Goal: Task Accomplishment & Management: Complete application form

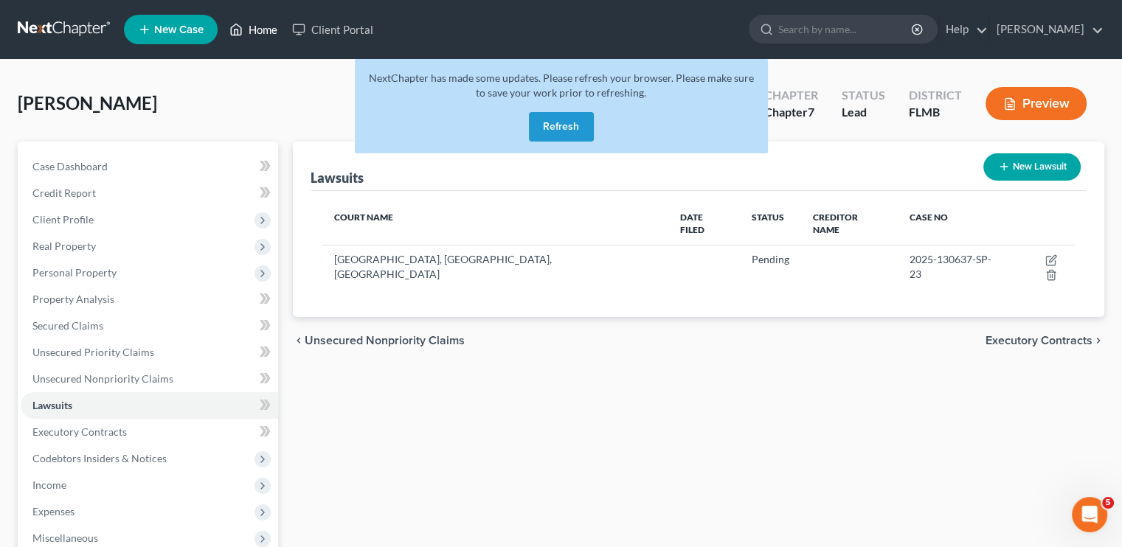
click at [267, 36] on link "Home" at bounding box center [253, 29] width 63 height 27
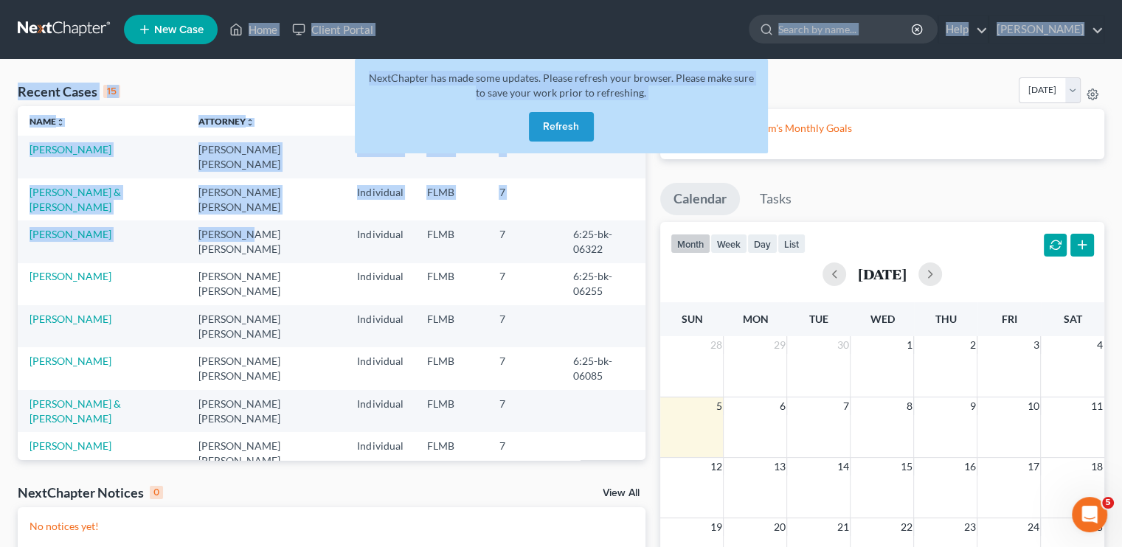
click at [167, 20] on div "Home New Case Client Portal [PERSON_NAME] [EMAIL_ADDRESS][DOMAIN_NAME] My Accou…" at bounding box center [561, 384] width 1122 height 769
click at [167, 20] on link "New Case" at bounding box center [171, 29] width 94 height 29
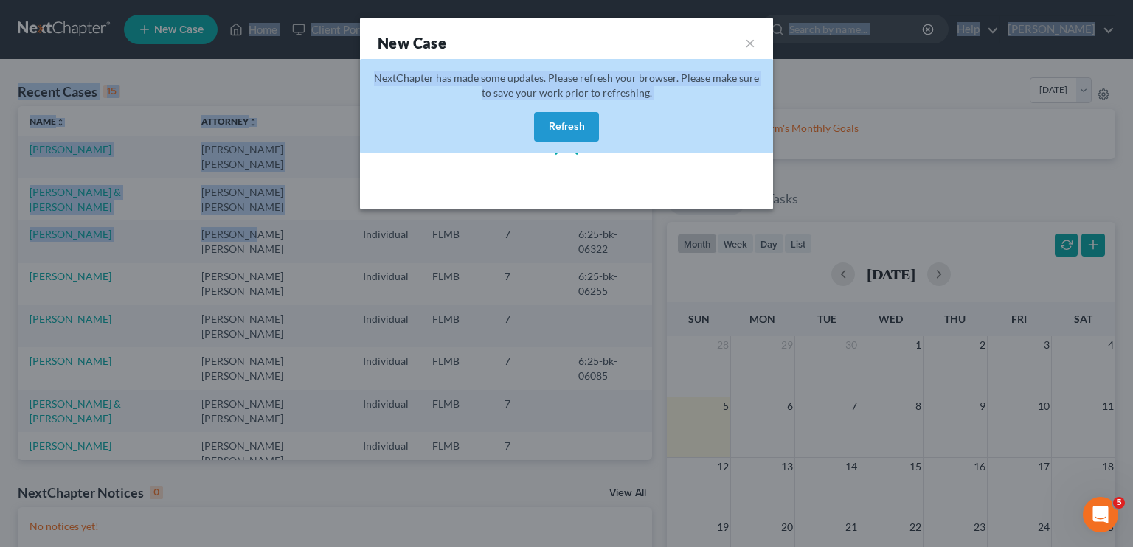
click at [167, 20] on div "New Case × Please wait..." at bounding box center [566, 273] width 1133 height 547
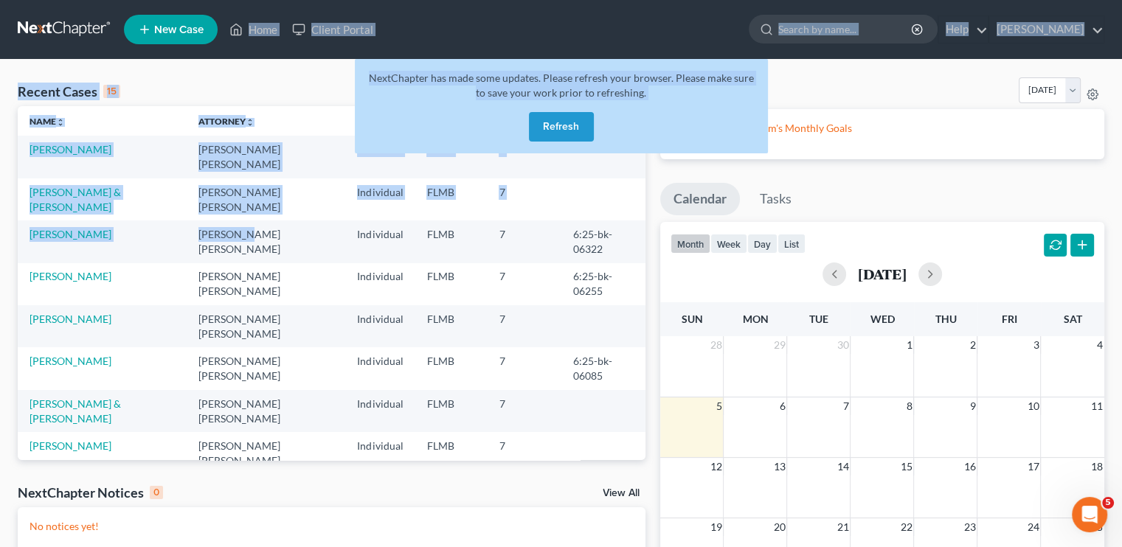
click at [191, 30] on span "New Case" at bounding box center [178, 29] width 49 height 11
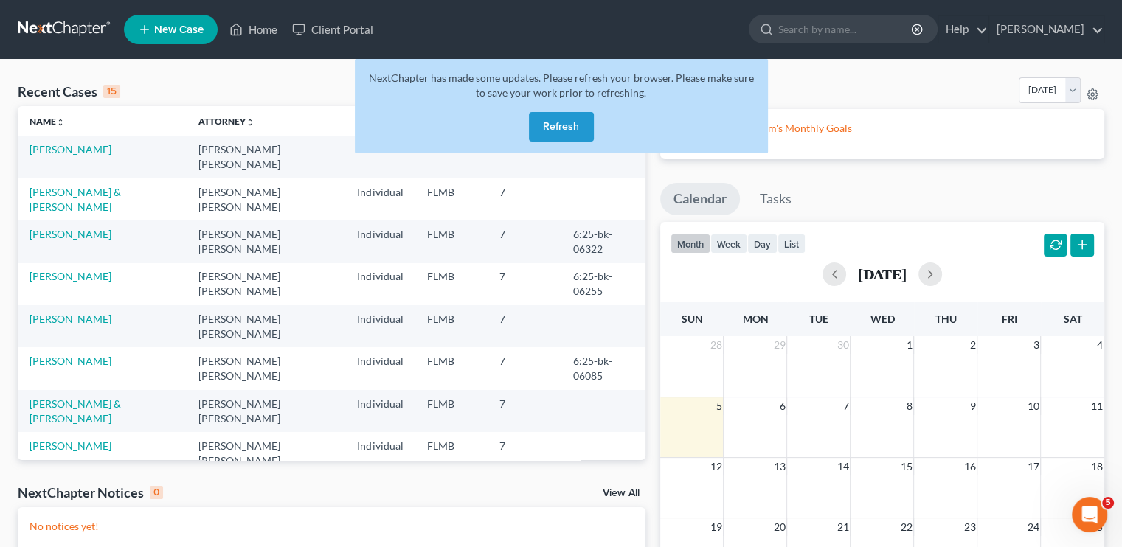
click at [844, 94] on div "Monthly Progress Bankruptcy Bankruptcy [DATE] [DATE] [DATE] [DATE] [DATE] [DATE…" at bounding box center [882, 93] width 444 height 32
click at [546, 129] on button "Refresh" at bounding box center [561, 126] width 65 height 29
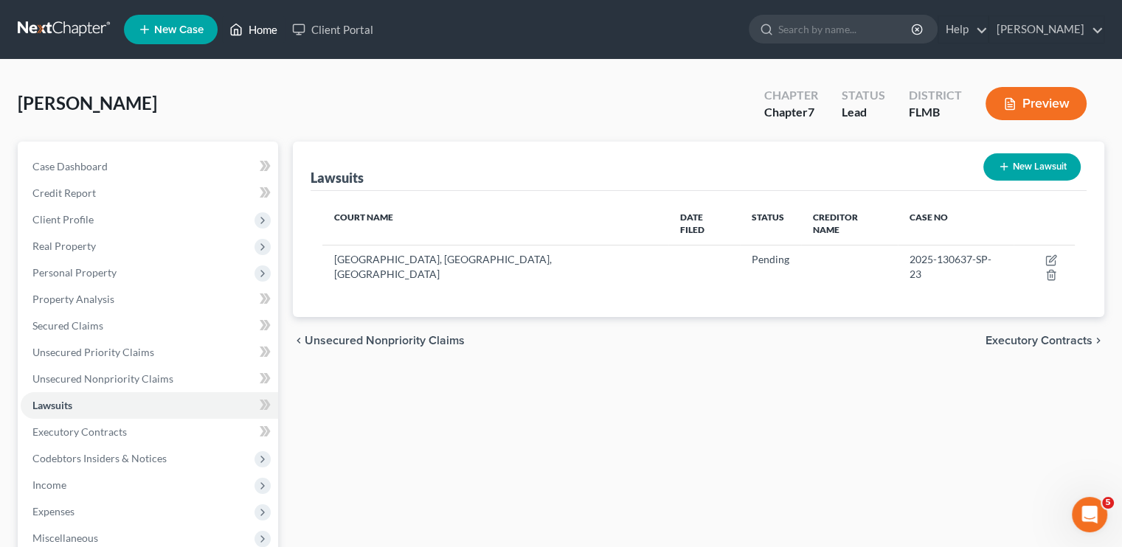
click at [271, 32] on link "Home" at bounding box center [253, 29] width 63 height 27
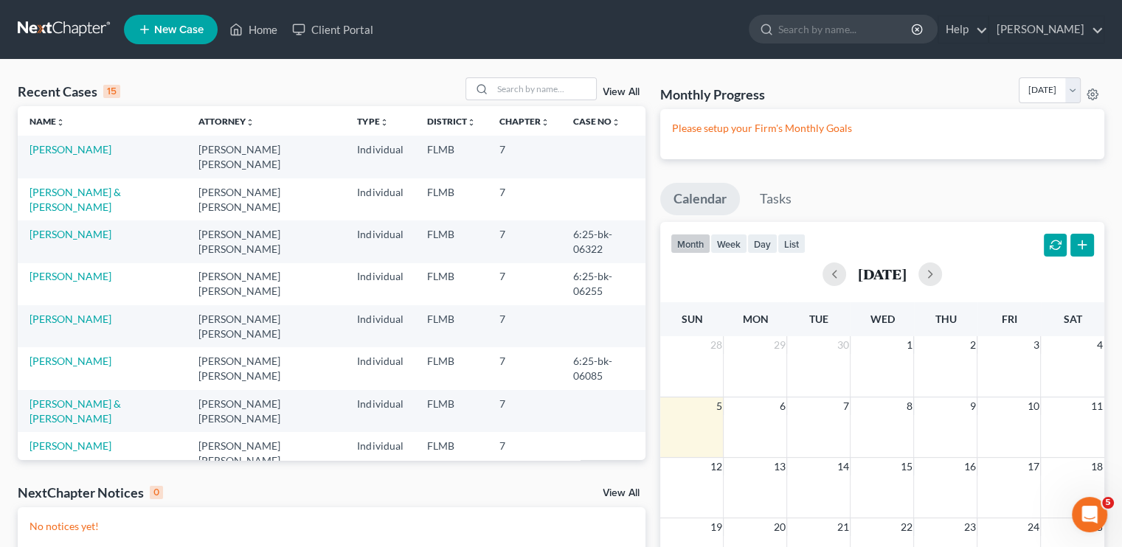
click at [161, 24] on span "New Case" at bounding box center [178, 29] width 49 height 11
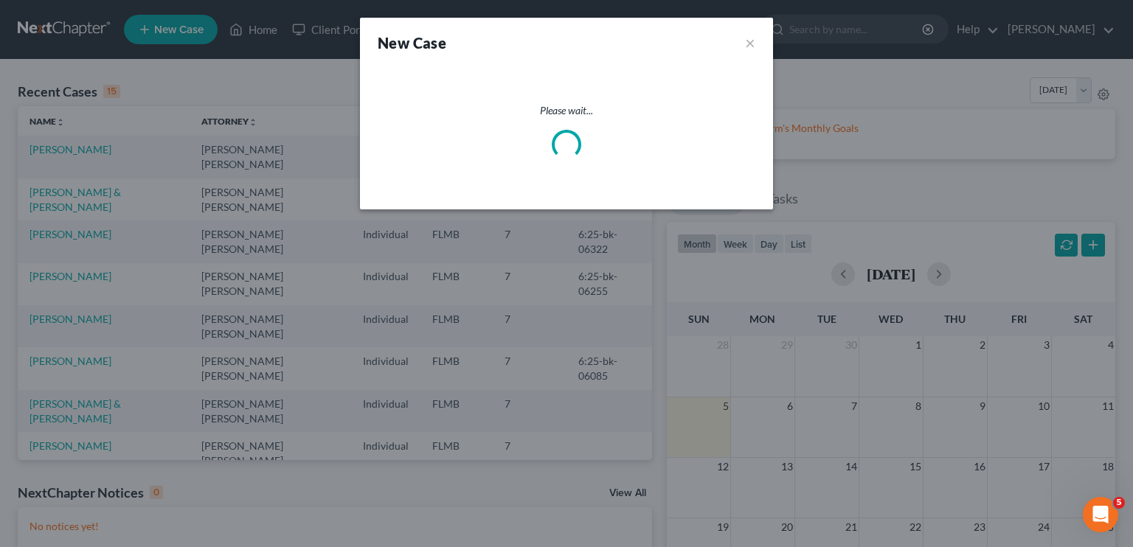
select select "15"
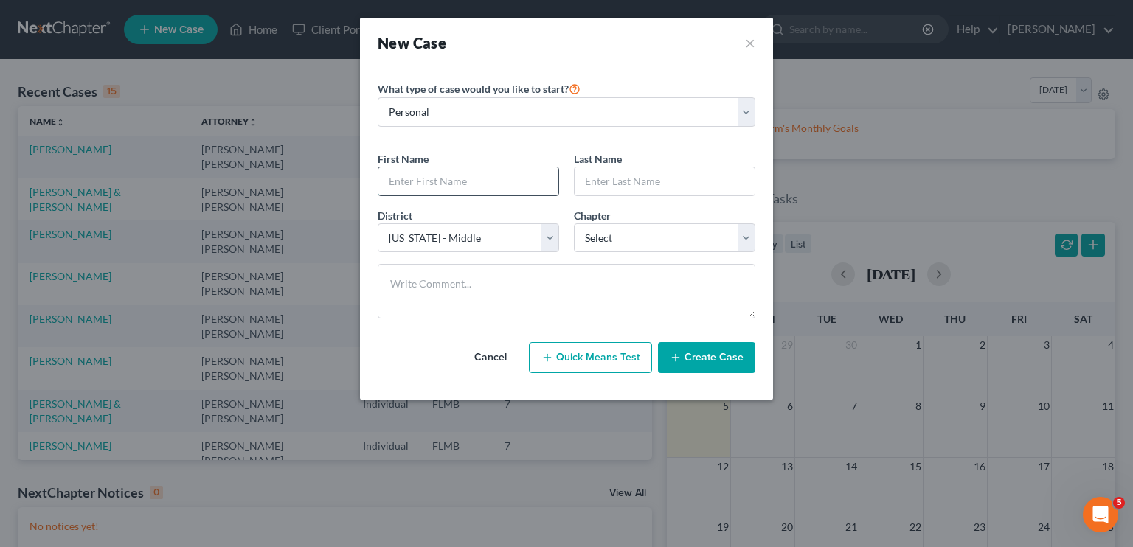
click at [416, 182] on input "text" at bounding box center [468, 181] width 180 height 28
type input "Jeramy"
type input "Gatza"
click at [640, 237] on select "Select 7 11 12 13" at bounding box center [664, 237] width 181 height 29
select select "3"
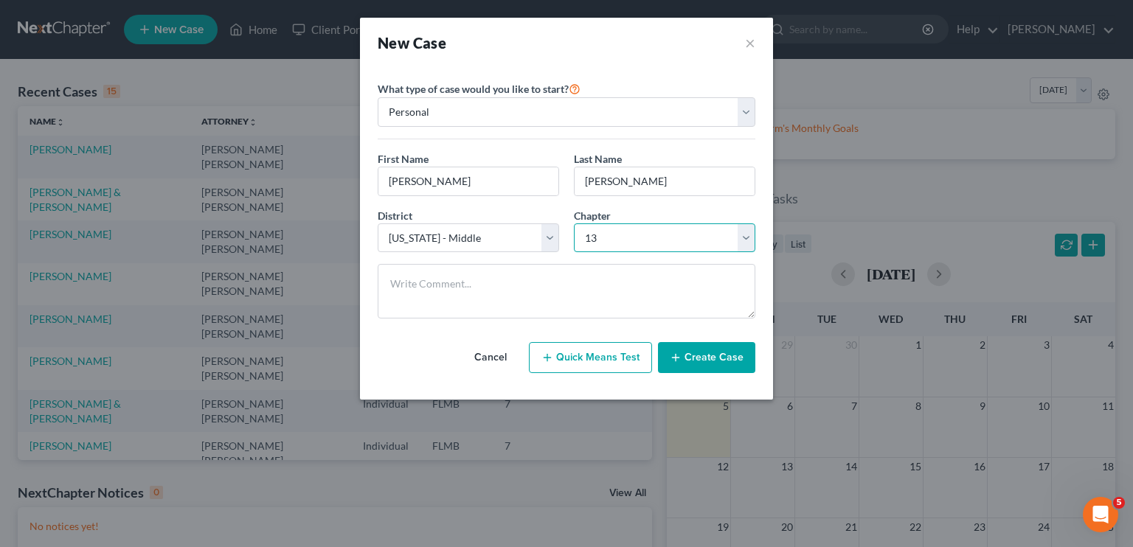
click at [574, 223] on select "Select 7 11 12 13" at bounding box center [664, 237] width 181 height 29
click at [723, 360] on button "Create Case" at bounding box center [706, 357] width 97 height 31
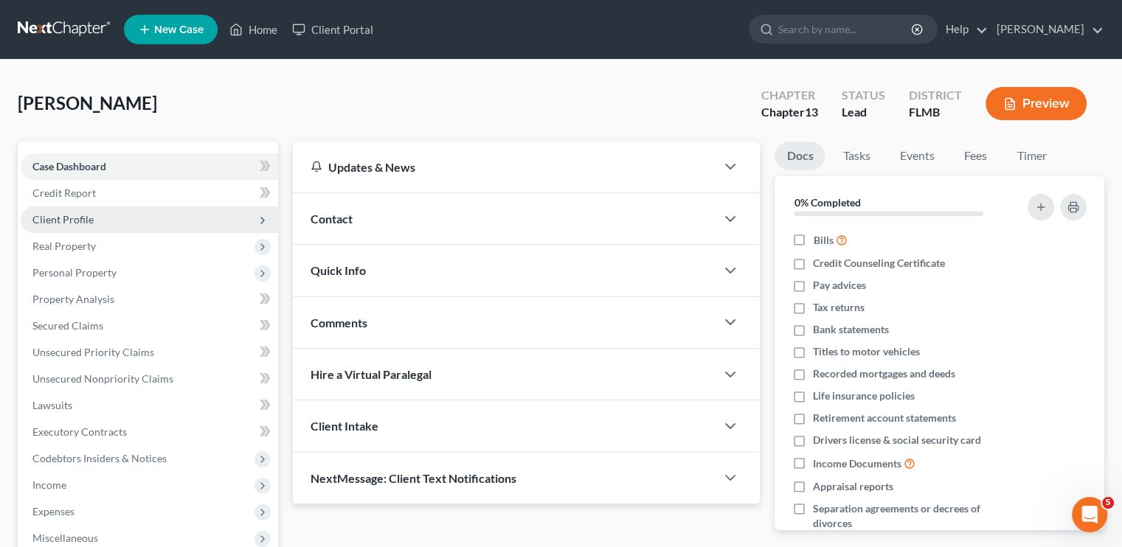
click at [97, 220] on span "Client Profile" at bounding box center [149, 219] width 257 height 27
click at [74, 218] on span "Client Profile" at bounding box center [62, 219] width 61 height 13
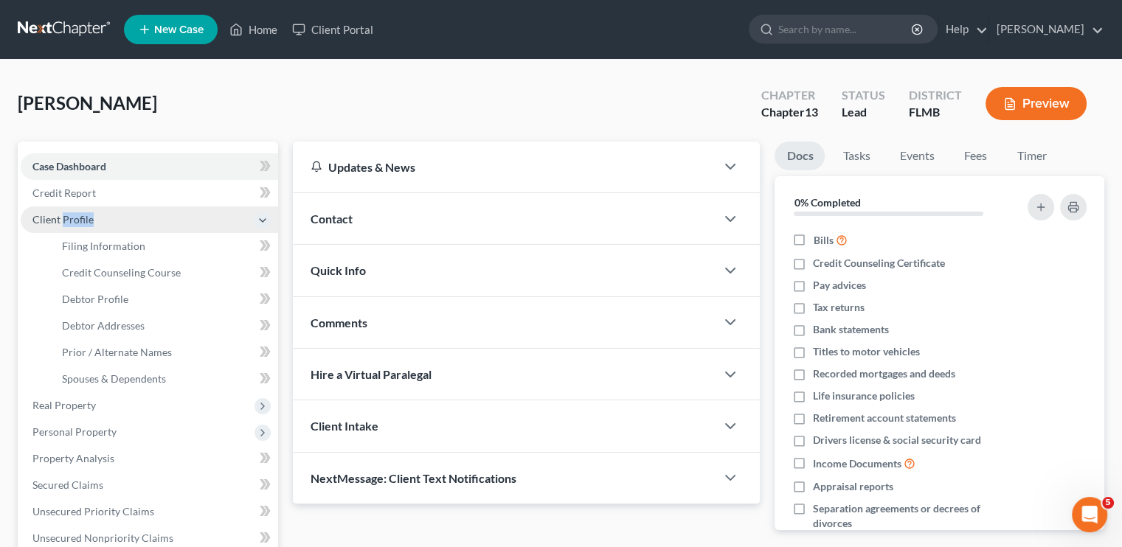
click at [74, 218] on span "Client Profile" at bounding box center [62, 219] width 61 height 13
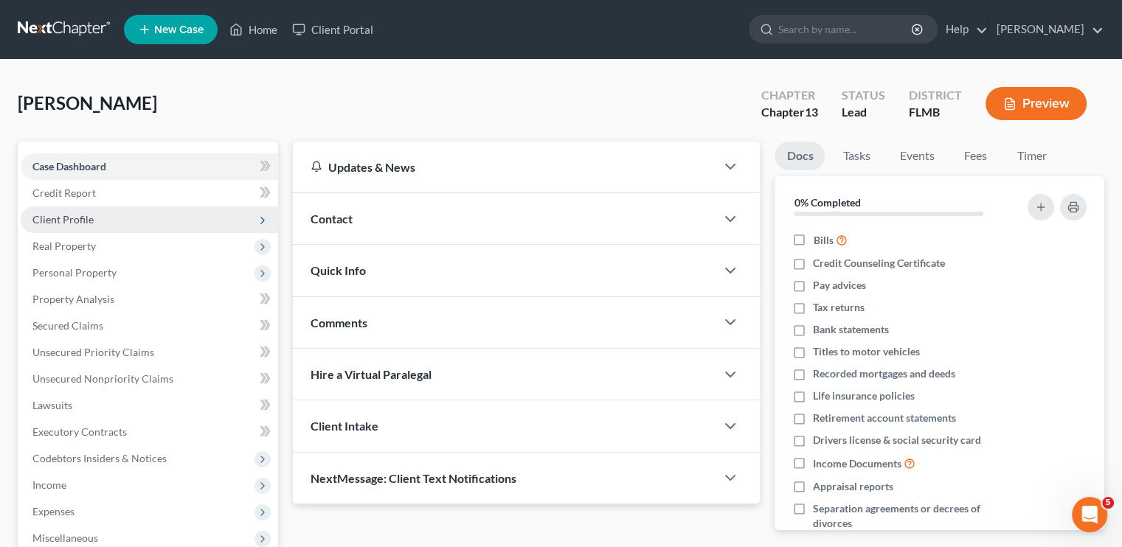
click at [263, 220] on icon at bounding box center [263, 221] width 12 height 12
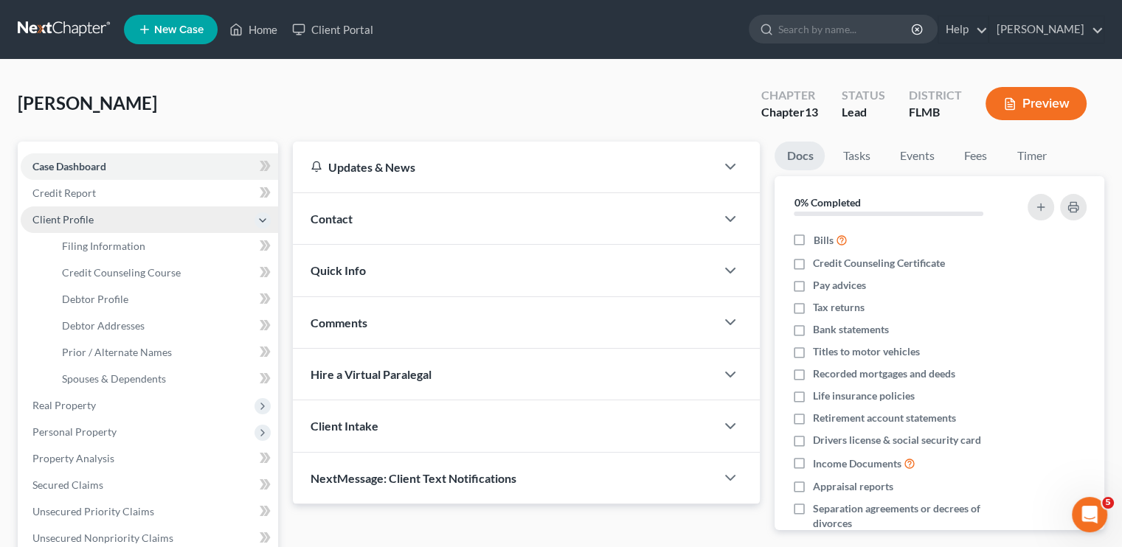
click at [263, 220] on icon at bounding box center [263, 221] width 12 height 12
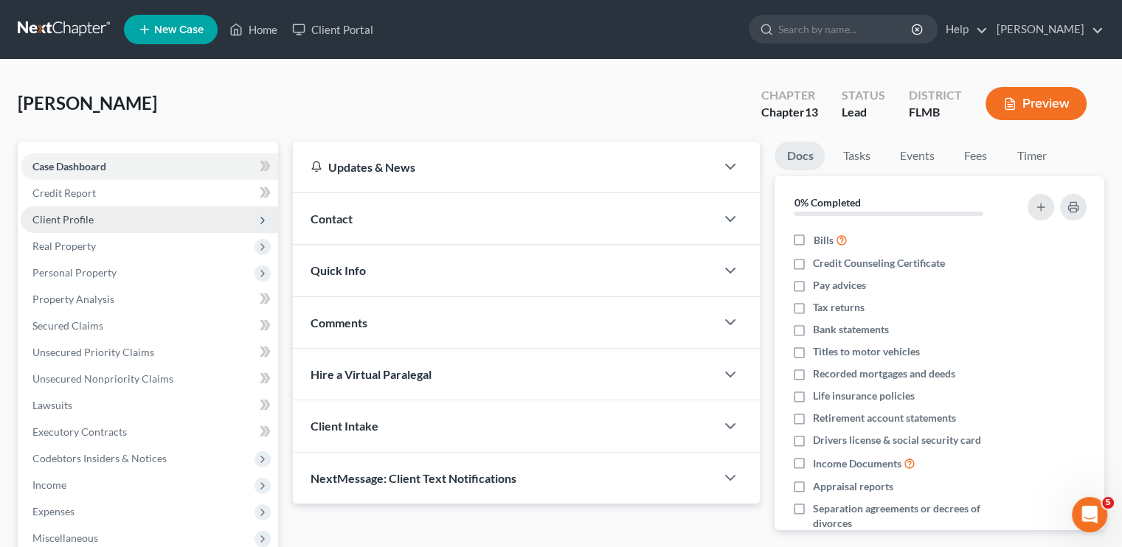
click at [200, 216] on span "Client Profile" at bounding box center [149, 219] width 257 height 27
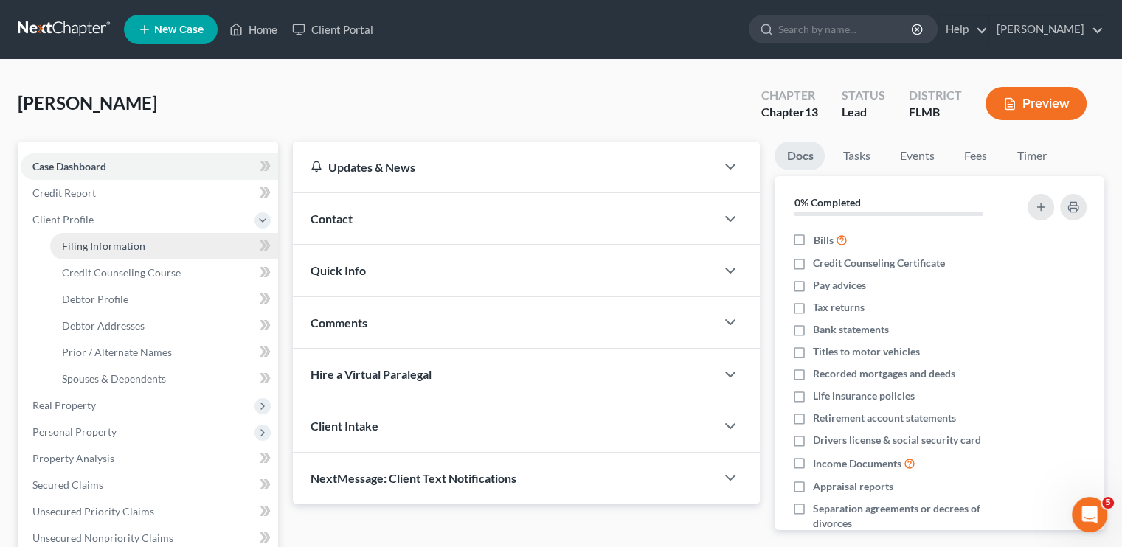
click at [141, 247] on span "Filing Information" at bounding box center [103, 246] width 83 height 13
select select "1"
select select "0"
select select "3"
select select "15"
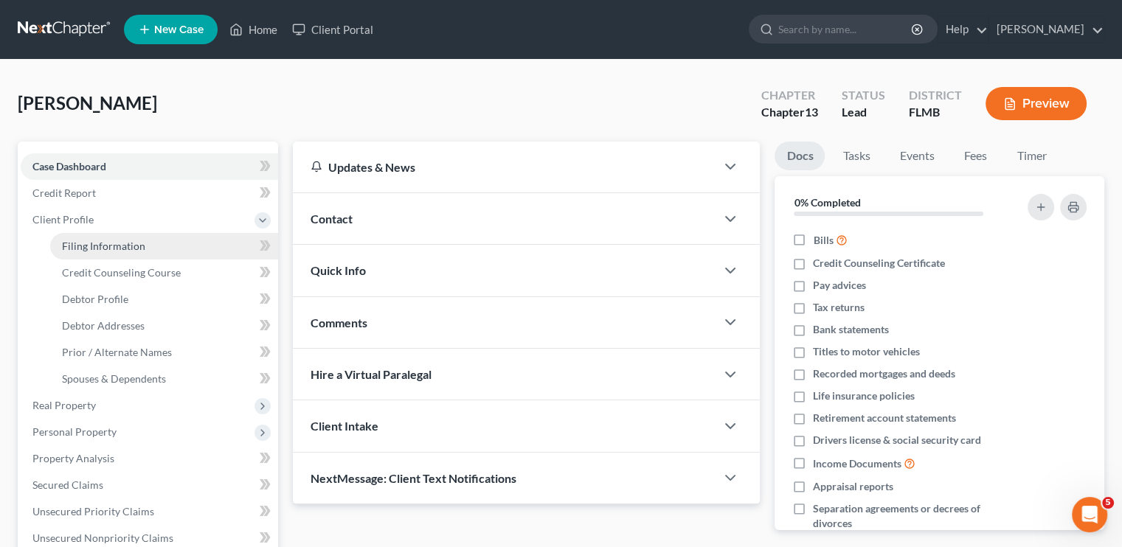
select select "9"
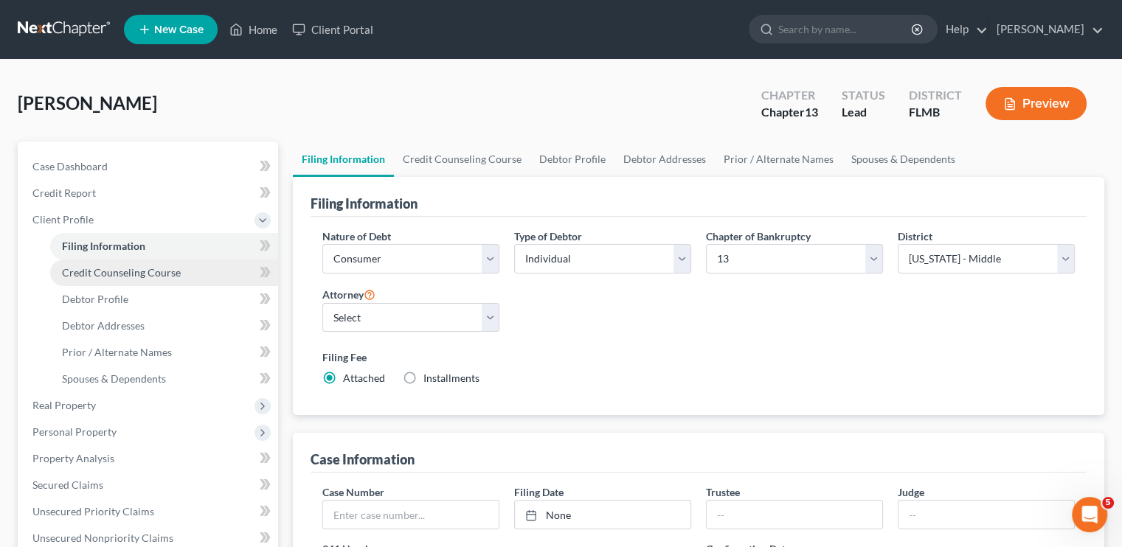
click at [139, 267] on span "Credit Counseling Course" at bounding box center [121, 272] width 119 height 13
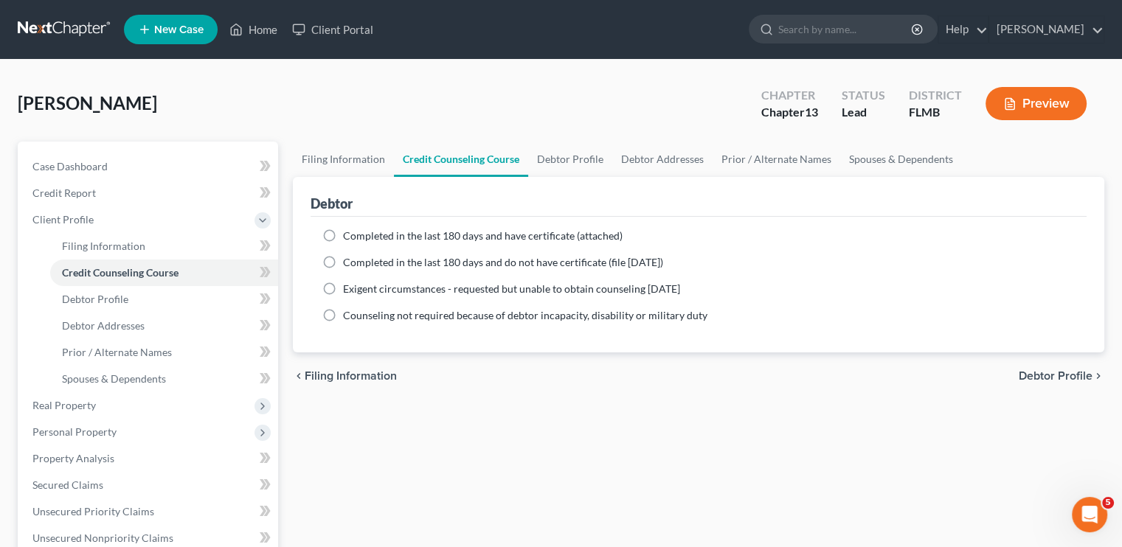
click at [343, 257] on label "Completed in the last 180 days and do not have certificate (file within 14 days)" at bounding box center [503, 262] width 320 height 15
click at [349, 257] on input "Completed in the last 180 days and do not have certificate (file within 14 days)" at bounding box center [354, 260] width 10 height 10
radio input "true"
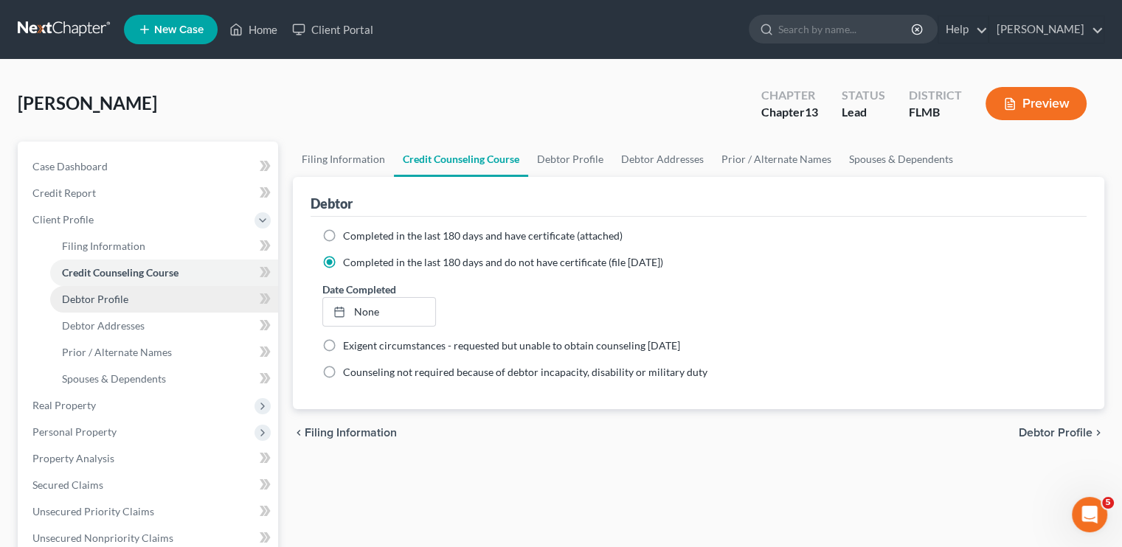
click at [88, 291] on link "Debtor Profile" at bounding box center [164, 299] width 228 height 27
select select "0"
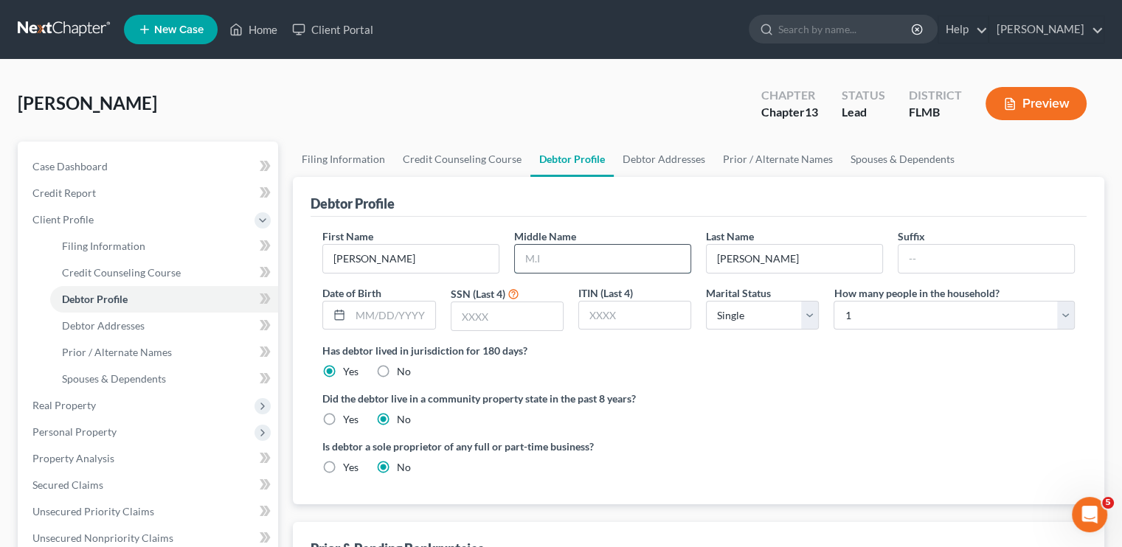
click at [542, 259] on input "text" at bounding box center [603, 259] width 176 height 28
click at [380, 260] on input "Jeramy" at bounding box center [411, 259] width 176 height 28
type input "Jeramiah"
click at [512, 321] on input "text" at bounding box center [506, 316] width 111 height 28
type input "8604"
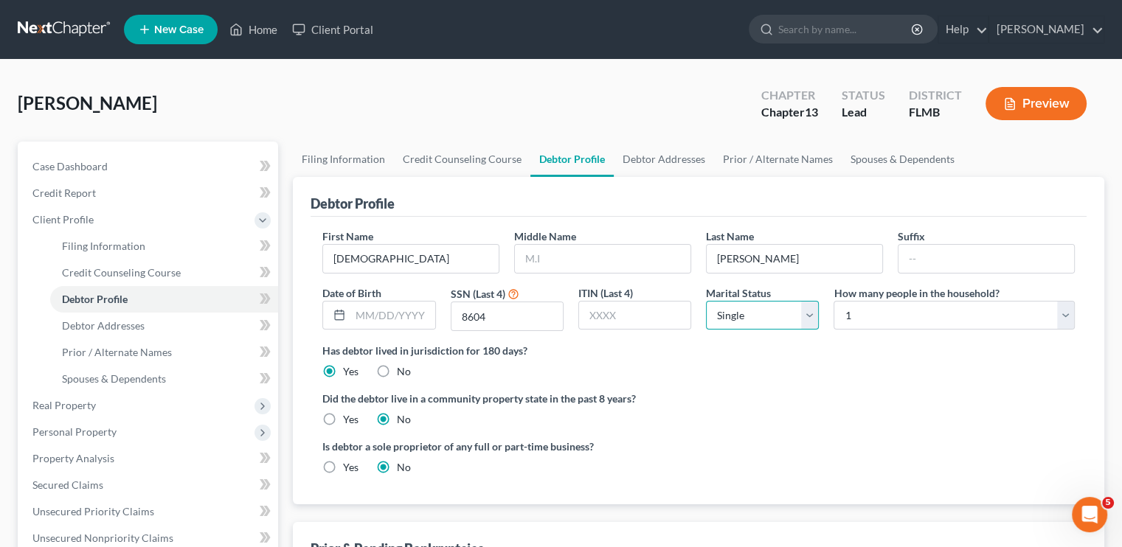
click at [764, 313] on select "Select Single Married Separated Divorced Widowed" at bounding box center [762, 315] width 113 height 29
select select "1"
click at [706, 301] on select "Select Single Married Separated Divorced Widowed" at bounding box center [762, 315] width 113 height 29
click at [894, 311] on select "Select 1 2 3 4 5 6 7 8 9 10 11 12 13 14 15 16 17 18 19 20" at bounding box center [953, 315] width 241 height 29
select select "2"
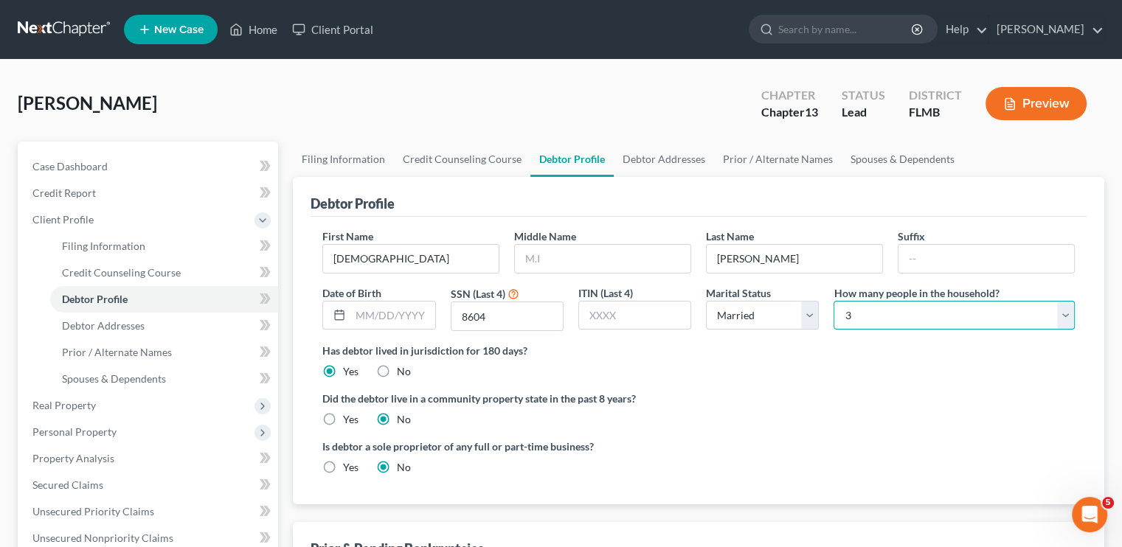
click at [833, 301] on select "Select 1 2 3 4 5 6 7 8 9 10 11 12 13 14 15 16 17 18 19 20" at bounding box center [953, 315] width 241 height 29
click at [100, 323] on span "Debtor Addresses" at bounding box center [103, 325] width 83 height 13
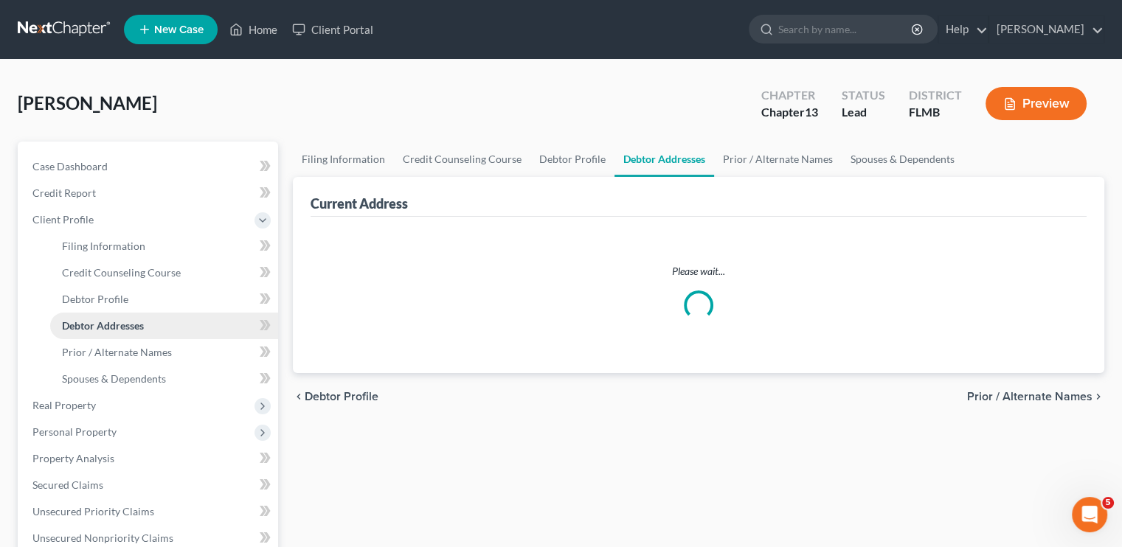
select select "0"
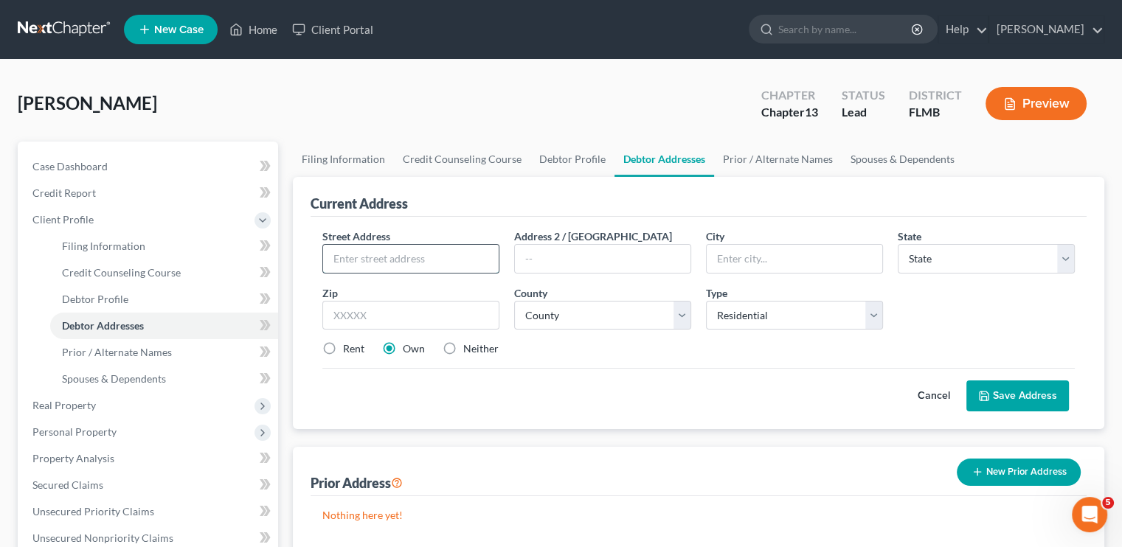
click at [367, 263] on input "text" at bounding box center [411, 259] width 176 height 28
click at [428, 251] on input "2021 Apalachicola" at bounding box center [411, 259] width 176 height 28
type input "2021 Apalachicola Lane"
type input "D"
type input "Sanford"
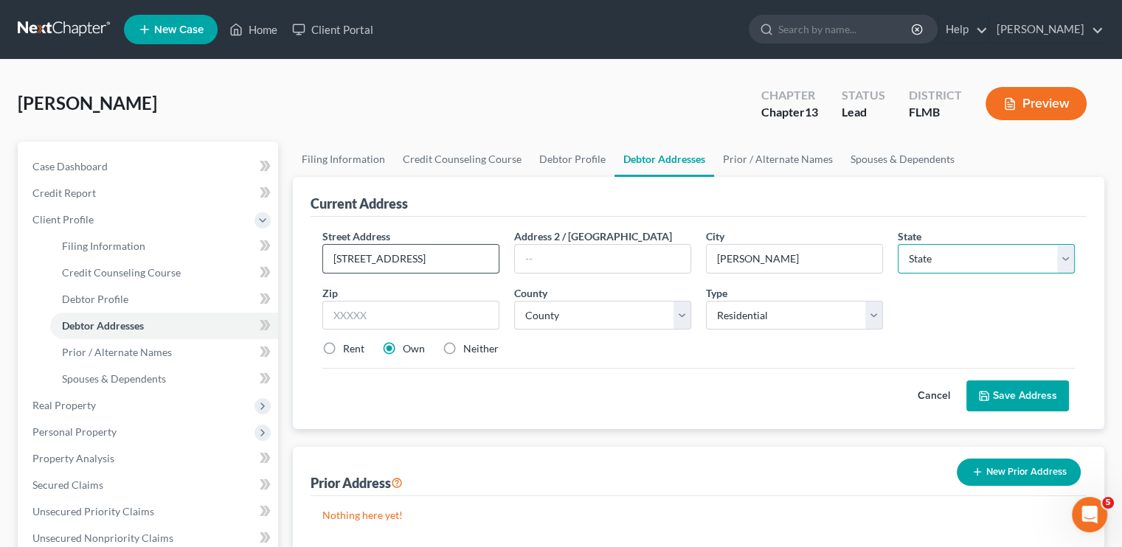
select select "9"
type input "32771"
click at [602, 303] on select "County Alachua County Baker County Bay County Bradford County Brevard County Br…" at bounding box center [602, 315] width 177 height 29
select select "56"
click at [514, 301] on select "County Alachua County Baker County Bay County Bradford County Brevard County Br…" at bounding box center [602, 315] width 177 height 29
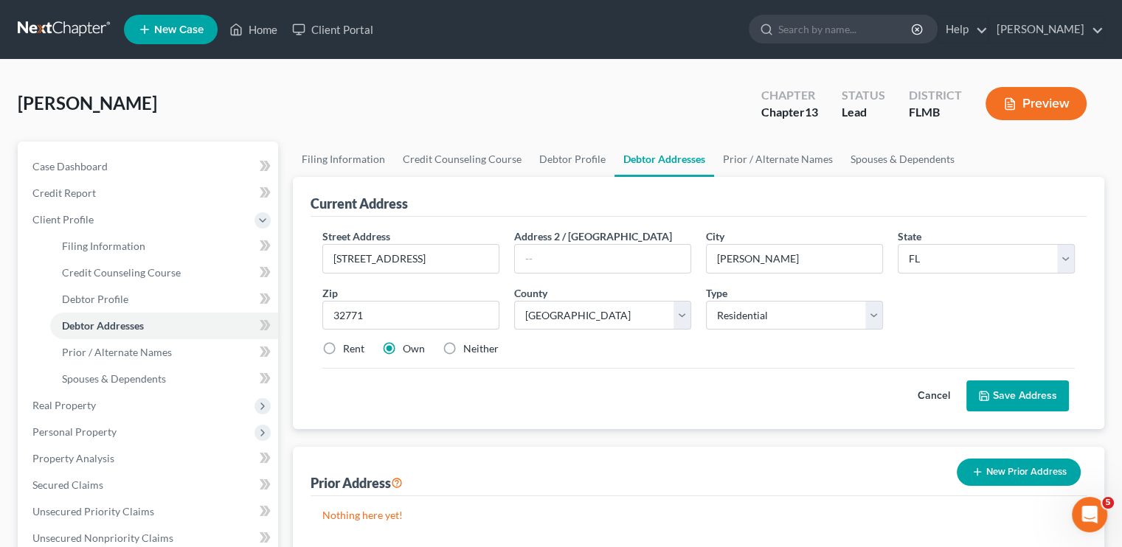
click at [979, 394] on icon at bounding box center [984, 396] width 12 height 12
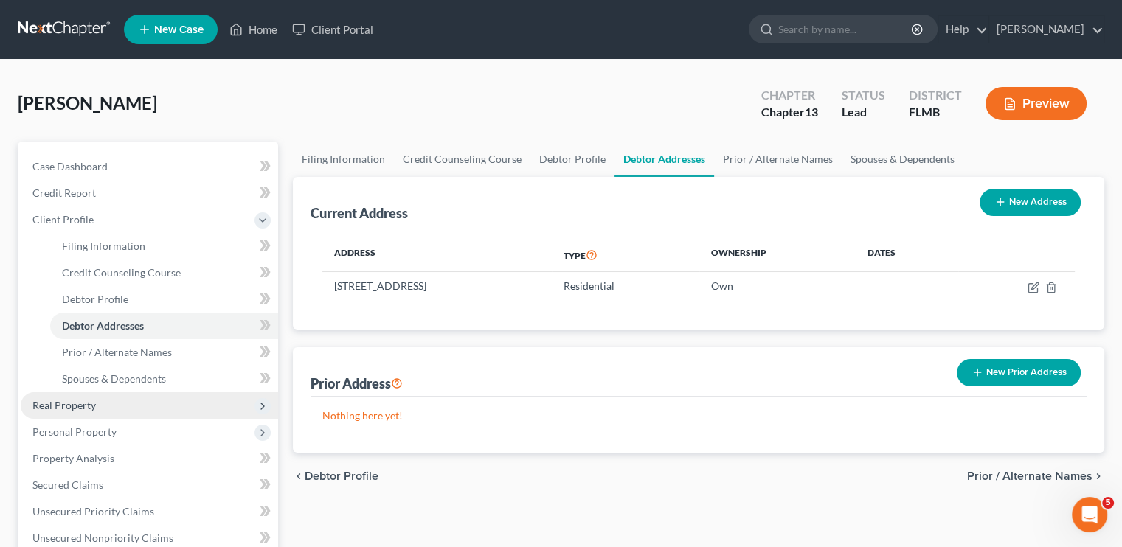
click at [62, 404] on span "Real Property" at bounding box center [63, 405] width 63 height 13
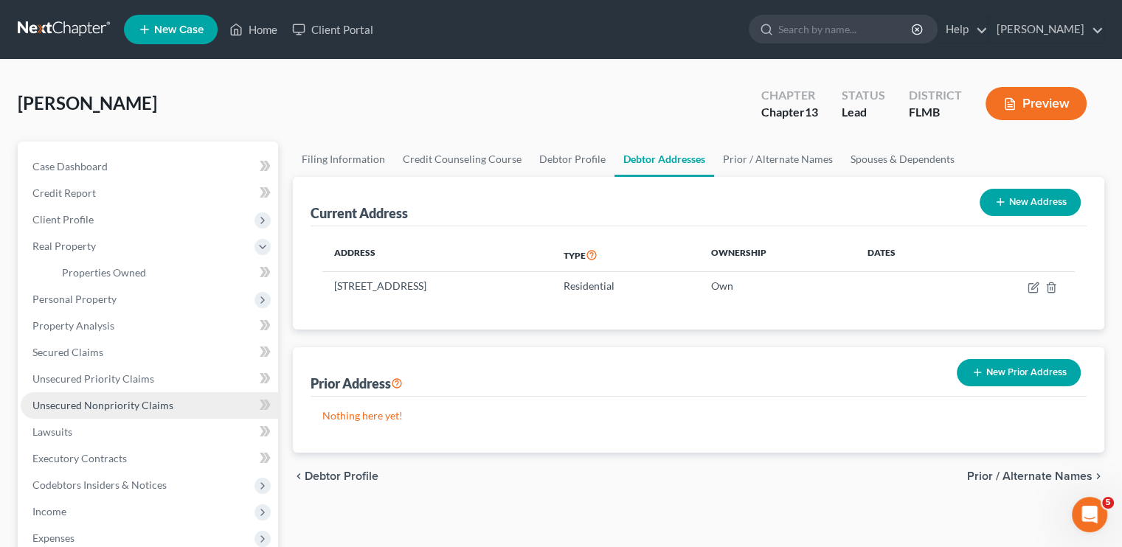
click at [92, 406] on span "Unsecured Nonpriority Claims" at bounding box center [102, 405] width 141 height 13
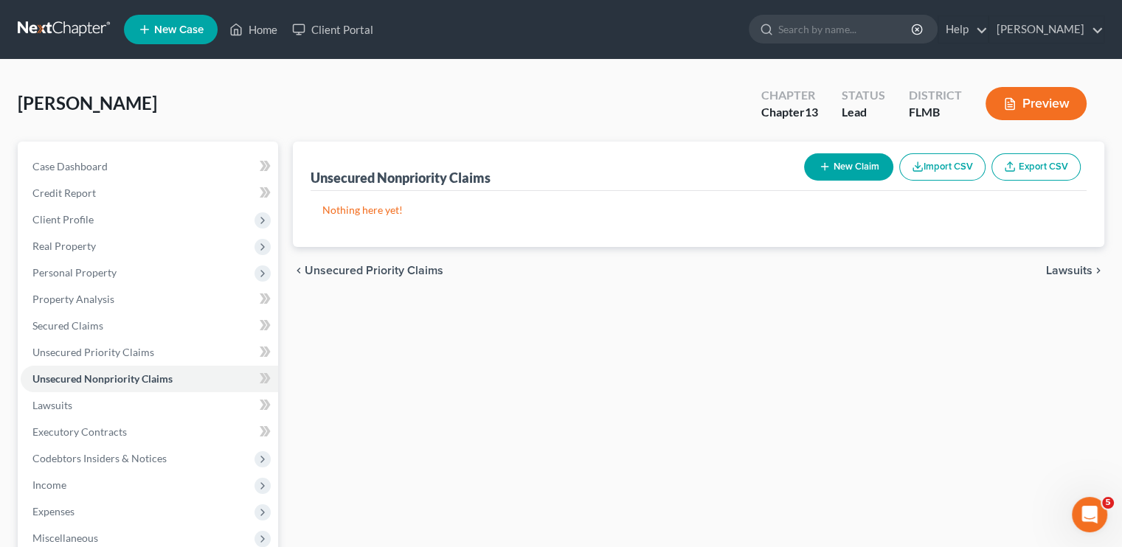
click at [847, 170] on button "New Claim" at bounding box center [848, 166] width 89 height 27
select select "0"
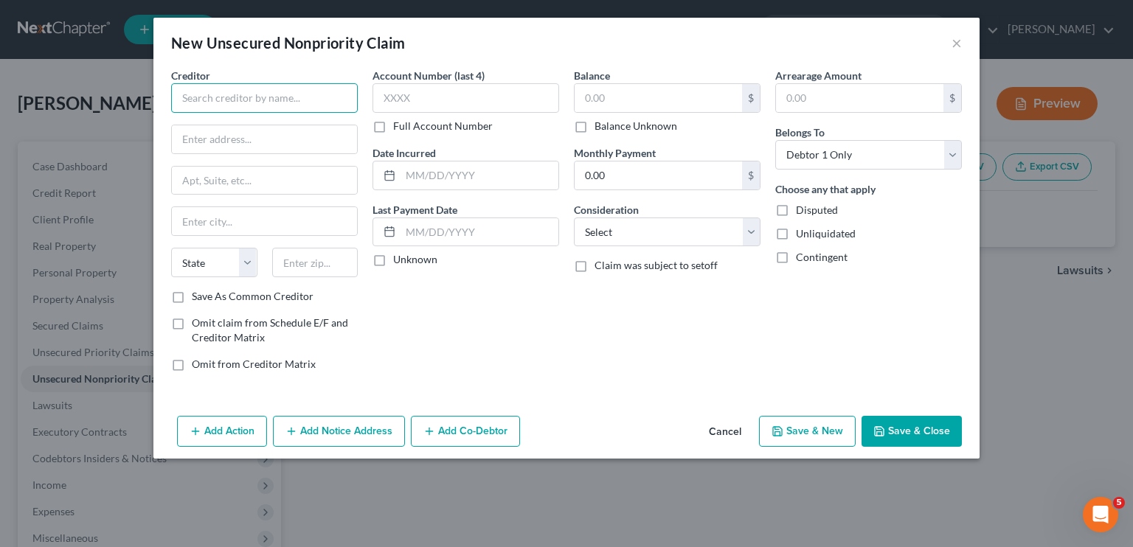
click at [227, 95] on input "text" at bounding box center [264, 97] width 187 height 29
type input "Upgrade, Inc"
type input "1"
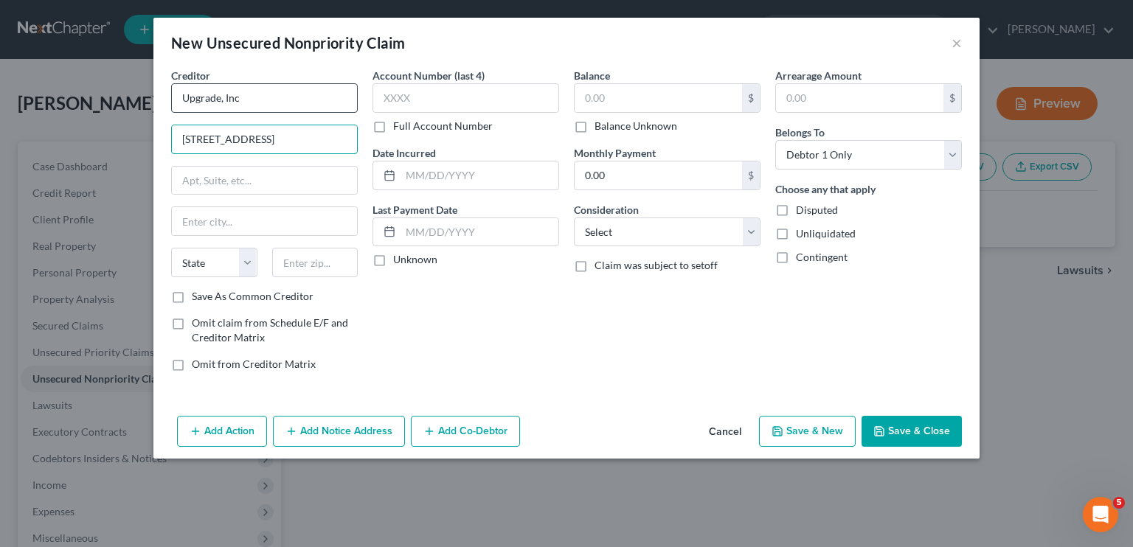
type input "275 Battery St"
type input "3"
type input "22nd FL"
drag, startPoint x: 263, startPoint y: 260, endPoint x: 316, endPoint y: 264, distance: 52.5
click at [316, 264] on div "State AL AK AR AZ CA CO CT DE DC FL GA GU HI ID IL IN IA KS KY LA ME MD MA MI M…" at bounding box center [264, 268] width 201 height 41
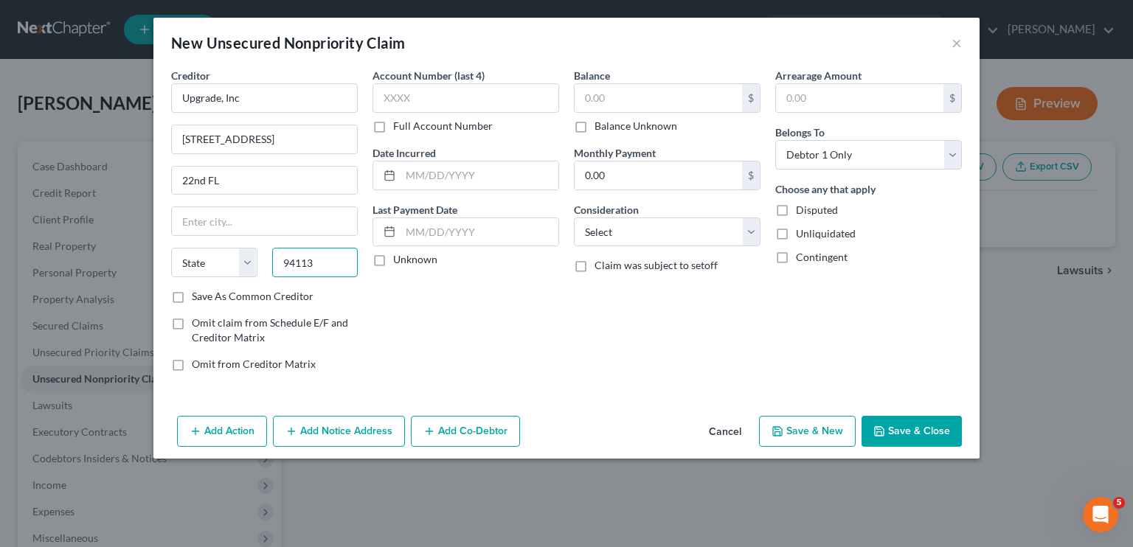
click at [316, 264] on input "94113" at bounding box center [315, 262] width 86 height 29
type input "94111"
type input "San Francisco"
select select "4"
click at [453, 101] on input "text" at bounding box center [465, 97] width 187 height 29
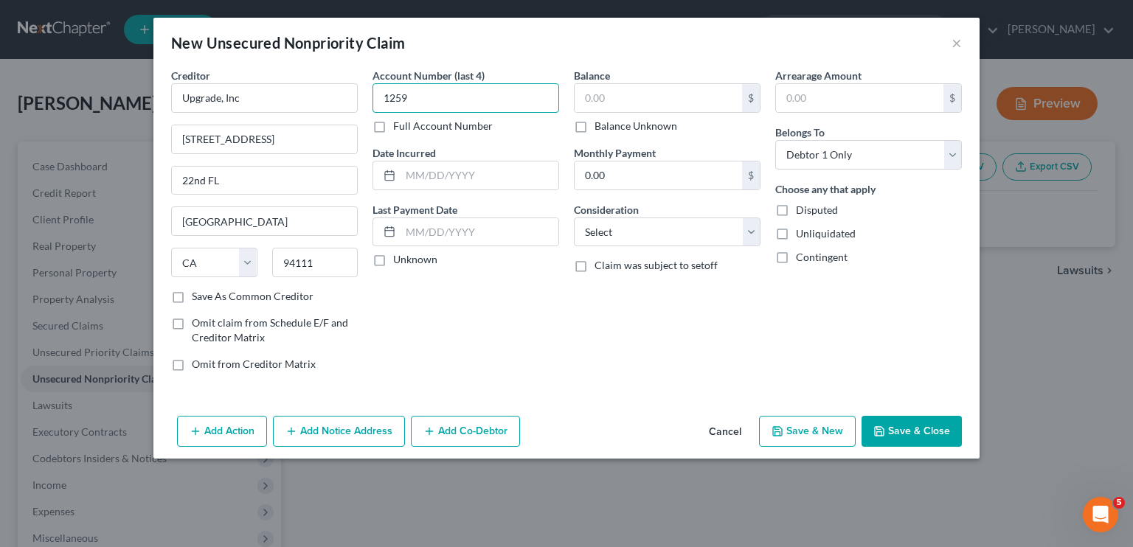
type input "1259"
click at [628, 100] on input "text" at bounding box center [657, 98] width 167 height 28
type input "7,907"
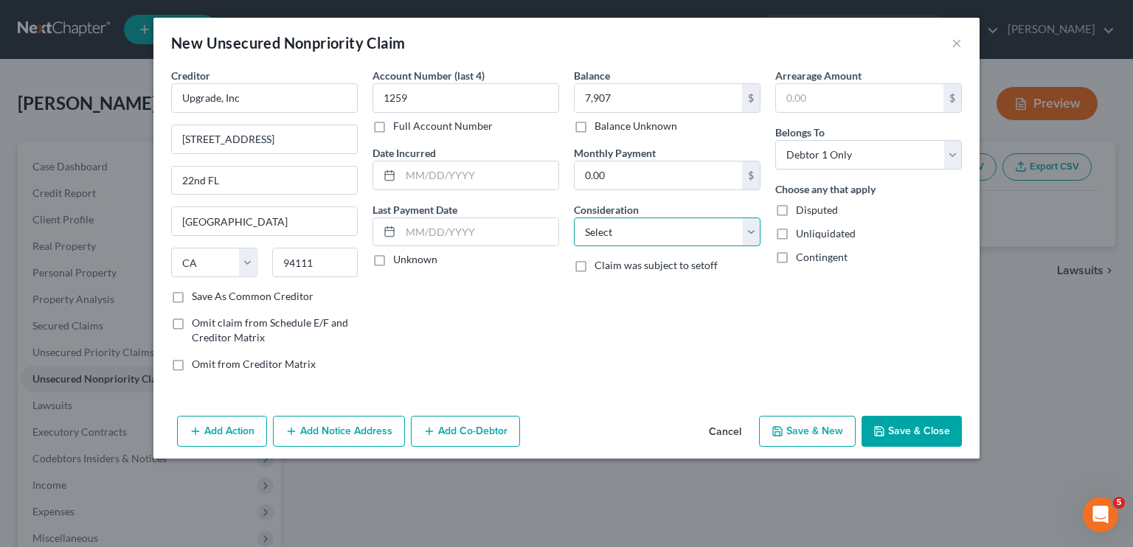
click at [616, 236] on select "Select Cable / Satellite Services Collection Agency Credit Card Debt Debt Couns…" at bounding box center [667, 232] width 187 height 29
select select "10"
click at [574, 218] on select "Select Cable / Satellite Services Collection Agency Credit Card Debt Debt Couns…" at bounding box center [667, 232] width 187 height 29
click at [796, 428] on button "Save & New" at bounding box center [807, 431] width 97 height 31
select select "0"
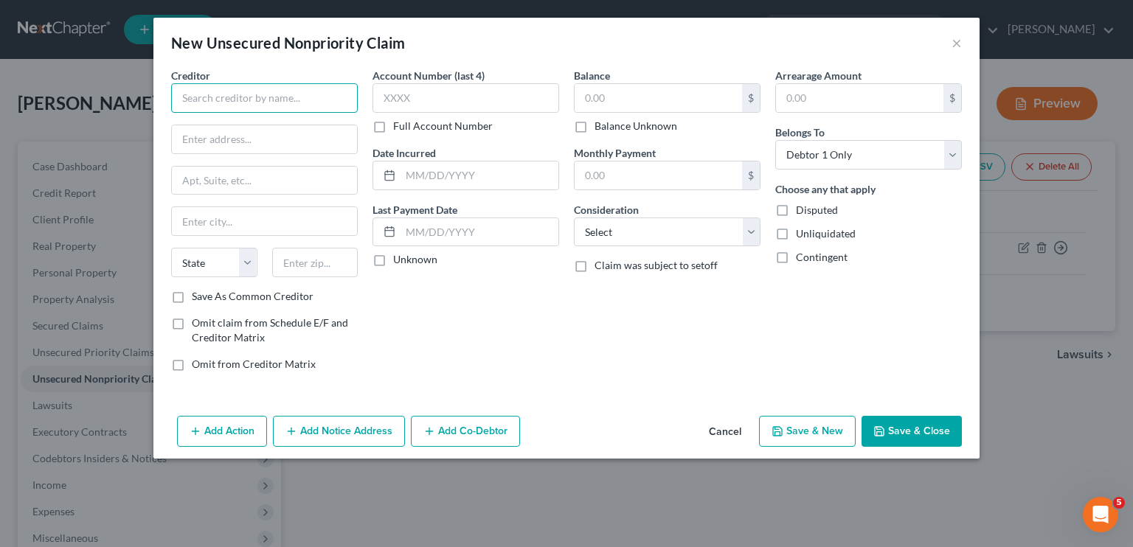
click at [229, 98] on input "text" at bounding box center [264, 97] width 187 height 29
type input "Credit One Bank"
type input "Pob 98873"
type input "Las Vegas"
select select "31"
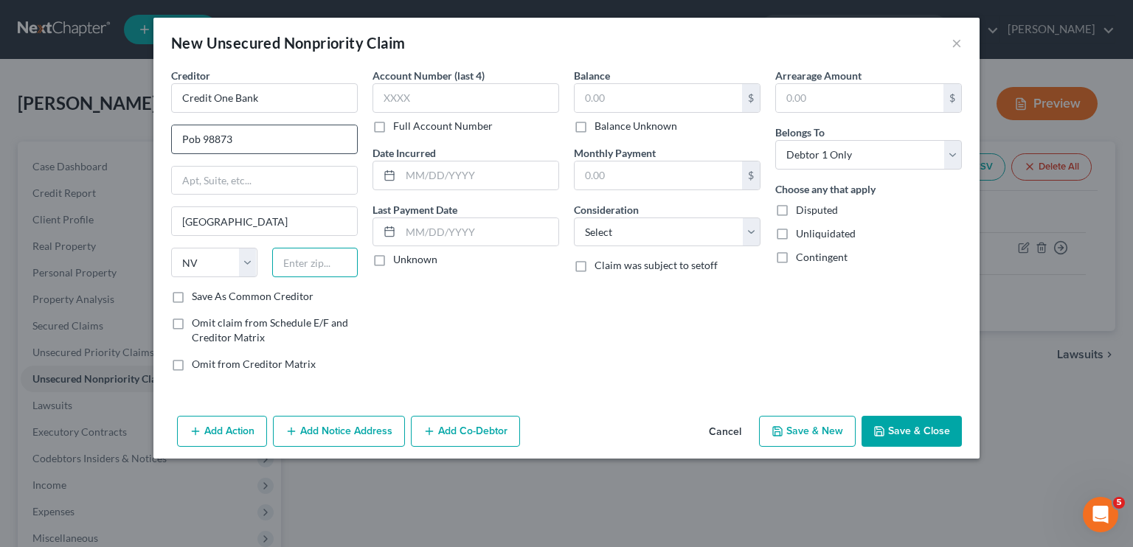
type input "89193"
type input "Pob 98873"
click at [424, 104] on input "text" at bounding box center [465, 97] width 187 height 29
type input "3595"
click at [602, 100] on input "text" at bounding box center [657, 98] width 167 height 28
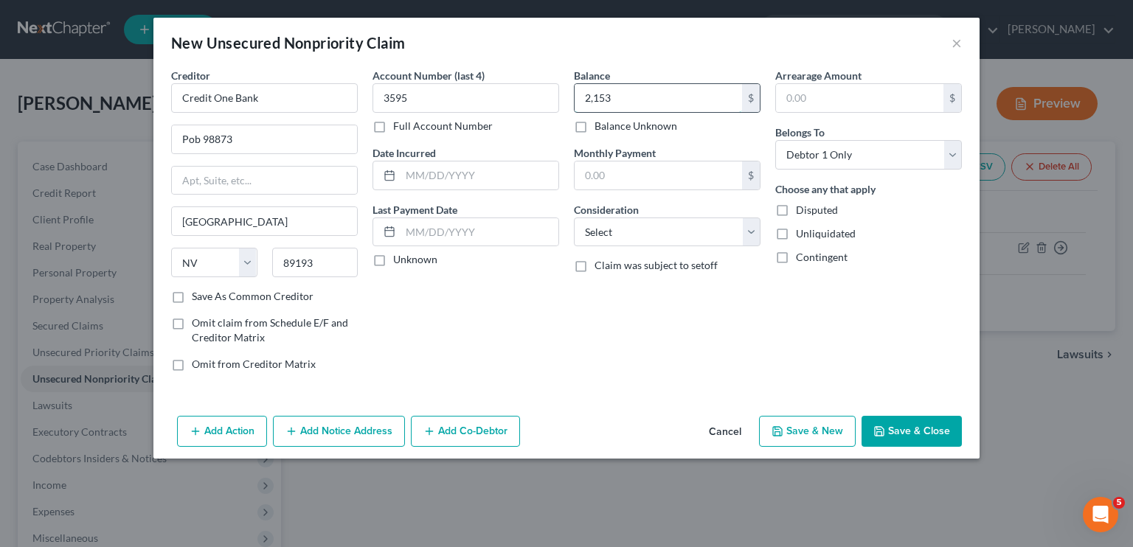
type input "2,153"
click at [608, 237] on select "Select Cable / Satellite Services Collection Agency Credit Card Debt Debt Couns…" at bounding box center [667, 232] width 187 height 29
select select "2"
click at [574, 218] on select "Select Cable / Satellite Services Collection Agency Credit Card Debt Debt Couns…" at bounding box center [667, 232] width 187 height 29
click at [799, 431] on button "Save & New" at bounding box center [807, 431] width 97 height 31
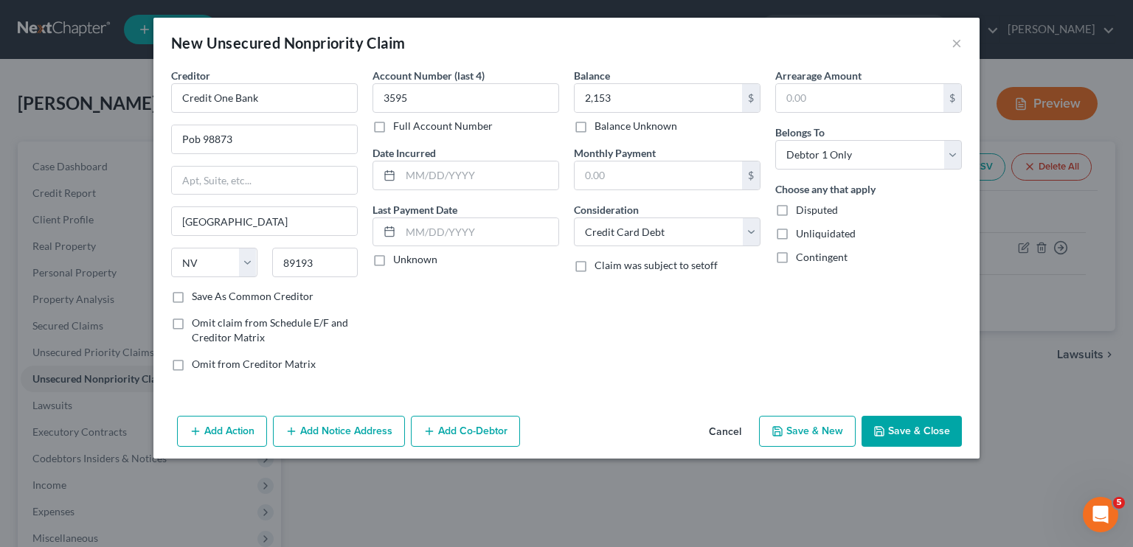
select select "0"
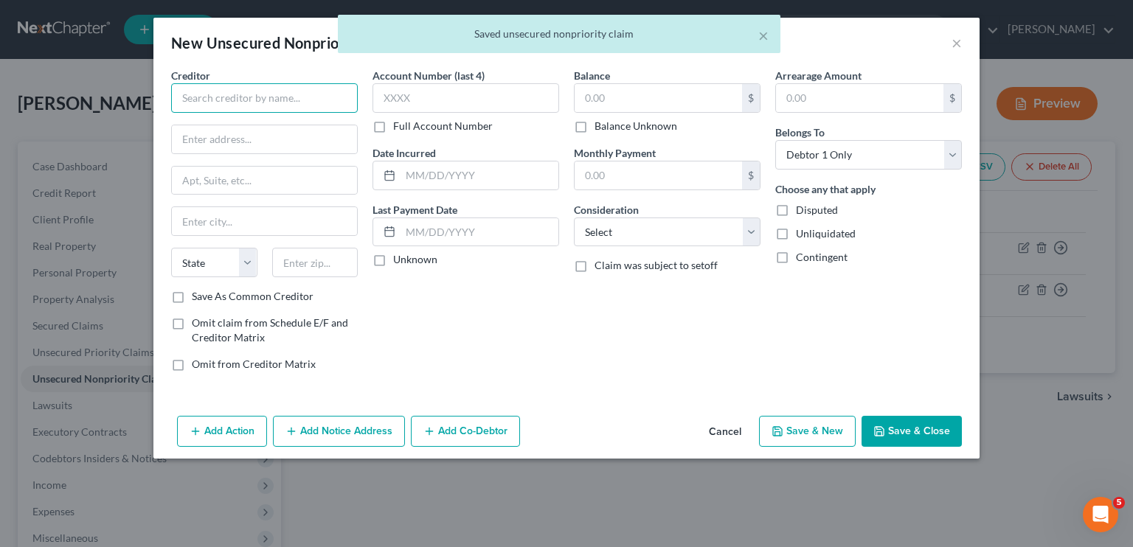
click at [322, 112] on input "text" at bounding box center [264, 97] width 187 height 29
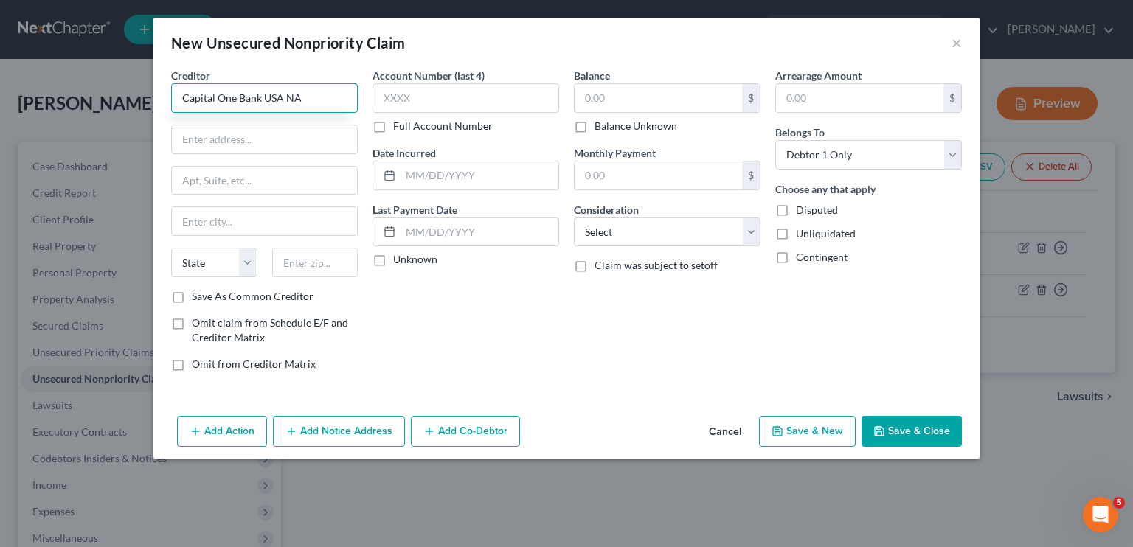
type input "Capital One Bank USA NA"
type input "Pob 31293"
type input "Salt Lake City"
select select "46"
type input "84130"
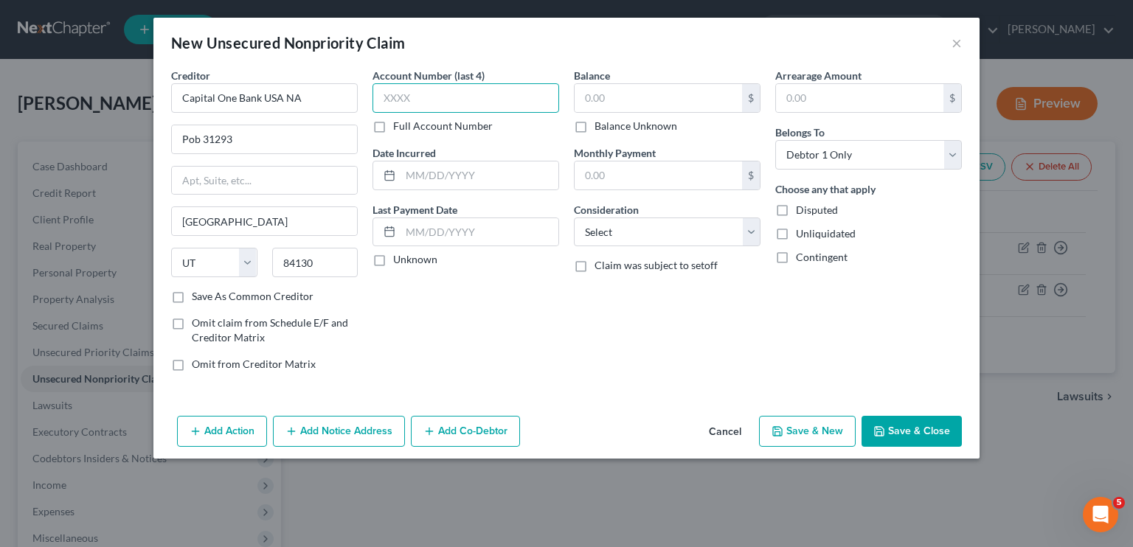
click at [409, 103] on input "text" at bounding box center [465, 97] width 187 height 29
type input "8054"
click at [611, 101] on input "text" at bounding box center [657, 98] width 167 height 28
type input "16,186"
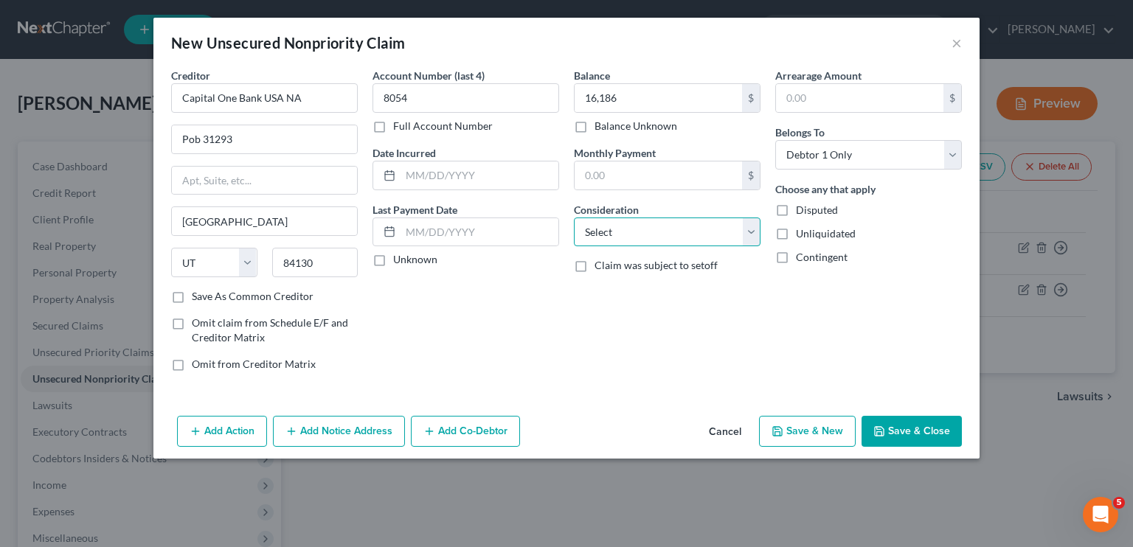
click at [614, 231] on select "Select Cable / Satellite Services Collection Agency Credit Card Debt Debt Couns…" at bounding box center [667, 232] width 187 height 29
select select "2"
click at [574, 218] on select "Select Cable / Satellite Services Collection Agency Credit Card Debt Debt Couns…" at bounding box center [667, 232] width 187 height 29
click at [807, 428] on button "Save & New" at bounding box center [807, 431] width 97 height 31
select select "0"
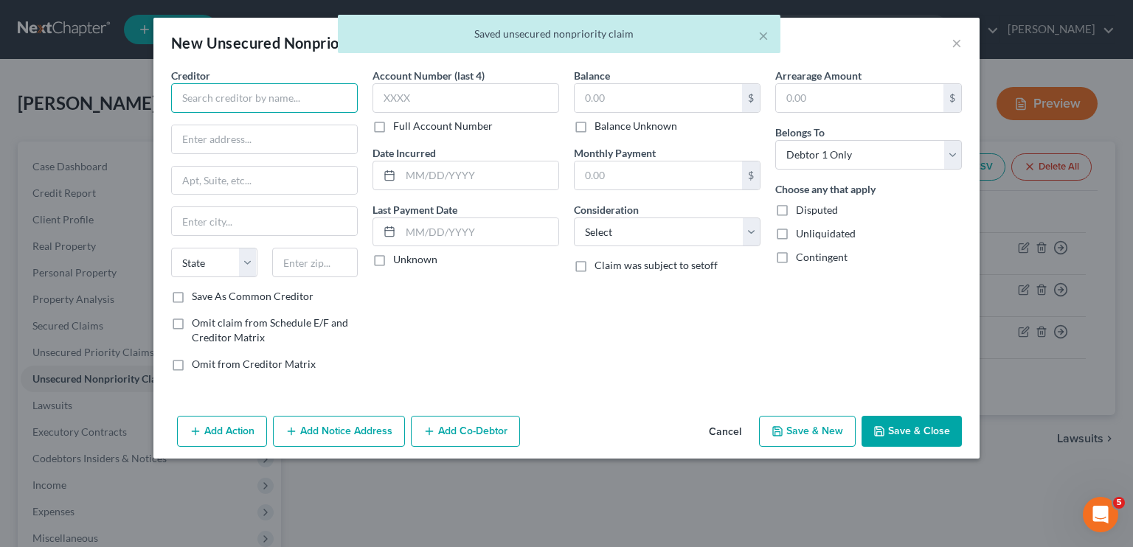
click at [206, 100] on input "text" at bounding box center [264, 97] width 187 height 29
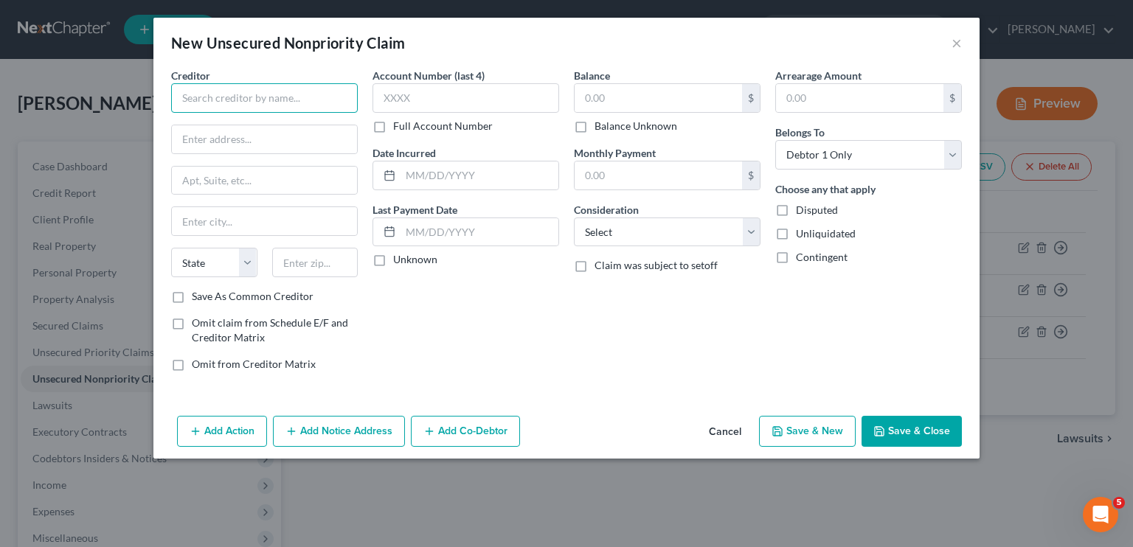
click at [206, 100] on input "text" at bounding box center [264, 97] width 187 height 29
type input "SYNCB/Venmo"
type input ")"
type input "Pob 71737"
click at [313, 265] on input "text" at bounding box center [315, 262] width 86 height 29
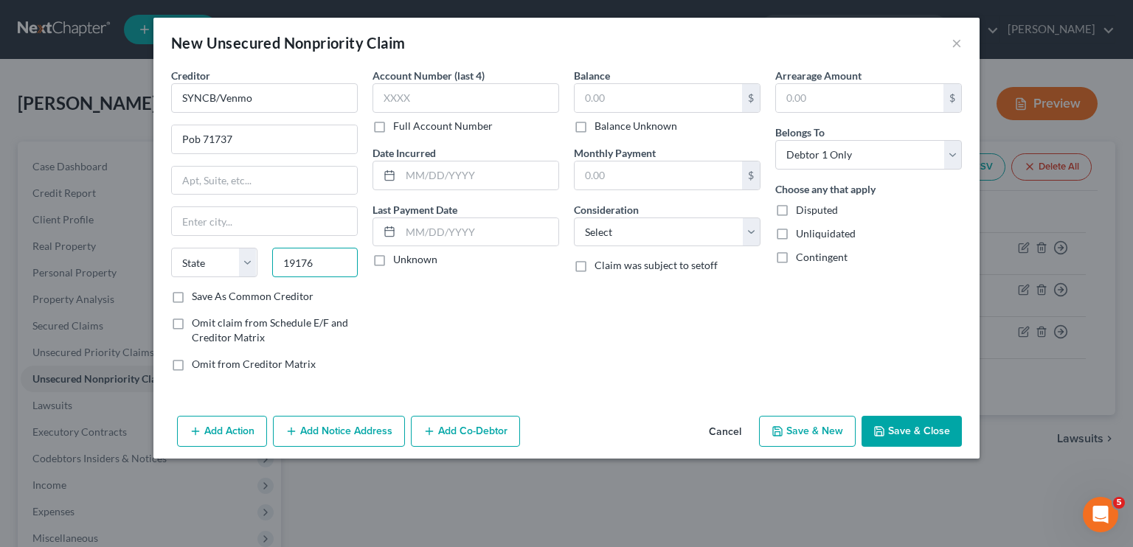
type input "19176"
click at [275, 222] on input "text" at bounding box center [264, 221] width 185 height 28
click at [275, 222] on input "Ph" at bounding box center [264, 221] width 185 height 28
drag, startPoint x: 275, startPoint y: 222, endPoint x: 181, endPoint y: 261, distance: 102.2
click at [181, 261] on div "Creditor * SYNCB/Venmo Pob 71737 Ph State AL AK AR AZ CA CO CT DE DC FL GA GU H…" at bounding box center [264, 178] width 187 height 221
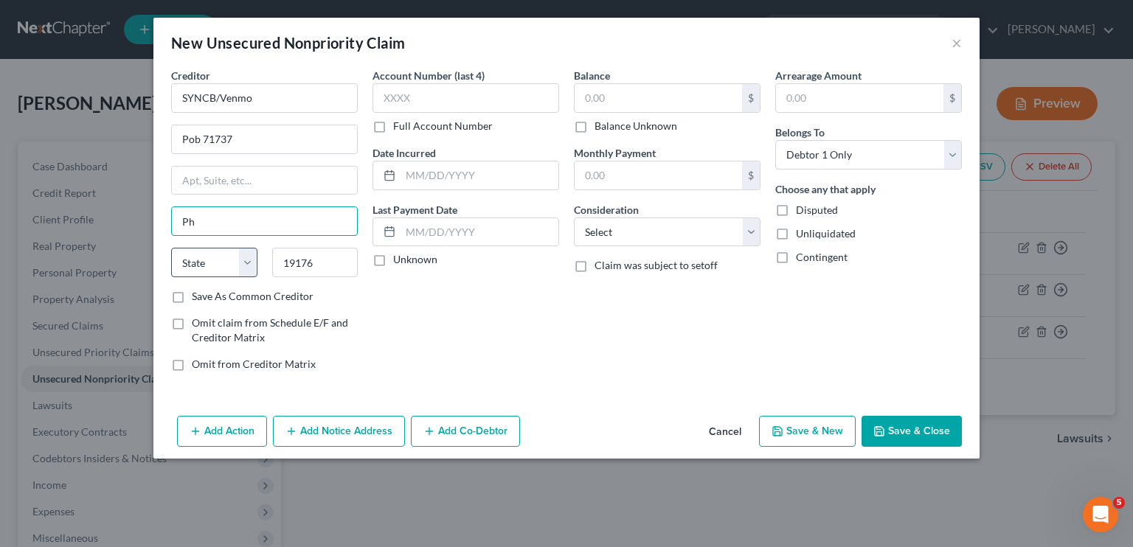
type input "Ph"
click at [181, 261] on select "State AL AK AR AZ CA CO CT DE DC FL GA GU HI ID IL IN IA KS KY LA ME MD MA MI M…" at bounding box center [214, 262] width 86 height 29
select select "39"
click at [171, 248] on select "State AL AK AR AZ CA CO CT DE DC FL GA GU HI ID IL IN IA KS KY LA ME MD MA MI M…" at bounding box center [214, 262] width 86 height 29
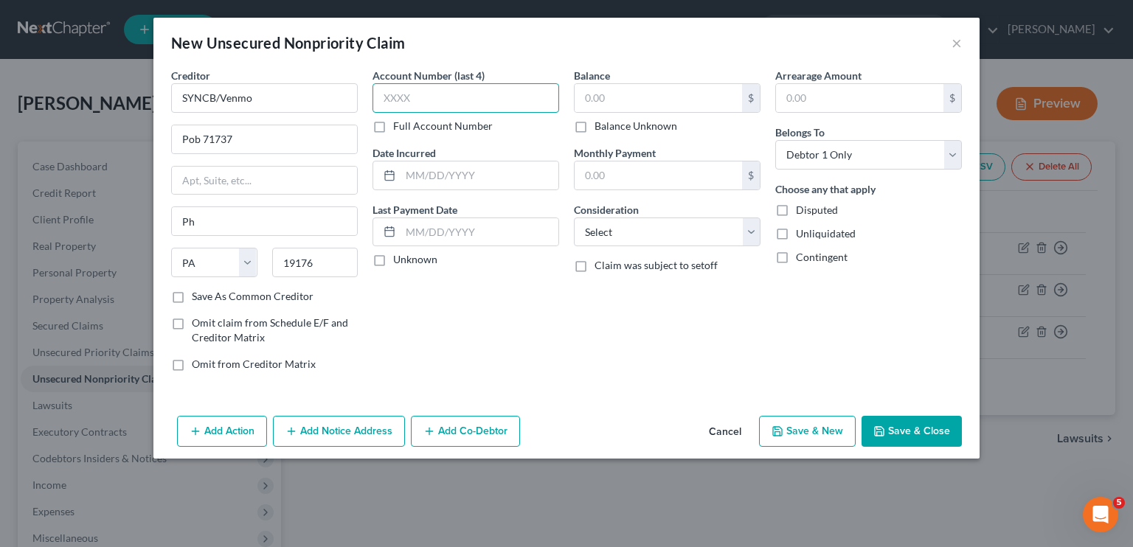
click at [448, 102] on input "text" at bounding box center [465, 97] width 187 height 29
type input "2360"
click at [625, 100] on input "text" at bounding box center [657, 98] width 167 height 28
type input "10,830"
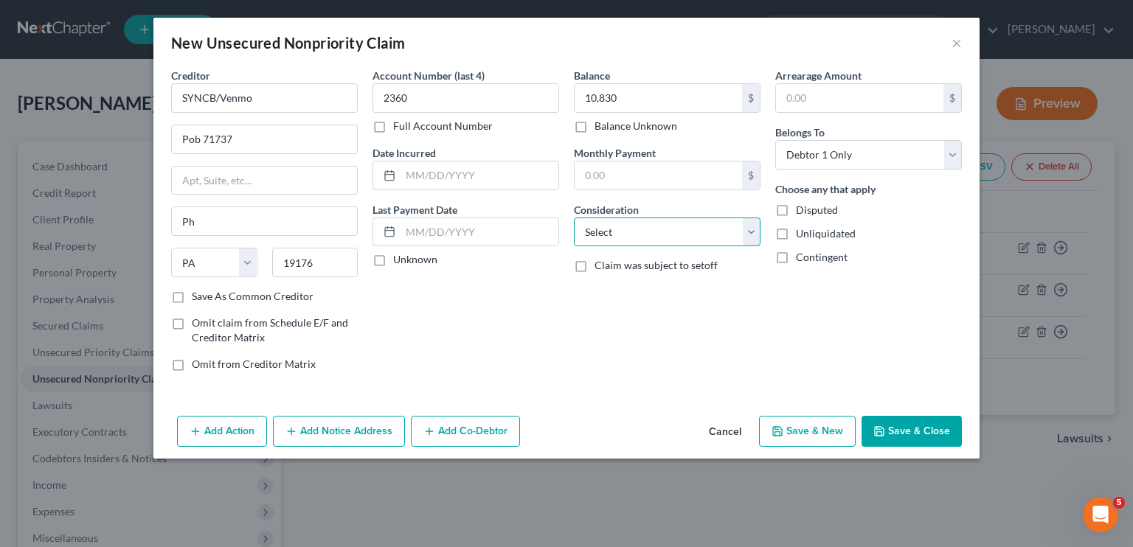
click at [634, 231] on select "Select Cable / Satellite Services Collection Agency Credit Card Debt Debt Couns…" at bounding box center [667, 232] width 187 height 29
select select "2"
click at [574, 218] on select "Select Cable / Satellite Services Collection Agency Credit Card Debt Debt Couns…" at bounding box center [667, 232] width 187 height 29
click at [799, 429] on button "Save & New" at bounding box center [807, 431] width 97 height 31
select select "0"
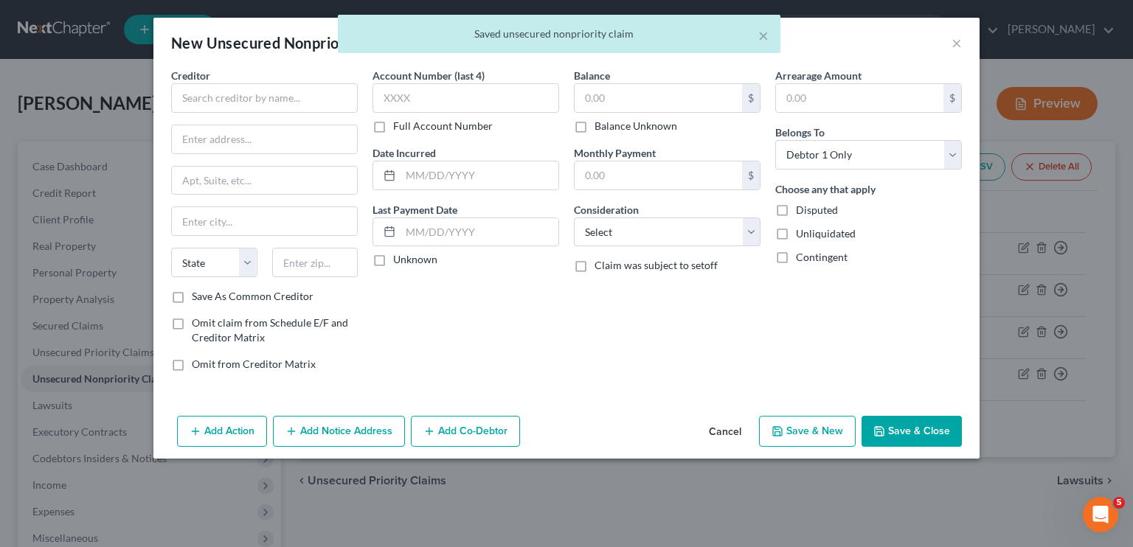
click at [799, 429] on button "Save & New" at bounding box center [807, 431] width 97 height 31
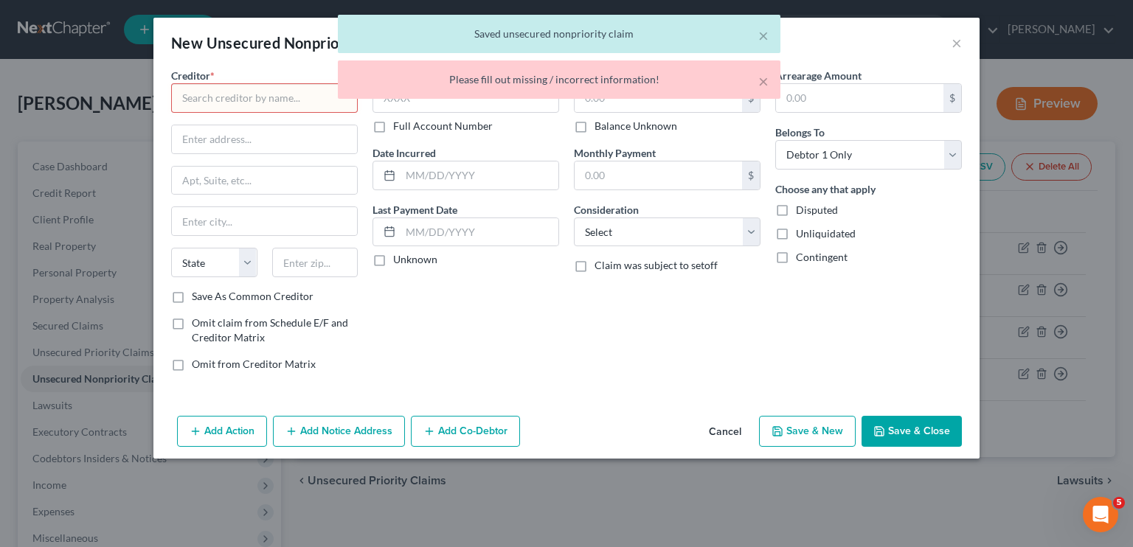
click at [267, 92] on div "× Saved unsecured nonpriority claim × Please fill out missing / incorrect infor…" at bounding box center [559, 60] width 1133 height 91
drag, startPoint x: 267, startPoint y: 92, endPoint x: 261, endPoint y: 100, distance: 10.0
click at [261, 100] on div "× Saved unsecured nonpriority claim × Please fill out missing / incorrect infor…" at bounding box center [559, 60] width 1133 height 91
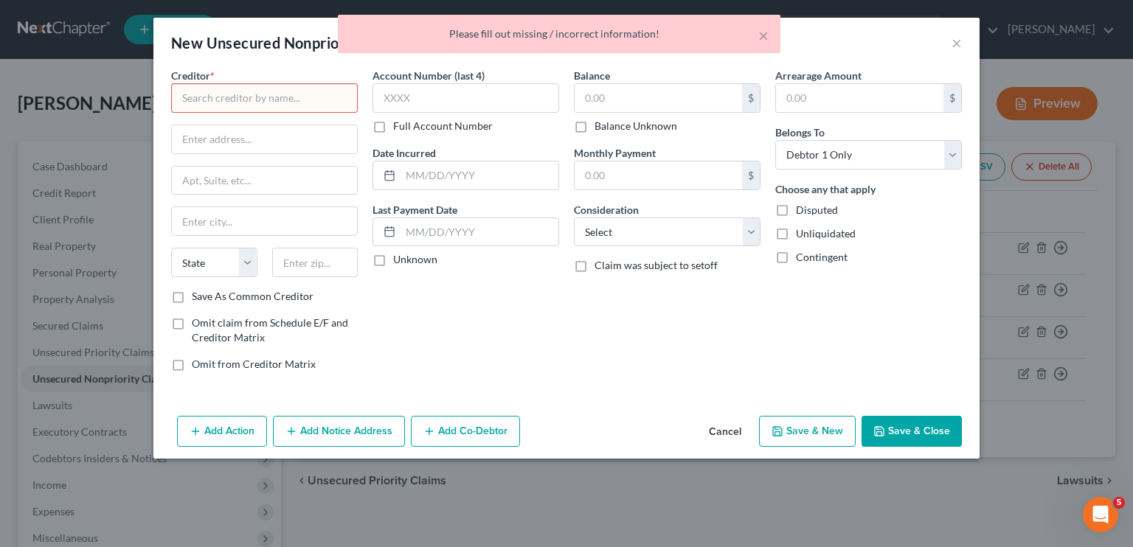
click at [261, 100] on input "text" at bounding box center [264, 97] width 187 height 29
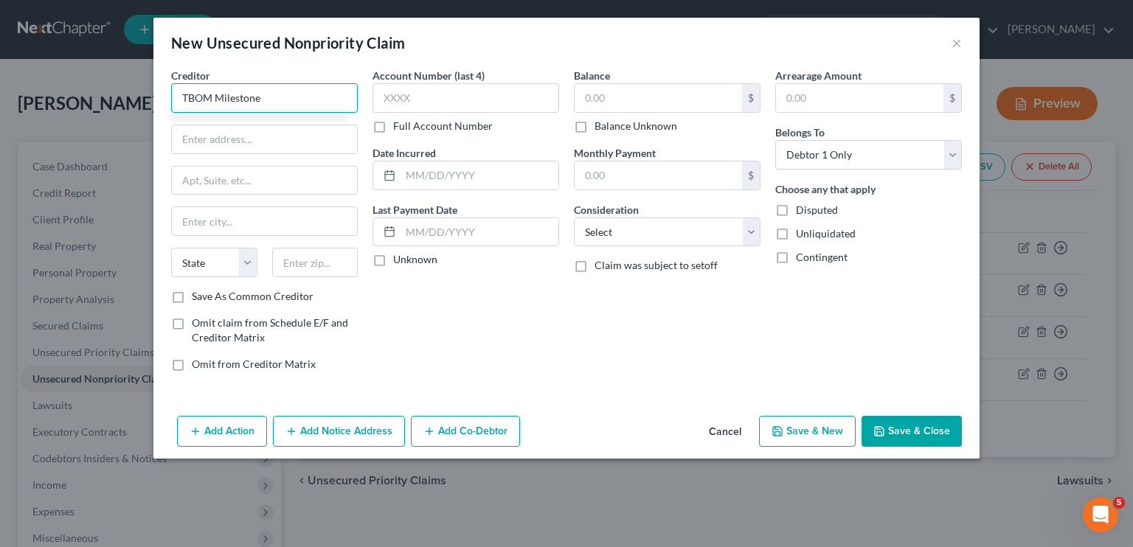
type input "TBOM Milestone"
type input "Pob 4499"
type input "97076"
type input "Beaverton"
select select "38"
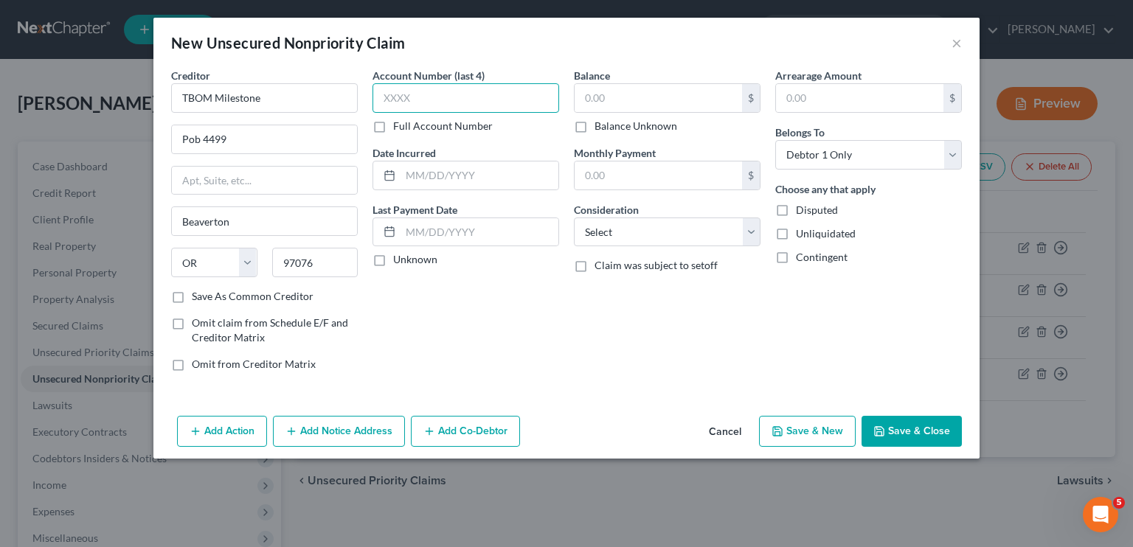
click at [419, 97] on input "text" at bounding box center [465, 97] width 187 height 29
type input "3510"
click at [616, 104] on input "text" at bounding box center [657, 98] width 167 height 28
type input "787"
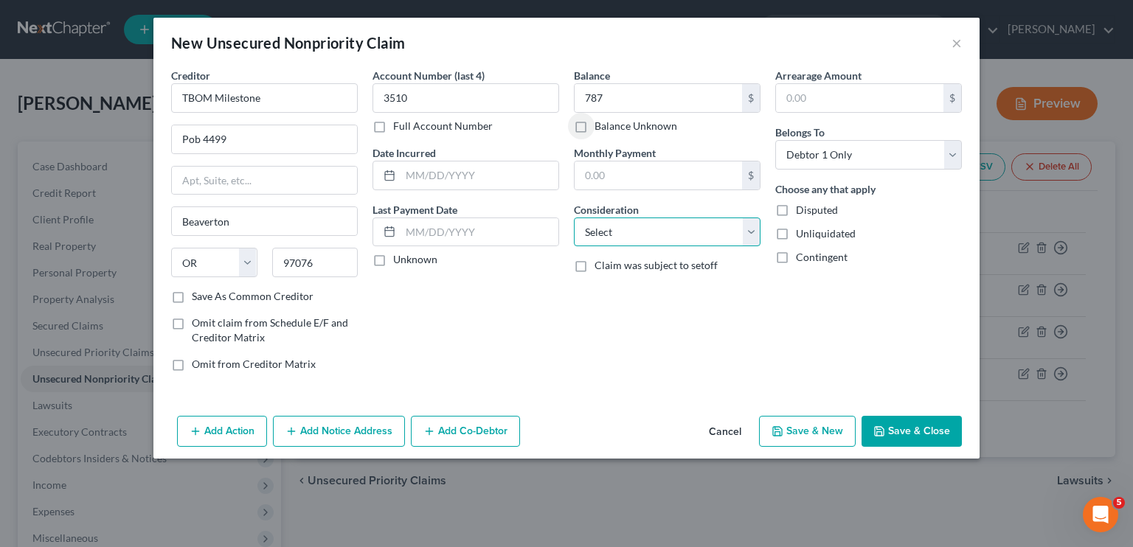
click at [623, 228] on select "Select Cable / Satellite Services Collection Agency Credit Card Debt Debt Couns…" at bounding box center [667, 232] width 187 height 29
select select "2"
click at [574, 218] on select "Select Cable / Satellite Services Collection Agency Credit Card Debt Debt Couns…" at bounding box center [667, 232] width 187 height 29
click at [814, 430] on button "Save & New" at bounding box center [807, 431] width 97 height 31
select select "0"
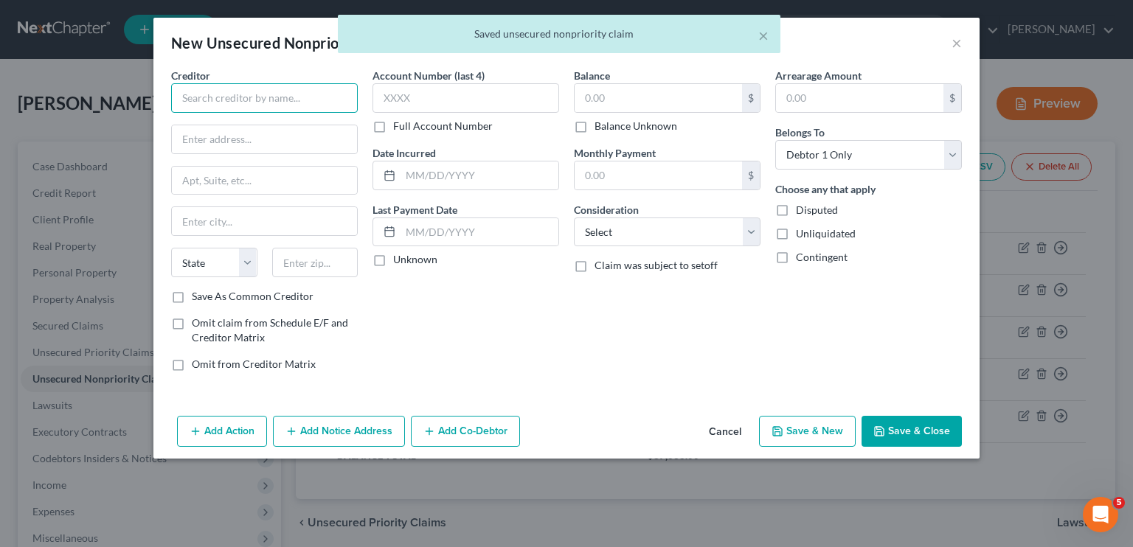
click at [296, 102] on input "text" at bounding box center [264, 97] width 187 height 29
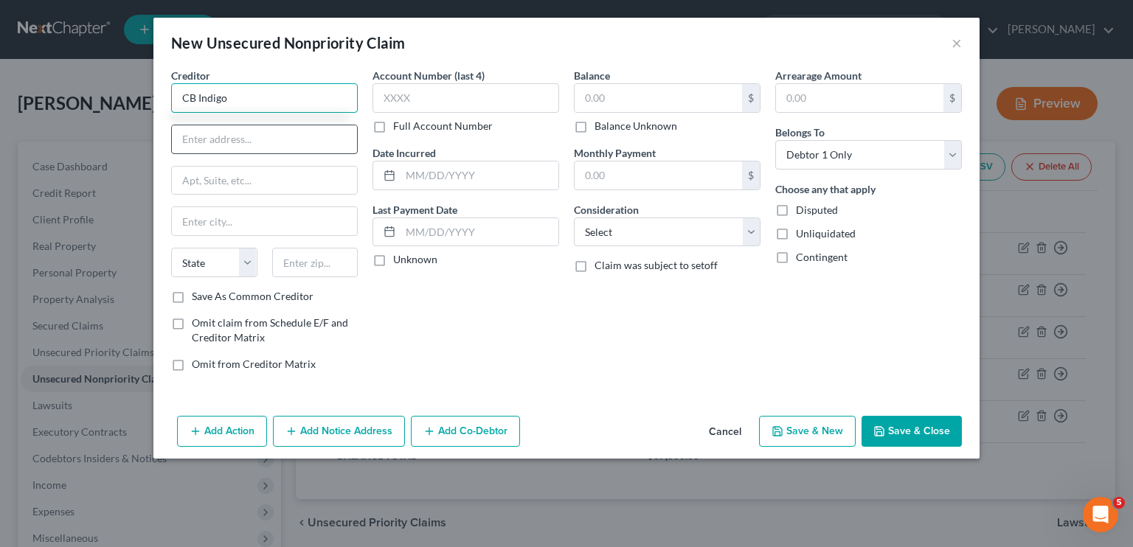
type input "CB Indigo"
click at [245, 133] on input "Po 449" at bounding box center [264, 139] width 185 height 28
click at [245, 133] on input "Pob" at bounding box center [264, 139] width 185 height 28
type input "Pob 449"
type input "9"
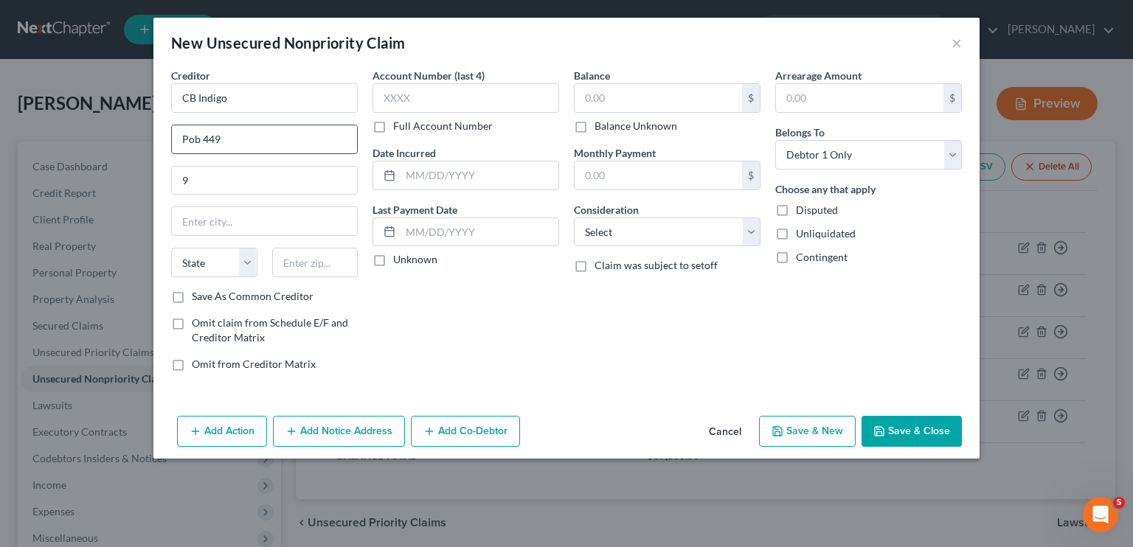
click at [245, 133] on input "Pob 449" at bounding box center [264, 139] width 185 height 28
type input "Pob 4499"
type input "97076"
type input "Beaverton"
select select "38"
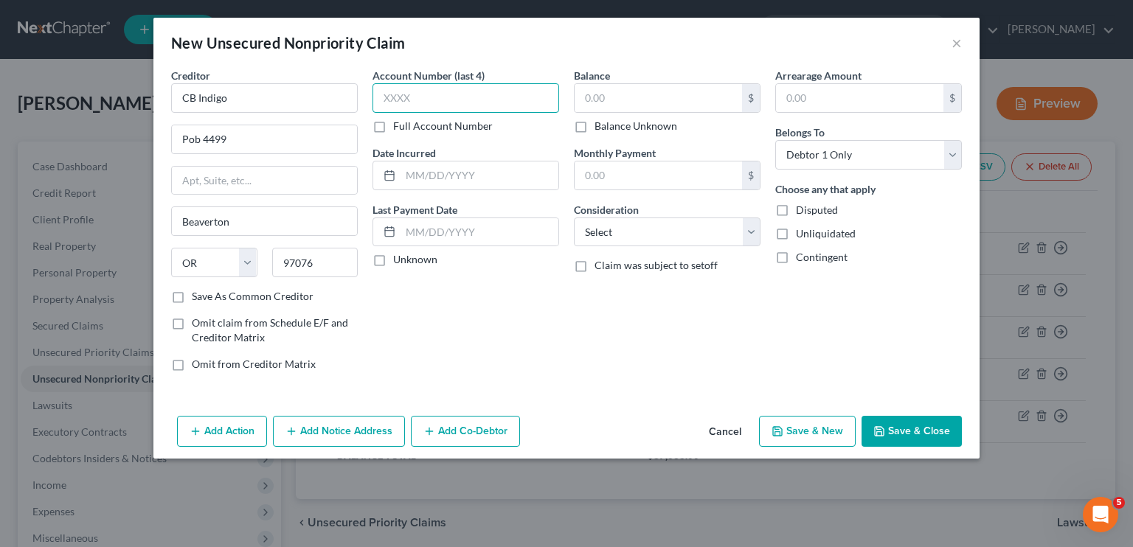
click at [507, 92] on input "text" at bounding box center [465, 97] width 187 height 29
type input "3960"
click at [666, 100] on input "text" at bounding box center [657, 98] width 167 height 28
type input "812"
click at [640, 236] on select "Select Cable / Satellite Services Collection Agency Credit Card Debt Debt Couns…" at bounding box center [667, 232] width 187 height 29
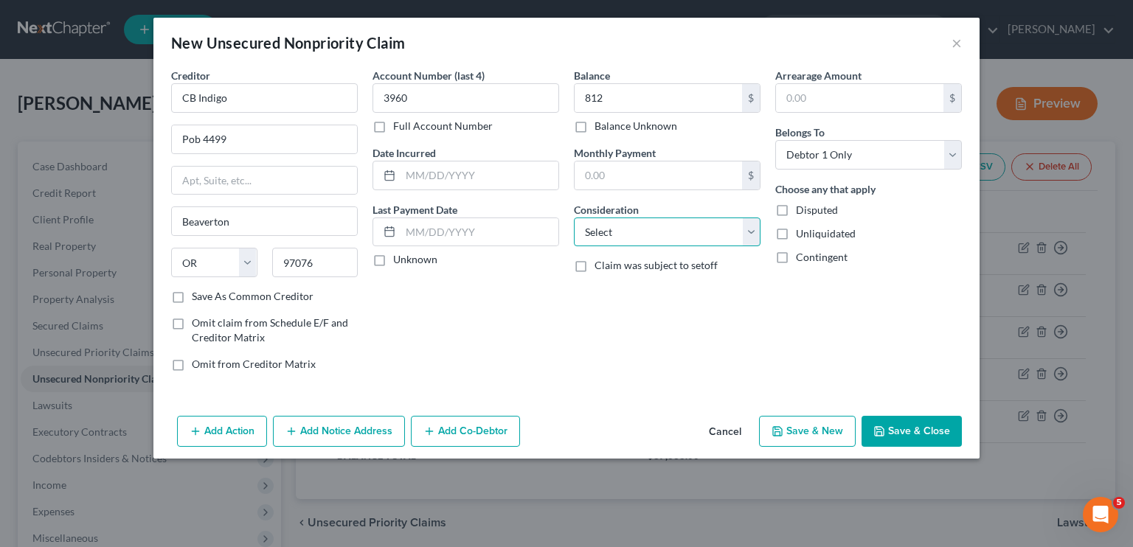
select select "2"
click at [574, 218] on select "Select Cable / Satellite Services Collection Agency Credit Card Debt Debt Couns…" at bounding box center [667, 232] width 187 height 29
click at [807, 438] on button "Save & New" at bounding box center [807, 431] width 97 height 31
select select "0"
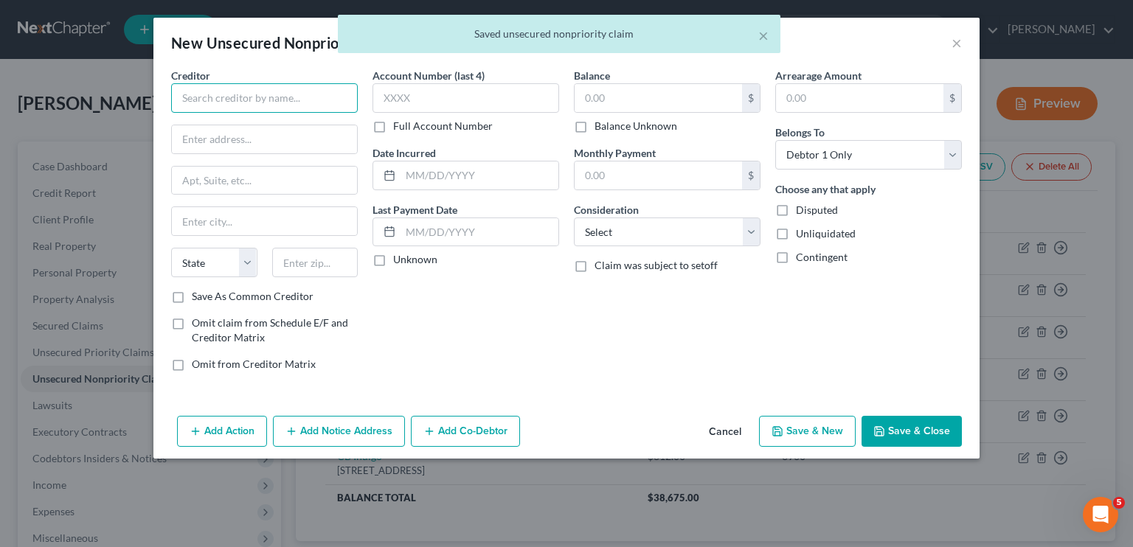
click at [279, 94] on input "text" at bounding box center [264, 97] width 187 height 29
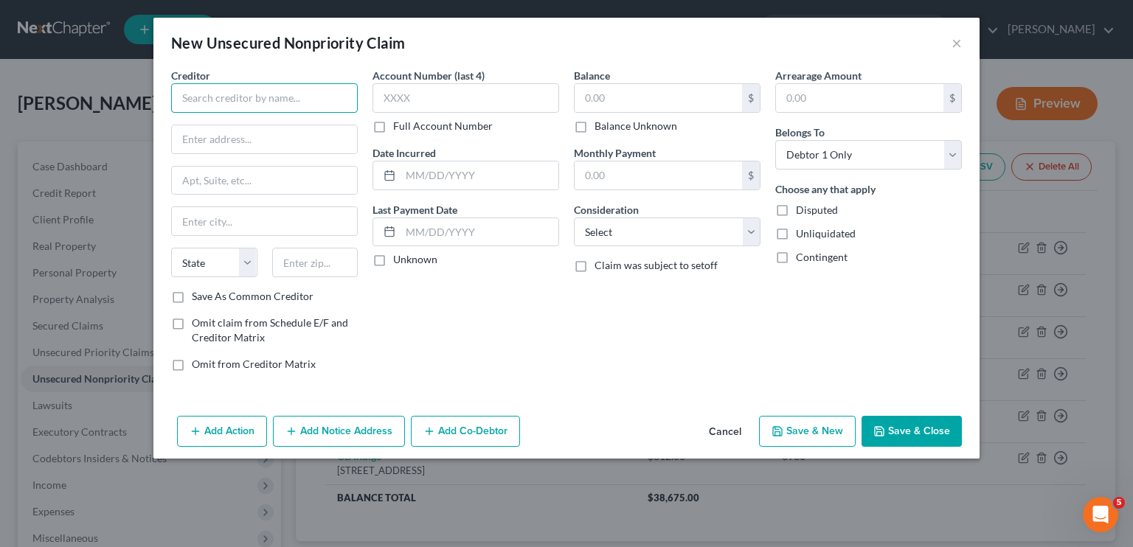
click at [279, 94] on input "text" at bounding box center [264, 97] width 187 height 29
type input "JPMCB Card Services"
type input "Pob 15298"
type input "19850"
type input "Wilmington"
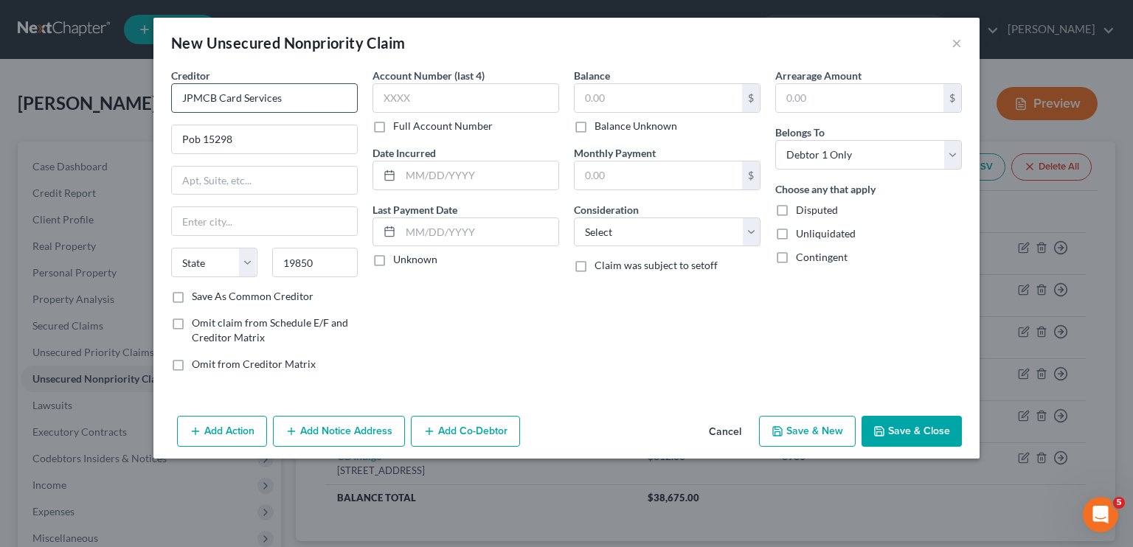
select select "7"
click at [437, 99] on input "text" at bounding box center [465, 97] width 187 height 29
type input "8264"
click at [588, 92] on input "text" at bounding box center [657, 98] width 167 height 28
type input "26,773"
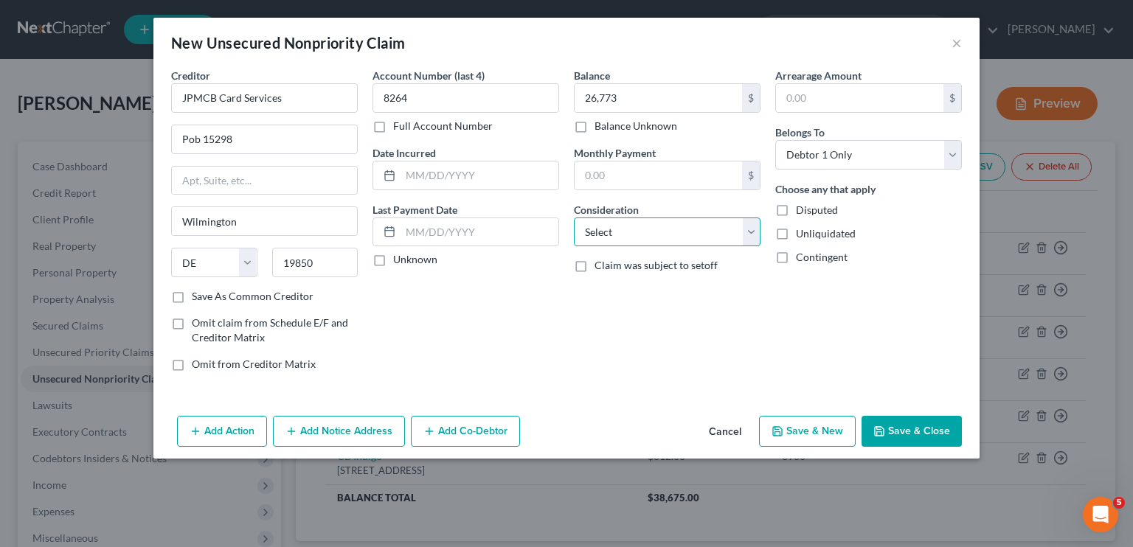
click at [608, 229] on select "Select Cable / Satellite Services Collection Agency Credit Card Debt Debt Couns…" at bounding box center [667, 232] width 187 height 29
select select "2"
click at [574, 218] on select "Select Cable / Satellite Services Collection Agency Credit Card Debt Debt Couns…" at bounding box center [667, 232] width 187 height 29
click at [793, 433] on button "Save & New" at bounding box center [807, 431] width 97 height 31
select select "0"
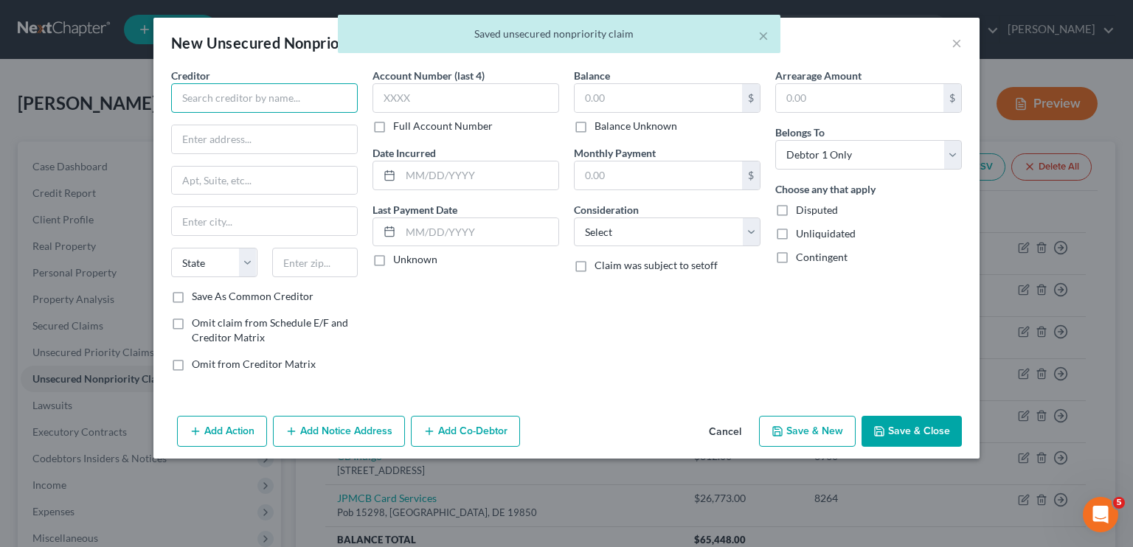
click at [224, 96] on input "text" at bounding box center [264, 97] width 187 height 29
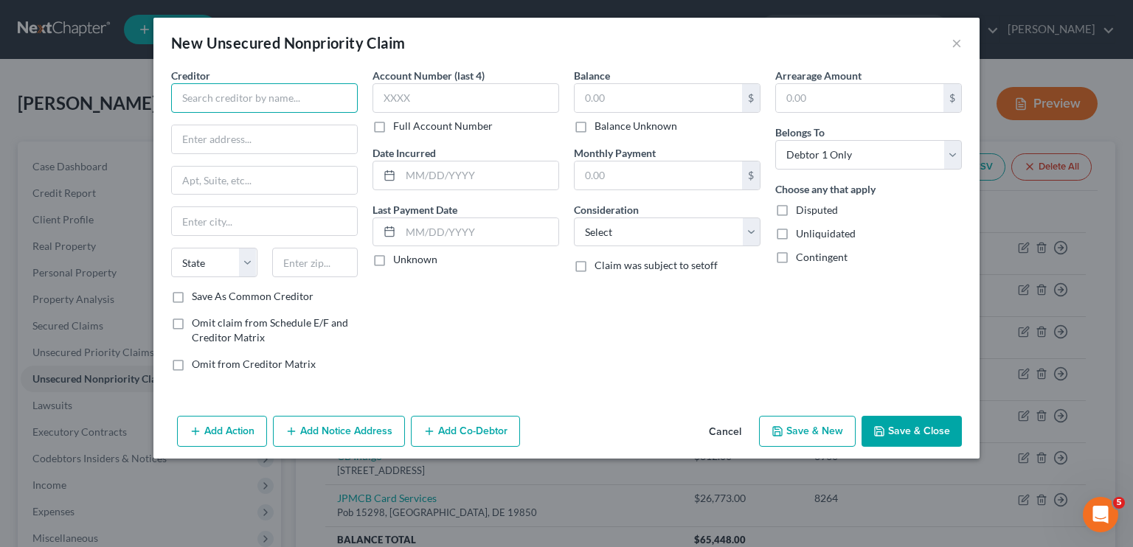
click at [224, 96] on input "text" at bounding box center [264, 97] width 187 height 29
type input "TD RCS/Rare Carat"
type input "_"
type input "{"
type input "Pob 100270"
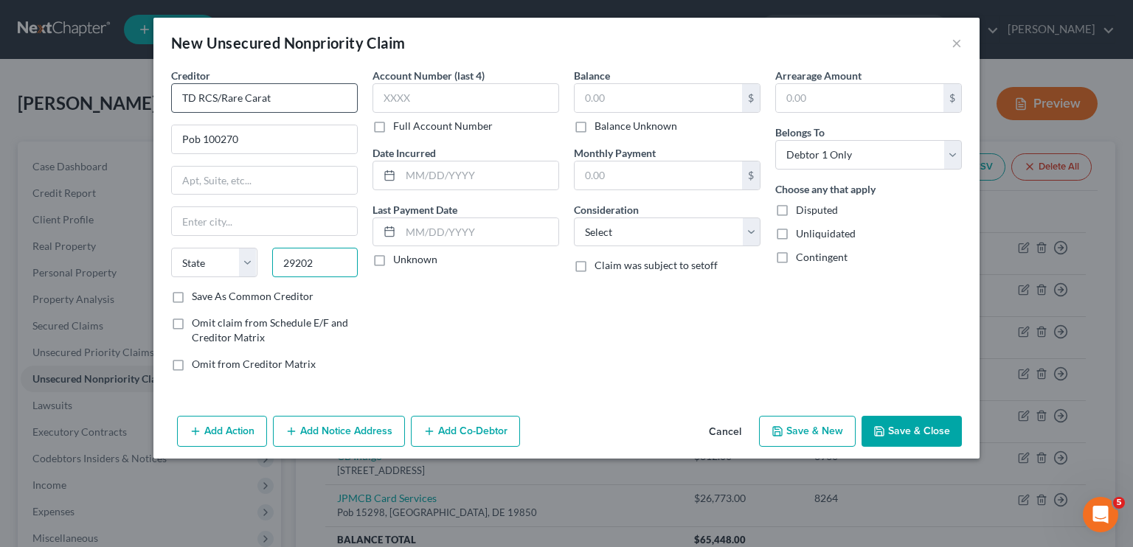
type input "29202"
type input "Columbia"
select select "42"
click at [483, 97] on input "text" at bounding box center [465, 97] width 187 height 29
type input "0588"
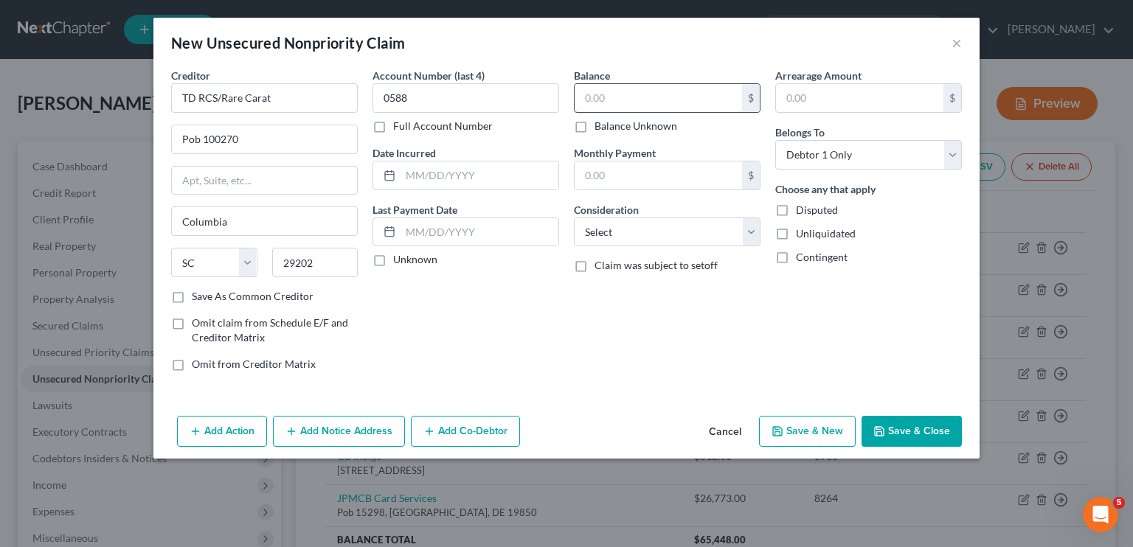
click at [595, 101] on input "text" at bounding box center [657, 98] width 167 height 28
type input "4,232"
click at [692, 233] on select "Select Cable / Satellite Services Collection Agency Credit Card Debt Debt Couns…" at bounding box center [667, 232] width 187 height 29
select select "2"
click at [574, 218] on select "Select Cable / Satellite Services Collection Agency Credit Card Debt Debt Couns…" at bounding box center [667, 232] width 187 height 29
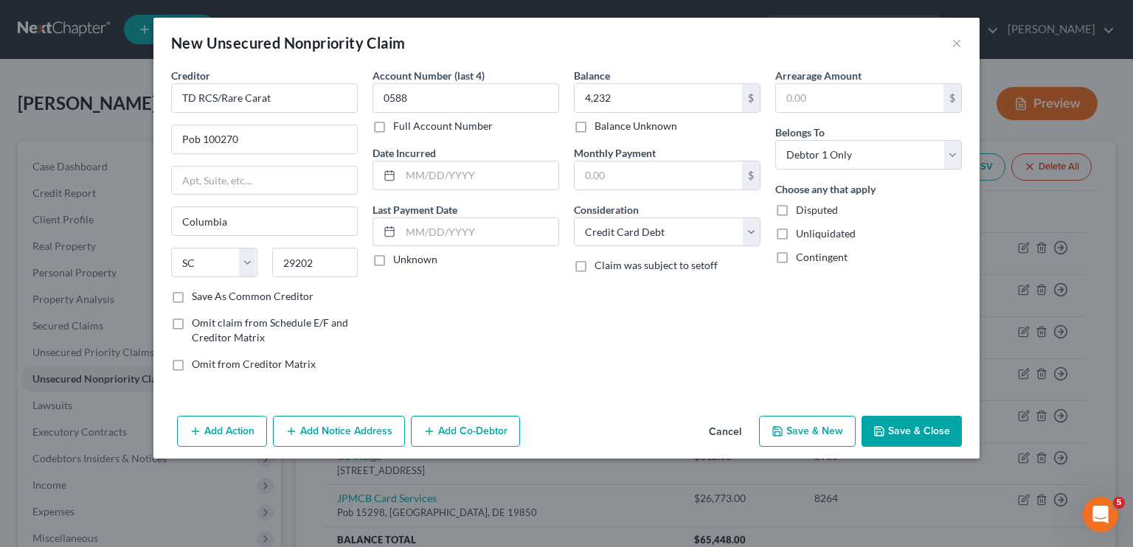
click at [802, 437] on button "Save & New" at bounding box center [807, 431] width 97 height 31
select select "0"
click at [720, 428] on button "Cancel" at bounding box center [725, 431] width 56 height 29
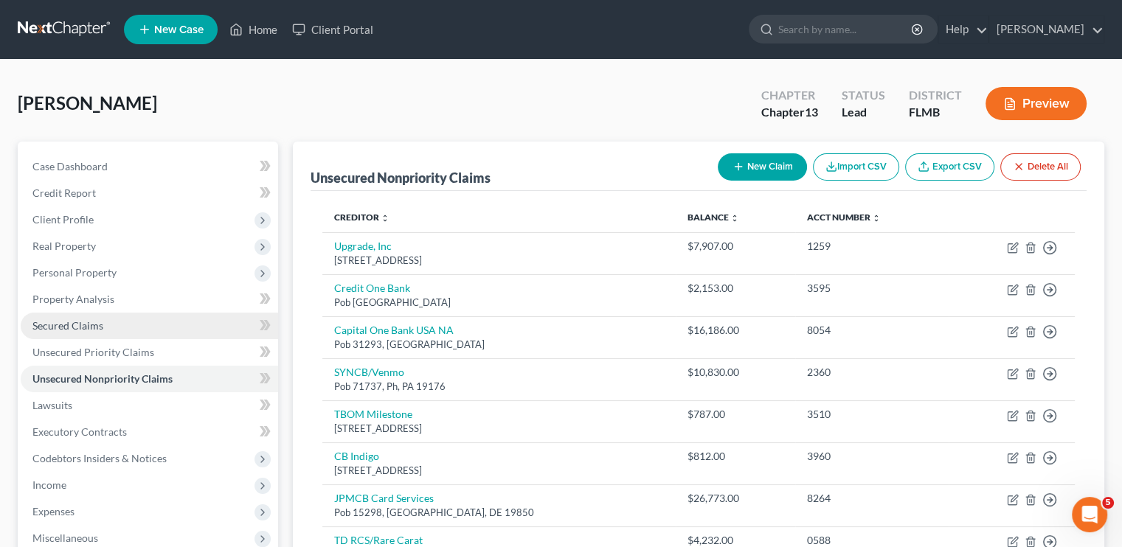
click at [71, 328] on span "Secured Claims" at bounding box center [67, 325] width 71 height 13
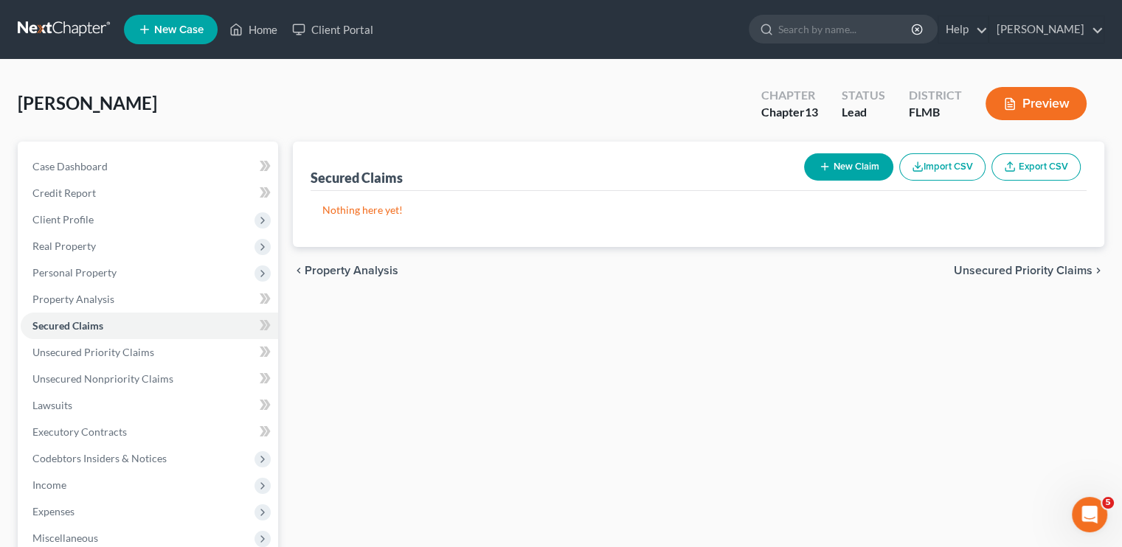
click at [844, 164] on button "New Claim" at bounding box center [848, 166] width 89 height 27
select select "0"
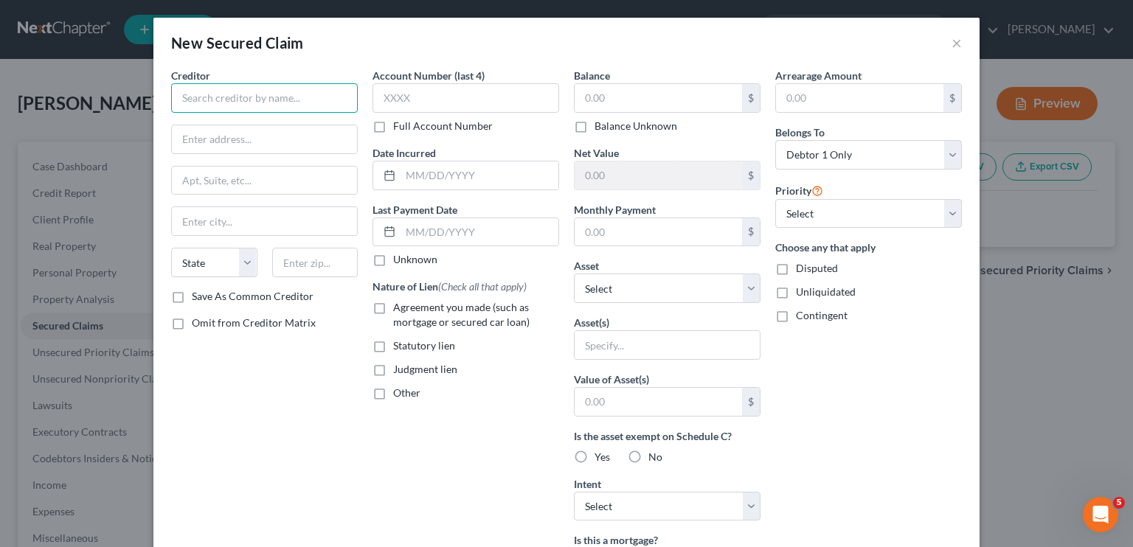
click at [257, 97] on input "text" at bounding box center [264, 97] width 187 height 29
type input "Santander Bank NA"
type input "Pob 961211"
type input "761"
click at [260, 97] on input "Santander Bank NA" at bounding box center [264, 97] width 187 height 29
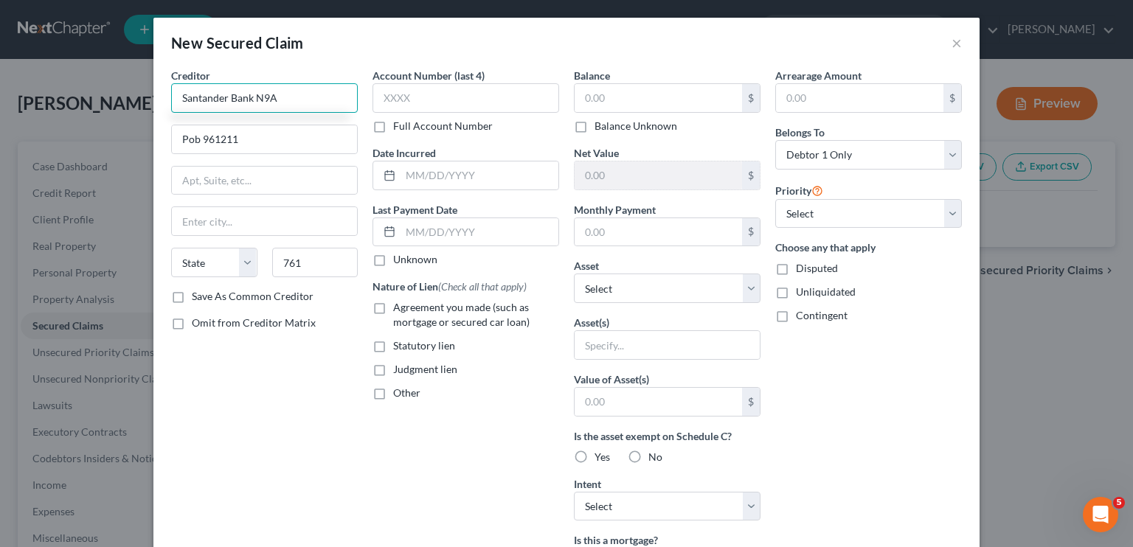
type input "Santander Bank NA"
click at [299, 263] on input "761" at bounding box center [315, 262] width 86 height 29
type input "76101"
type input "Fort Worth"
select select "45"
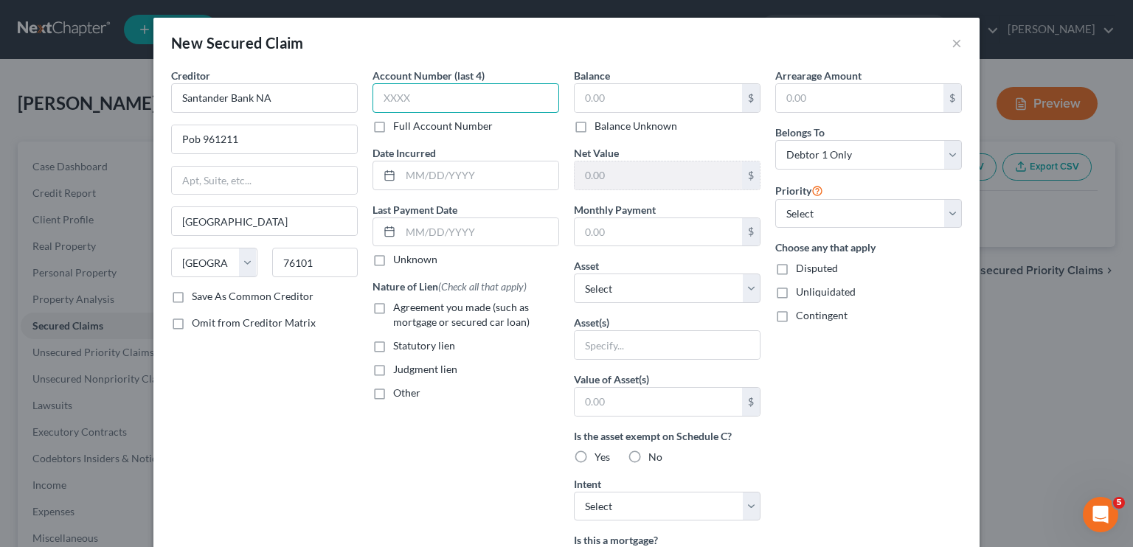
click at [422, 103] on input "text" at bounding box center [465, 97] width 187 height 29
type input "1000"
click at [604, 102] on input "text" at bounding box center [657, 98] width 167 height 28
type input "36,322"
click at [631, 237] on input "text" at bounding box center [657, 232] width 167 height 28
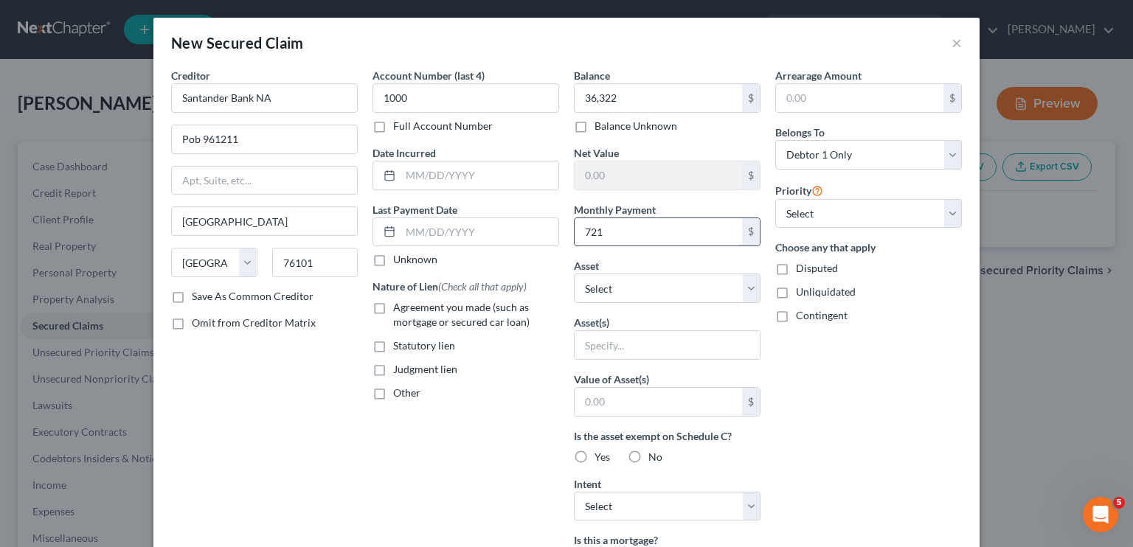
type input "721"
select select "0"
click at [393, 312] on label "Agreement you made (such as mortgage or secured car loan)" at bounding box center [476, 314] width 166 height 29
click at [399, 310] on input "Agreement you made (such as mortgage or secured car loan)" at bounding box center [404, 305] width 10 height 10
checkbox input "true"
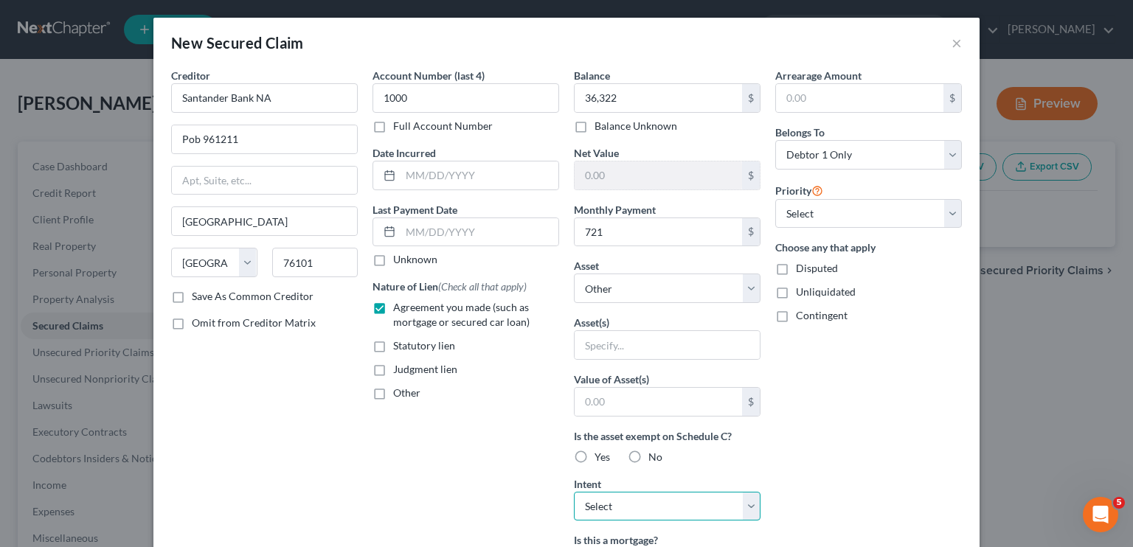
click at [596, 502] on select "Select Surrender Redeem Reaffirm Avoid Other" at bounding box center [667, 506] width 187 height 29
click at [574, 492] on select "Select Surrender Redeem Reaffirm Avoid Other" at bounding box center [667, 506] width 187 height 29
click at [712, 515] on select "Select Surrender Redeem Reaffirm Avoid Other" at bounding box center [667, 506] width 187 height 29
select select "2"
click at [574, 492] on select "Select Surrender Redeem Reaffirm Avoid Other" at bounding box center [667, 506] width 187 height 29
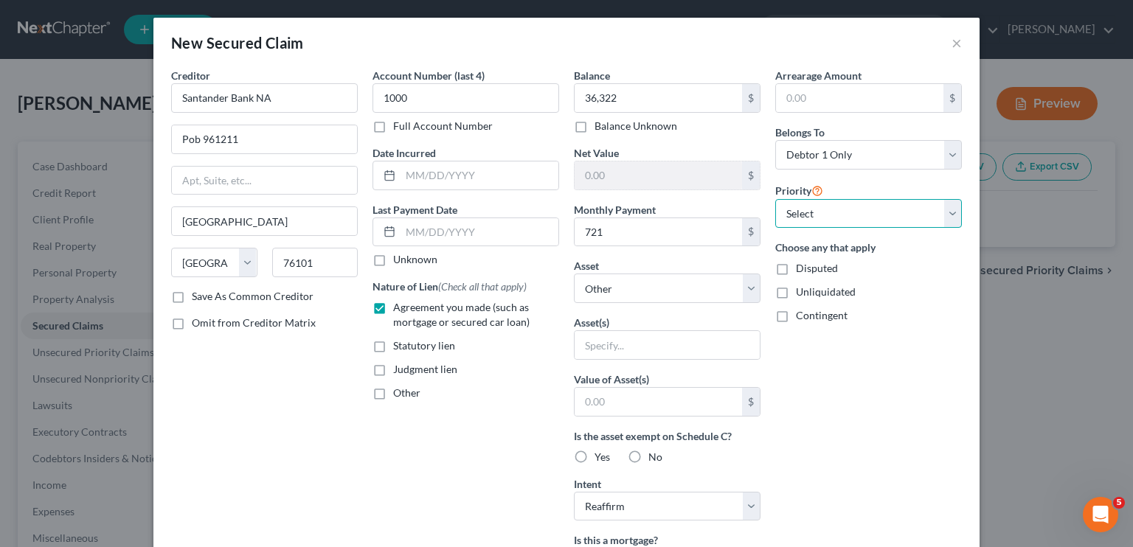
click at [867, 207] on select "Select 1st 2nd 3rd 4th 5th 6th 7th 8th 9th 10th 11th 12th 13th 14th 15th 16th 1…" at bounding box center [868, 213] width 187 height 29
select select "0"
click at [775, 199] on select "Select 1st 2nd 3rd 4th 5th 6th 7th 8th 9th 10th 11th 12th 13th 14th 15th 16th 1…" at bounding box center [868, 213] width 187 height 29
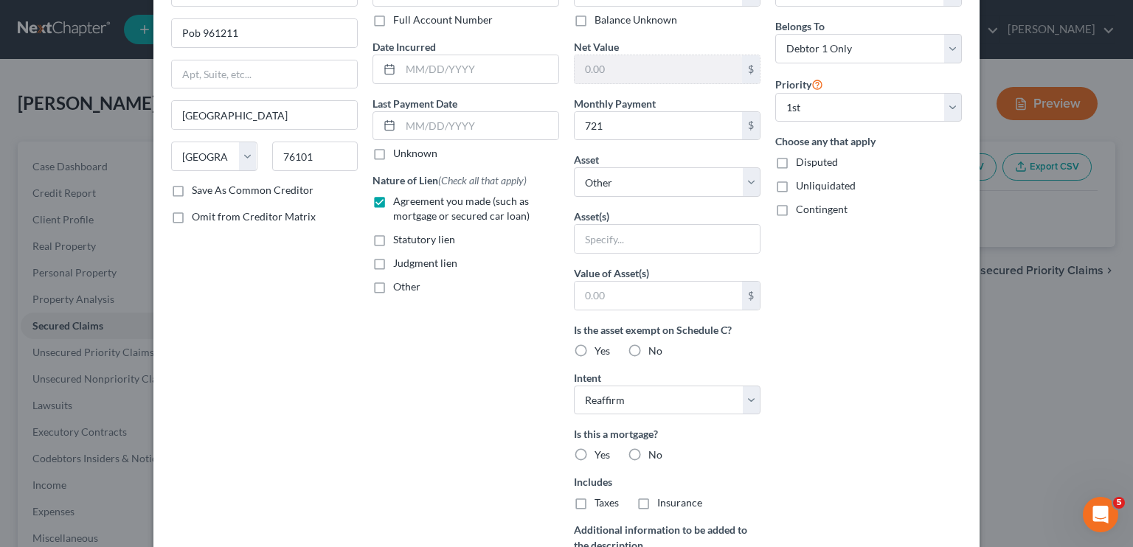
scroll to position [177, 0]
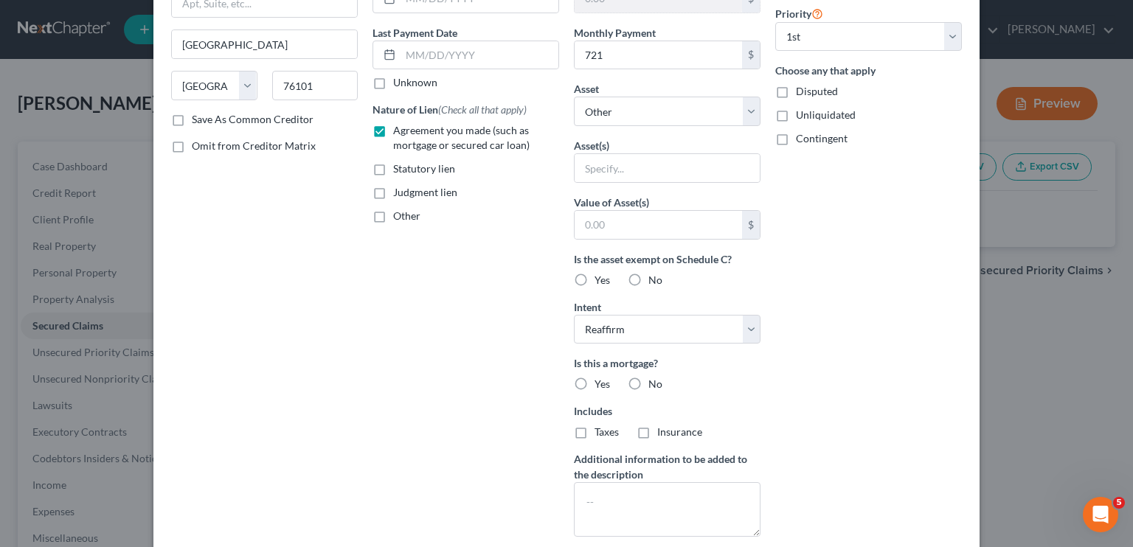
click at [648, 385] on label "No" at bounding box center [655, 384] width 14 height 15
click at [654, 385] on input "No" at bounding box center [659, 382] width 10 height 10
radio input "true"
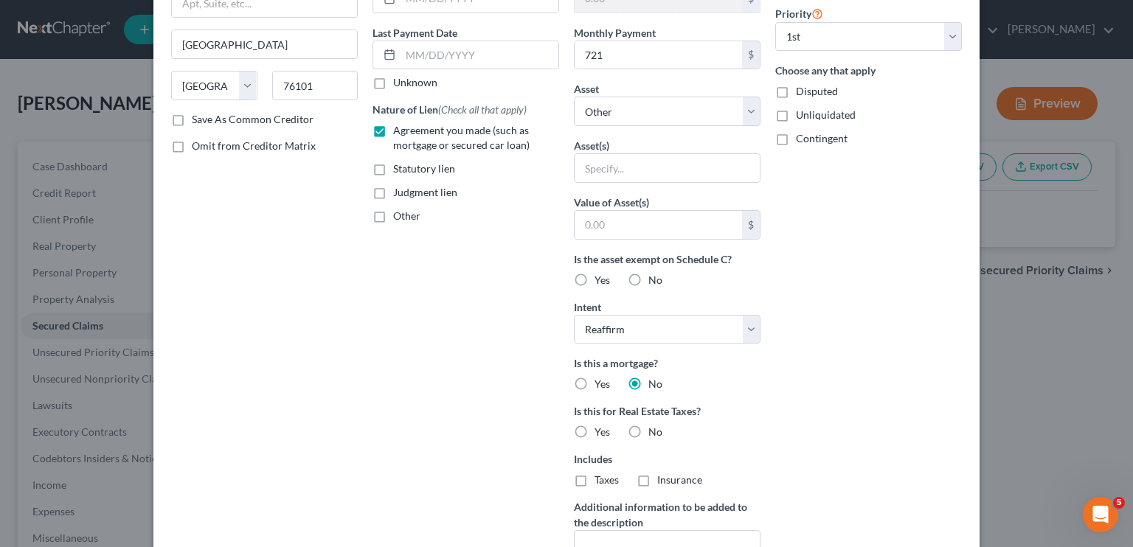
click at [648, 428] on label "No" at bounding box center [655, 432] width 14 height 15
click at [654, 428] on input "No" at bounding box center [659, 430] width 10 height 10
radio input "true"
click at [600, 425] on input "Yes" at bounding box center [605, 430] width 10 height 10
radio input "true"
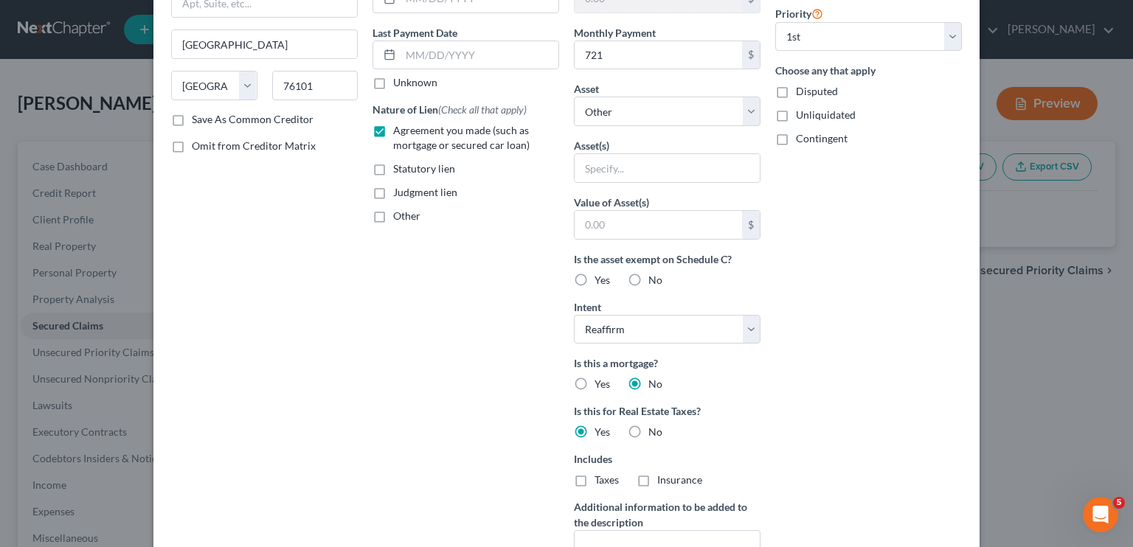
click at [722, 372] on div "Is this a mortgage? Yes No" at bounding box center [667, 373] width 187 height 36
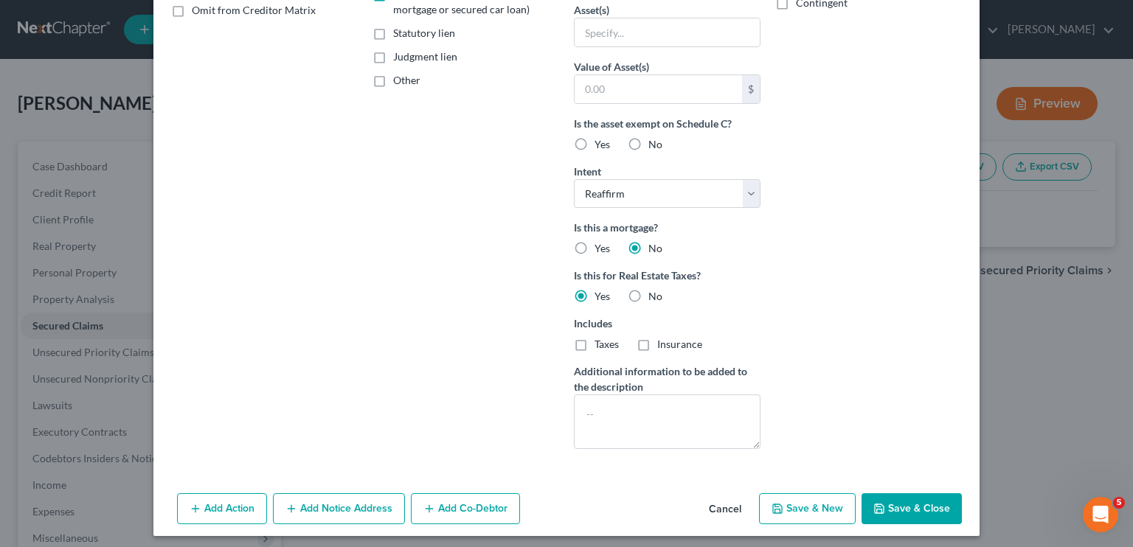
scroll to position [317, 0]
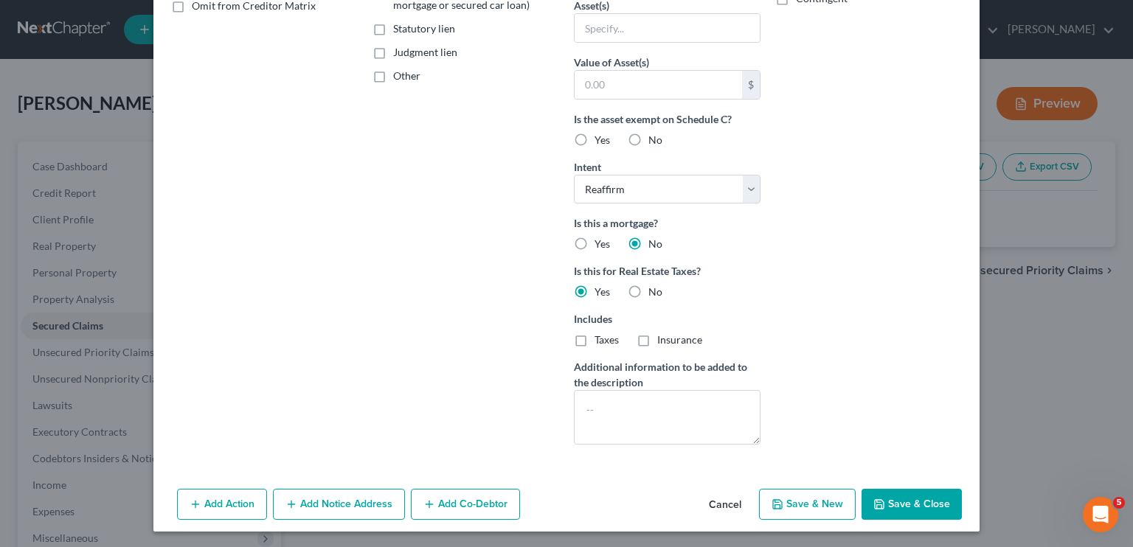
click at [888, 504] on button "Save & Close" at bounding box center [911, 504] width 100 height 31
select select
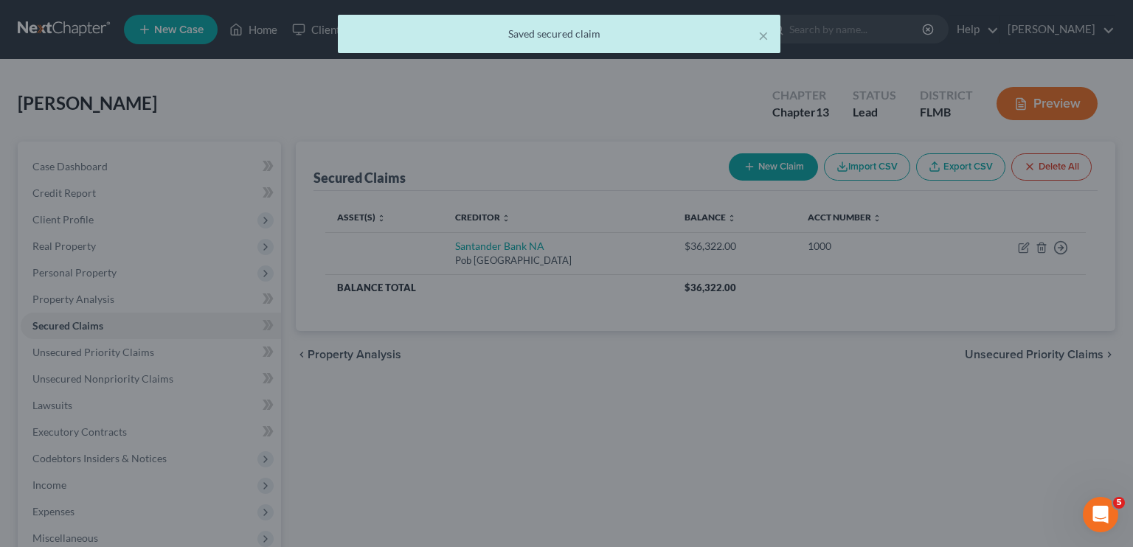
scroll to position [0, 0]
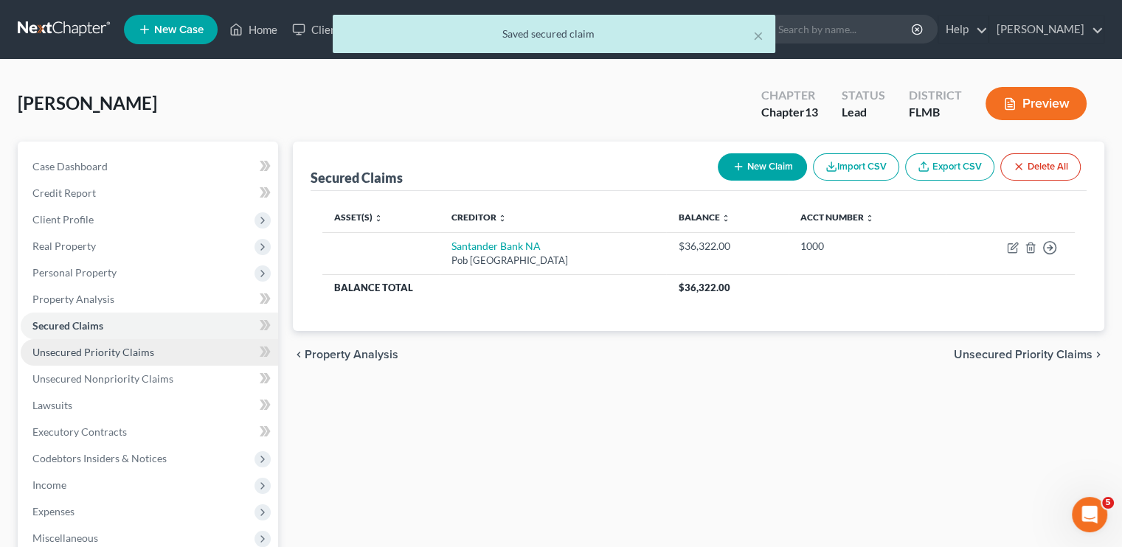
click at [142, 350] on span "Unsecured Priority Claims" at bounding box center [93, 352] width 122 height 13
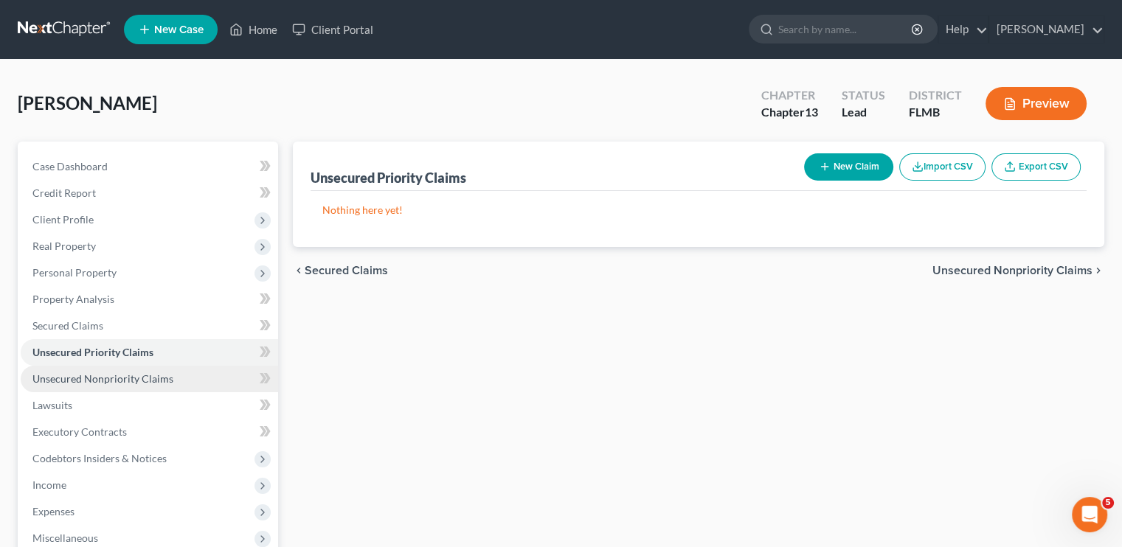
click at [104, 381] on span "Unsecured Nonpriority Claims" at bounding box center [102, 378] width 141 height 13
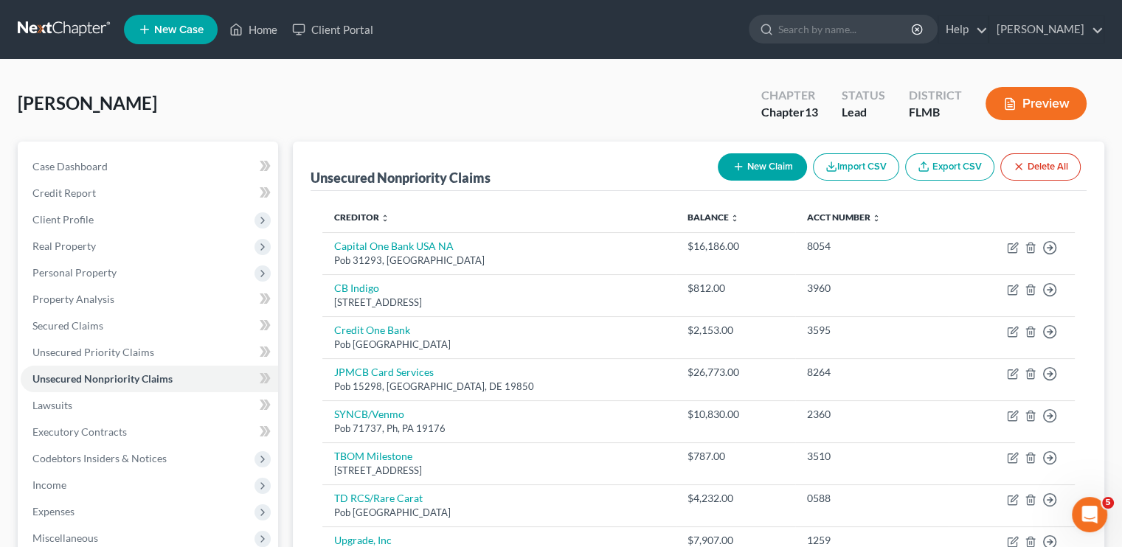
click at [748, 168] on button "New Claim" at bounding box center [762, 166] width 89 height 27
select select "0"
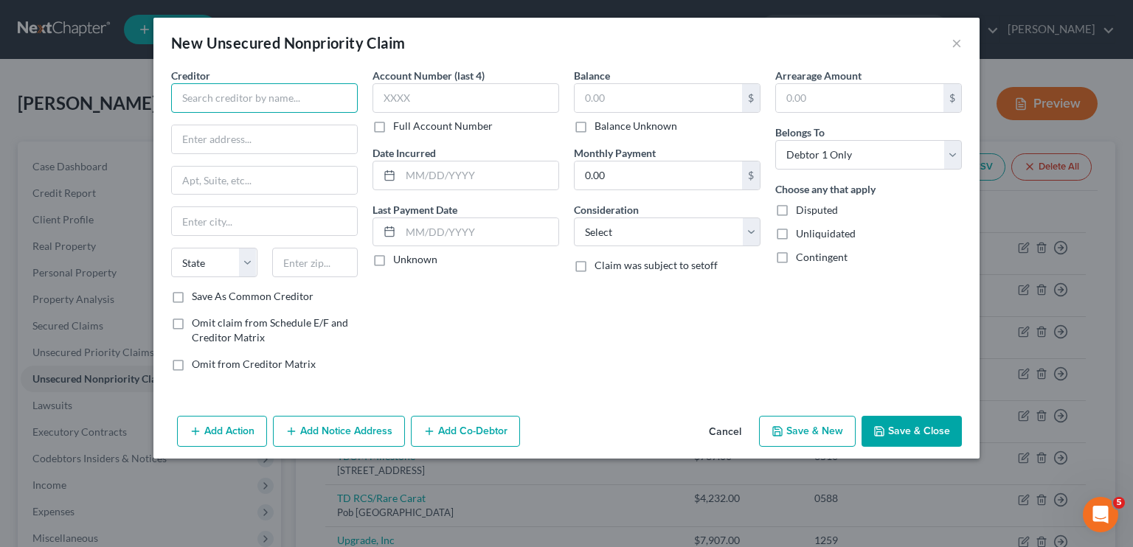
click at [237, 107] on input "text" at bounding box center [264, 97] width 187 height 29
type input "CFNA/Bridgestone Retail"
type input "P"
type input "6275 Eastland Rd"
type input "q"
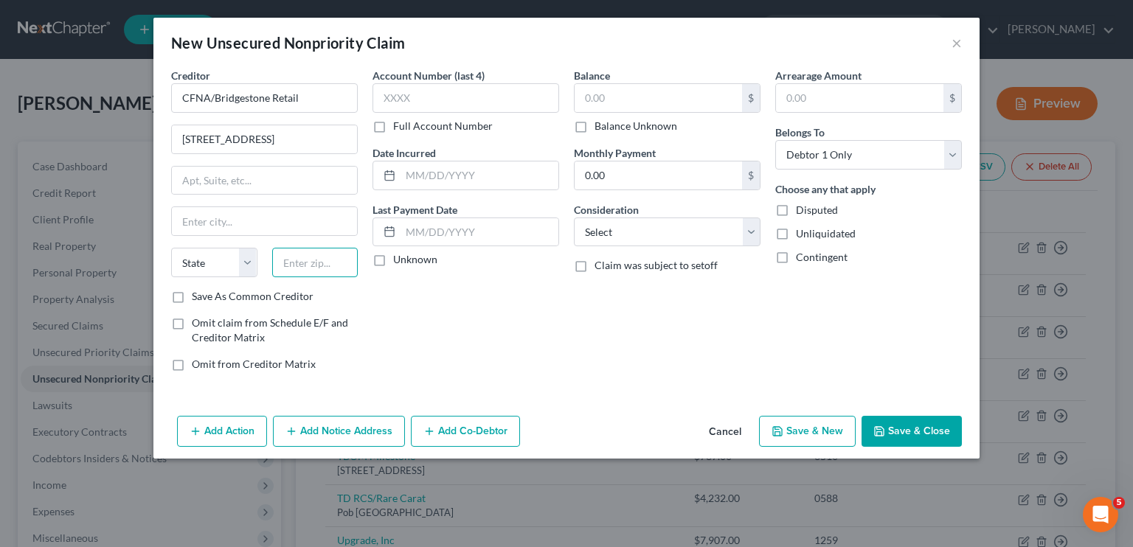
click at [301, 265] on input "text" at bounding box center [315, 262] width 86 height 29
type input "44142"
type input "Brookpark"
select select "36"
click at [447, 94] on input "text" at bounding box center [465, 97] width 187 height 29
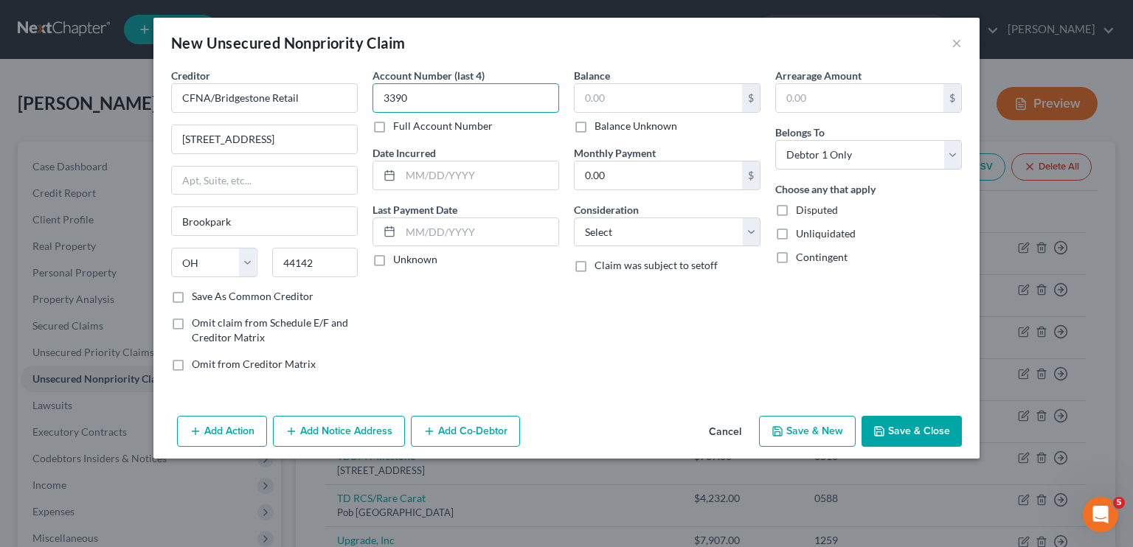
type input "3390"
click at [625, 97] on input "text" at bounding box center [657, 98] width 167 height 28
type input "2,034"
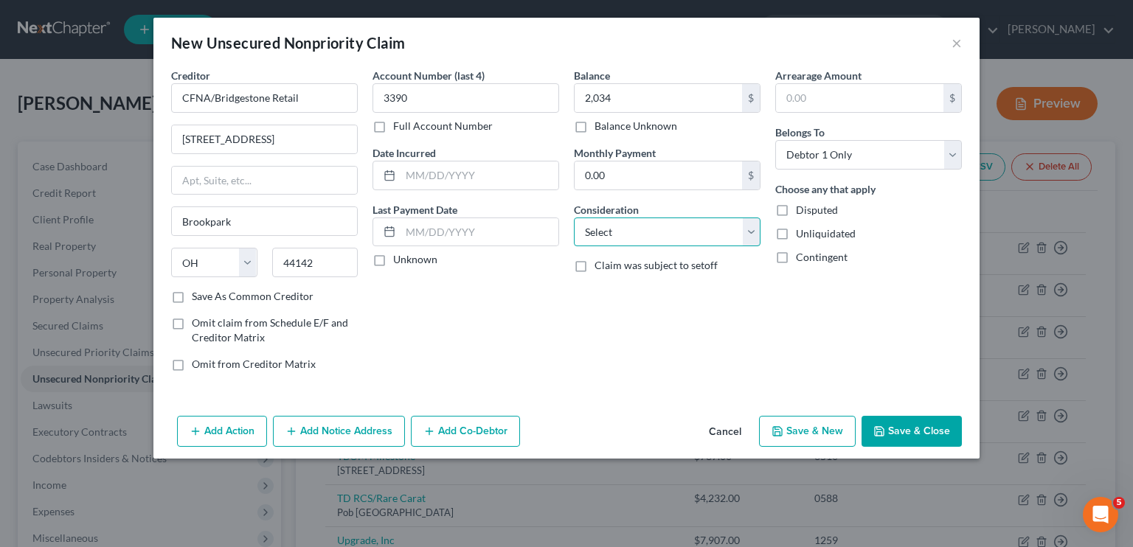
click at [628, 229] on select "Select Cable / Satellite Services Collection Agency Credit Card Debt Debt Couns…" at bounding box center [667, 232] width 187 height 29
select select "2"
click at [574, 218] on select "Select Cable / Satellite Services Collection Agency Credit Card Debt Debt Couns…" at bounding box center [667, 232] width 187 height 29
click at [805, 428] on button "Save & New" at bounding box center [807, 431] width 97 height 31
select select "0"
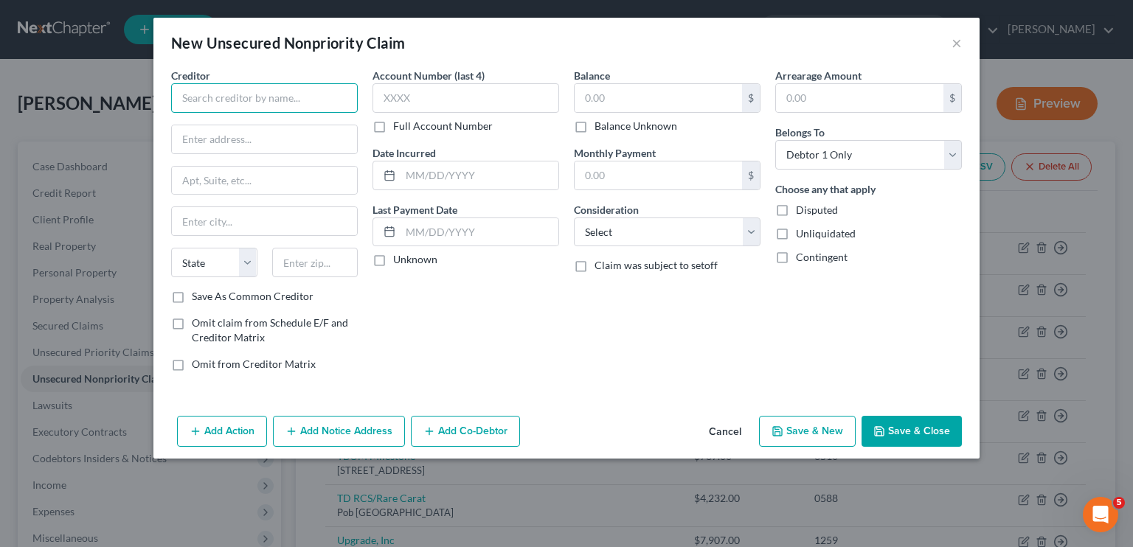
click at [203, 101] on input "text" at bounding box center [264, 97] width 187 height 29
type input "Citizens/FM"
type input "Pob 82522"
type input "68501"
type input "Lincoln"
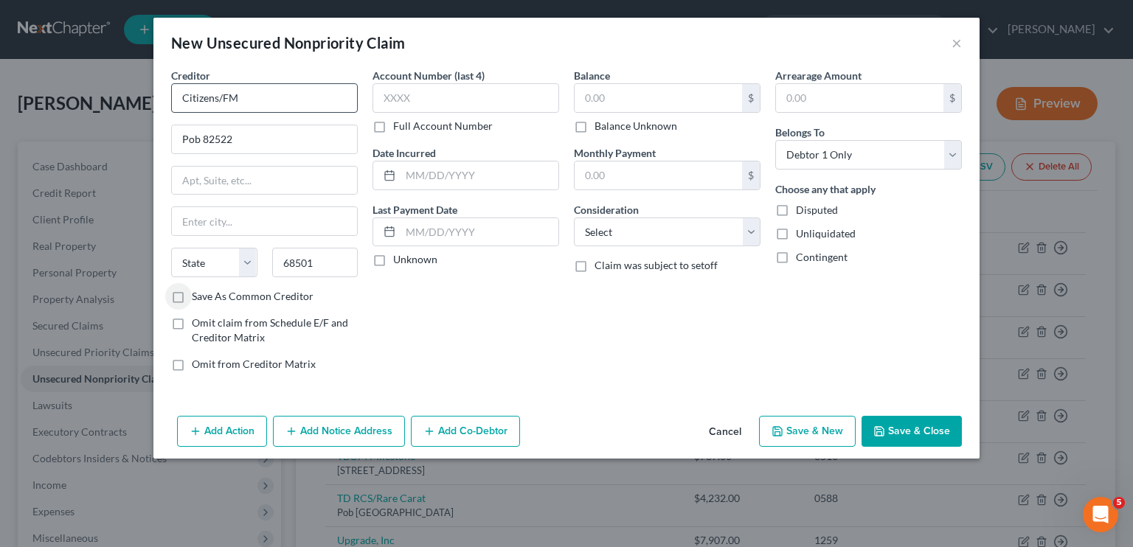
select select "30"
click at [661, 104] on input "text" at bounding box center [657, 98] width 167 height 28
type input "14,887"
click at [513, 112] on input "text" at bounding box center [465, 97] width 187 height 29
type input "0586"
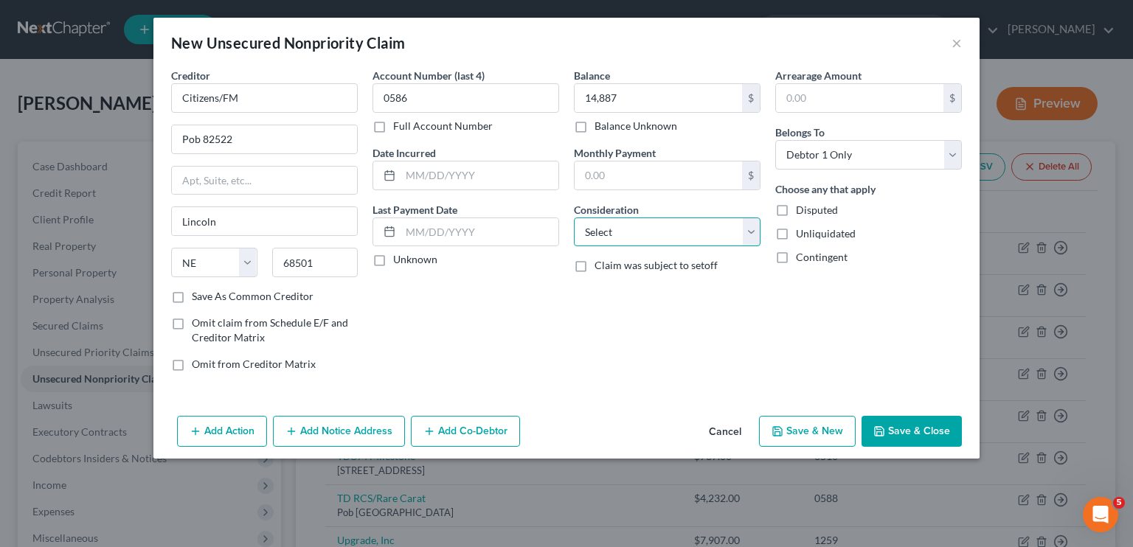
click at [634, 243] on select "Select Cable / Satellite Services Collection Agency Credit Card Debt Debt Couns…" at bounding box center [667, 232] width 187 height 29
select select "17"
click at [574, 218] on select "Select Cable / Satellite Services Collection Agency Credit Card Debt Debt Couns…" at bounding box center [667, 232] width 187 height 29
click at [897, 426] on button "Save & Close" at bounding box center [911, 431] width 100 height 31
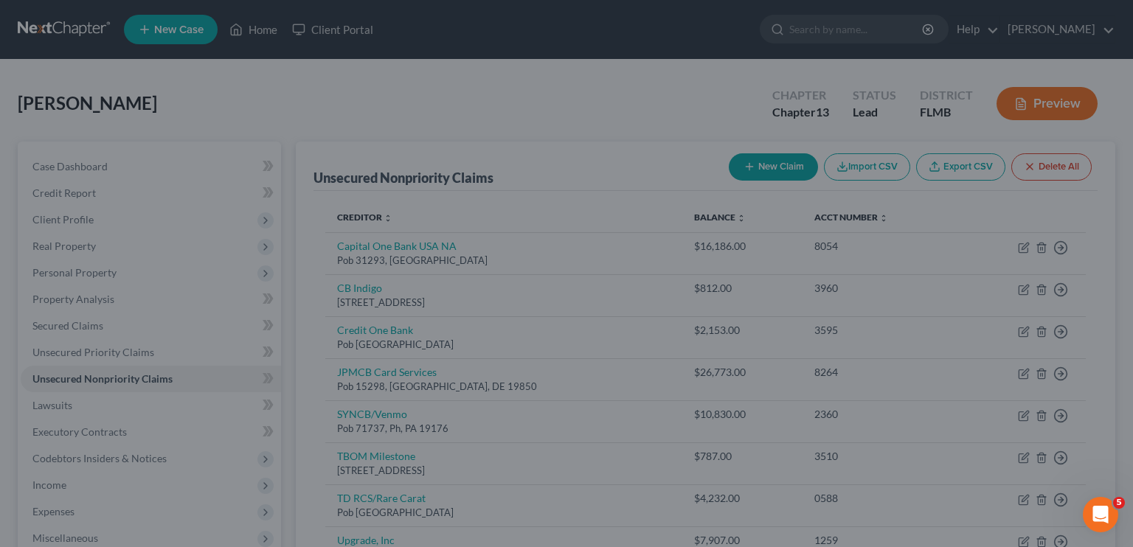
type input "14,887.00"
type input "0.00"
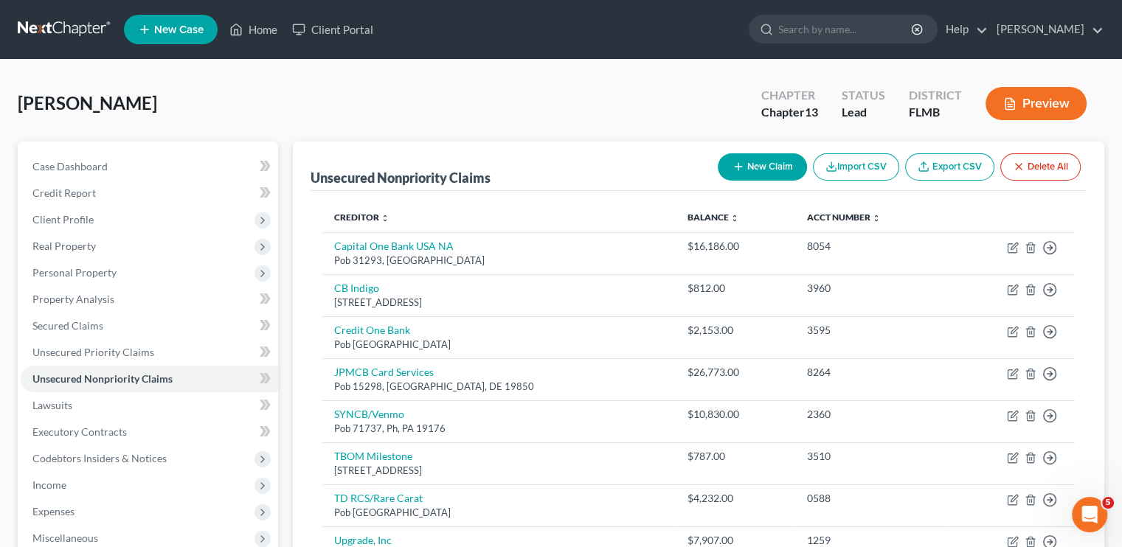
click at [770, 177] on button "New Claim" at bounding box center [762, 166] width 89 height 27
select select "0"
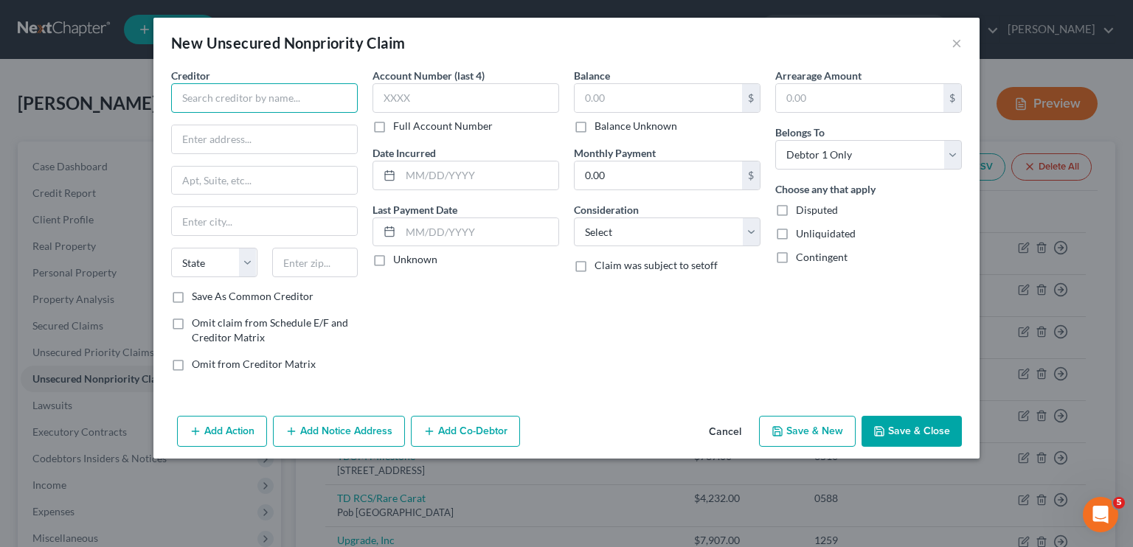
click at [229, 91] on input "text" at bounding box center [264, 97] width 187 height 29
type input "Prosper Marketplace"
type input "221 Main St"
type input "Ste 300"
click at [313, 261] on input "text" at bounding box center [315, 262] width 86 height 29
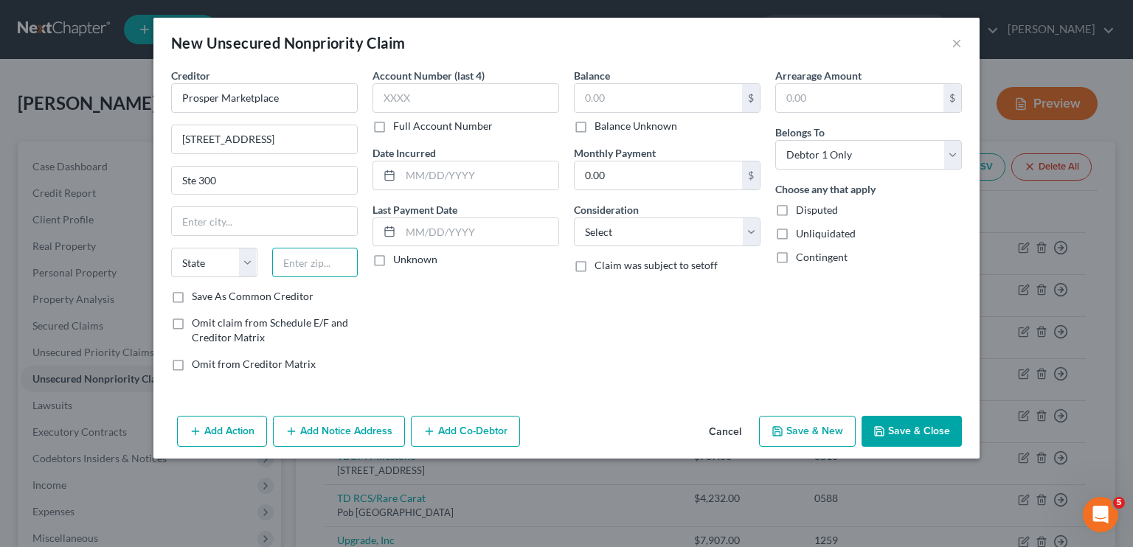
type input "8"
type input "94105"
type input "San Francisco"
select select "4"
click at [411, 101] on input "text" at bounding box center [465, 97] width 187 height 29
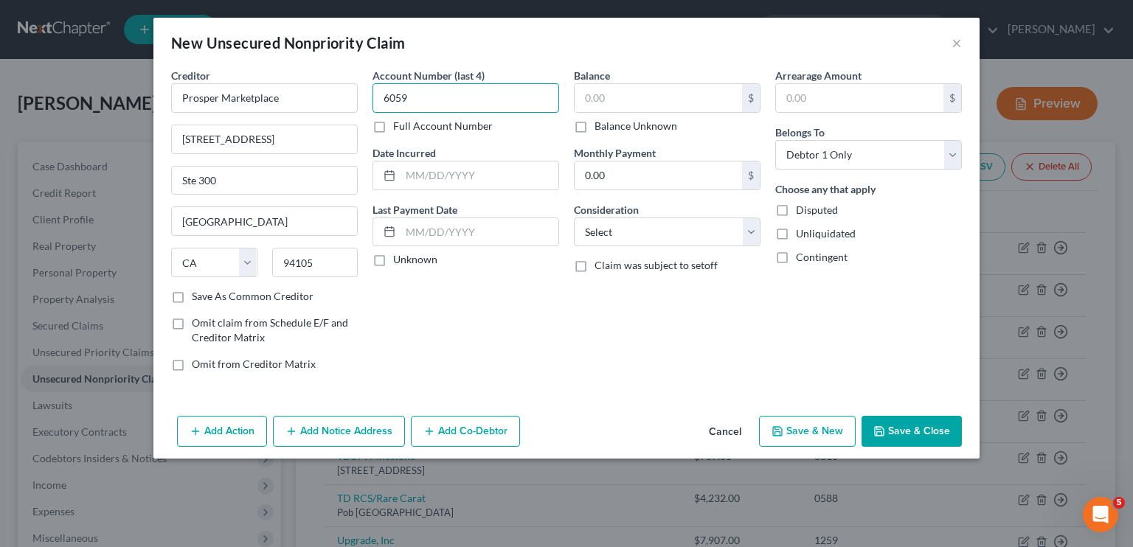
type input "6059"
drag, startPoint x: 614, startPoint y: 83, endPoint x: 611, endPoint y: 106, distance: 23.1
click at [611, 106] on input "text" at bounding box center [657, 98] width 167 height 28
type input "11,228"
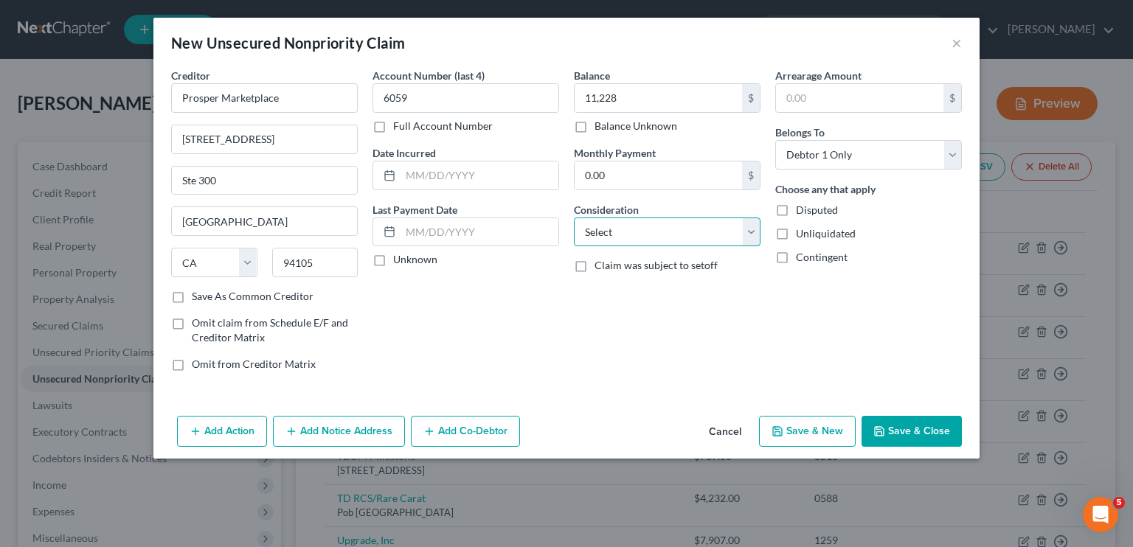
click at [653, 239] on select "Select Cable / Satellite Services Collection Agency Credit Card Debt Debt Couns…" at bounding box center [667, 232] width 187 height 29
select select "10"
click at [574, 218] on select "Select Cable / Satellite Services Collection Agency Credit Card Debt Debt Couns…" at bounding box center [667, 232] width 187 height 29
click at [807, 423] on button "Save & New" at bounding box center [807, 431] width 97 height 31
select select "0"
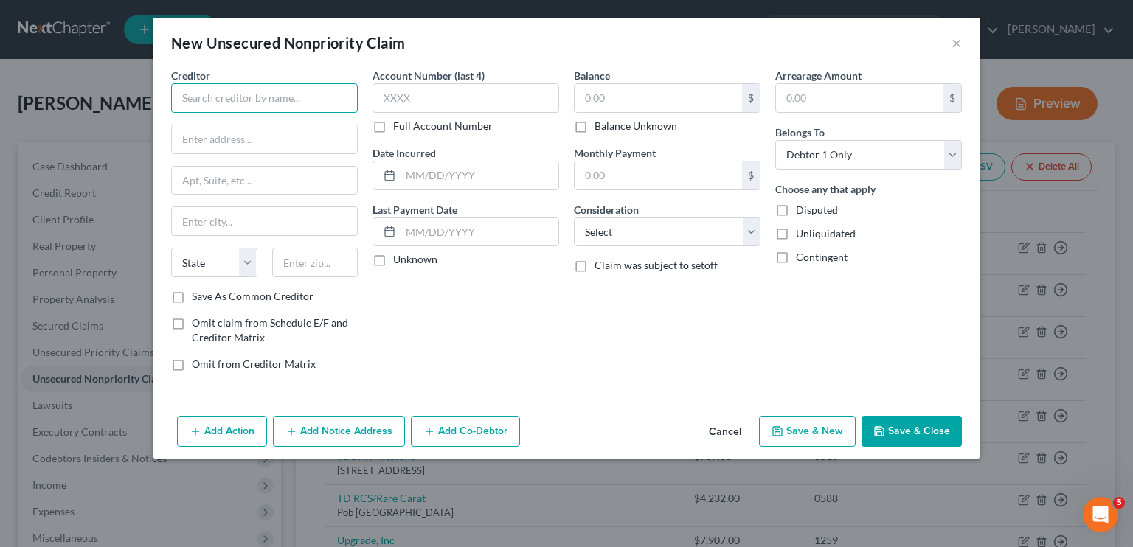
click at [209, 105] on input "text" at bounding box center [264, 97] width 187 height 29
click at [310, 101] on input "Apple Card/GS Bank MA" at bounding box center [264, 97] width 187 height 29
type input "Apple Card/GS Bank NA"
type input "Lockbox 6112"
type input "Pob 7247"
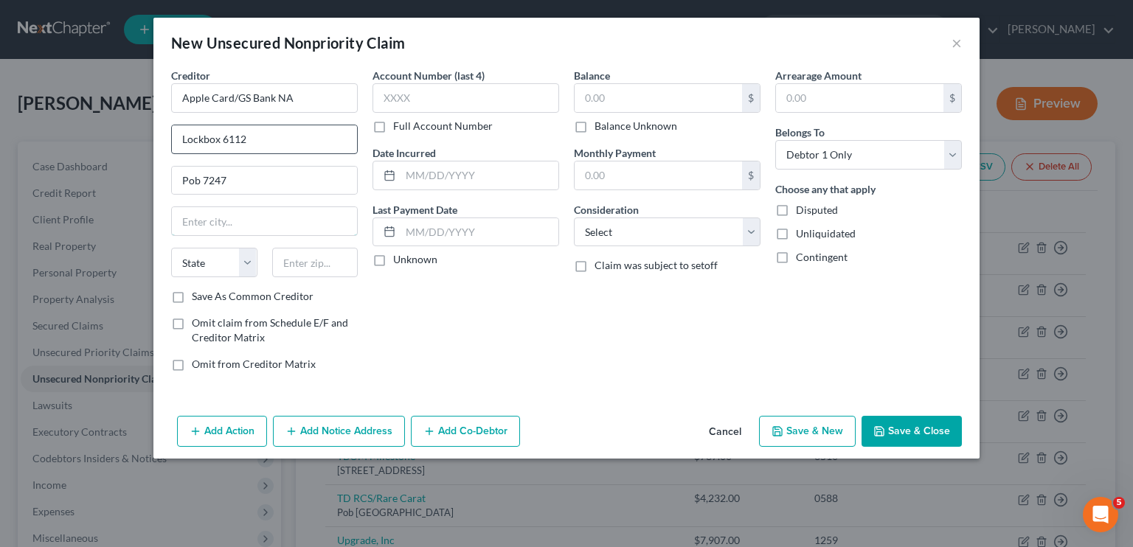
type input "Philadelphia"
select select "39"
type input "19170"
click at [409, 103] on input "text" at bounding box center [465, 97] width 187 height 29
click at [549, 113] on div "Account Number (last 4) 3319 Full Account Number" at bounding box center [465, 101] width 187 height 66
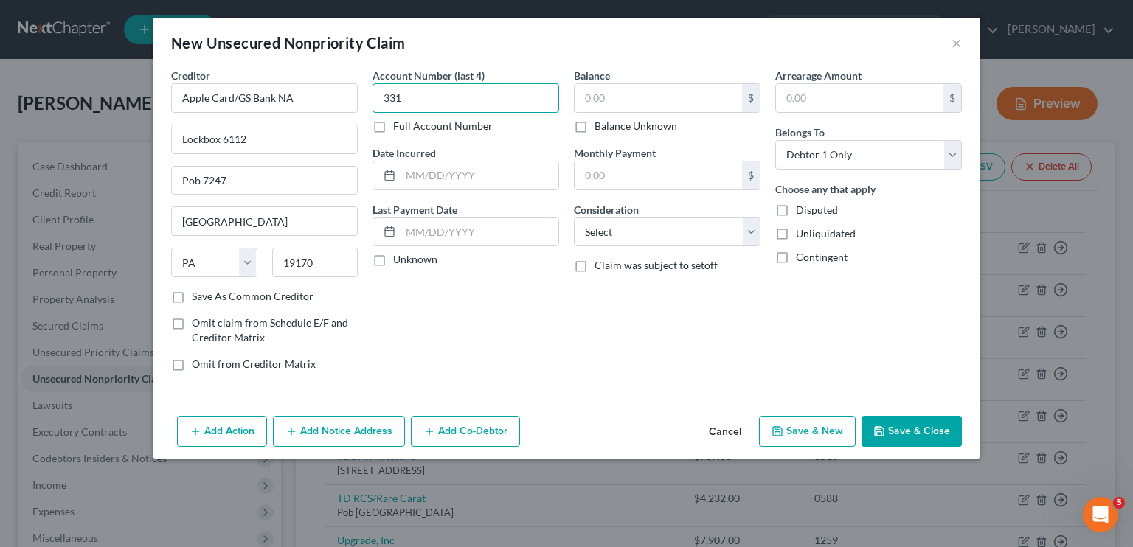
click at [516, 100] on input "331" at bounding box center [465, 97] width 187 height 29
type input "3"
type input "2082"
click at [608, 104] on input "text" at bounding box center [657, 98] width 167 height 28
type input "3,319"
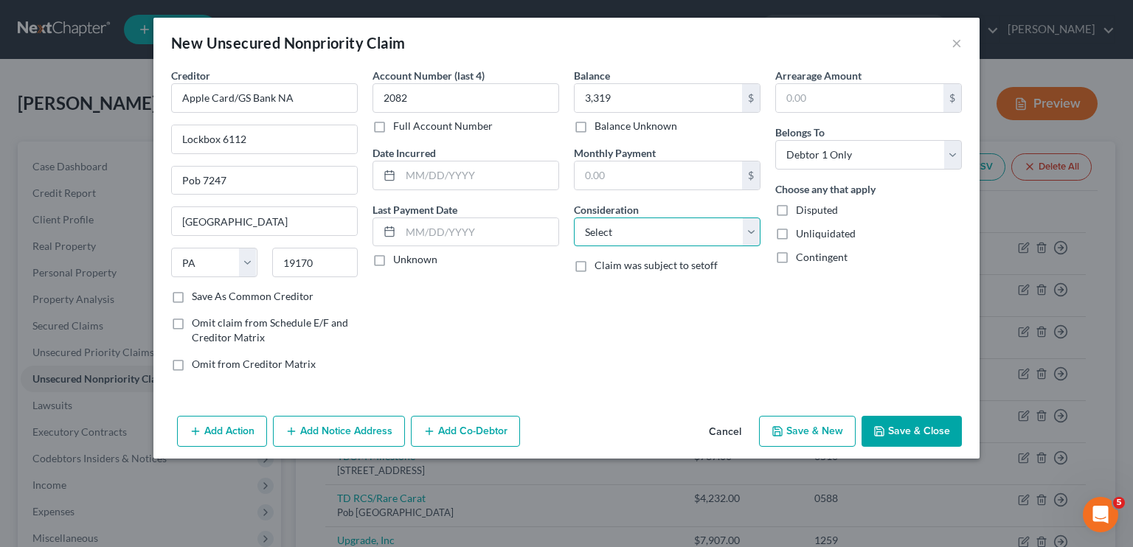
click at [604, 234] on select "Select Cable / Satellite Services Collection Agency Credit Card Debt Debt Couns…" at bounding box center [667, 232] width 187 height 29
select select "2"
click at [574, 218] on select "Select Cable / Satellite Services Collection Agency Credit Card Debt Debt Couns…" at bounding box center [667, 232] width 187 height 29
click at [806, 426] on button "Save & New" at bounding box center [807, 431] width 97 height 31
select select "0"
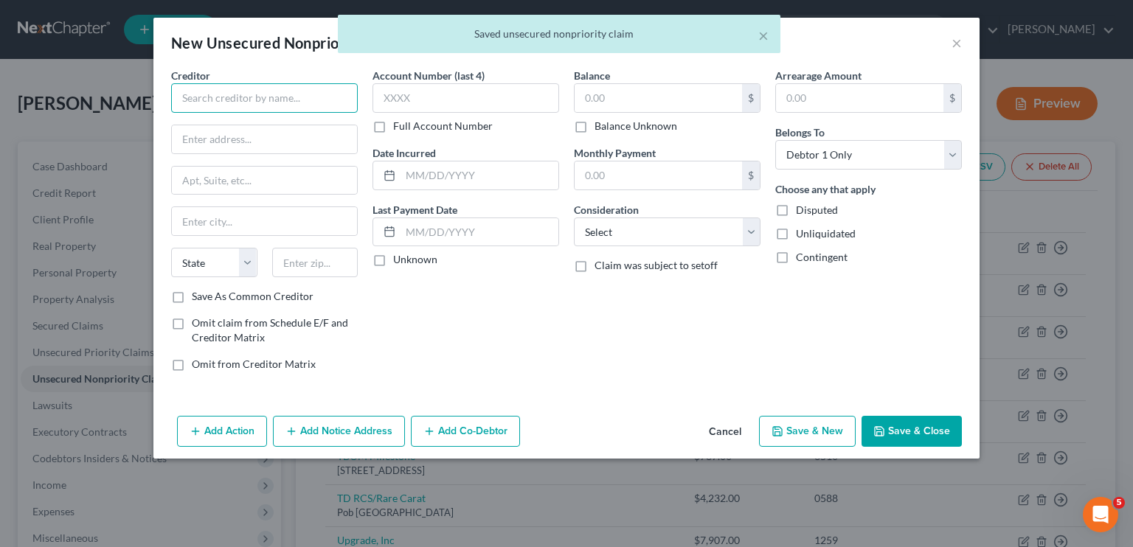
click at [296, 91] on input "text" at bounding box center [264, 97] width 187 height 29
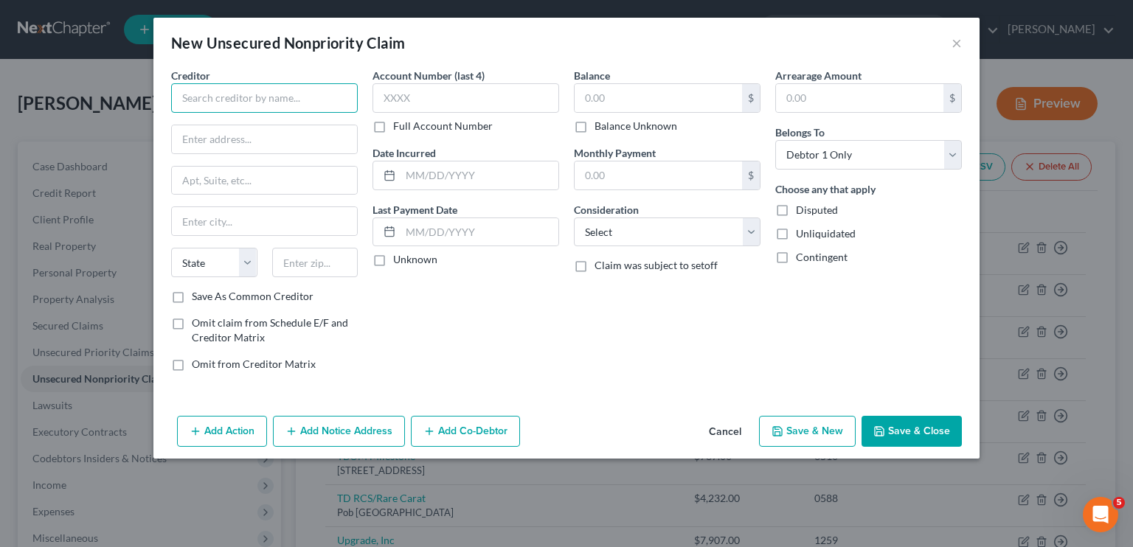
click at [212, 98] on input "text" at bounding box center [264, 97] width 187 height 29
type input "Mariner Finance"
type input "8211 Town Center Dr"
click at [304, 266] on input "text" at bounding box center [315, 262] width 86 height 29
type input "21236"
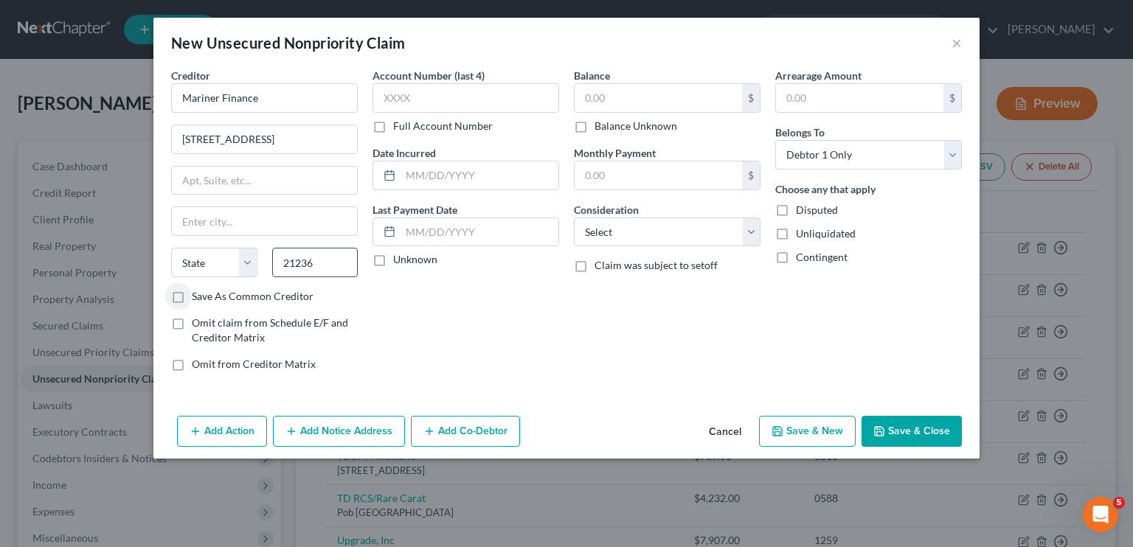
type input "Nottingham"
select select "21"
click at [443, 98] on input "text" at bounding box center [465, 97] width 187 height 29
type input "1"
type input "1517"
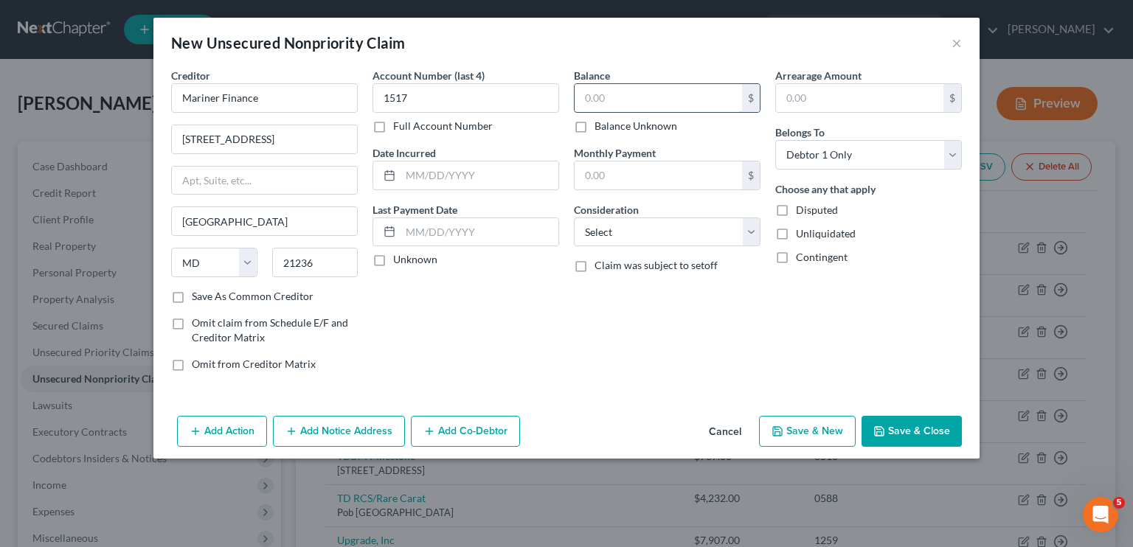
click at [625, 99] on input "text" at bounding box center [657, 98] width 167 height 28
type input "11,608"
click at [625, 223] on select "Select Cable / Satellite Services Collection Agency Credit Card Debt Debt Couns…" at bounding box center [667, 232] width 187 height 29
select select "10"
click at [574, 218] on select "Select Cable / Satellite Services Collection Agency Credit Card Debt Debt Couns…" at bounding box center [667, 232] width 187 height 29
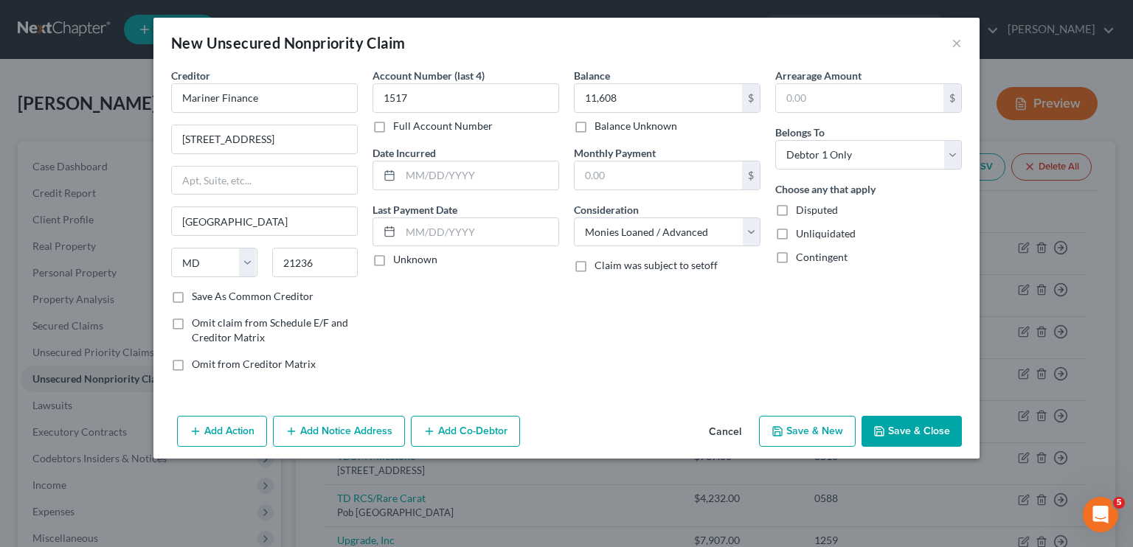
click at [831, 431] on button "Save & New" at bounding box center [807, 431] width 97 height 31
select select "0"
click at [730, 434] on button "Cancel" at bounding box center [725, 431] width 56 height 29
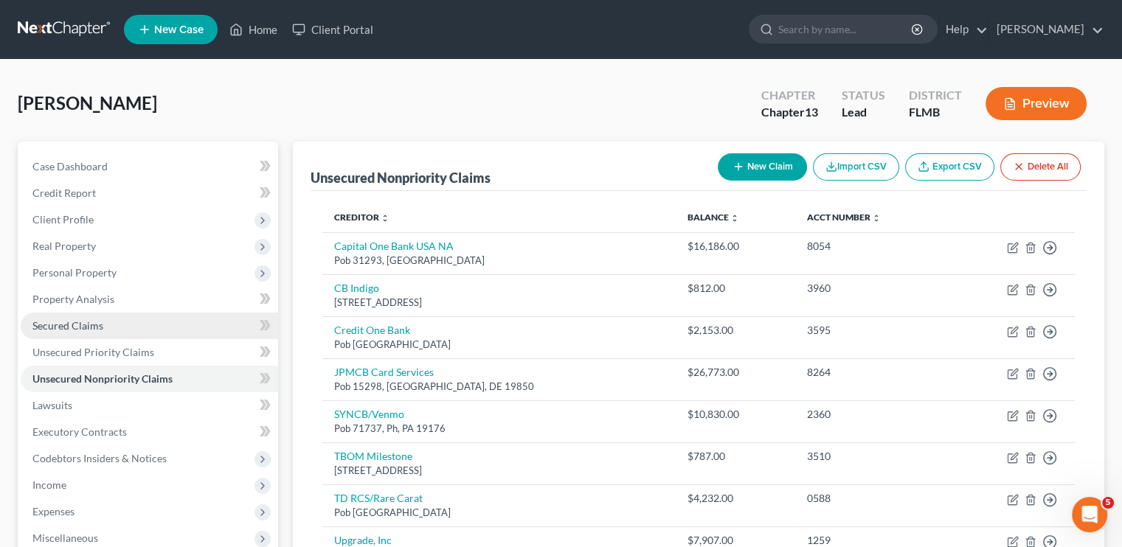
click at [66, 322] on span "Secured Claims" at bounding box center [67, 325] width 71 height 13
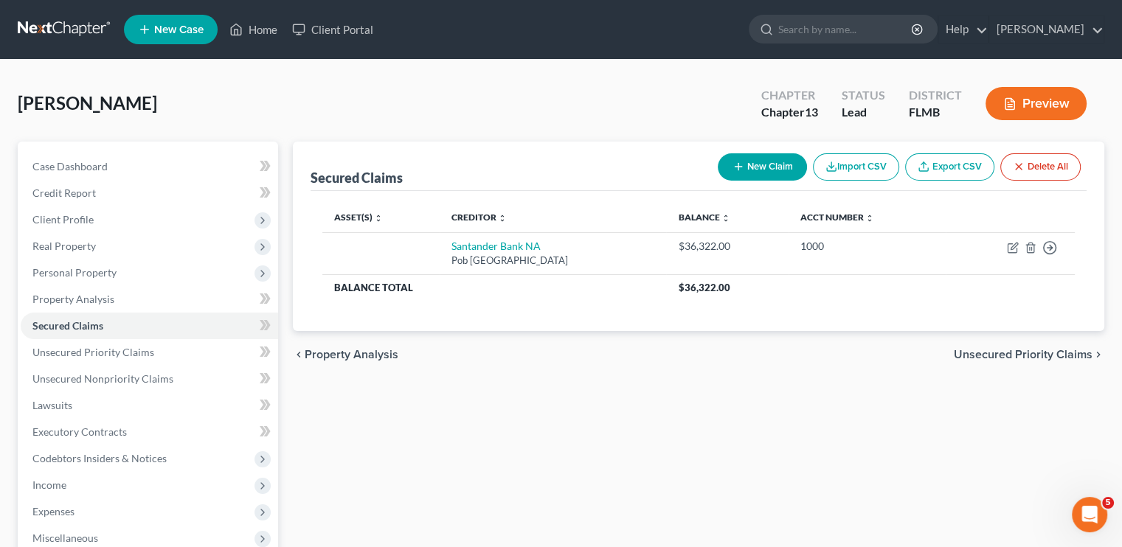
click at [760, 166] on button "New Claim" at bounding box center [762, 166] width 89 height 27
select select "0"
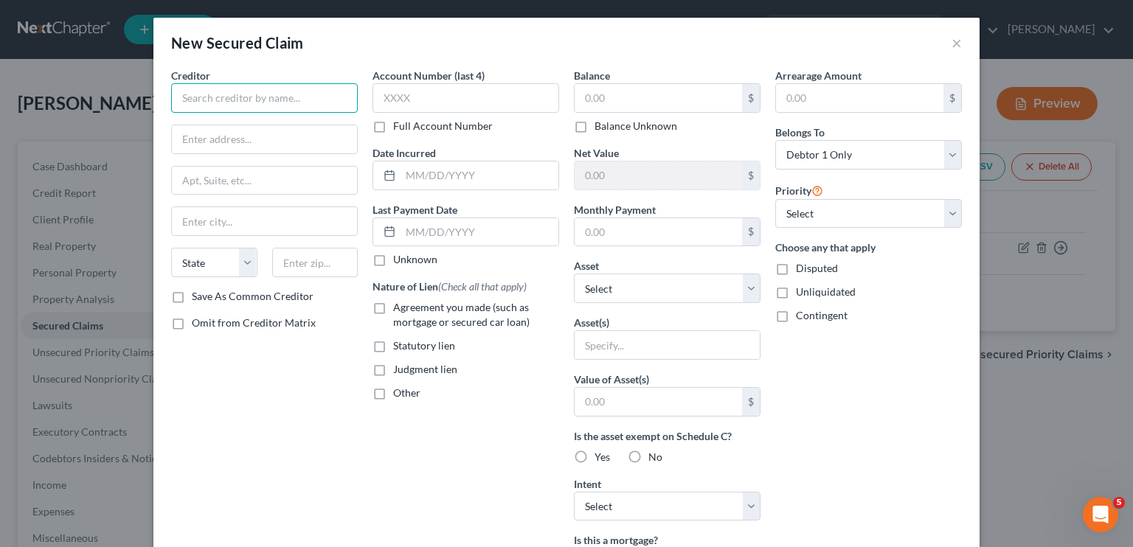
click at [301, 101] on input "text" at bounding box center [264, 97] width 187 height 29
type input "Loancare Servicing Center"
type input "3637 Sentara Way"
click at [292, 267] on input "text" at bounding box center [315, 262] width 86 height 29
type input "23452"
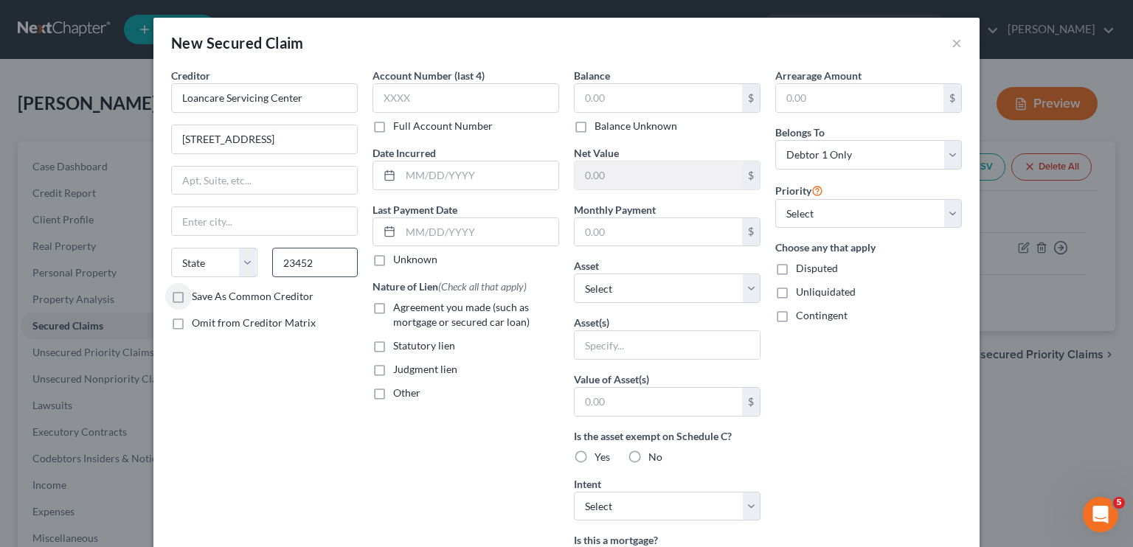
type input "Virginia Beach"
select select "48"
click at [448, 95] on input "text" at bounding box center [465, 97] width 187 height 29
type input "9200"
click at [597, 89] on input "text" at bounding box center [657, 98] width 167 height 28
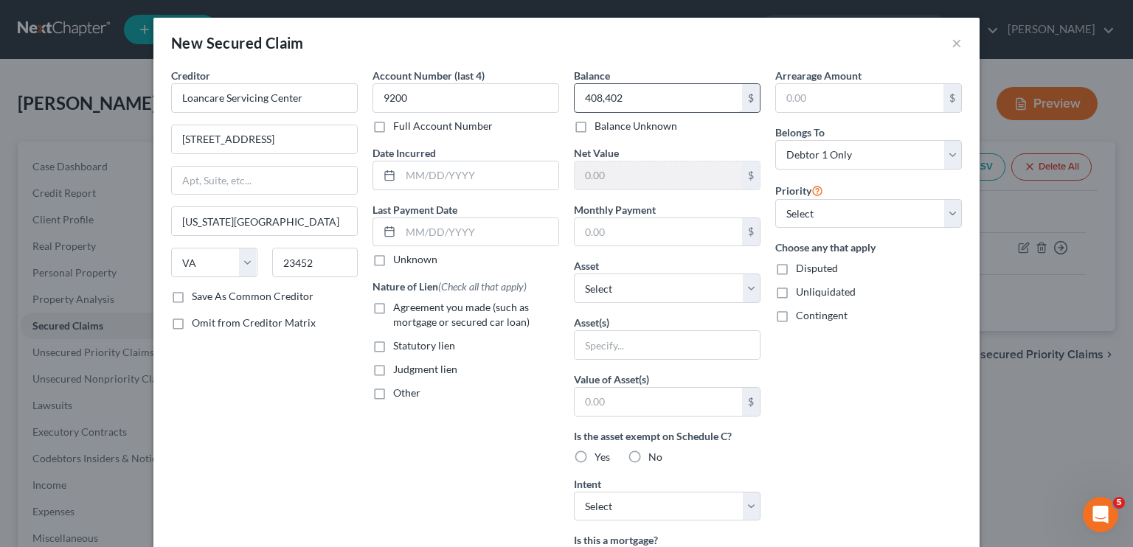
type input "408,402"
click at [795, 88] on input "text" at bounding box center [859, 98] width 167 height 28
click at [617, 233] on input "text" at bounding box center [657, 232] width 167 height 28
type input "3,554"
click at [609, 277] on select "Select Other Multiple Assets 2021 Apalachicola Lane - $0.0" at bounding box center [667, 288] width 187 height 29
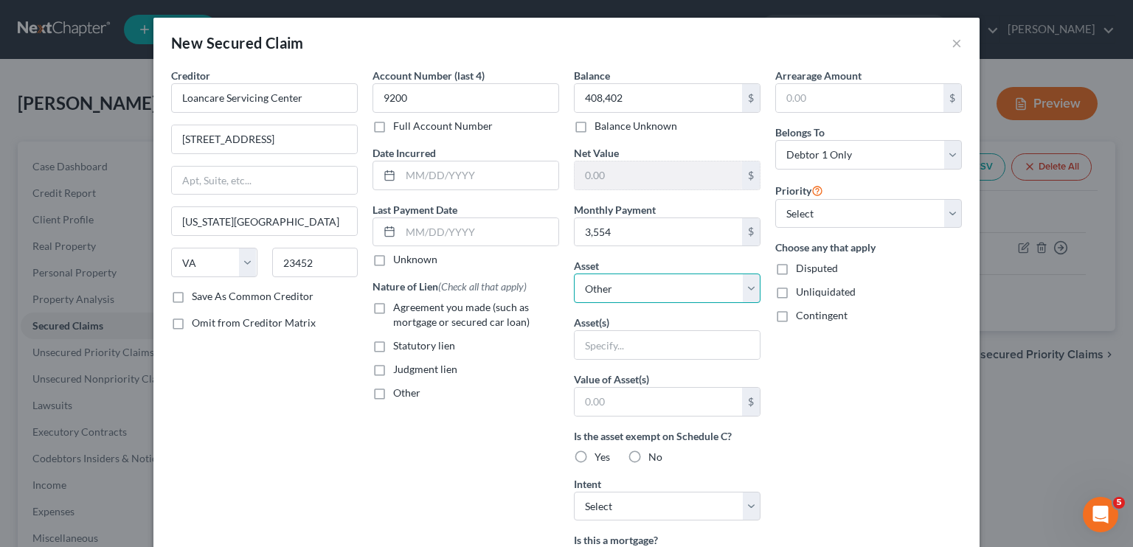
select select "2"
click at [574, 274] on select "Select Other Multiple Assets 2021 Apalachicola Lane - $0.0" at bounding box center [667, 288] width 187 height 29
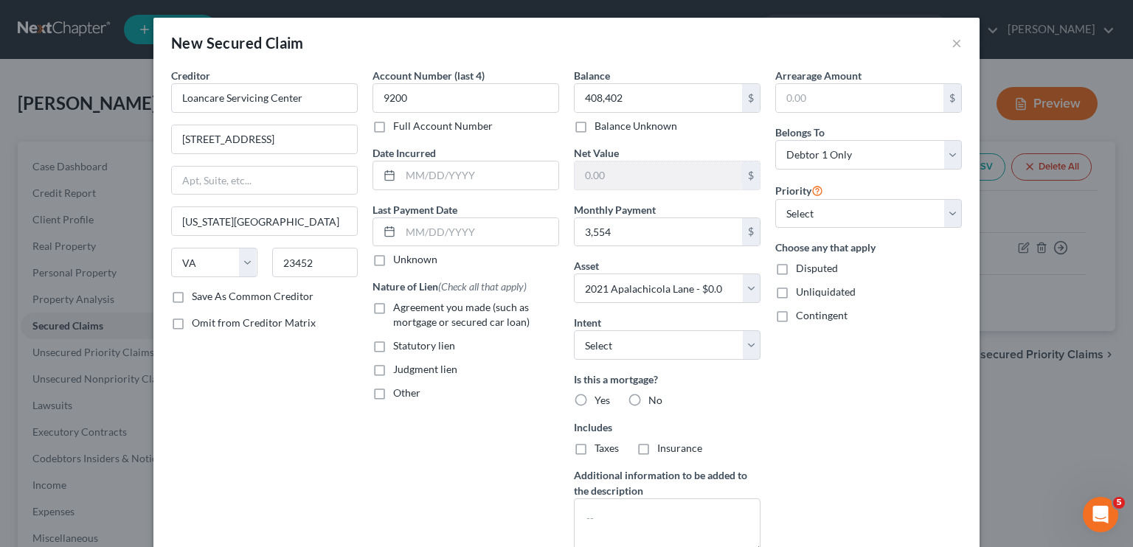
click at [393, 305] on label "Agreement you made (such as mortgage or secured car loan)" at bounding box center [476, 314] width 166 height 29
click at [399, 305] on input "Agreement you made (such as mortgage or secured car loan)" at bounding box center [404, 305] width 10 height 10
checkbox input "true"
click at [594, 399] on label "Yes" at bounding box center [601, 400] width 15 height 15
click at [600, 399] on input "Yes" at bounding box center [605, 398] width 10 height 10
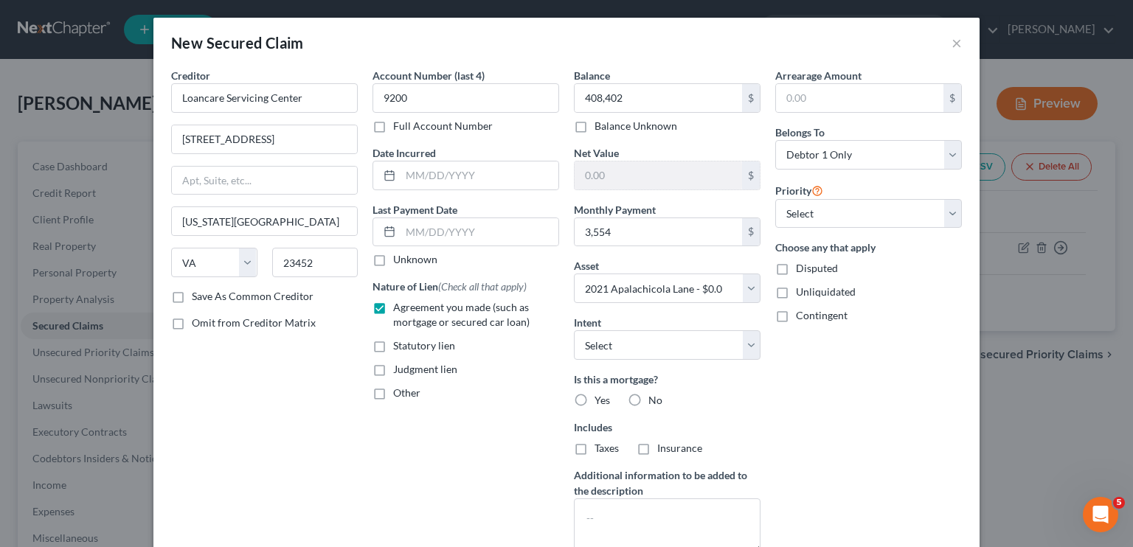
radio input "true"
click at [594, 449] on label "Taxes" at bounding box center [606, 448] width 24 height 15
click at [600, 449] on input "Taxes" at bounding box center [605, 446] width 10 height 10
checkbox input "true"
click at [657, 444] on label "Insurance" at bounding box center [679, 448] width 45 height 15
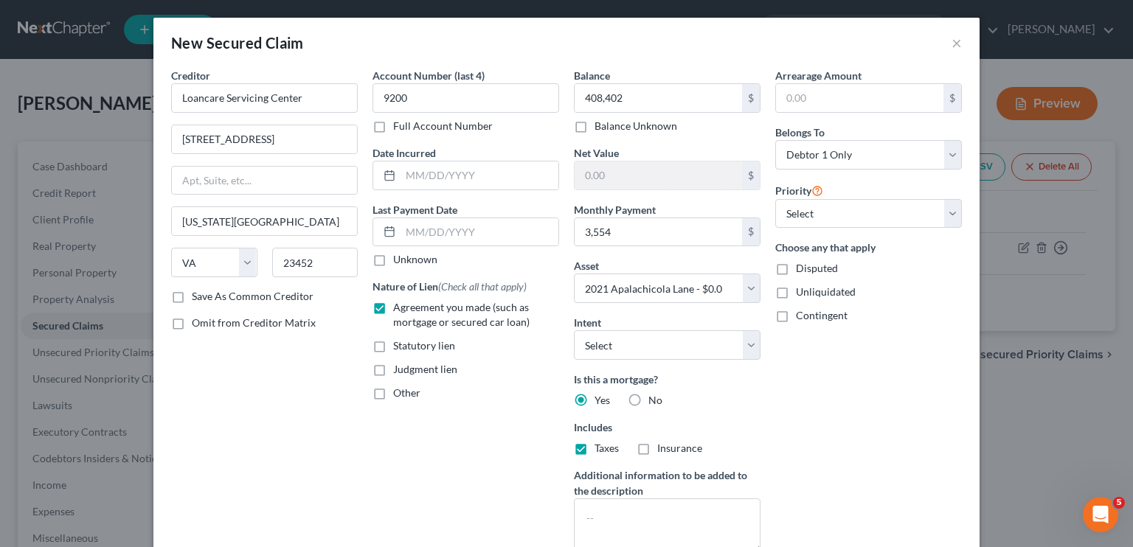
click at [663, 444] on input "Insurance" at bounding box center [668, 446] width 10 height 10
checkbox input "true"
click at [814, 207] on select "Select 1st 2nd 3rd 4th 5th 6th 7th 8th 9th 10th 11th 12th 13th 14th 15th 16th 1…" at bounding box center [868, 213] width 187 height 29
select select "0"
click at [775, 199] on select "Select 1st 2nd 3rd 4th 5th 6th 7th 8th 9th 10th 11th 12th 13th 14th 15th 16th 1…" at bounding box center [868, 213] width 187 height 29
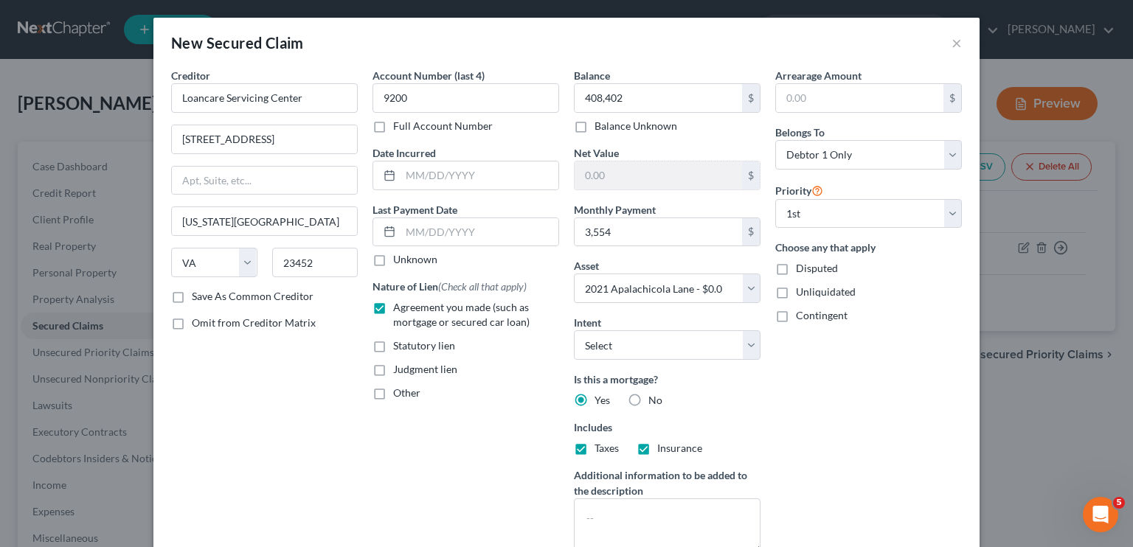
click at [826, 458] on div "Arrearage Amount $ Belongs To * Select Debtor 1 Only Debtor 2 Only Debtor 1 And…" at bounding box center [868, 316] width 201 height 497
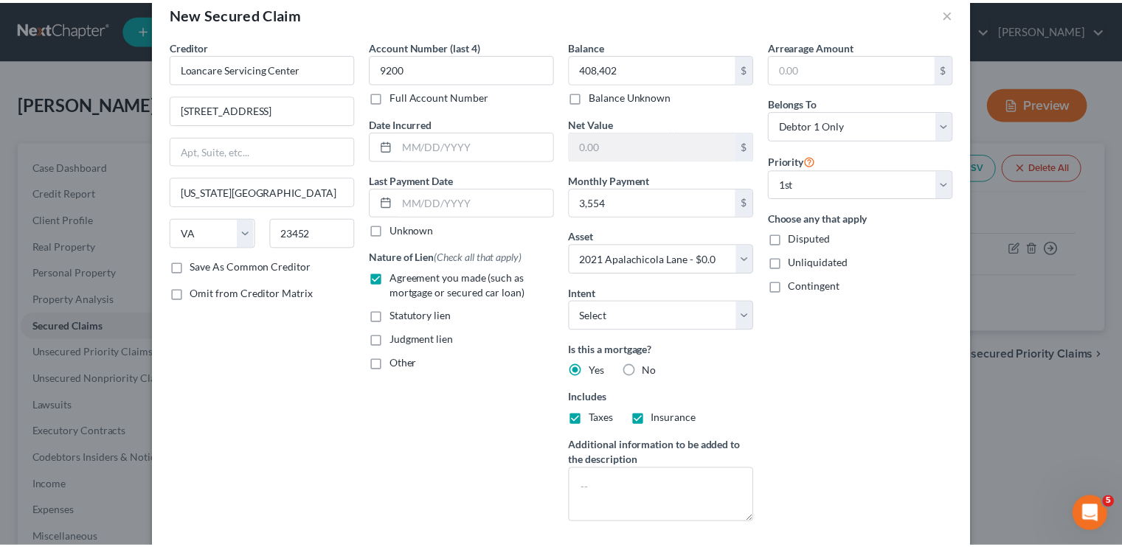
scroll to position [109, 0]
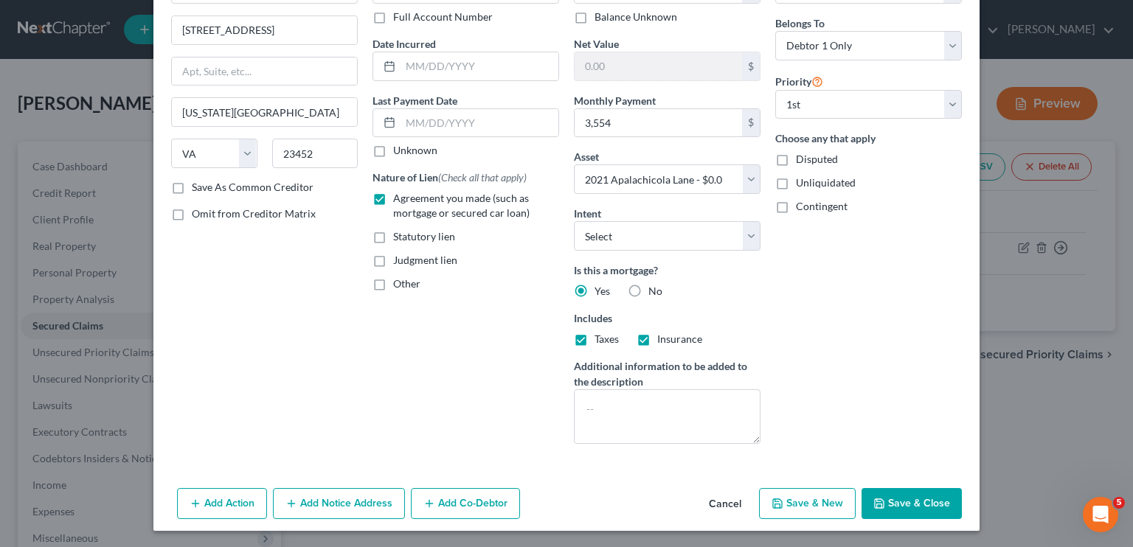
click at [914, 501] on button "Save & Close" at bounding box center [911, 503] width 100 height 31
select select
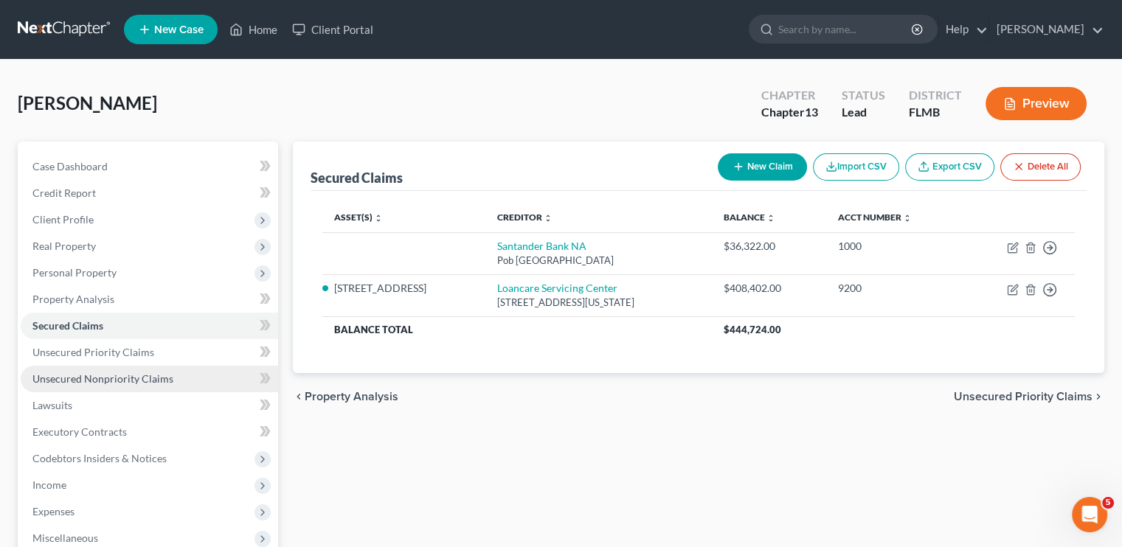
click at [109, 381] on span "Unsecured Nonpriority Claims" at bounding box center [102, 378] width 141 height 13
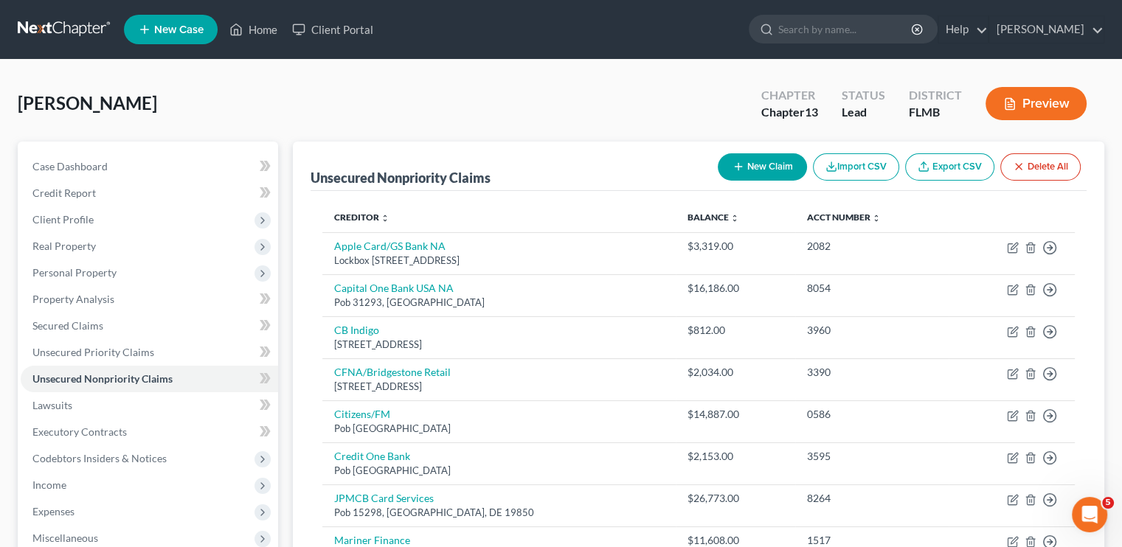
click at [734, 169] on icon "button" at bounding box center [738, 167] width 12 height 12
select select "0"
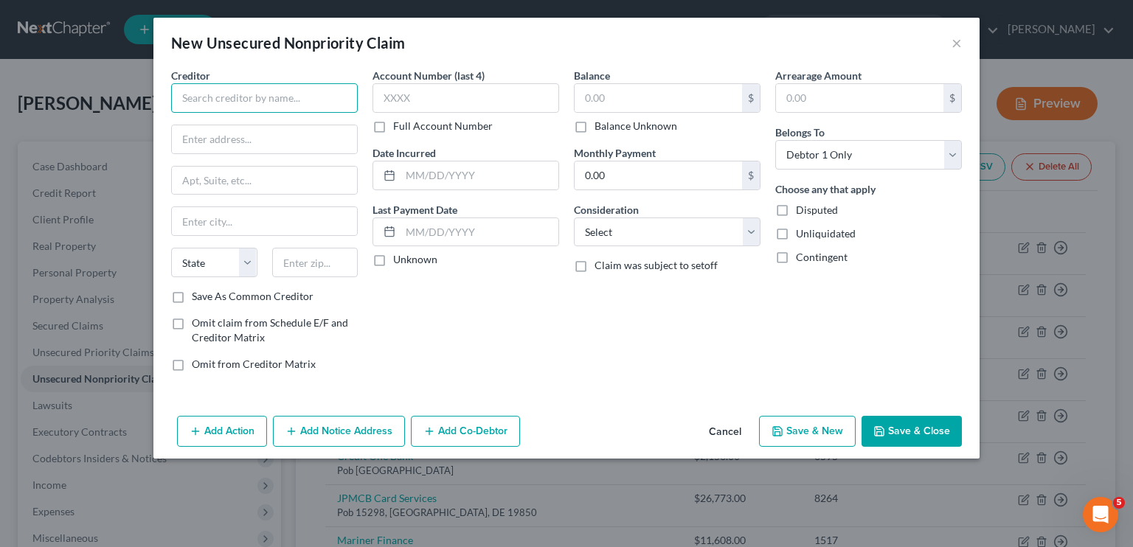
click at [303, 104] on input "text" at bounding box center [264, 97] width 187 height 29
click at [292, 98] on input "text" at bounding box center [264, 97] width 187 height 29
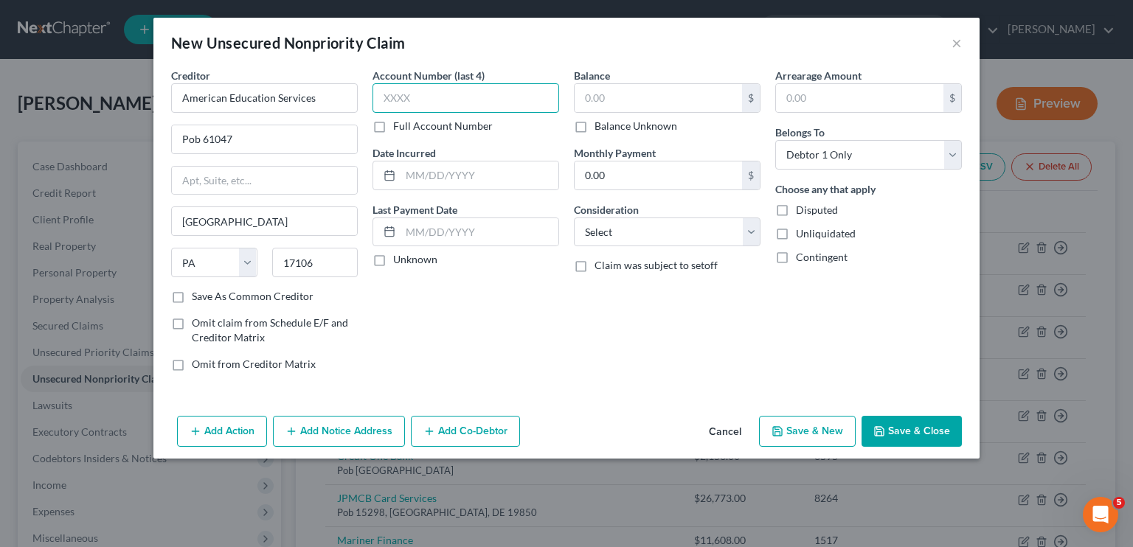
click at [418, 101] on input "text" at bounding box center [465, 97] width 187 height 29
click at [593, 101] on input "text" at bounding box center [657, 98] width 167 height 28
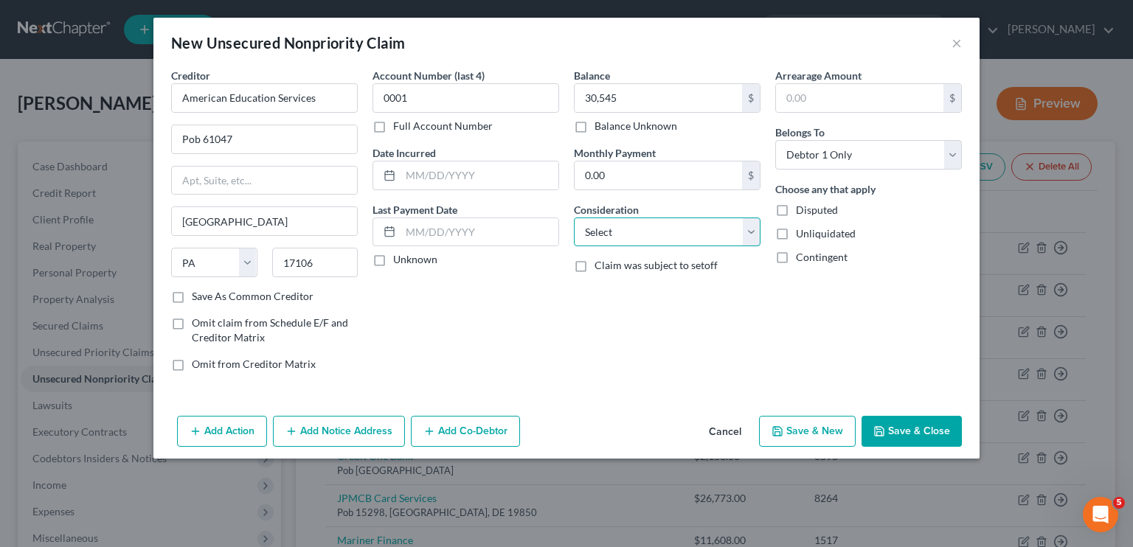
click at [619, 231] on select "Select Cable / Satellite Services Collection Agency Credit Card Debt Debt Couns…" at bounding box center [667, 232] width 187 height 29
click at [574, 218] on select "Select Cable / Satellite Services Collection Agency Credit Card Debt Debt Couns…" at bounding box center [667, 232] width 187 height 29
click at [823, 438] on button "Save & New" at bounding box center [807, 431] width 97 height 31
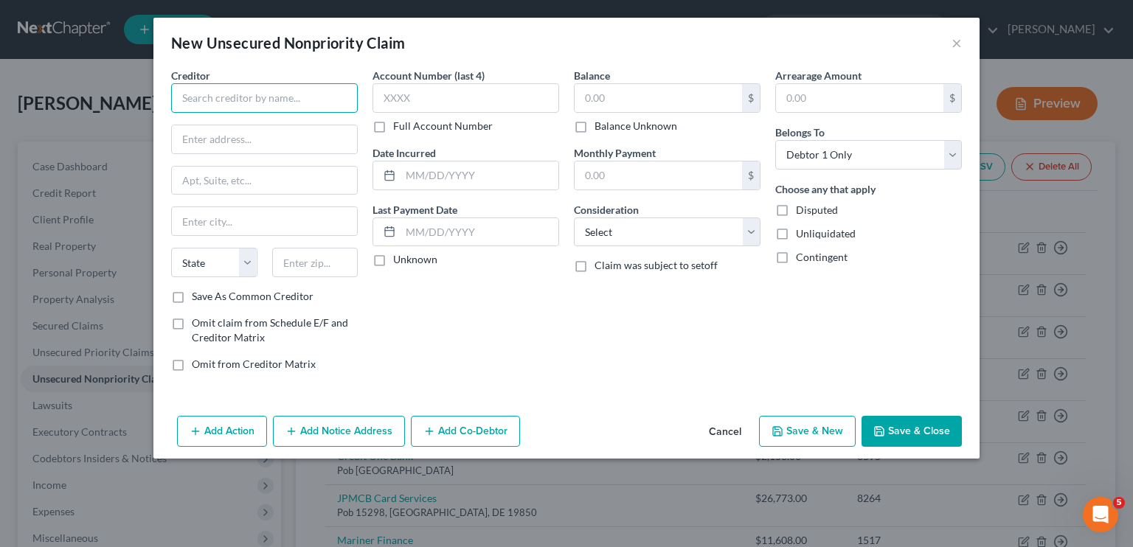
click at [229, 89] on input "text" at bounding box center [264, 97] width 187 height 29
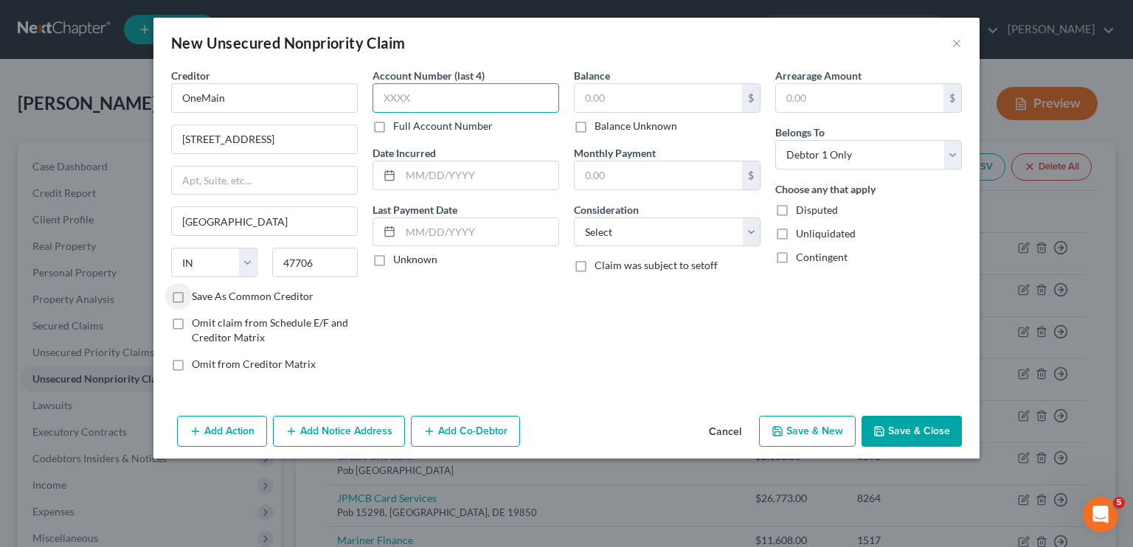
click at [409, 104] on input "text" at bounding box center [465, 97] width 187 height 29
click at [616, 93] on input "text" at bounding box center [657, 98] width 167 height 28
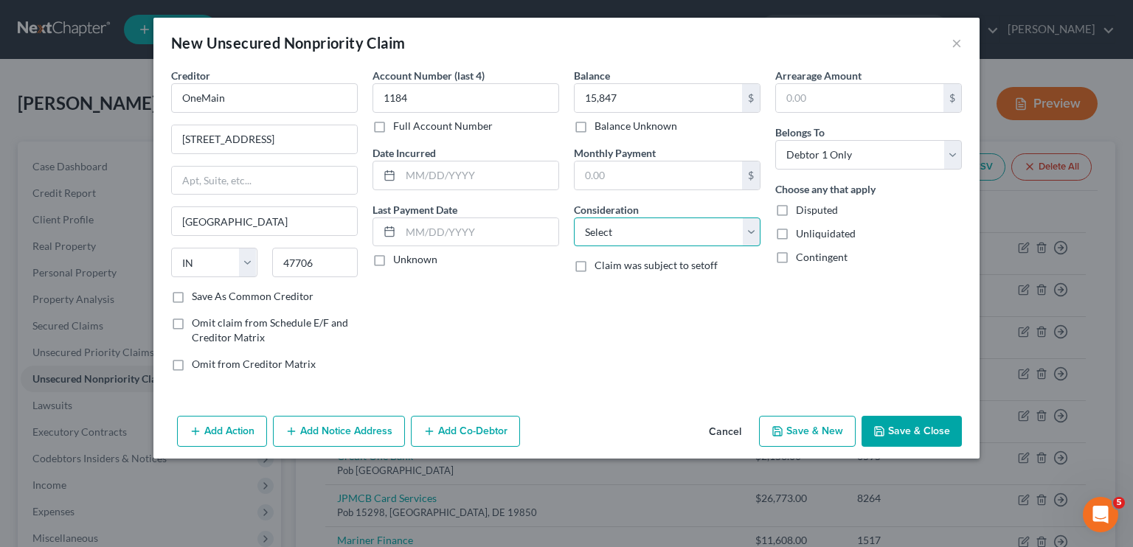
click at [629, 234] on select "Select Cable / Satellite Services Collection Agency Credit Card Debt Debt Couns…" at bounding box center [667, 232] width 187 height 29
click at [574, 218] on select "Select Cable / Satellite Services Collection Agency Credit Card Debt Debt Couns…" at bounding box center [667, 232] width 187 height 29
click at [831, 423] on button "Save & New" at bounding box center [807, 431] width 97 height 31
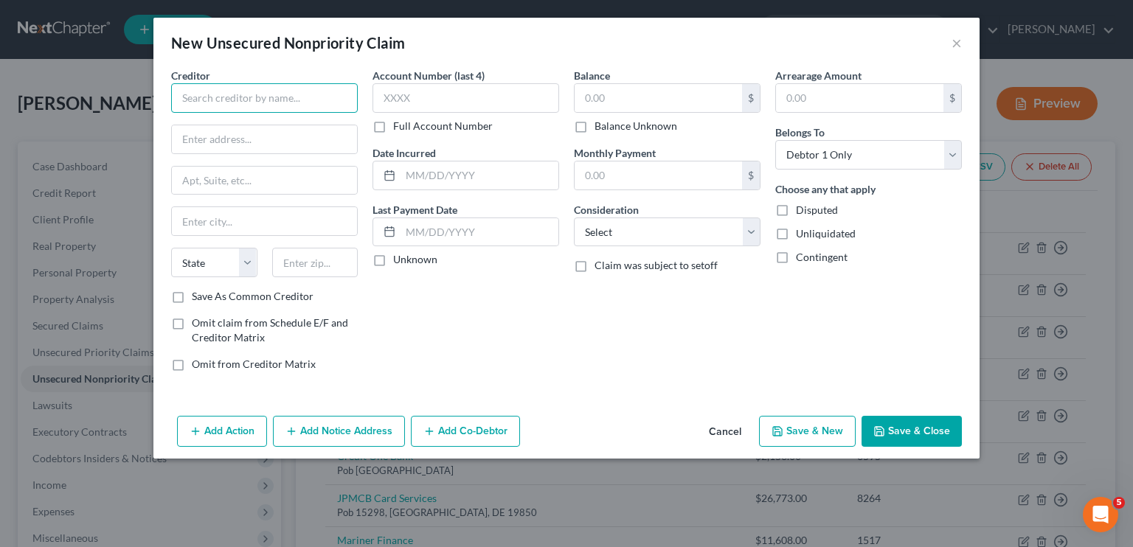
click at [199, 100] on input "text" at bounding box center [264, 97] width 187 height 29
click at [594, 126] on label "Balance Unknown" at bounding box center [635, 126] width 83 height 15
click at [600, 126] on input "Balance Unknown" at bounding box center [605, 124] width 10 height 10
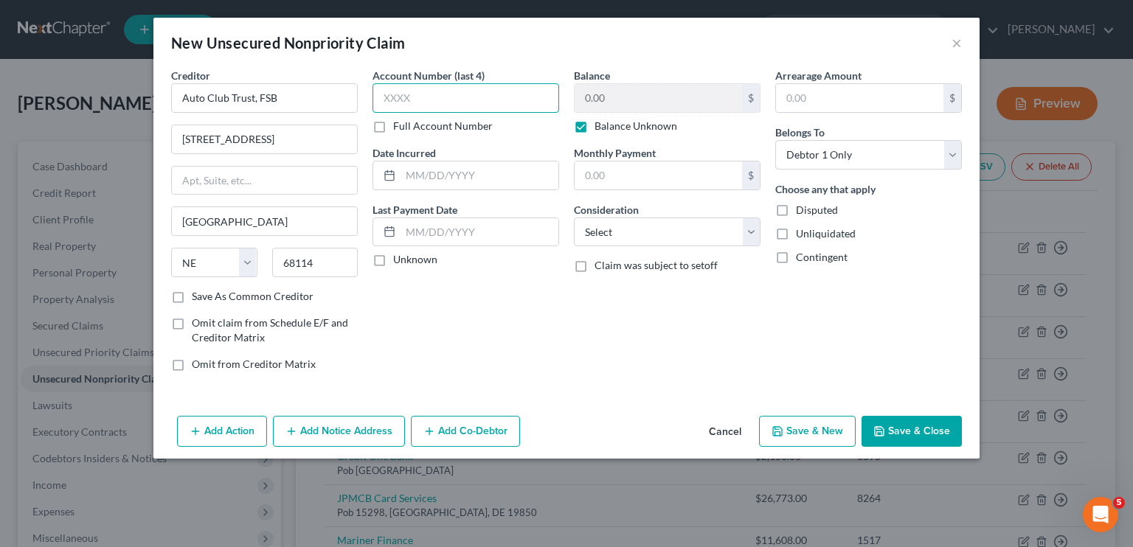
click at [422, 91] on input "text" at bounding box center [465, 97] width 187 height 29
click at [597, 228] on select "Select Cable / Satellite Services Collection Agency Credit Card Debt Debt Couns…" at bounding box center [667, 232] width 187 height 29
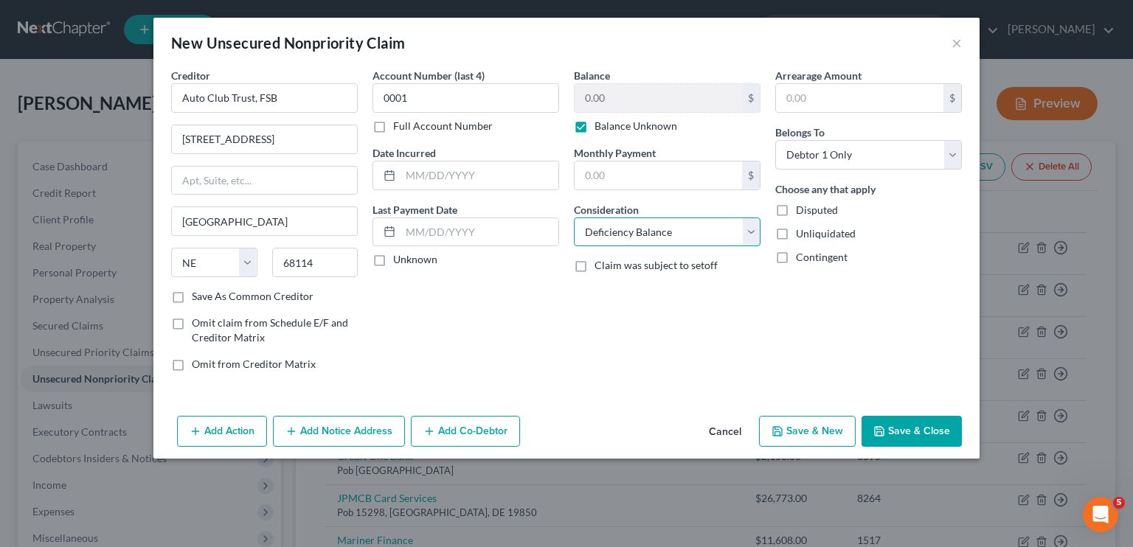
click at [574, 218] on select "Select Cable / Satellite Services Collection Agency Credit Card Debt Debt Couns…" at bounding box center [667, 232] width 187 height 29
click at [815, 434] on button "Save & New" at bounding box center [807, 431] width 97 height 31
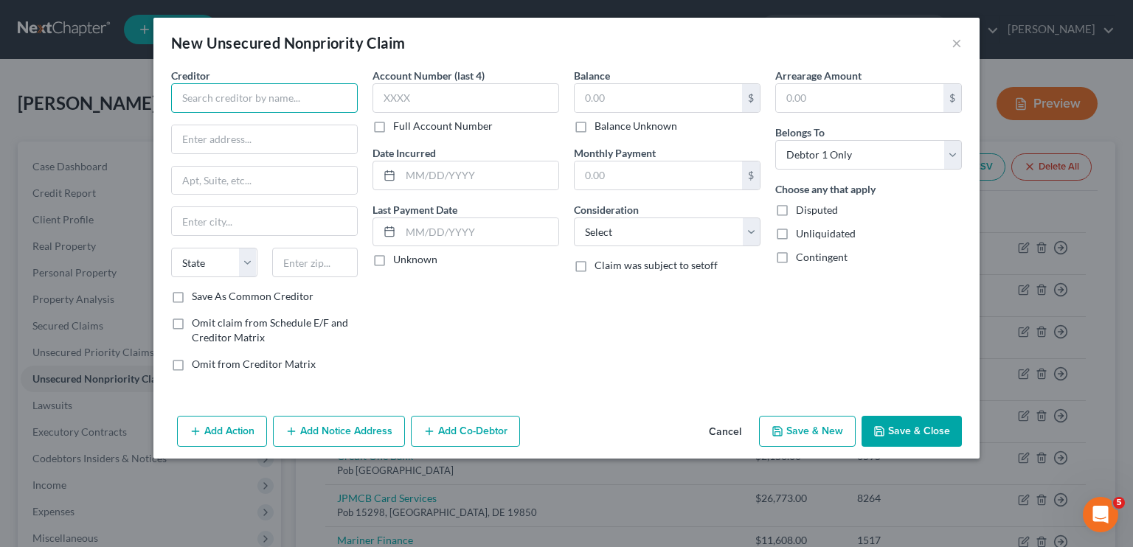
click at [295, 104] on input "text" at bounding box center [264, 97] width 187 height 29
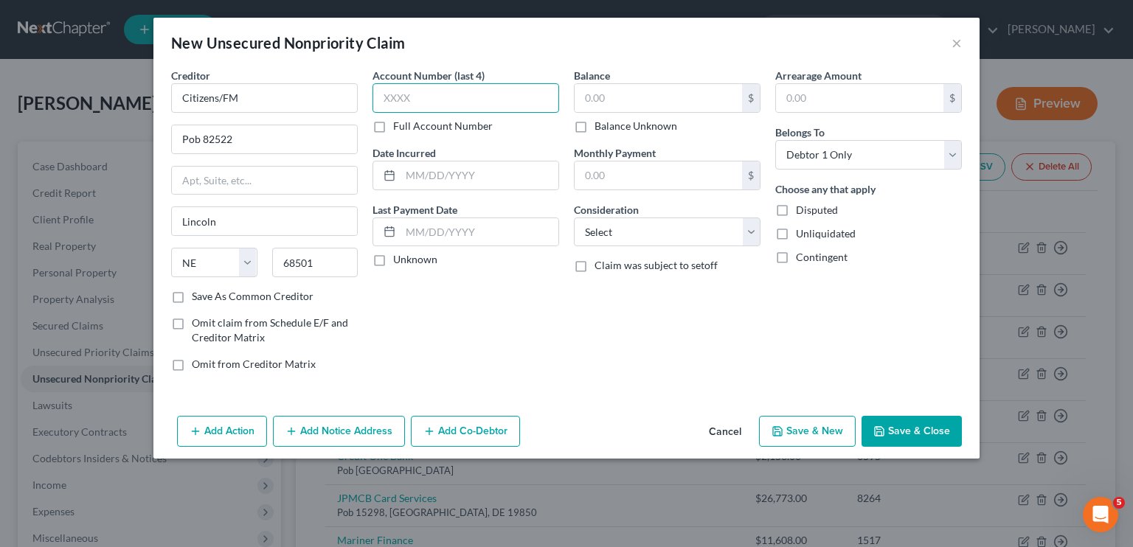
click at [488, 104] on input "text" at bounding box center [465, 97] width 187 height 29
click at [631, 99] on input "text" at bounding box center [657, 98] width 167 height 28
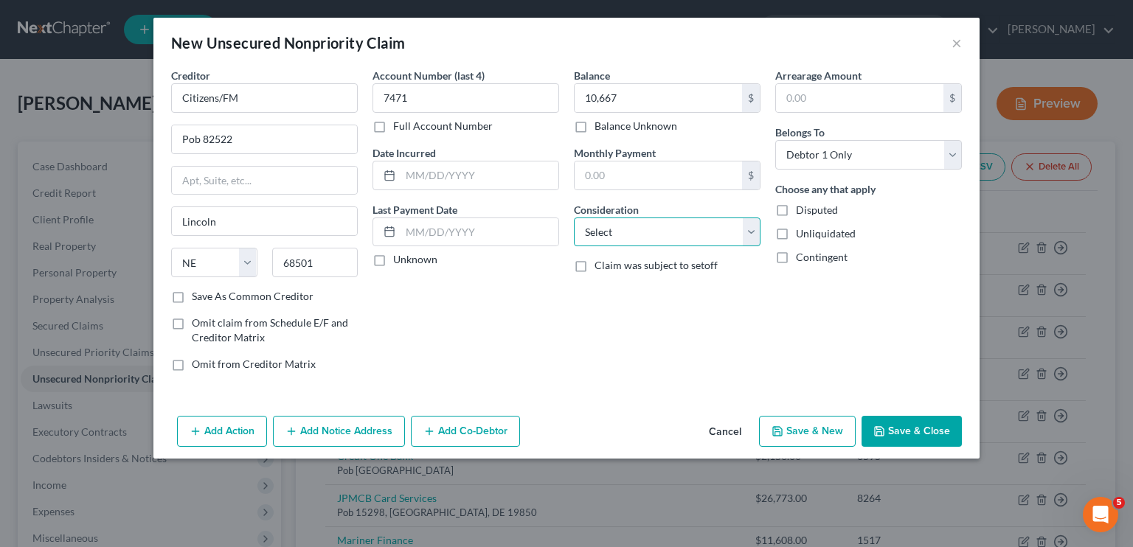
click at [640, 239] on select "Select Cable / Satellite Services Collection Agency Credit Card Debt Debt Couns…" at bounding box center [667, 232] width 187 height 29
click at [574, 218] on select "Select Cable / Satellite Services Collection Agency Credit Card Debt Debt Couns…" at bounding box center [667, 232] width 187 height 29
click at [785, 436] on button "Save & New" at bounding box center [807, 431] width 97 height 31
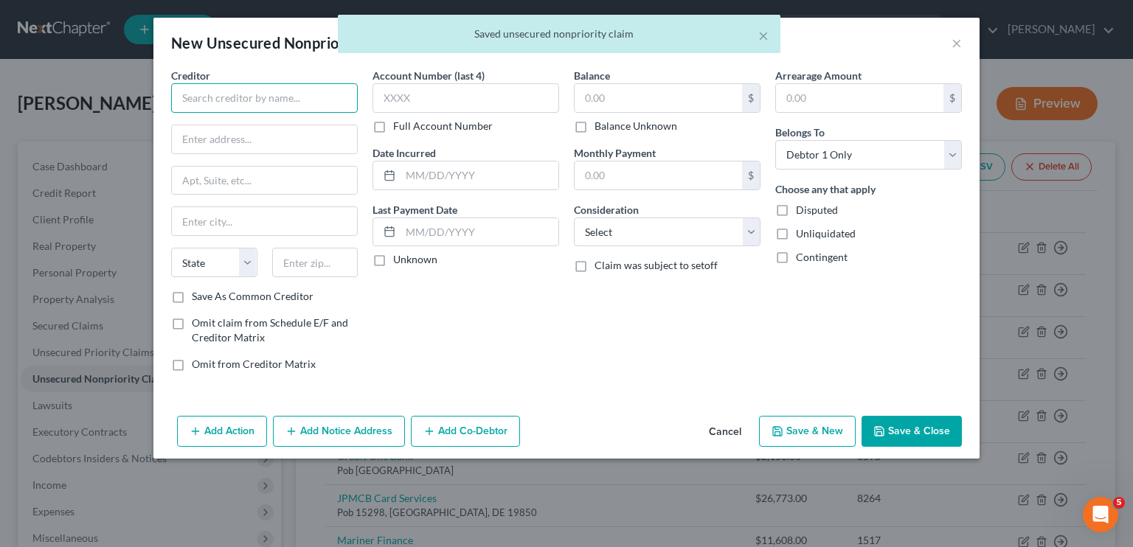
click at [253, 92] on input "text" at bounding box center [264, 97] width 187 height 29
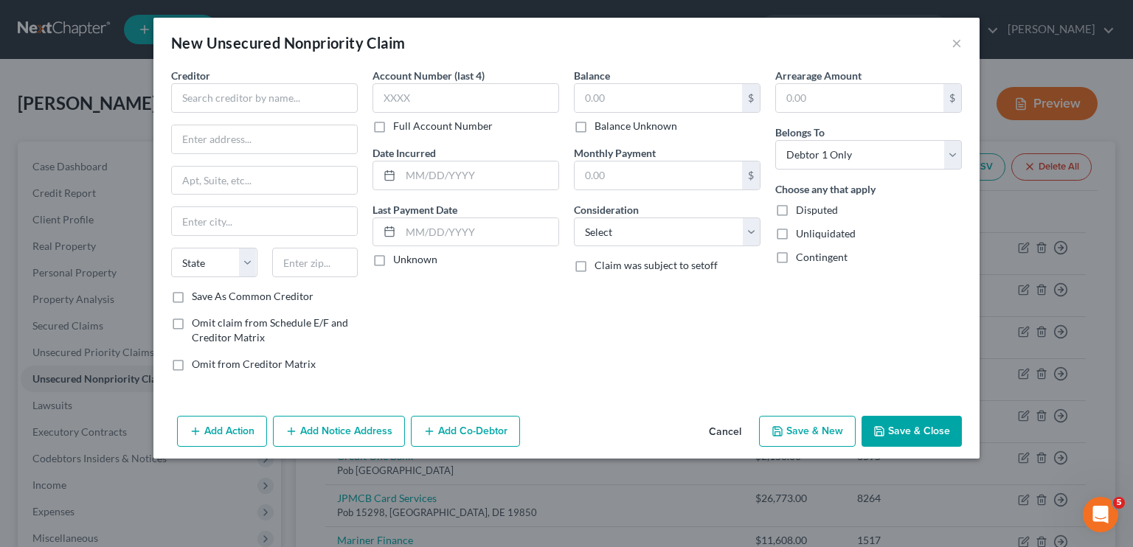
click at [733, 437] on button "Cancel" at bounding box center [725, 431] width 56 height 29
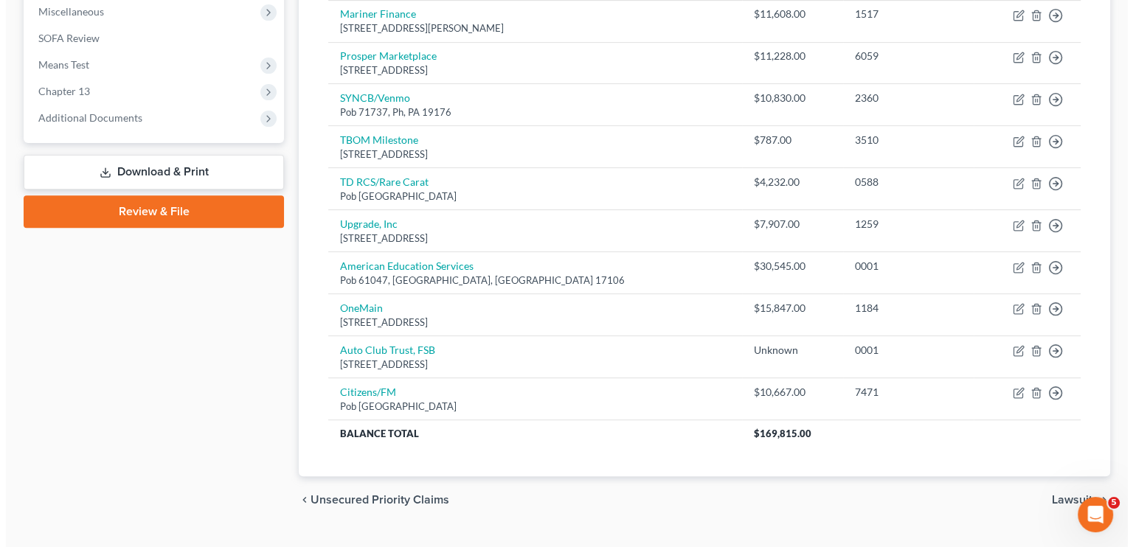
scroll to position [556, 0]
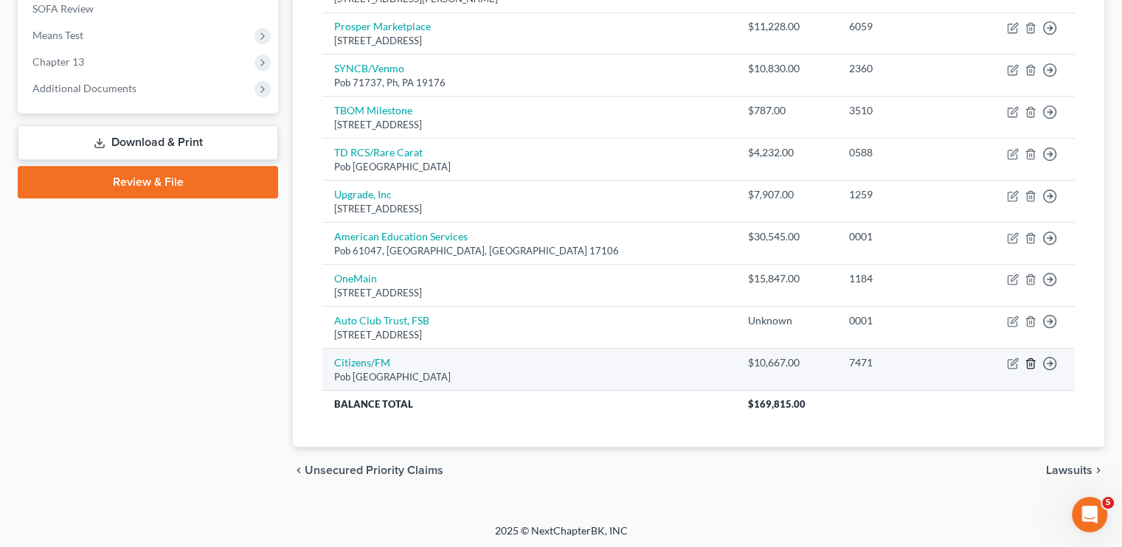
click at [1027, 361] on polyline "button" at bounding box center [1030, 361] width 9 height 0
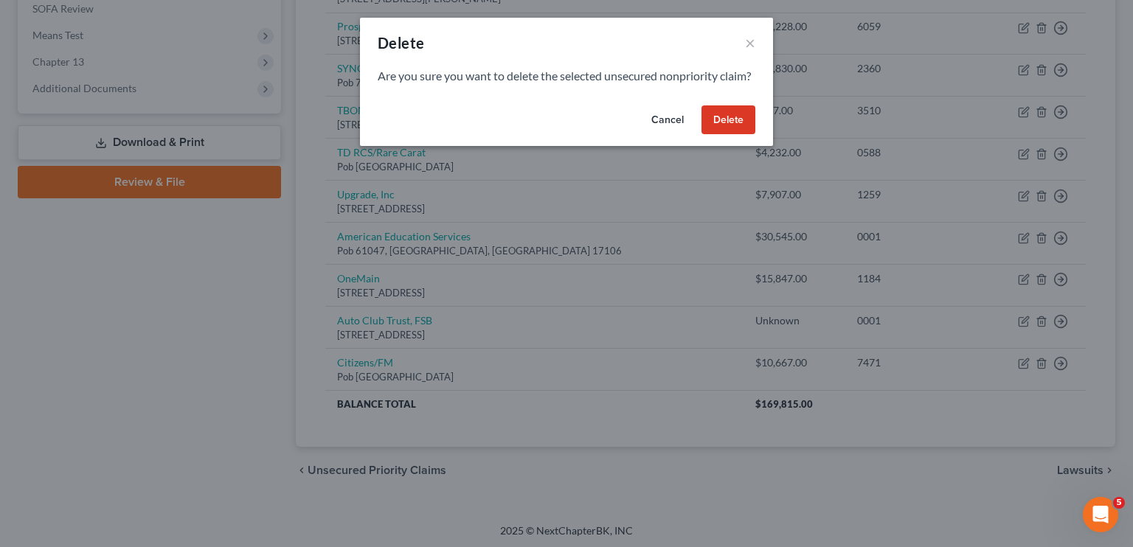
click at [743, 135] on button "Delete" at bounding box center [728, 119] width 54 height 29
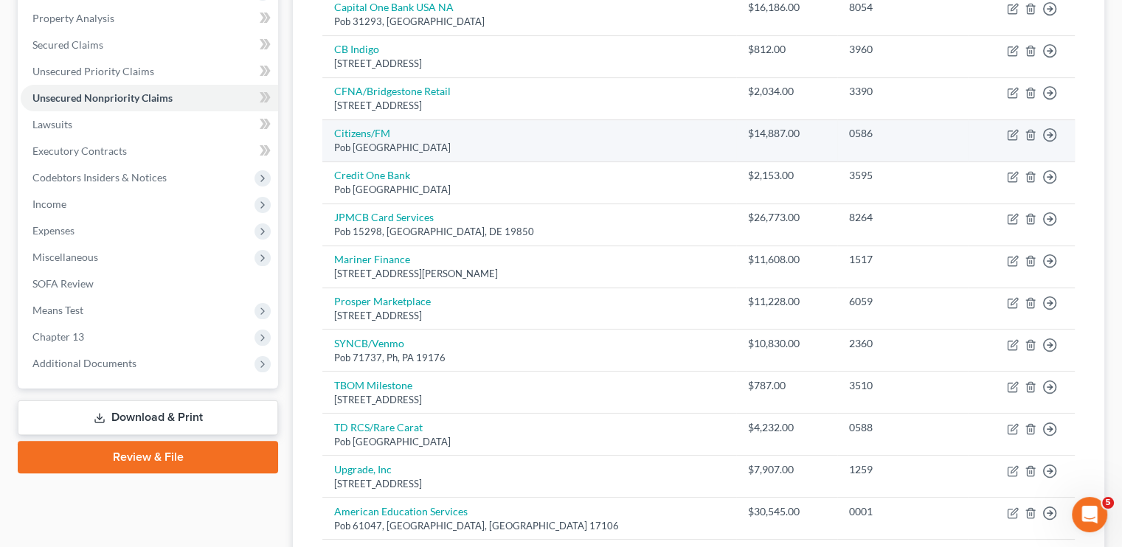
scroll to position [278, 0]
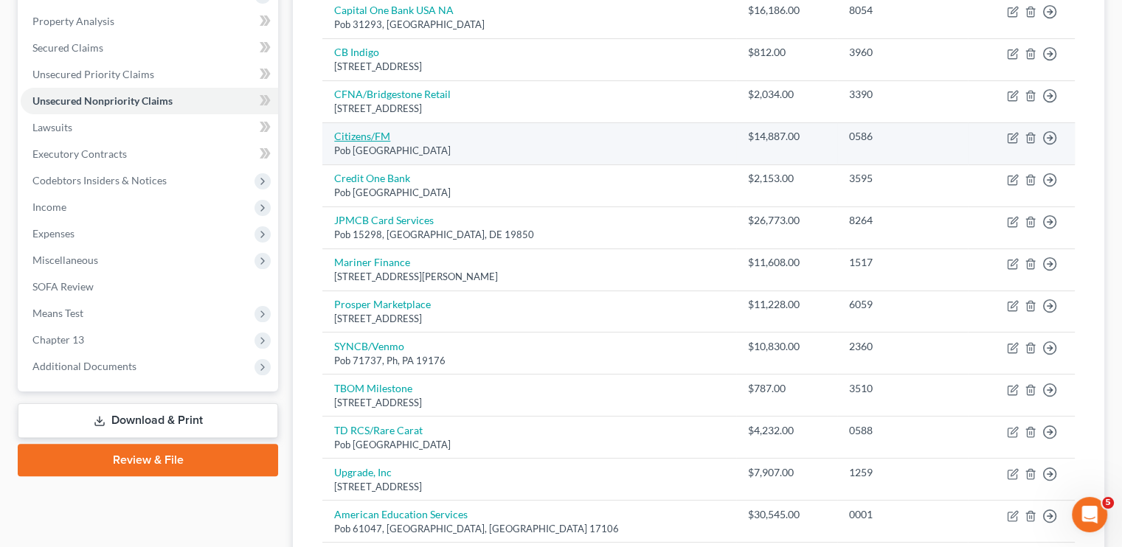
click at [367, 131] on link "Citizens/FM" at bounding box center [362, 136] width 56 height 13
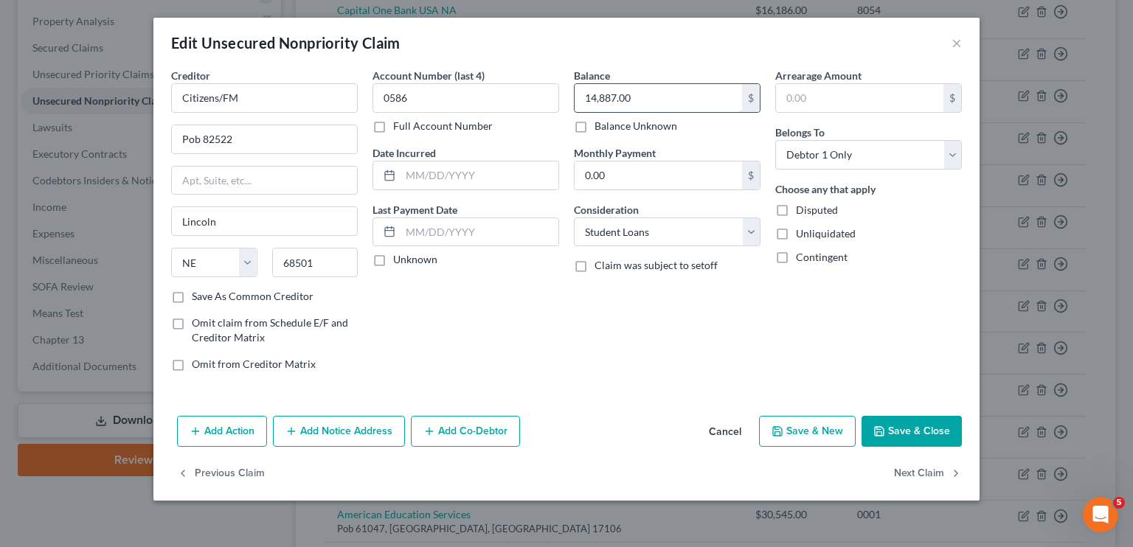
click at [649, 103] on input "14,887.00" at bounding box center [657, 98] width 167 height 28
click at [909, 431] on button "Save & Close" at bounding box center [911, 431] width 100 height 31
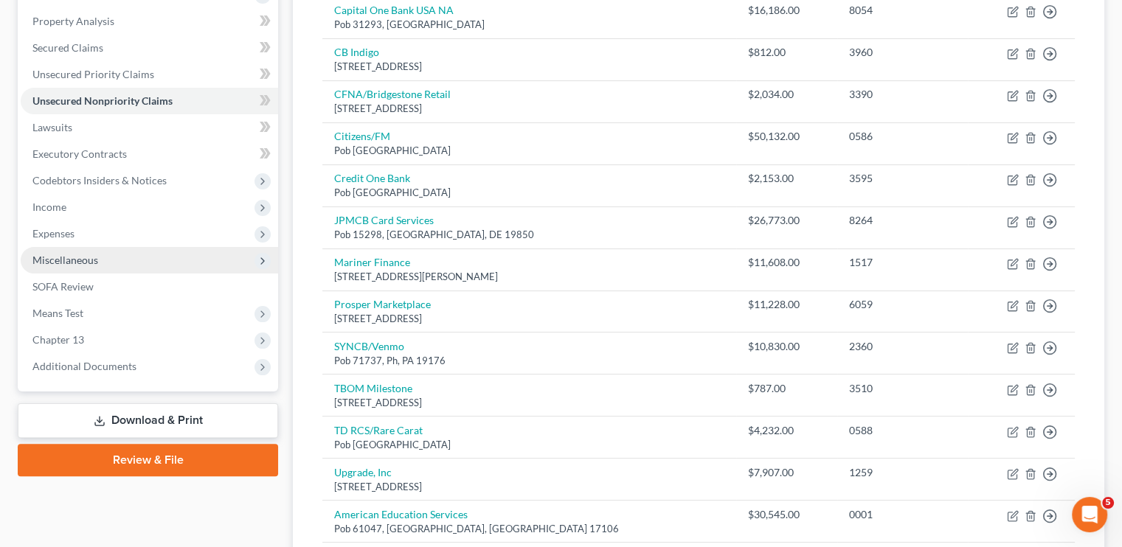
click at [176, 260] on span "Miscellaneous" at bounding box center [149, 260] width 257 height 27
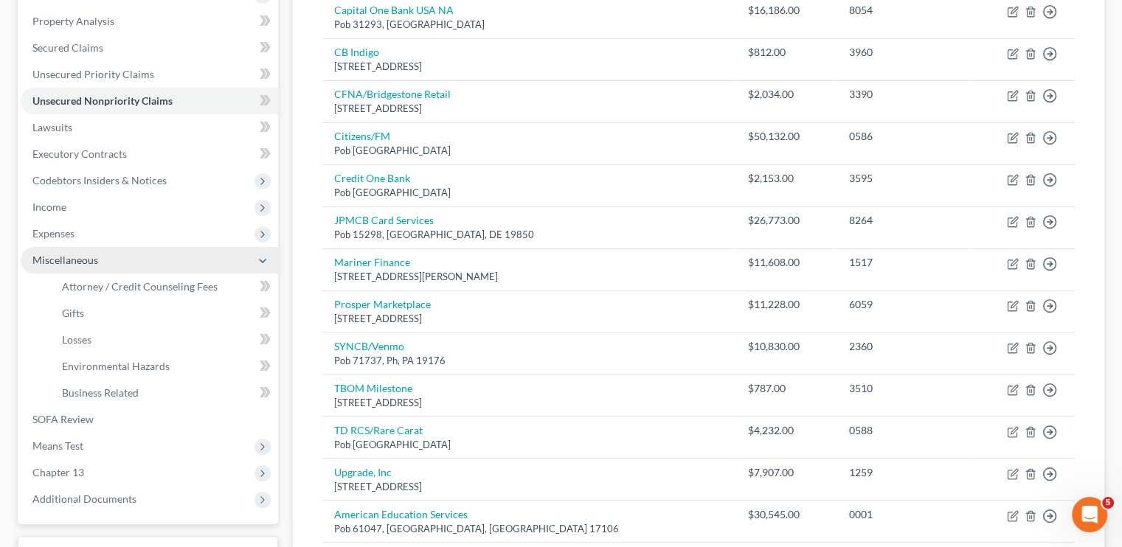
click at [176, 260] on span "Miscellaneous" at bounding box center [149, 260] width 257 height 27
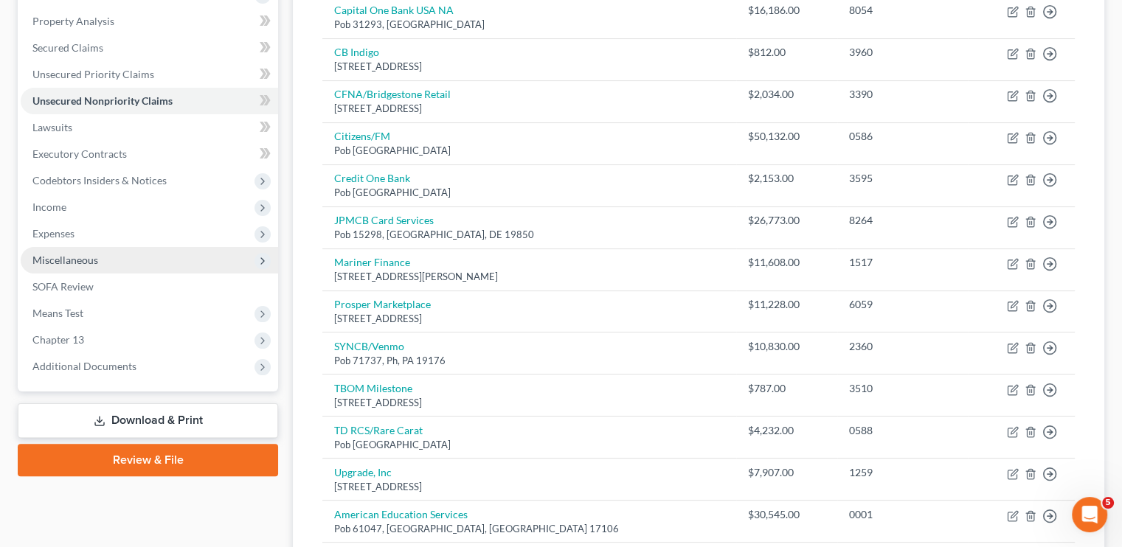
click at [176, 265] on span "Miscellaneous" at bounding box center [149, 260] width 257 height 27
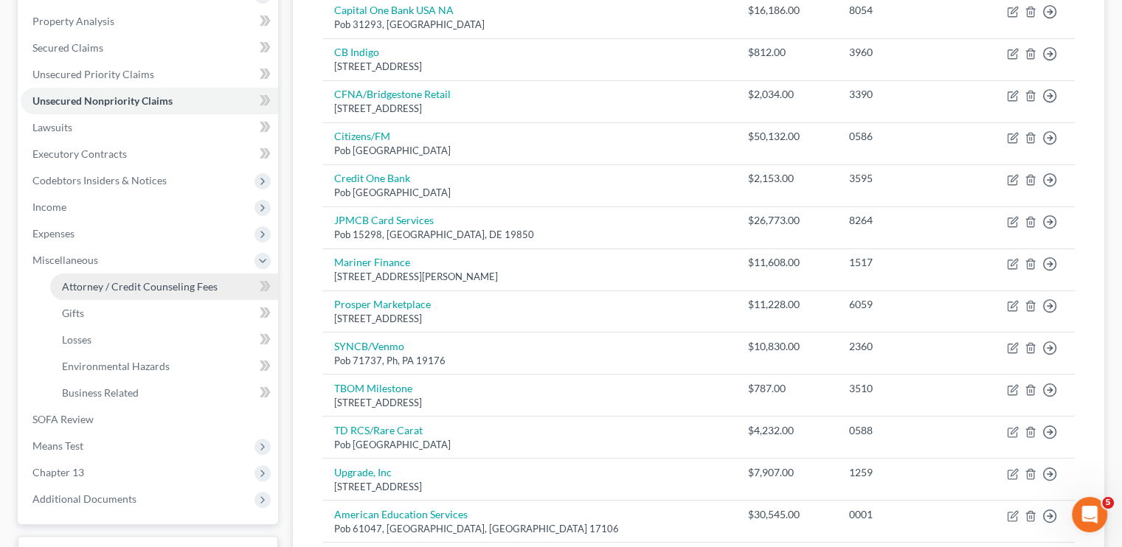
click at [171, 288] on span "Attorney / Credit Counseling Fees" at bounding box center [140, 286] width 156 height 13
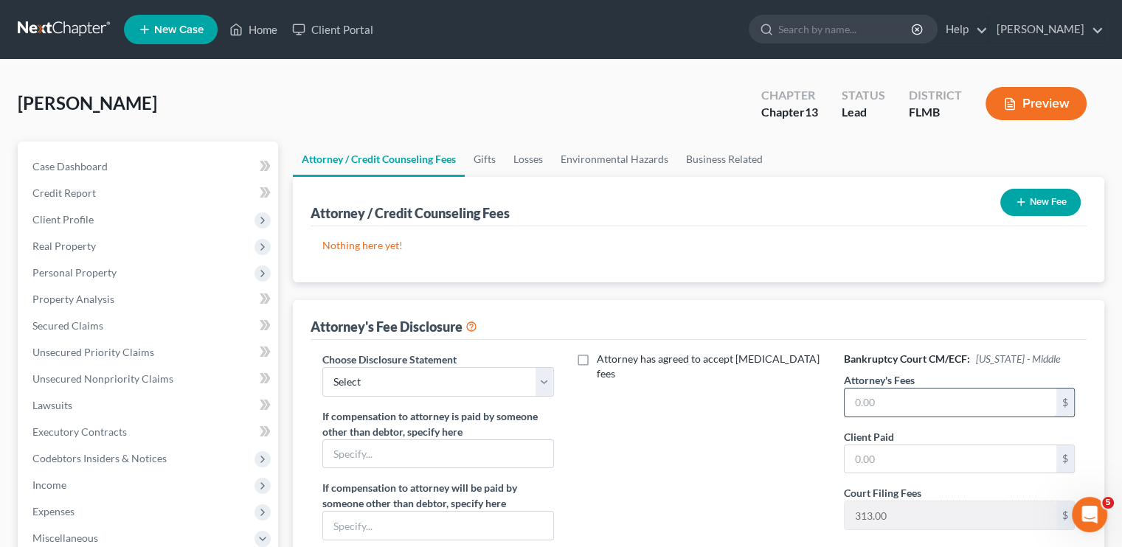
click at [855, 401] on input "text" at bounding box center [950, 403] width 212 height 28
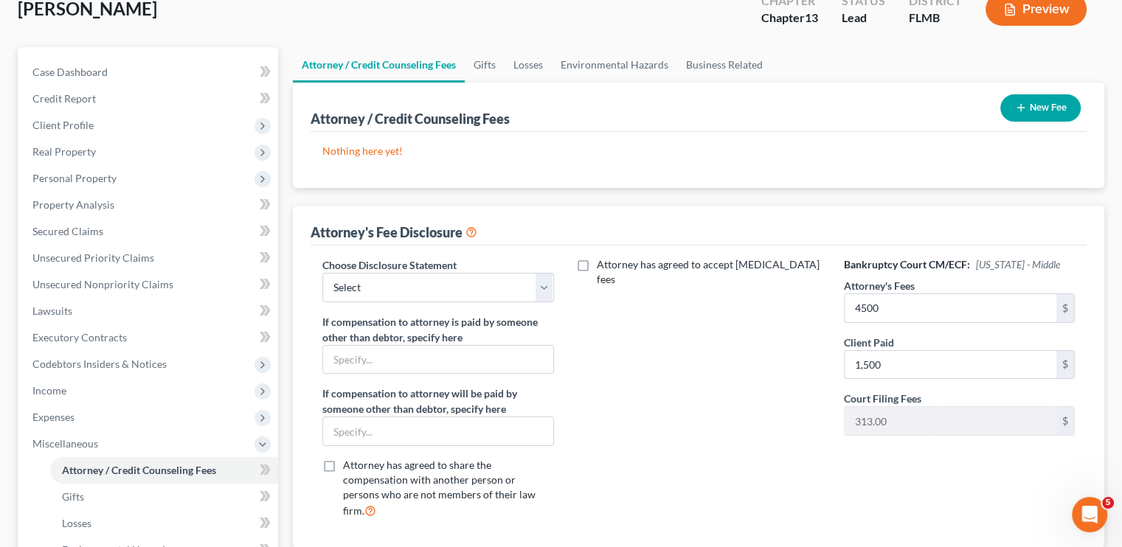
scroll to position [23, 0]
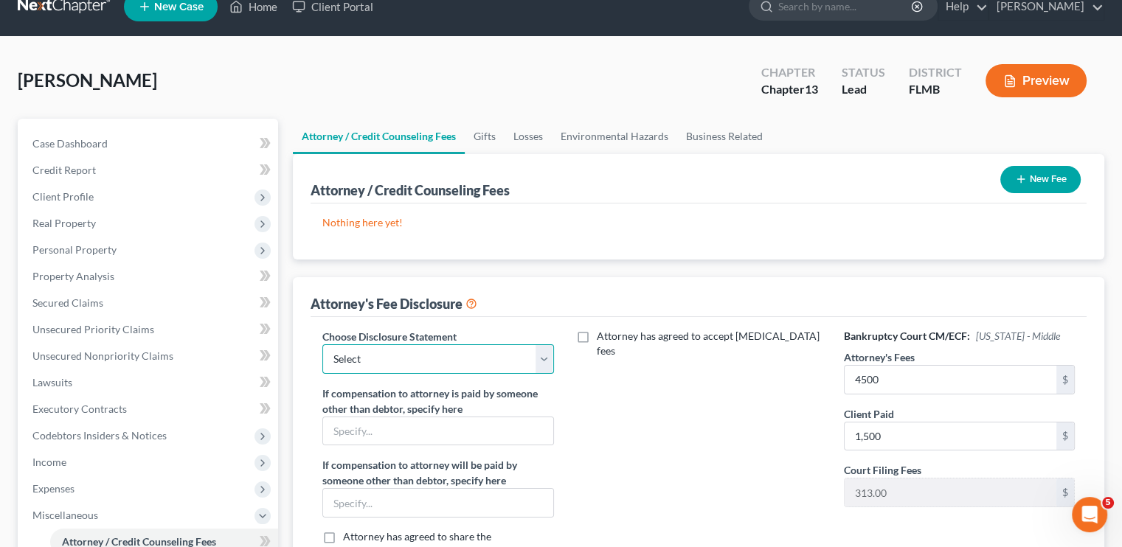
click at [496, 361] on select "Select Attorney's fee disclosure" at bounding box center [437, 358] width 231 height 29
click at [322, 344] on select "Select Attorney's fee disclosure" at bounding box center [437, 358] width 231 height 29
click at [1022, 180] on icon "button" at bounding box center [1021, 179] width 12 height 12
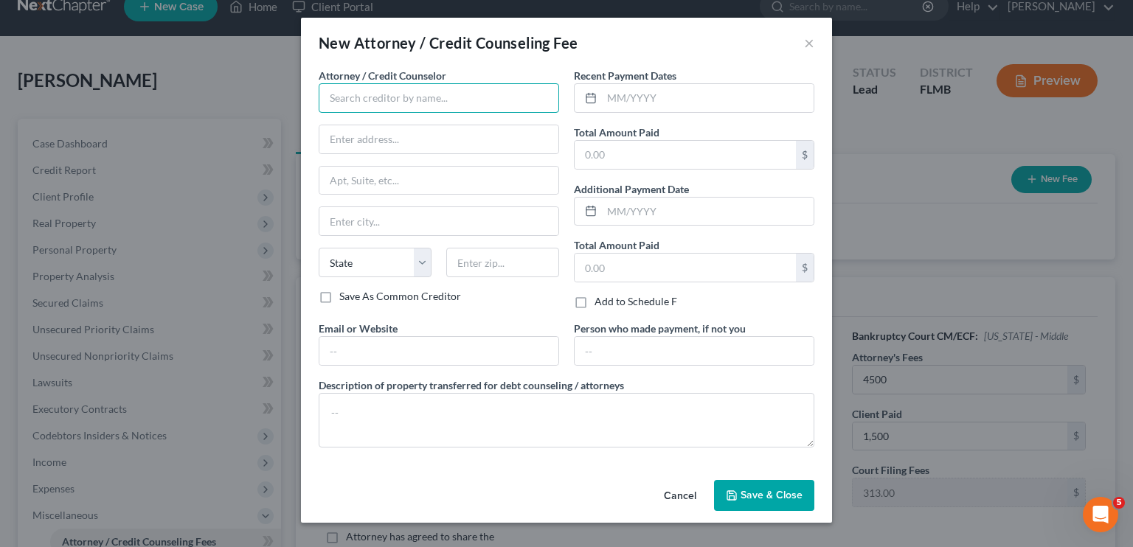
click at [493, 111] on input "text" at bounding box center [439, 97] width 240 height 29
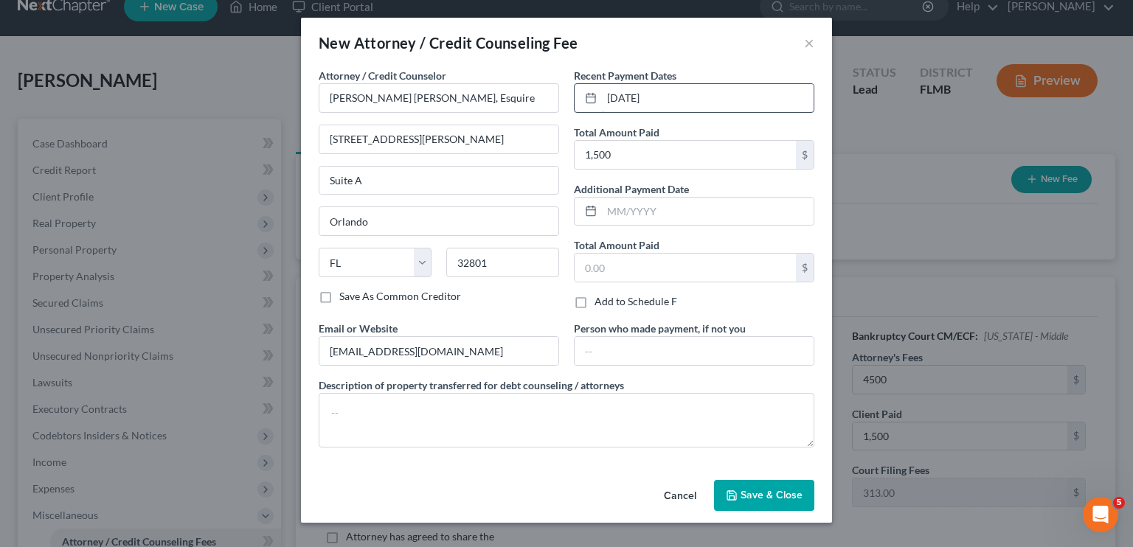
click at [670, 100] on input "09/29/2025" at bounding box center [708, 98] width 212 height 28
click at [754, 499] on button "Save & Close" at bounding box center [764, 495] width 100 height 31
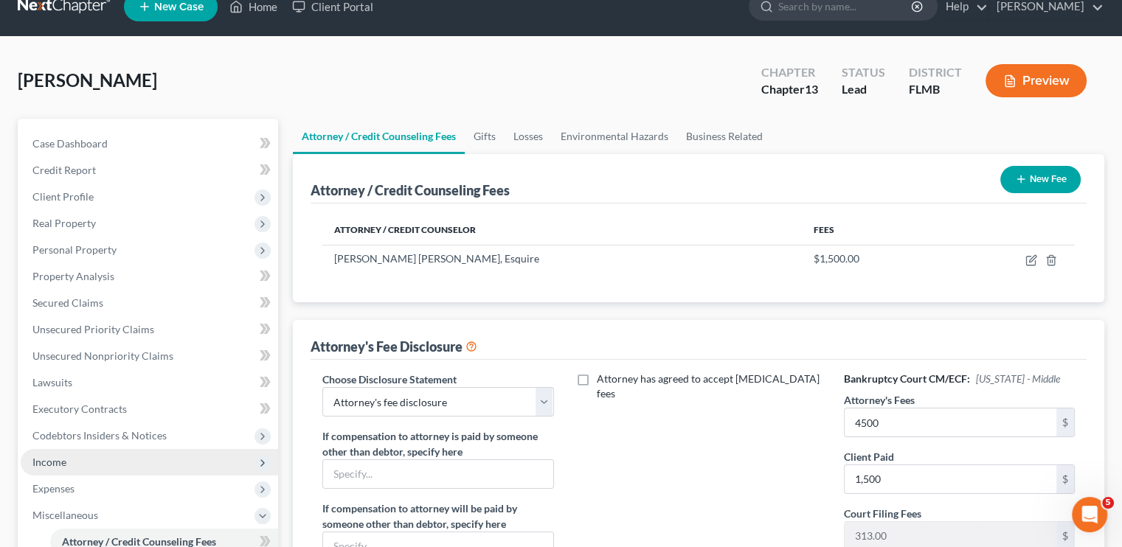
click at [91, 463] on span "Income" at bounding box center [149, 462] width 257 height 27
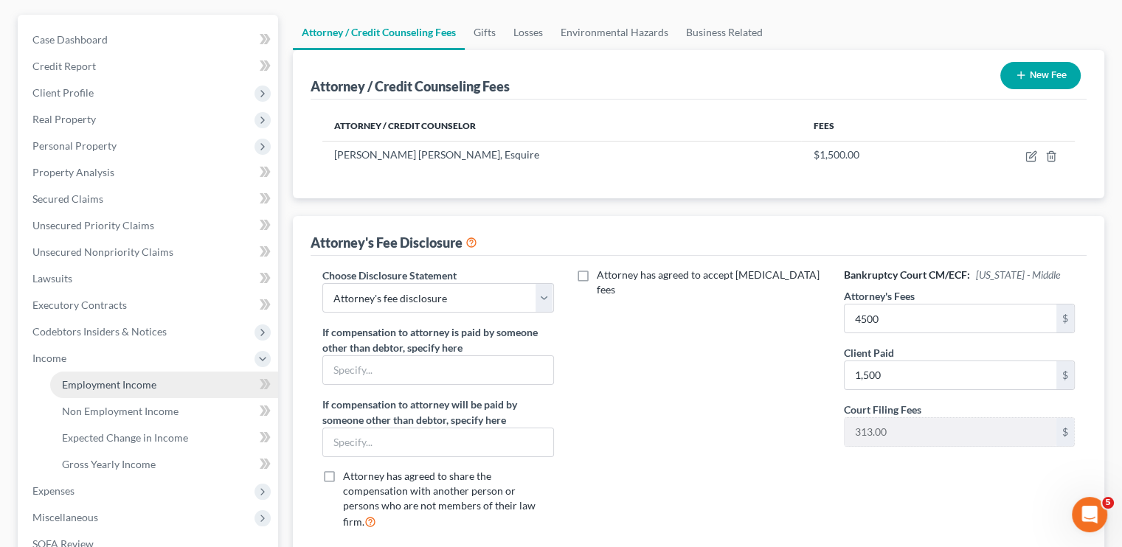
scroll to position [141, 0]
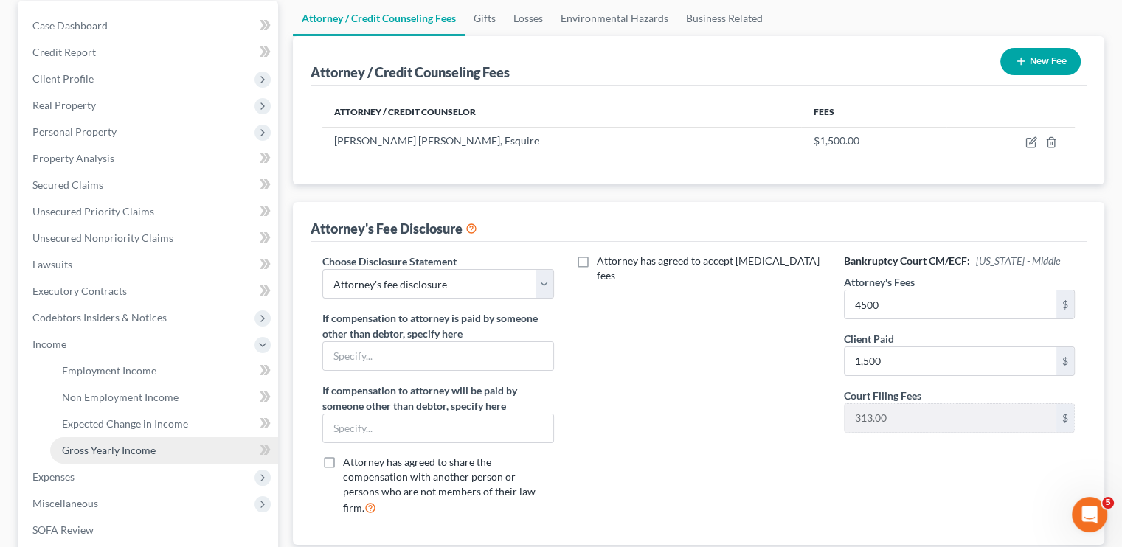
click at [170, 460] on link "Gross Yearly Income" at bounding box center [164, 450] width 228 height 27
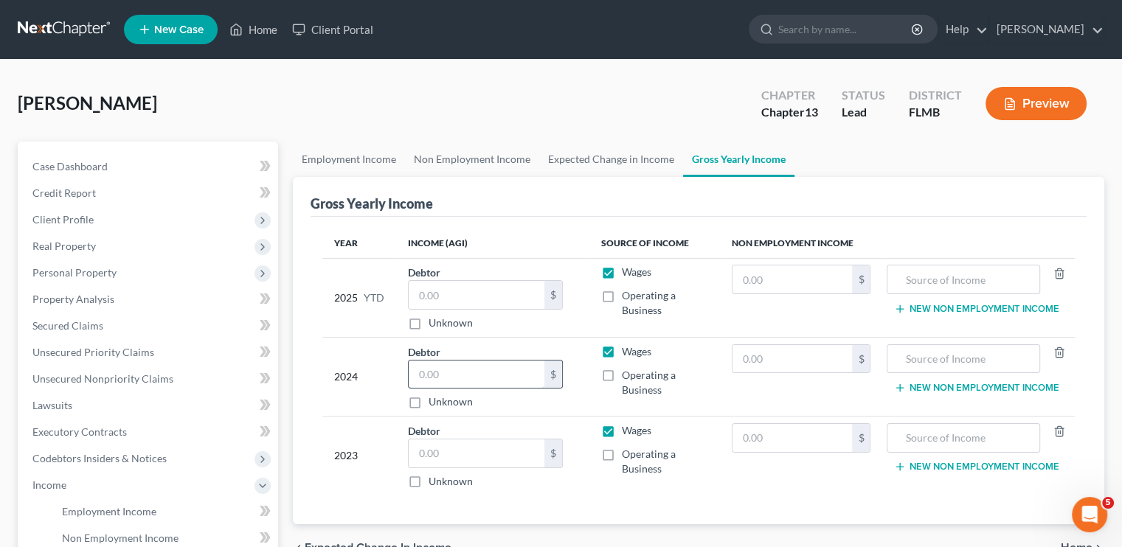
click at [430, 374] on input "text" at bounding box center [477, 375] width 136 height 28
click at [430, 454] on input "185,652" at bounding box center [477, 454] width 136 height 28
click at [425, 384] on input "text" at bounding box center [477, 375] width 136 height 28
click at [483, 459] on input "185,652" at bounding box center [477, 454] width 136 height 28
click at [897, 440] on input "text" at bounding box center [963, 438] width 136 height 28
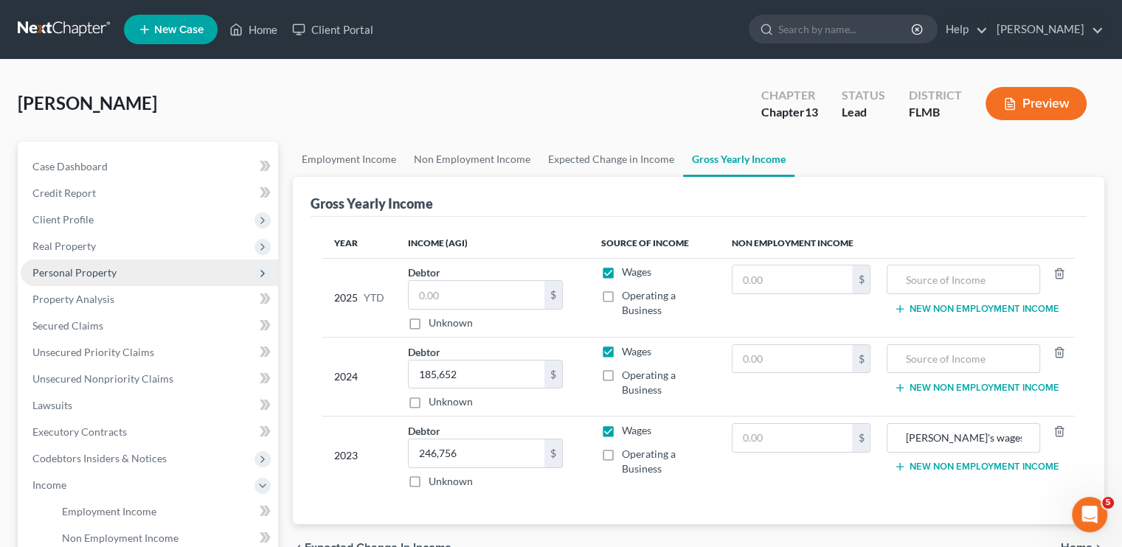
click at [125, 278] on span "Personal Property" at bounding box center [149, 273] width 257 height 27
click at [118, 265] on span "Personal Property" at bounding box center [149, 273] width 257 height 27
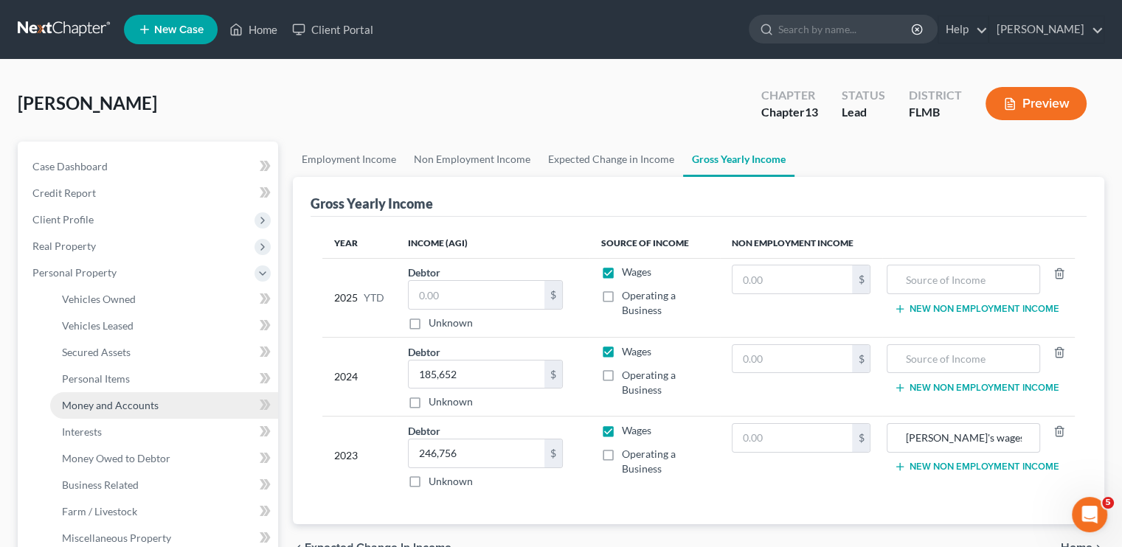
click at [112, 401] on span "Money and Accounts" at bounding box center [110, 405] width 97 height 13
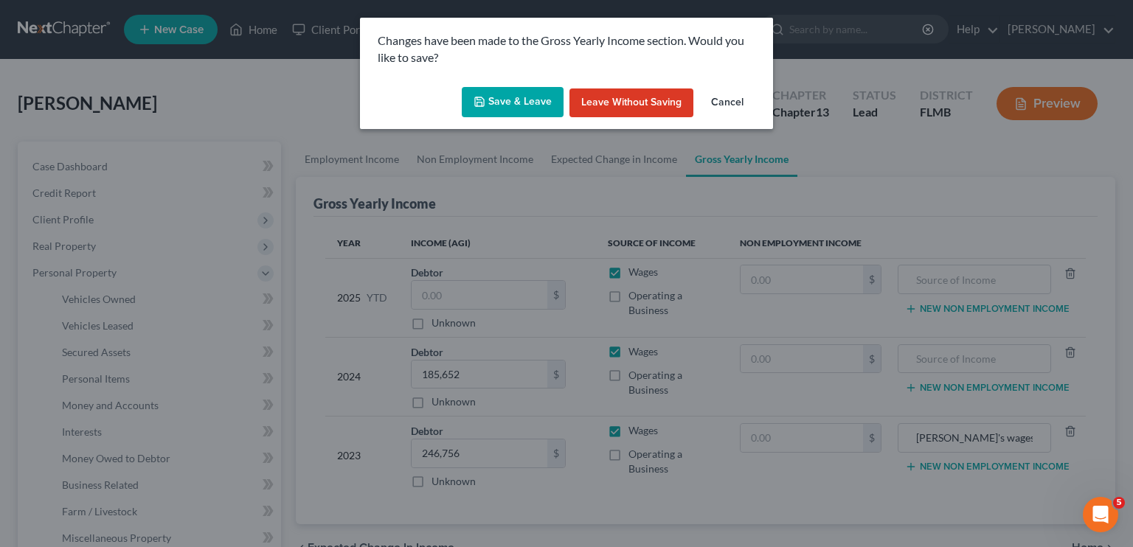
click at [478, 113] on button "Save & Leave" at bounding box center [513, 102] width 102 height 31
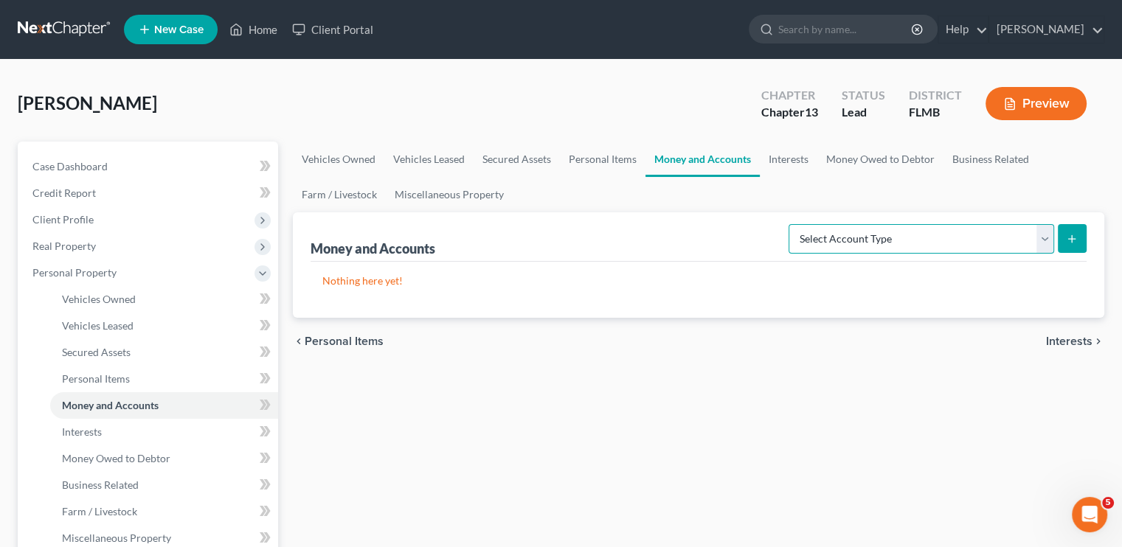
click at [864, 242] on select "Select Account Type Brokerage Cash on Hand Certificates of Deposit Checking Acc…" at bounding box center [920, 238] width 265 height 29
click at [791, 224] on select "Select Account Type Brokerage Cash on Hand Certificates of Deposit Checking Acc…" at bounding box center [920, 238] width 265 height 29
click at [1066, 234] on icon "submit" at bounding box center [1072, 239] width 12 height 12
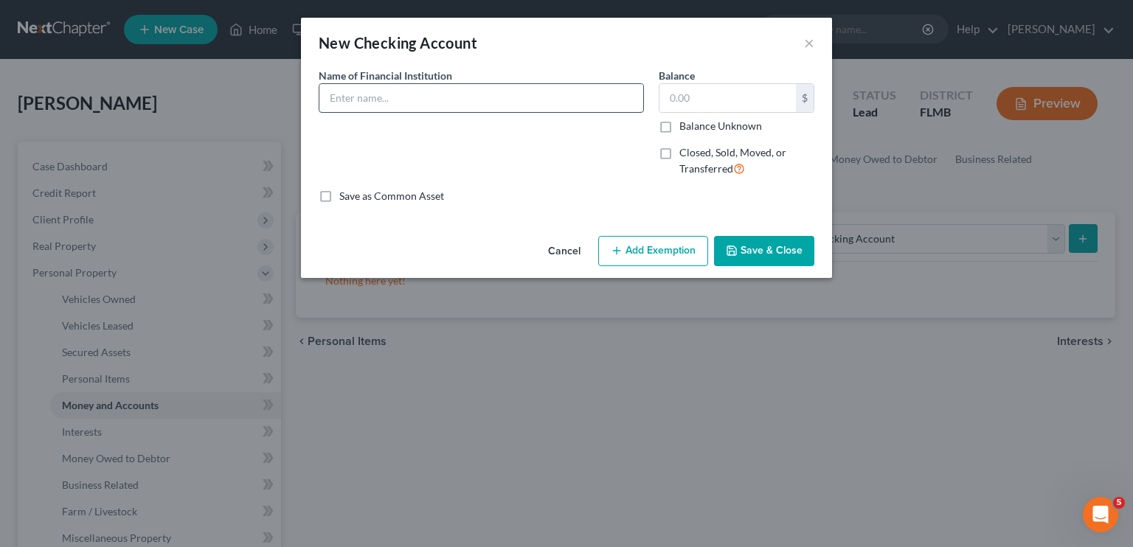
click at [417, 104] on input "text" at bounding box center [481, 98] width 324 height 28
click at [684, 97] on input "text" at bounding box center [727, 98] width 136 height 28
click at [659, 254] on button "Add Exemption" at bounding box center [653, 251] width 110 height 31
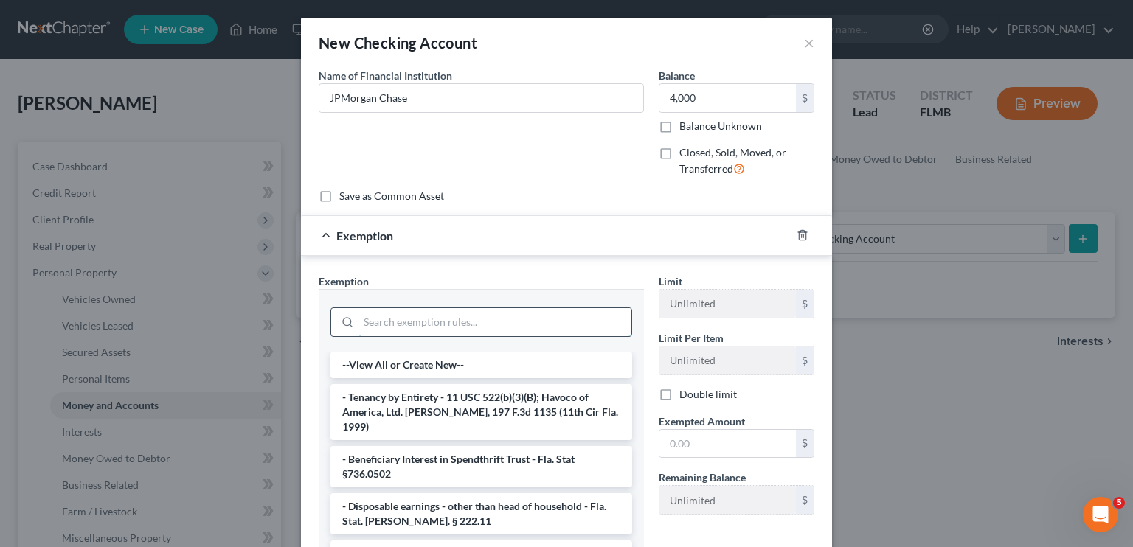
click at [535, 332] on input "search" at bounding box center [494, 322] width 273 height 28
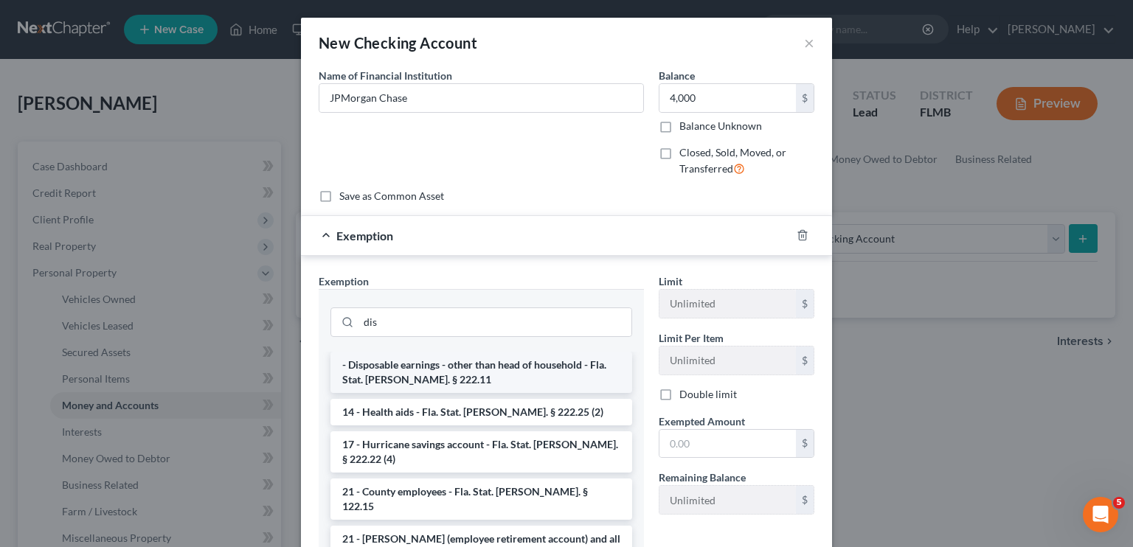
click at [507, 380] on li "- Disposable earnings - other than head of household - Fla. Stat. Ann. § 222.11" at bounding box center [481, 372] width 302 height 41
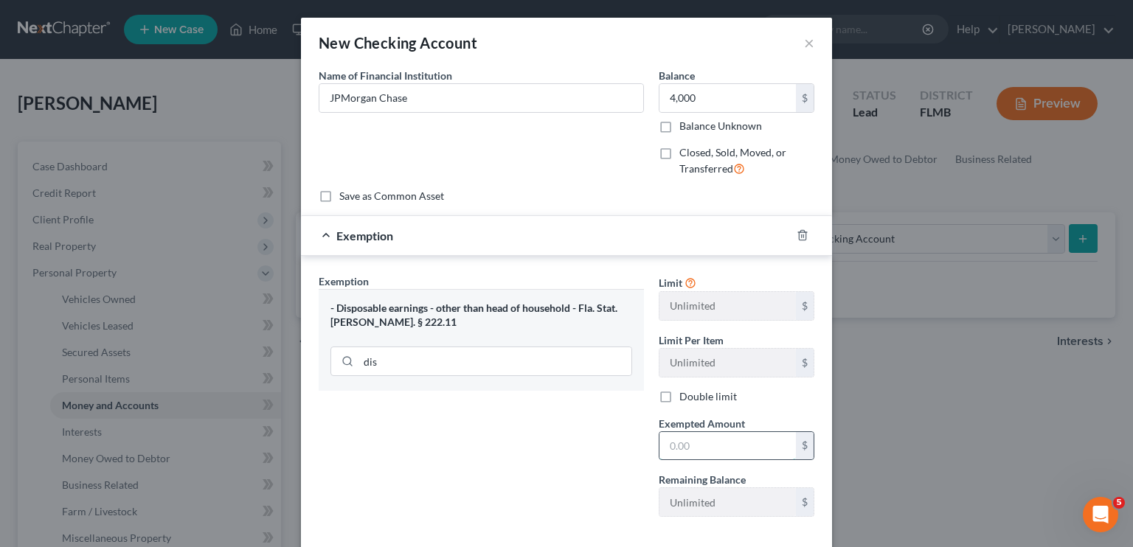
click at [668, 446] on input "text" at bounding box center [727, 446] width 136 height 28
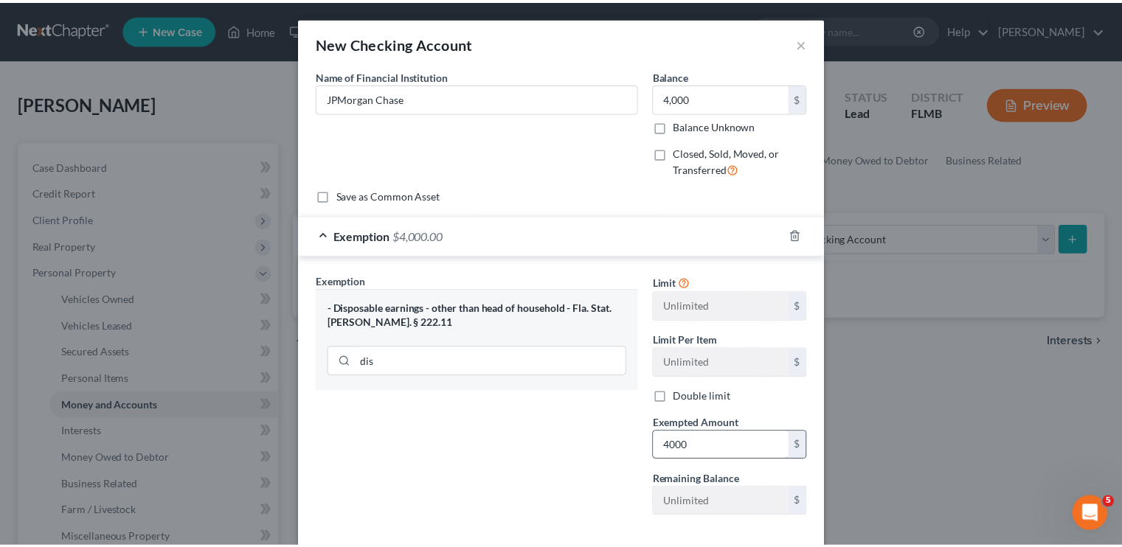
scroll to position [74, 0]
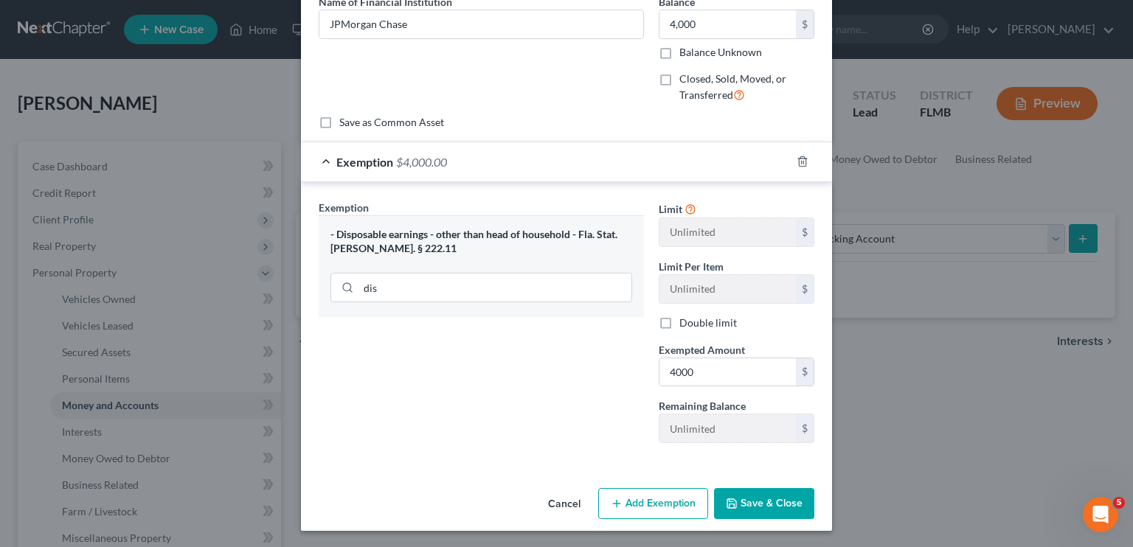
drag, startPoint x: 740, startPoint y: 487, endPoint x: 746, endPoint y: 505, distance: 19.1
click at [746, 505] on button "Save & Close" at bounding box center [764, 503] width 100 height 31
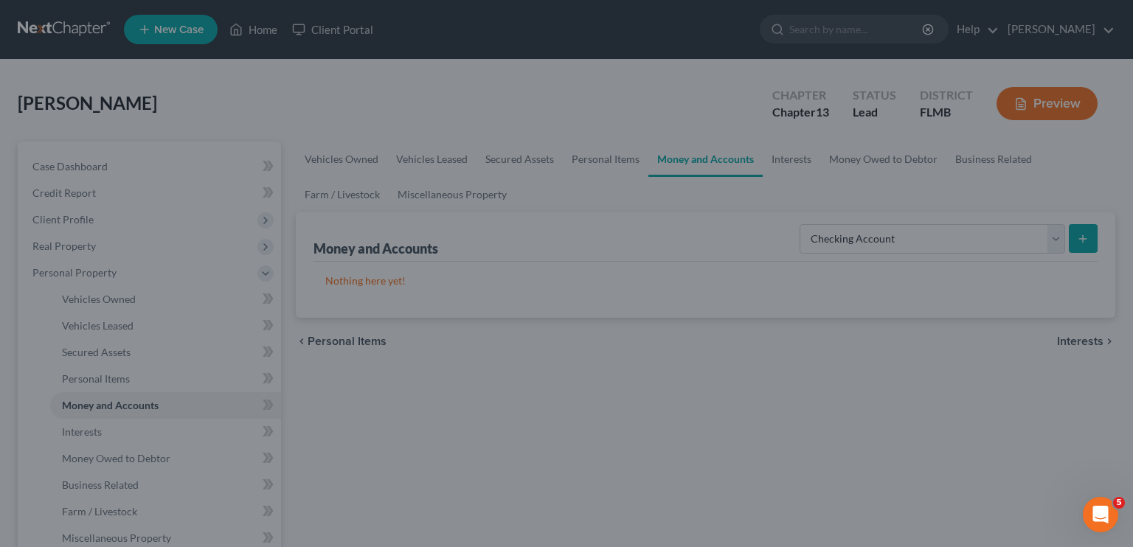
click at [746, 505] on div "New Checking Account × An exemption set must first be selected from the Filing …" at bounding box center [566, 273] width 1133 height 547
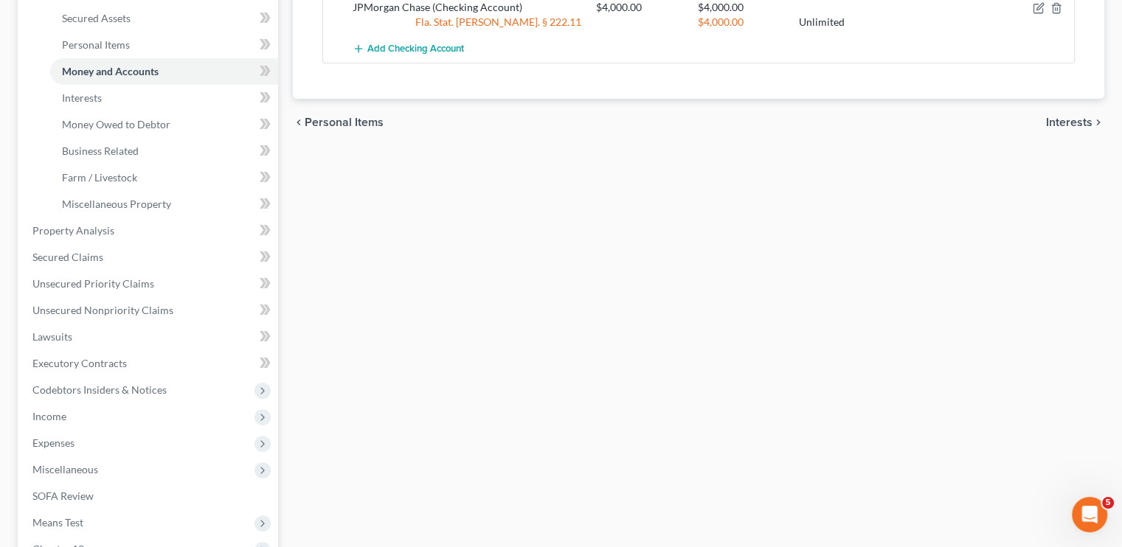
scroll to position [354, 0]
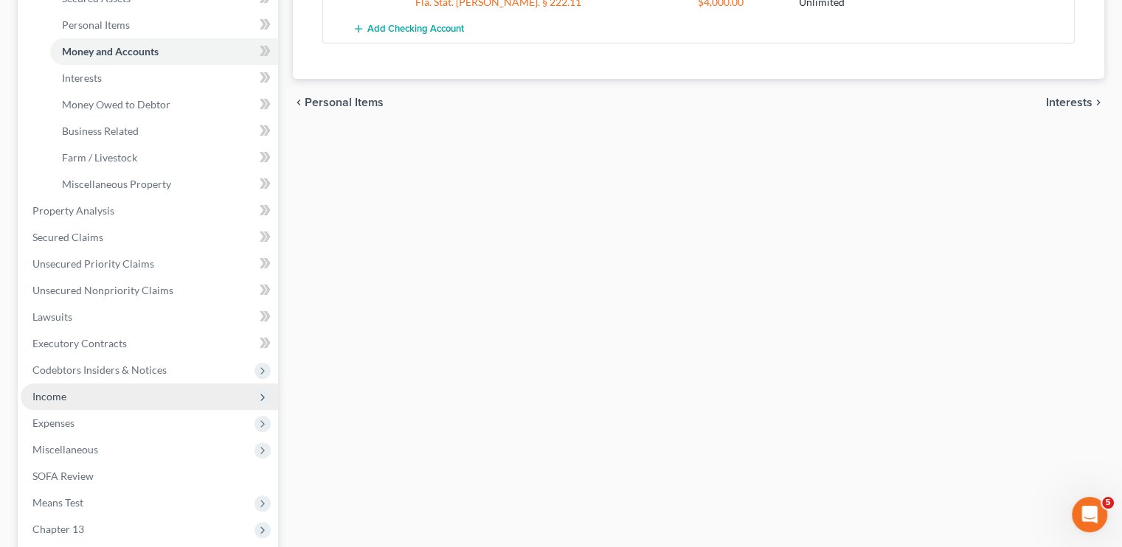
click at [65, 396] on span "Income" at bounding box center [49, 396] width 34 height 13
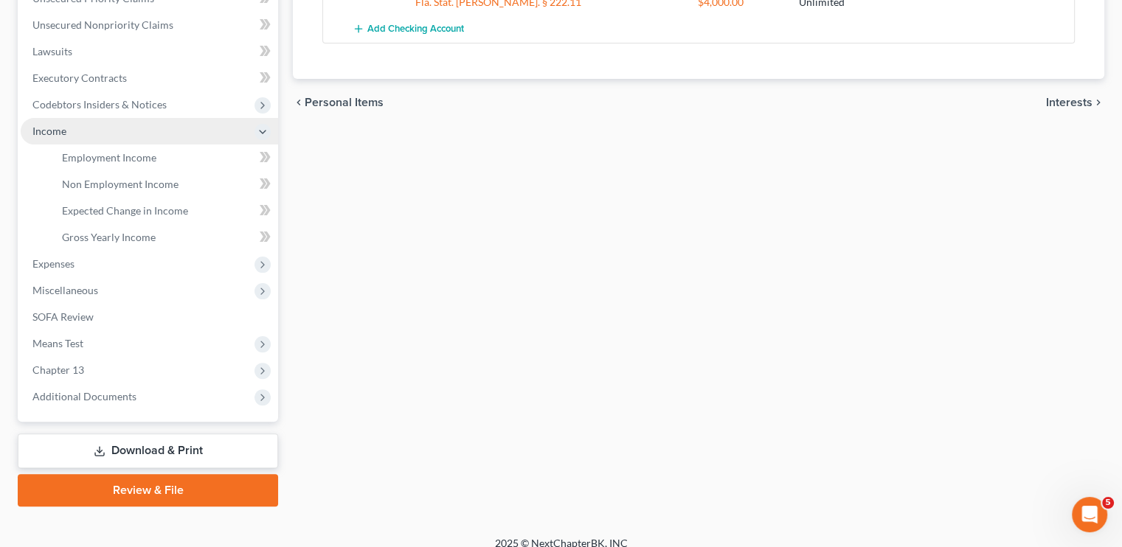
click at [65, 137] on span "Income" at bounding box center [49, 131] width 34 height 13
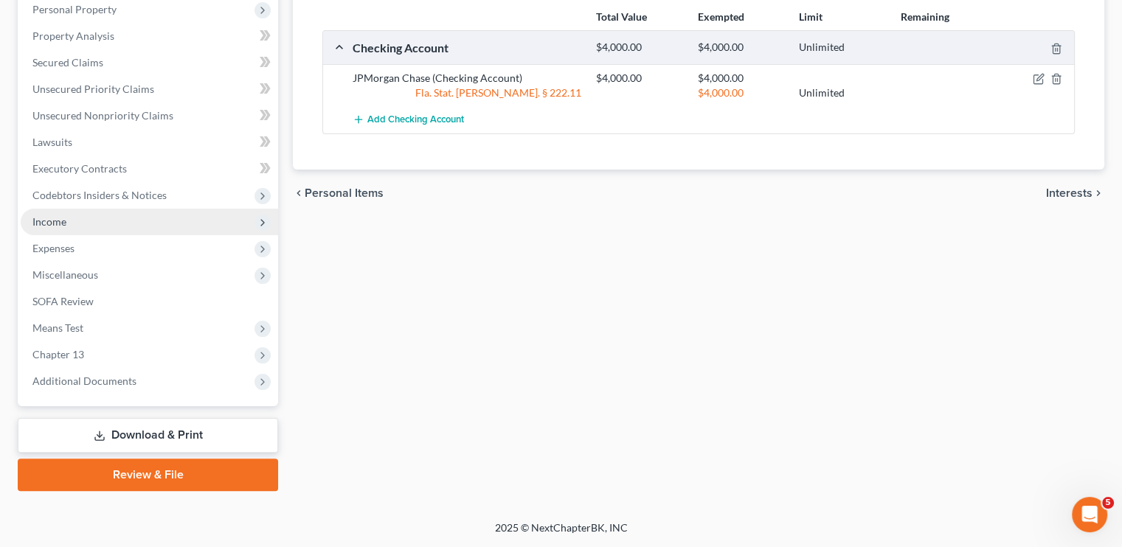
scroll to position [263, 0]
click at [38, 226] on span "Income" at bounding box center [49, 222] width 34 height 13
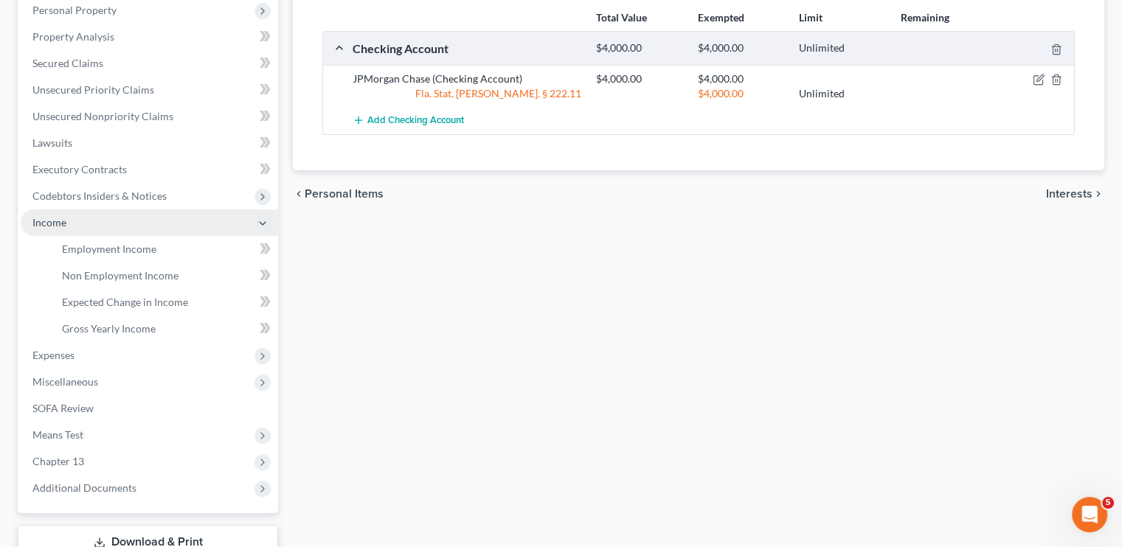
click at [38, 226] on span "Income" at bounding box center [149, 222] width 257 height 27
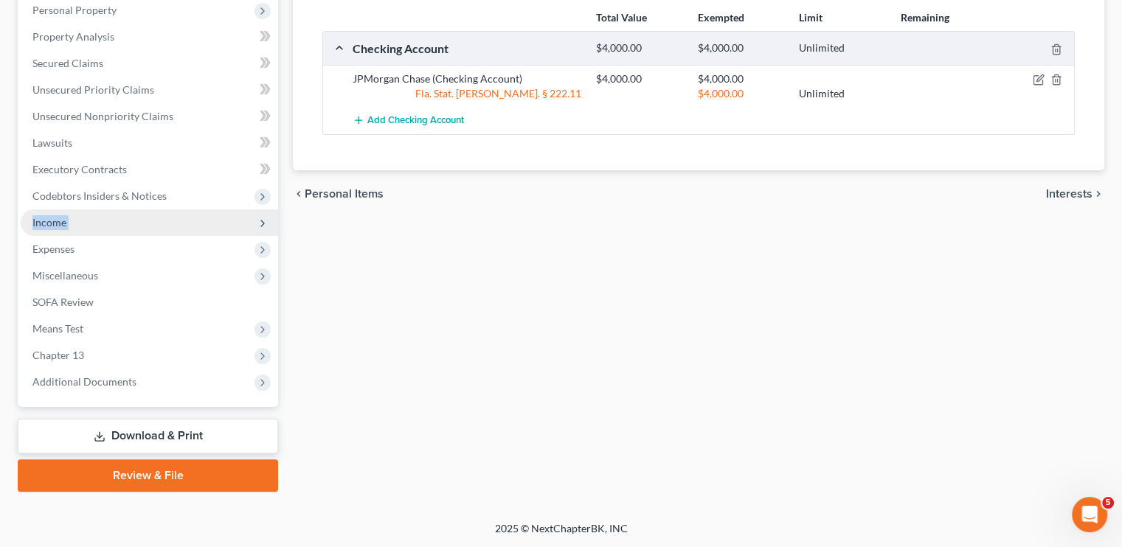
drag, startPoint x: 38, startPoint y: 226, endPoint x: 143, endPoint y: 215, distance: 105.3
click at [143, 215] on span "Income" at bounding box center [149, 222] width 257 height 27
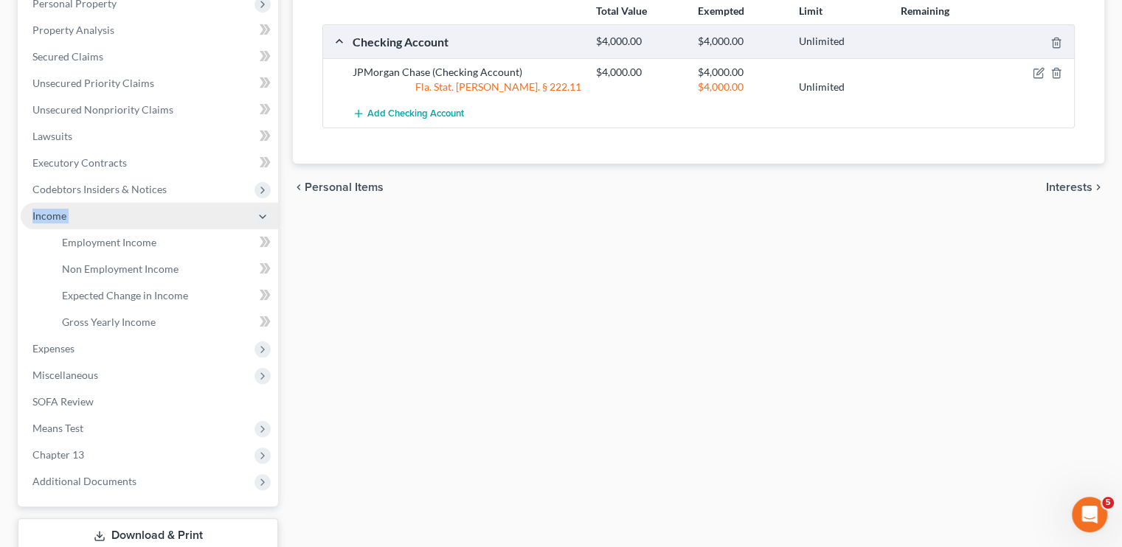
click at [143, 215] on span "Income" at bounding box center [149, 216] width 257 height 27
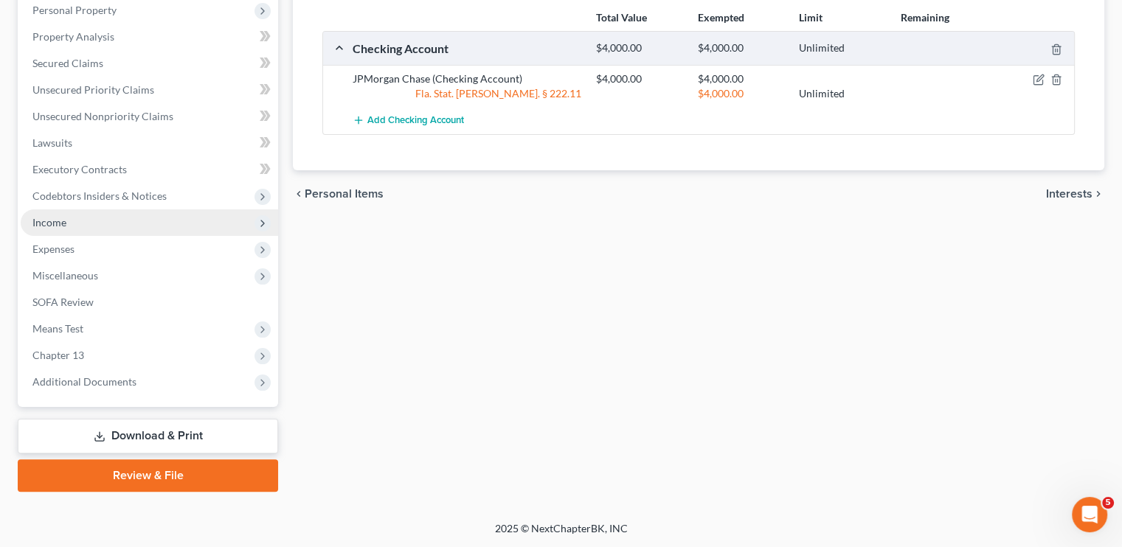
click at [265, 219] on icon at bounding box center [263, 224] width 12 height 12
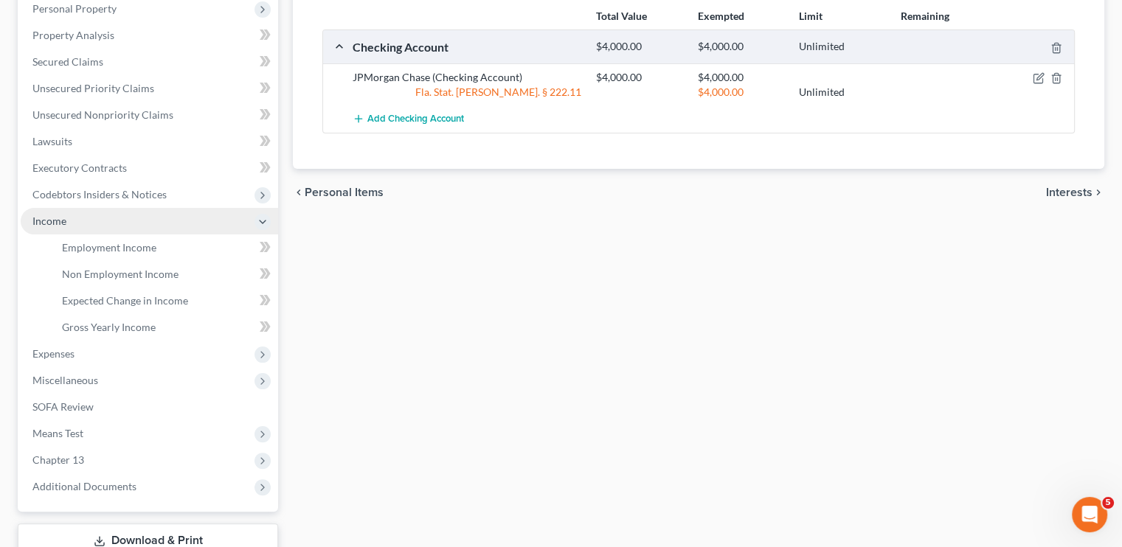
scroll to position [279, 0]
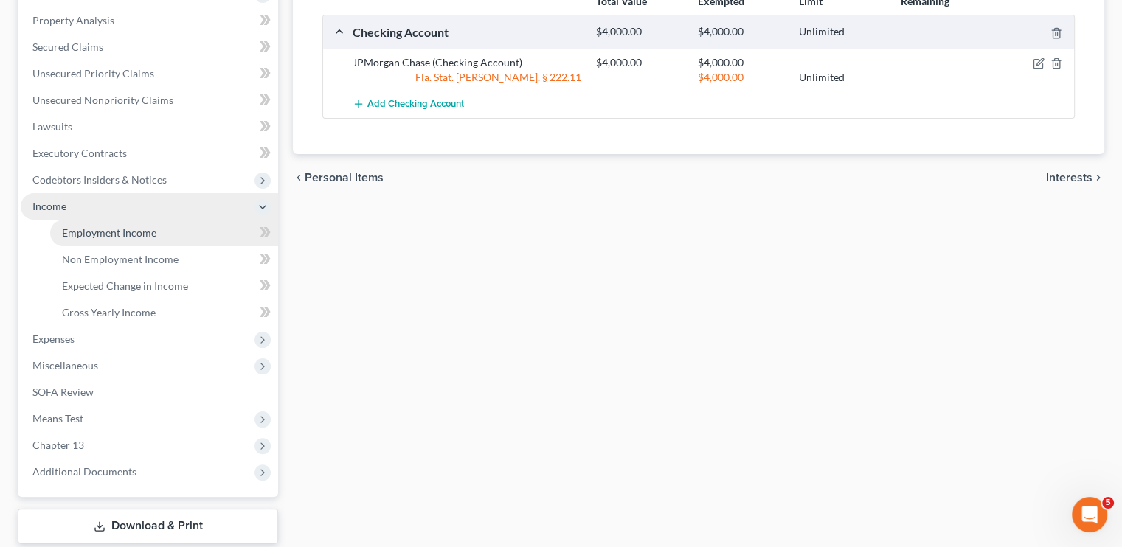
click at [207, 232] on link "Employment Income" at bounding box center [164, 233] width 228 height 27
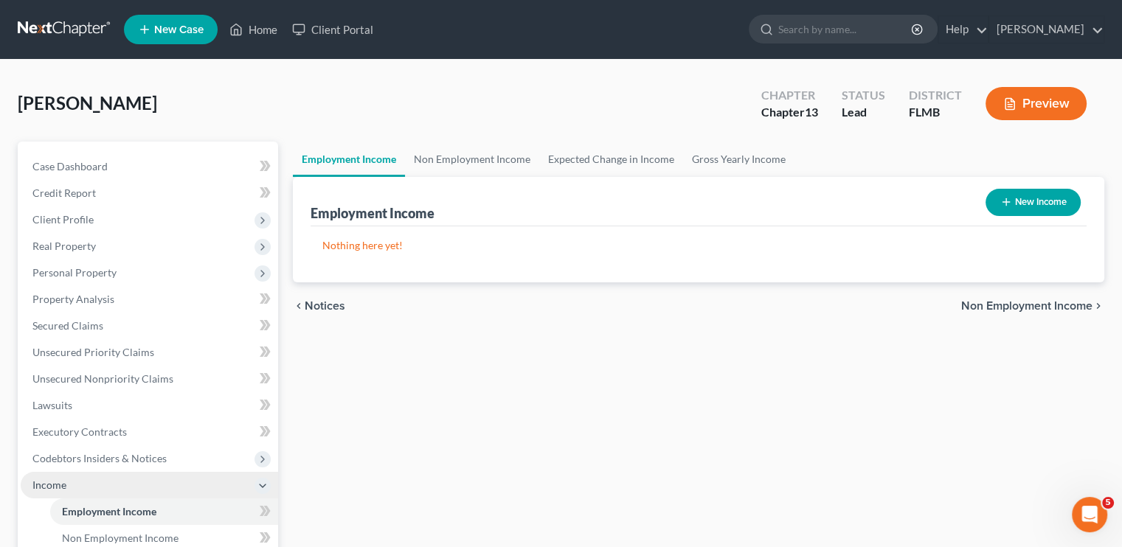
click at [1047, 206] on button "New Income" at bounding box center [1032, 202] width 95 height 27
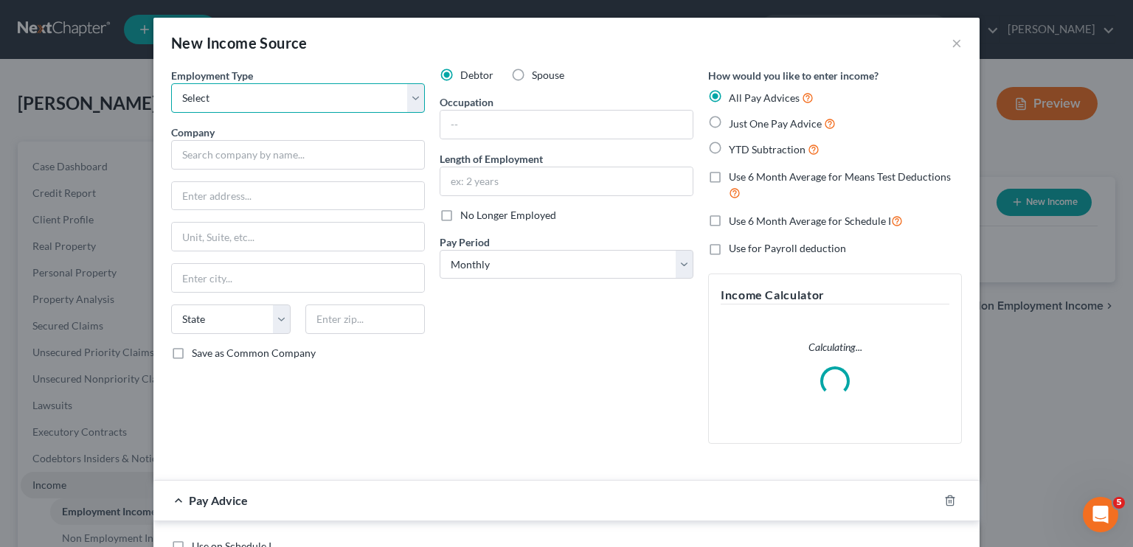
click at [211, 96] on select "Select Full or Part Time Employment Self Employment" at bounding box center [298, 97] width 254 height 29
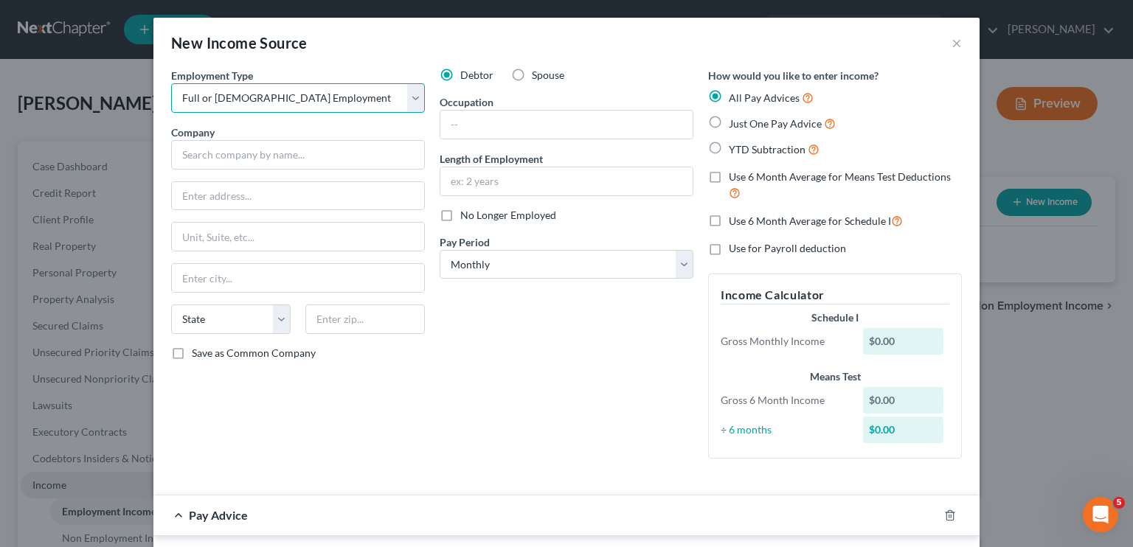
click at [171, 83] on select "Select Full or Part Time Employment Self Employment" at bounding box center [298, 97] width 254 height 29
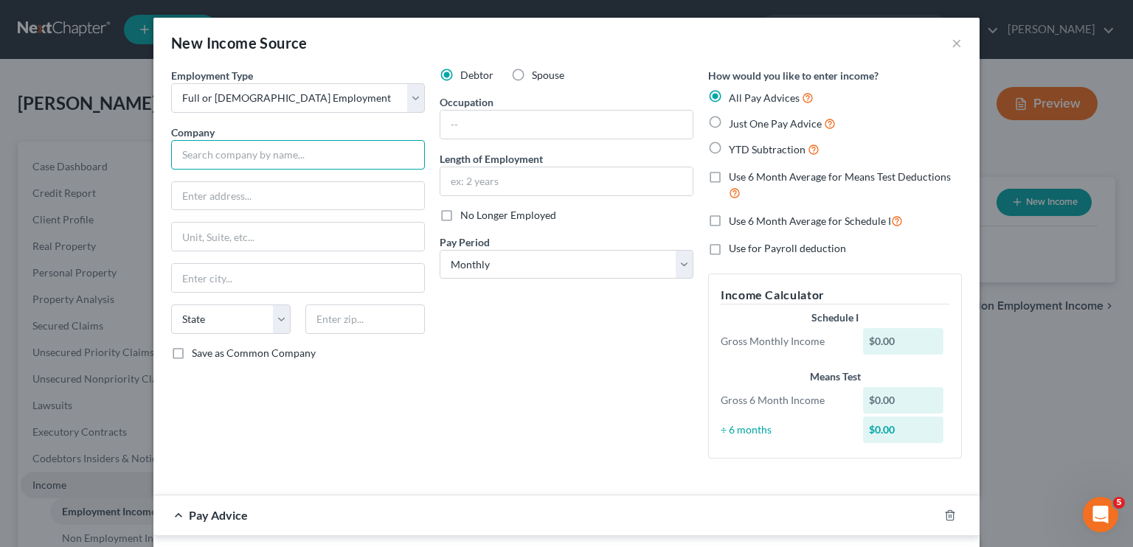
click at [209, 147] on input "text" at bounding box center [298, 154] width 254 height 29
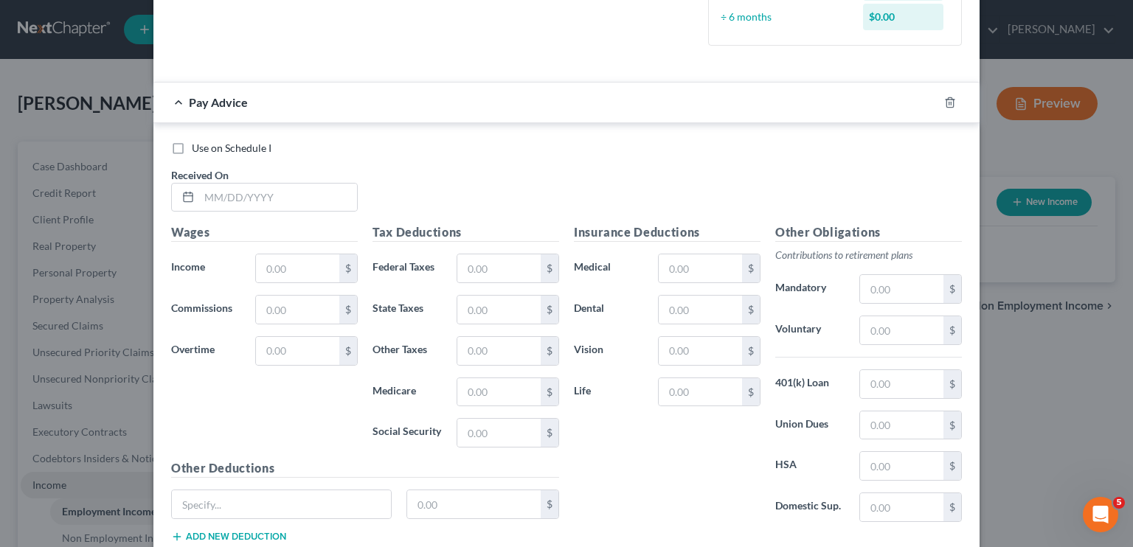
click at [184, 184] on div at bounding box center [185, 198] width 27 height 28
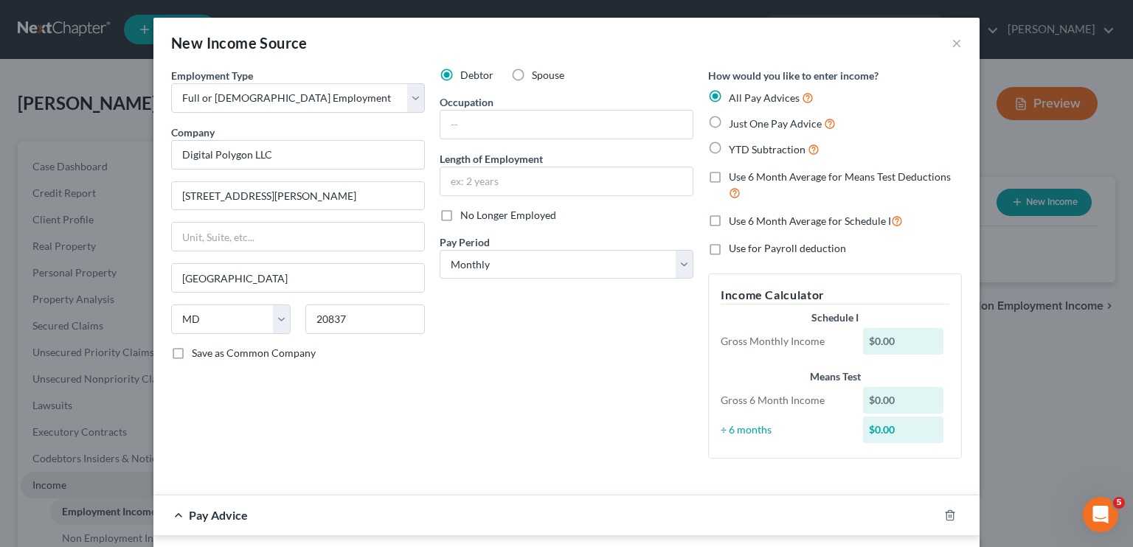
click at [729, 122] on label "Just One Pay Advice" at bounding box center [782, 123] width 107 height 17
click at [734, 122] on input "Just One Pay Advice" at bounding box center [739, 120] width 10 height 10
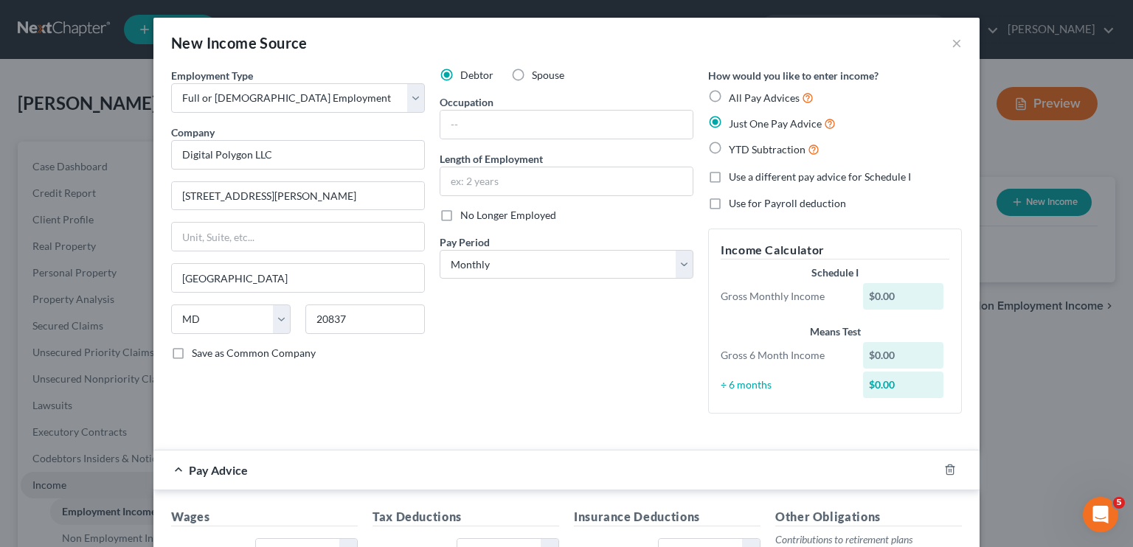
click at [586, 451] on div "Pay Advice" at bounding box center [545, 470] width 785 height 39
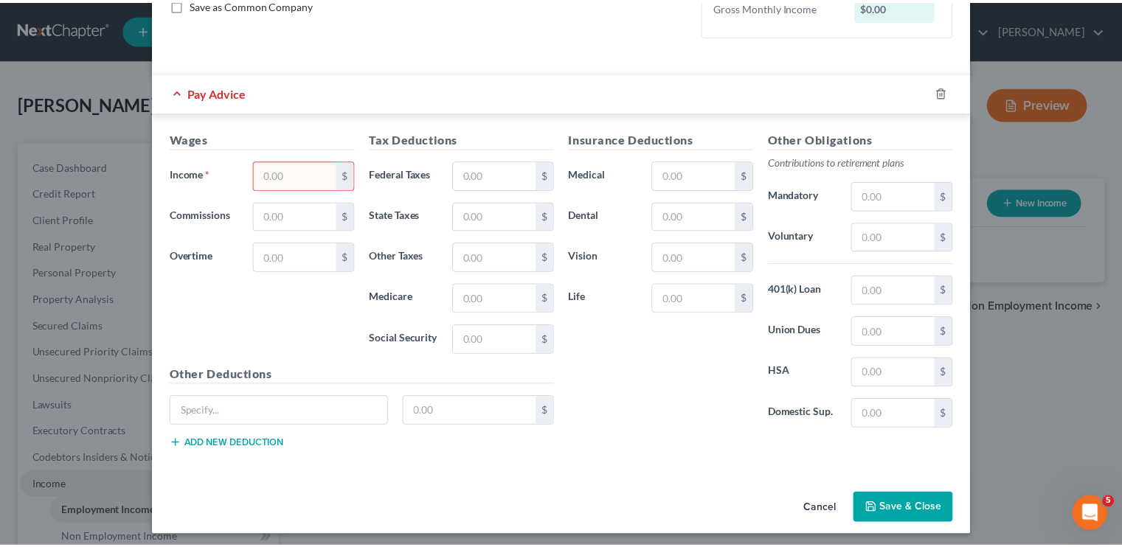
scroll to position [352, 0]
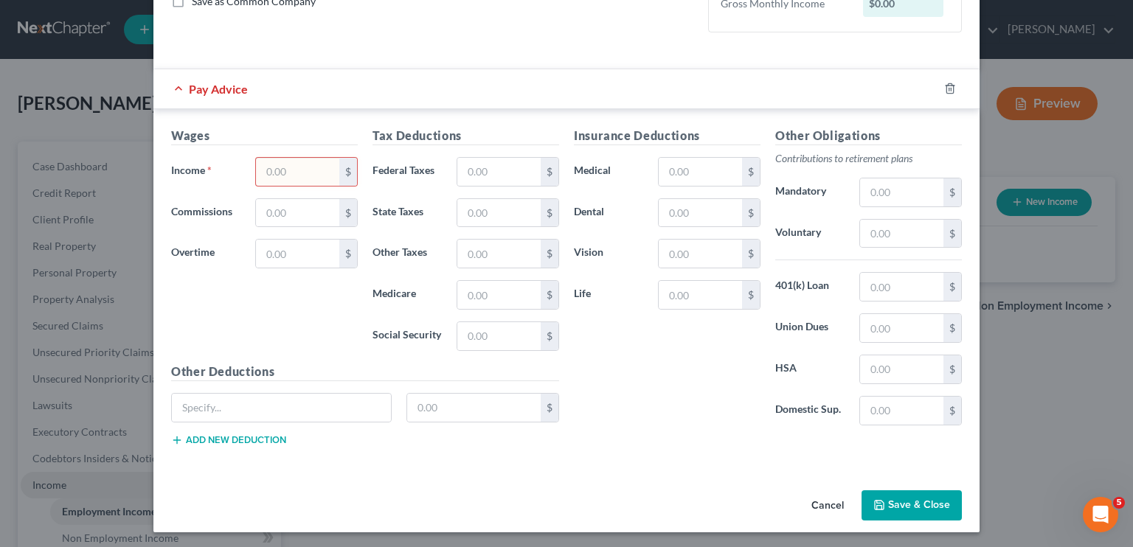
click at [298, 167] on input "text" at bounding box center [297, 172] width 83 height 28
click at [488, 171] on input "text" at bounding box center [498, 172] width 83 height 28
click at [530, 171] on input "37,362" at bounding box center [498, 172] width 83 height 28
click at [692, 173] on input "text" at bounding box center [700, 172] width 83 height 28
click at [692, 173] on input "7,802`" at bounding box center [700, 172] width 83 height 28
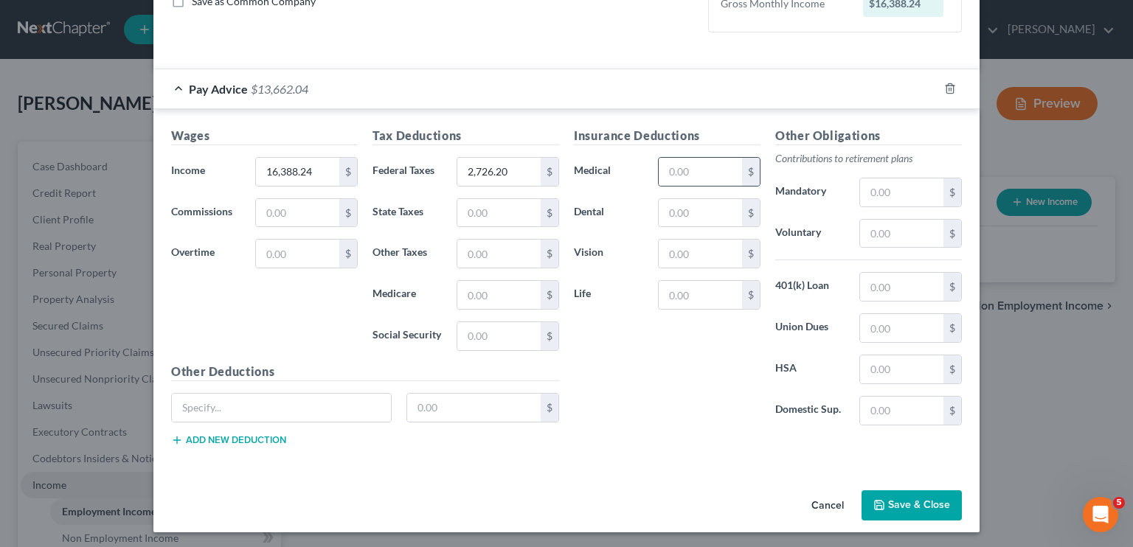
click at [742, 158] on div "$" at bounding box center [751, 172] width 18 height 28
click at [664, 181] on input "text" at bounding box center [700, 172] width 83 height 28
click at [694, 235] on div "Insurance Deductions Medical 708.92 $ Dental $ Vision $ Life $" at bounding box center [666, 282] width 201 height 310
click at [687, 246] on input "text" at bounding box center [700, 254] width 83 height 28
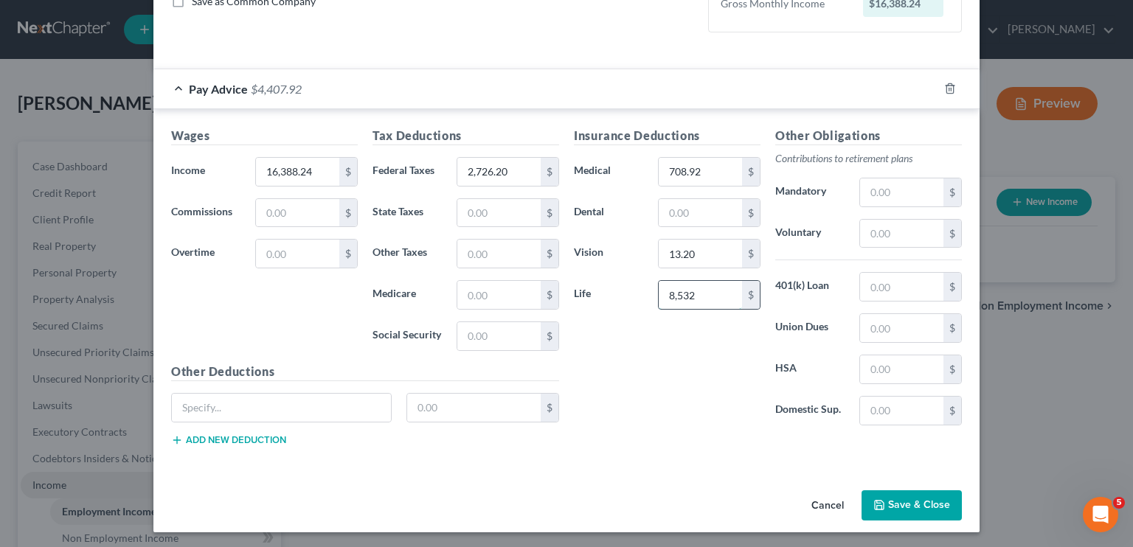
click at [704, 283] on input "8,532" at bounding box center [700, 295] width 83 height 28
click at [674, 215] on input "text" at bounding box center [700, 213] width 83 height 28
click at [676, 213] on input "8,532" at bounding box center [700, 213] width 83 height 28
click at [914, 496] on button "Save & Close" at bounding box center [911, 505] width 100 height 31
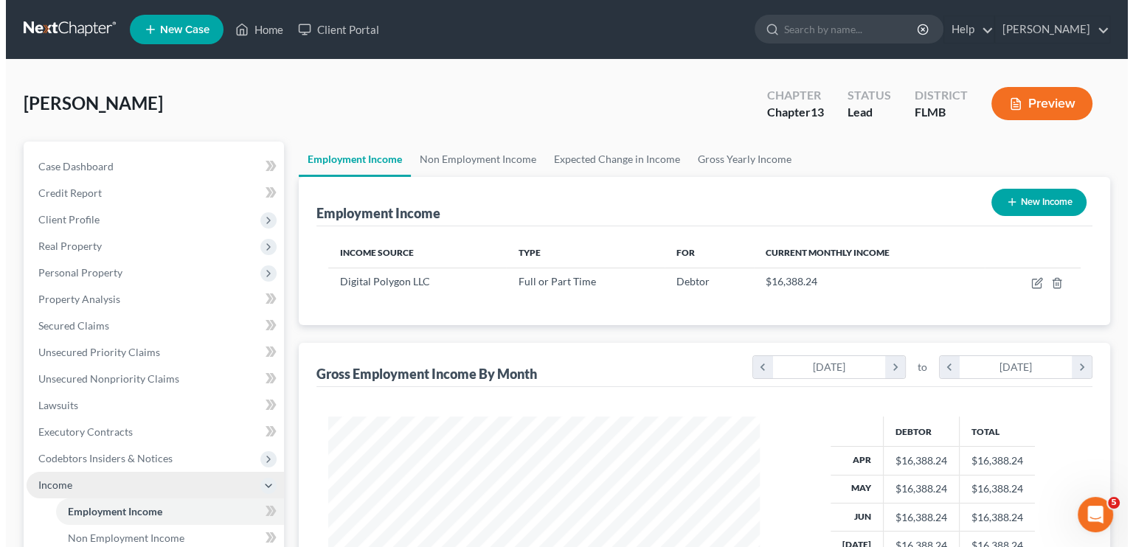
scroll to position [263, 455]
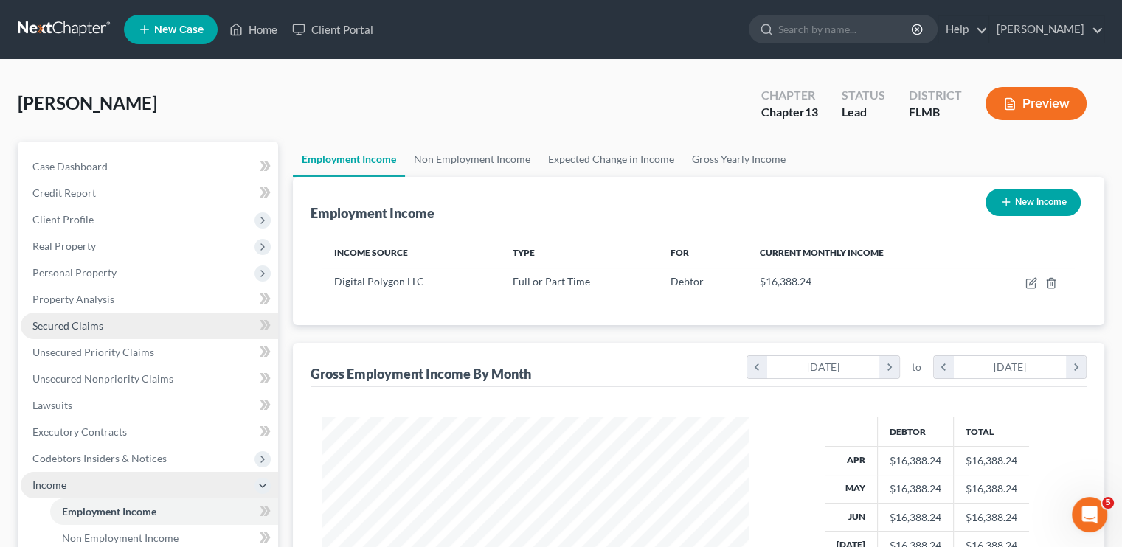
click at [88, 324] on span "Secured Claims" at bounding box center [67, 325] width 71 height 13
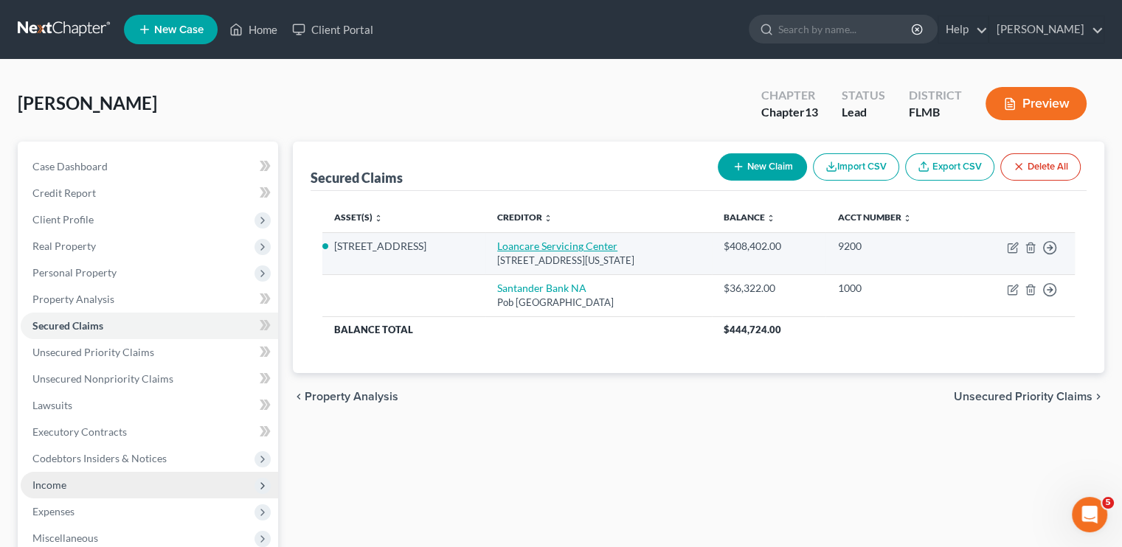
click at [543, 243] on link "Loancare Servicing Center" at bounding box center [557, 246] width 120 height 13
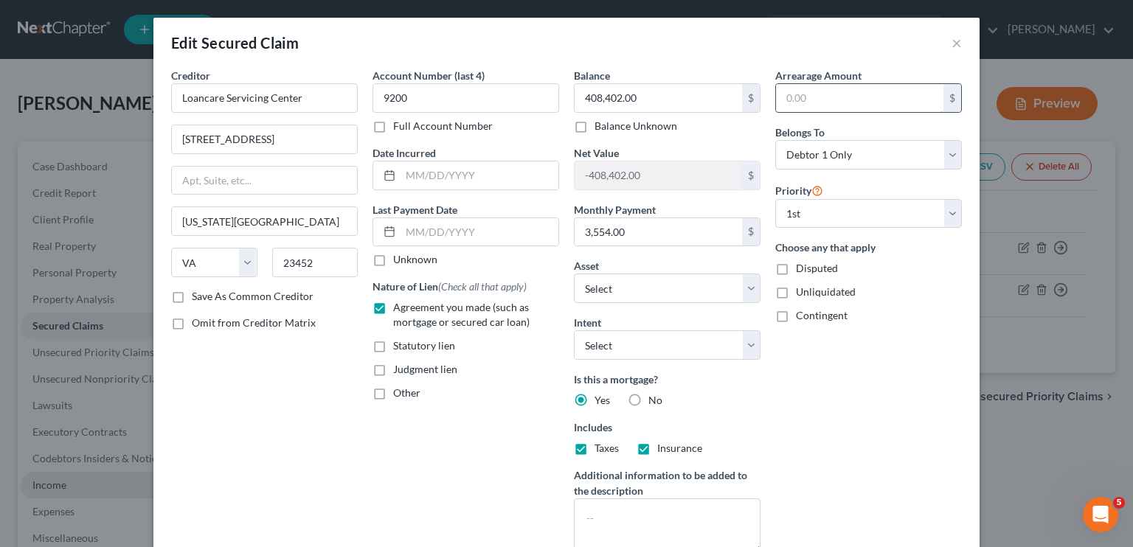
click at [780, 97] on input "text" at bounding box center [859, 98] width 167 height 28
click at [841, 408] on div "Arrearage Amount 10,937 $ Belongs To * Select Debtor 1 Only Debtor 2 Only Debto…" at bounding box center [868, 316] width 201 height 497
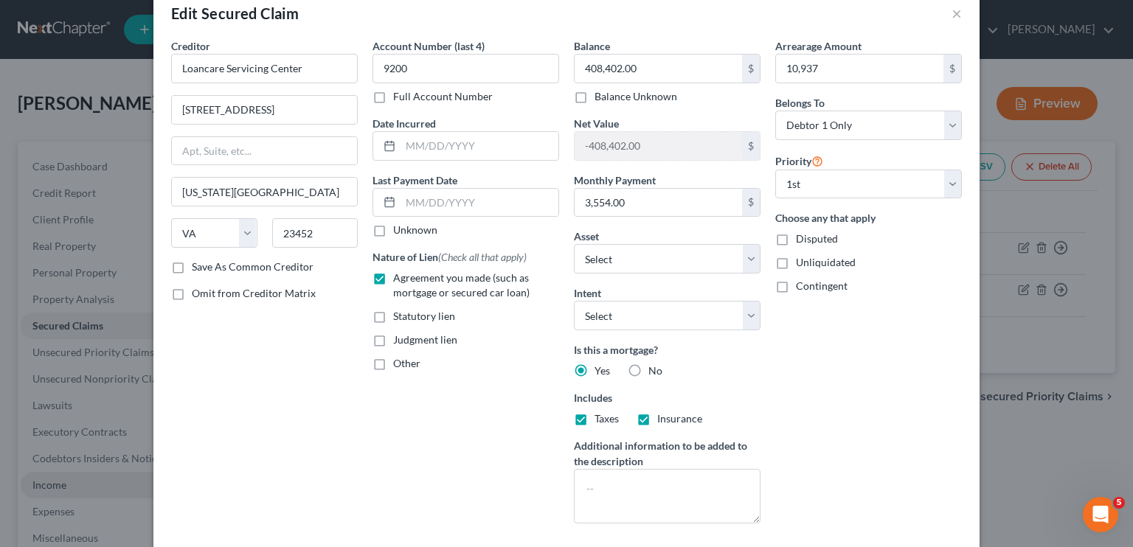
scroll to position [151, 0]
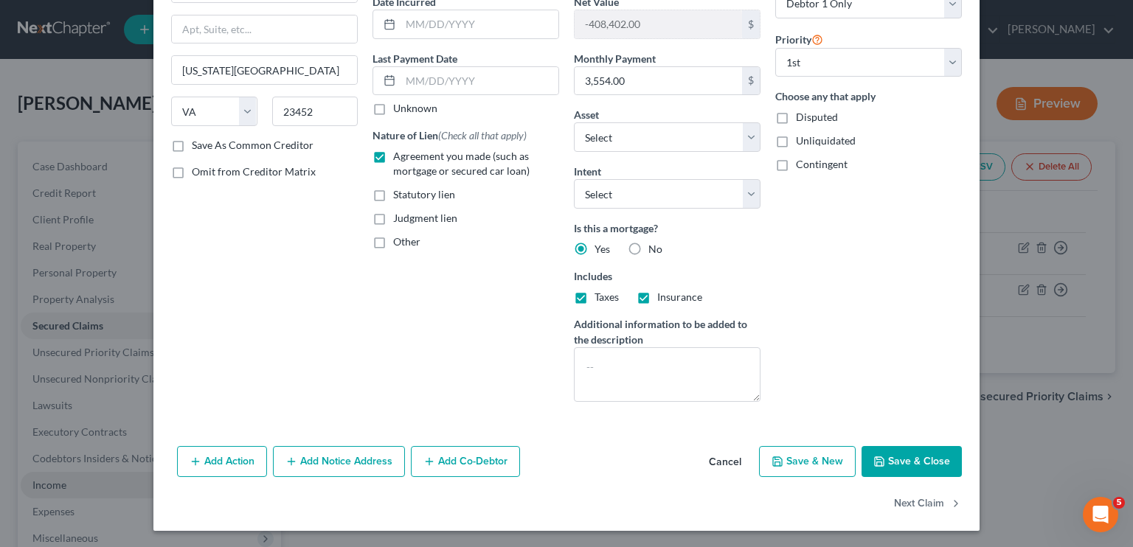
click at [894, 456] on button "Save & Close" at bounding box center [911, 461] width 100 height 31
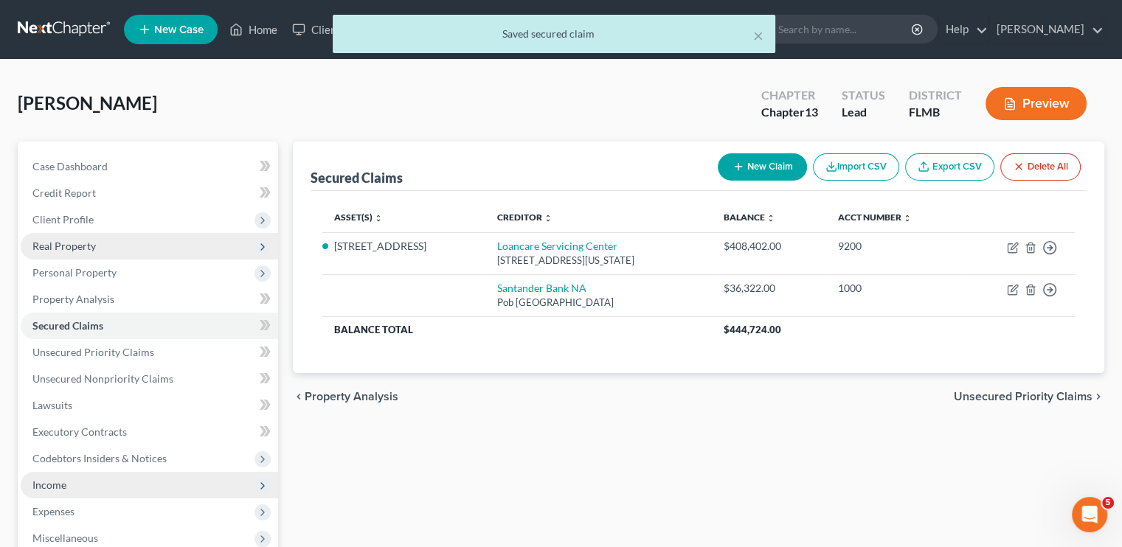
click at [105, 251] on span "Real Property" at bounding box center [149, 246] width 257 height 27
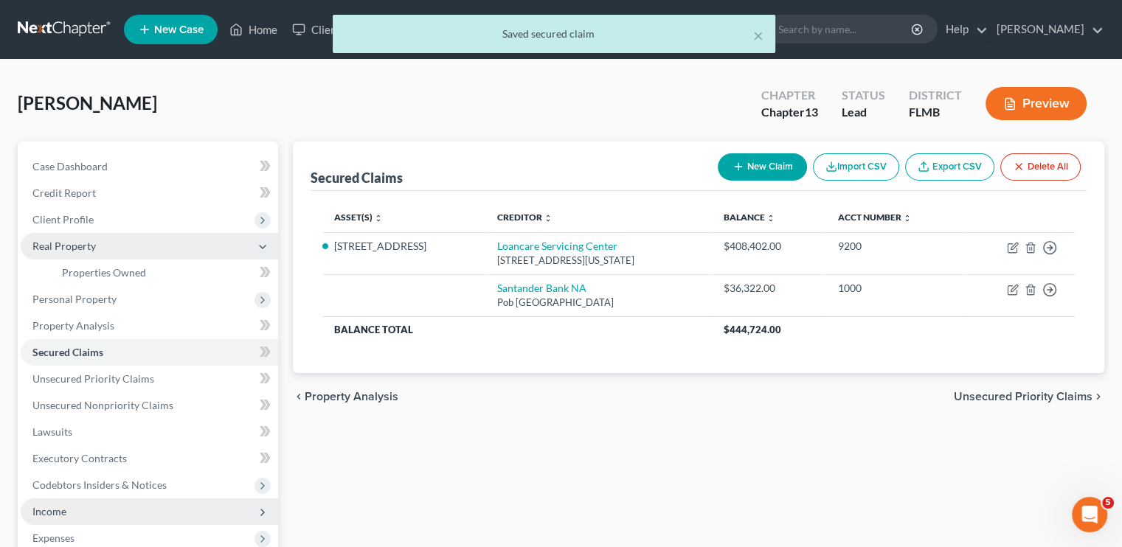
click at [105, 251] on span "Real Property" at bounding box center [149, 246] width 257 height 27
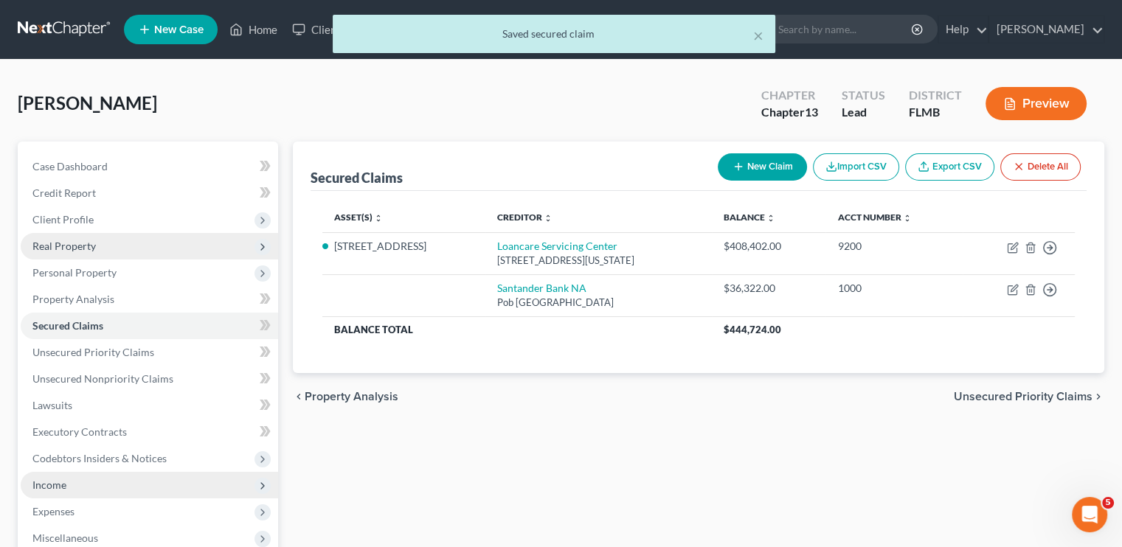
click at [88, 251] on span "Real Property" at bounding box center [63, 246] width 63 height 13
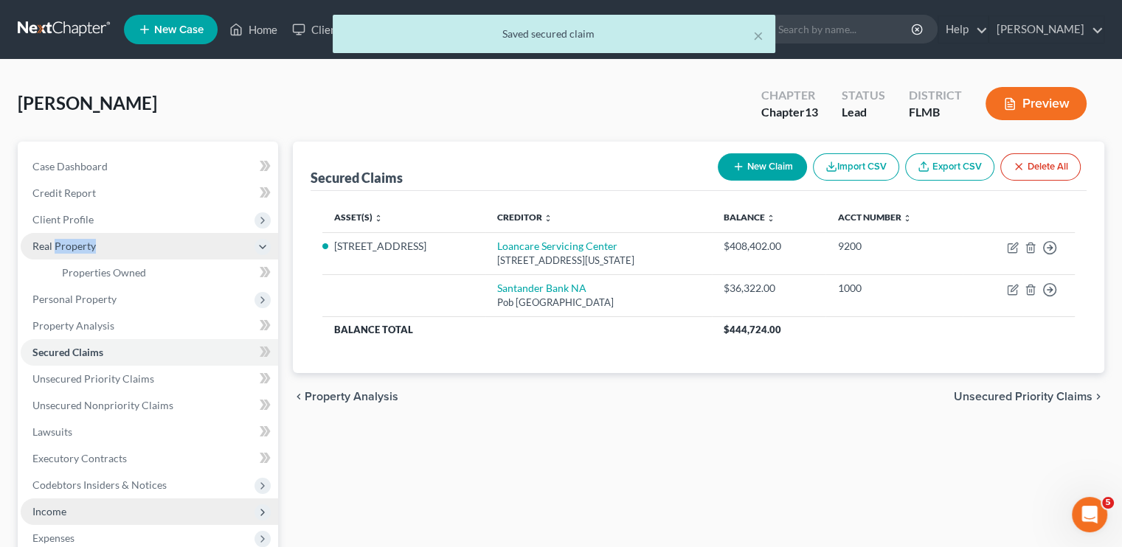
click at [88, 251] on span "Real Property" at bounding box center [63, 246] width 63 height 13
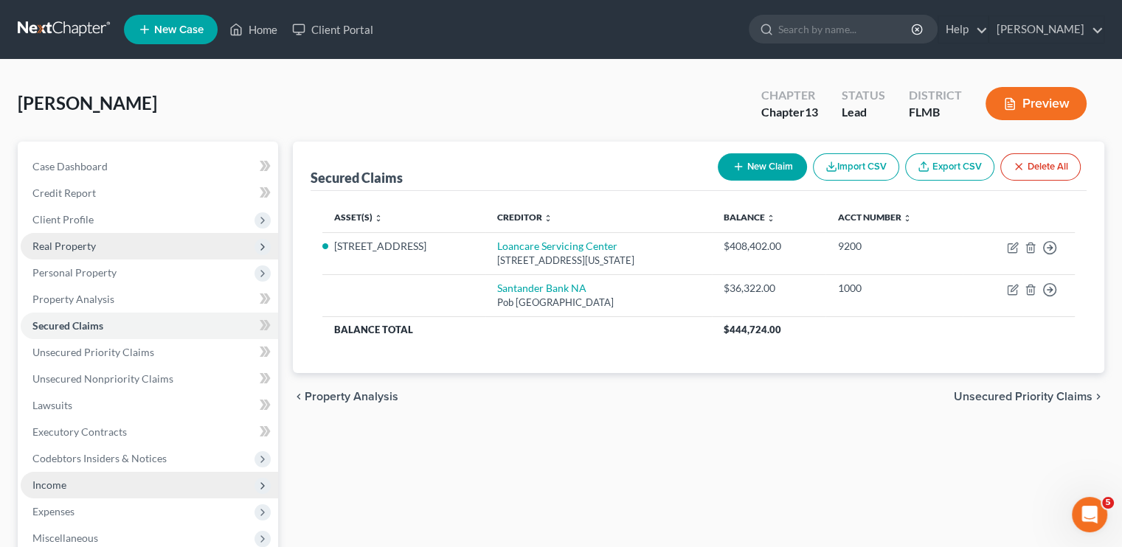
drag, startPoint x: 88, startPoint y: 251, endPoint x: 263, endPoint y: 251, distance: 174.8
click at [263, 251] on icon at bounding box center [263, 247] width 12 height 12
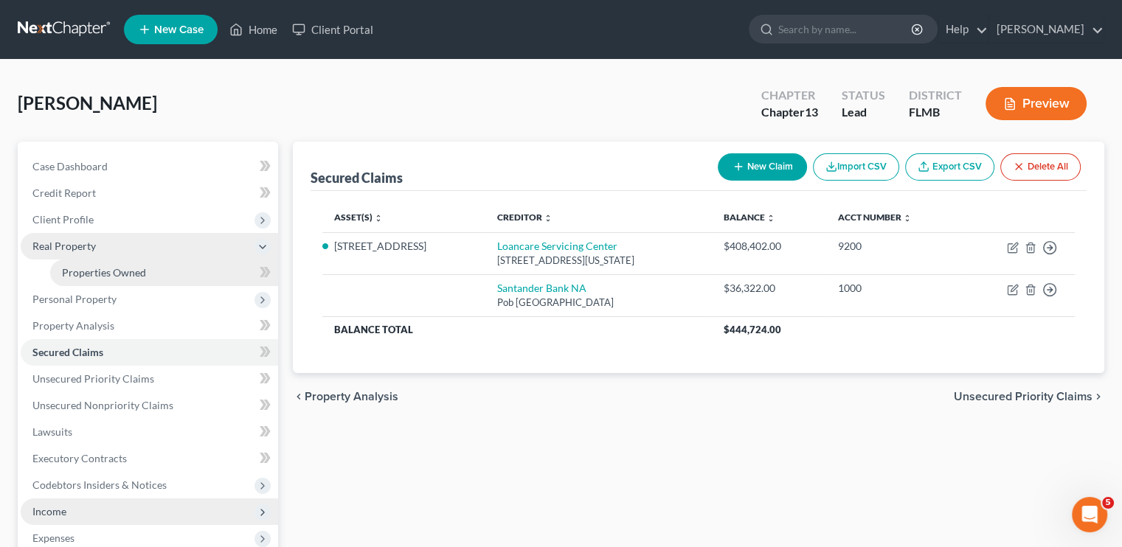
click at [215, 274] on link "Properties Owned" at bounding box center [164, 273] width 228 height 27
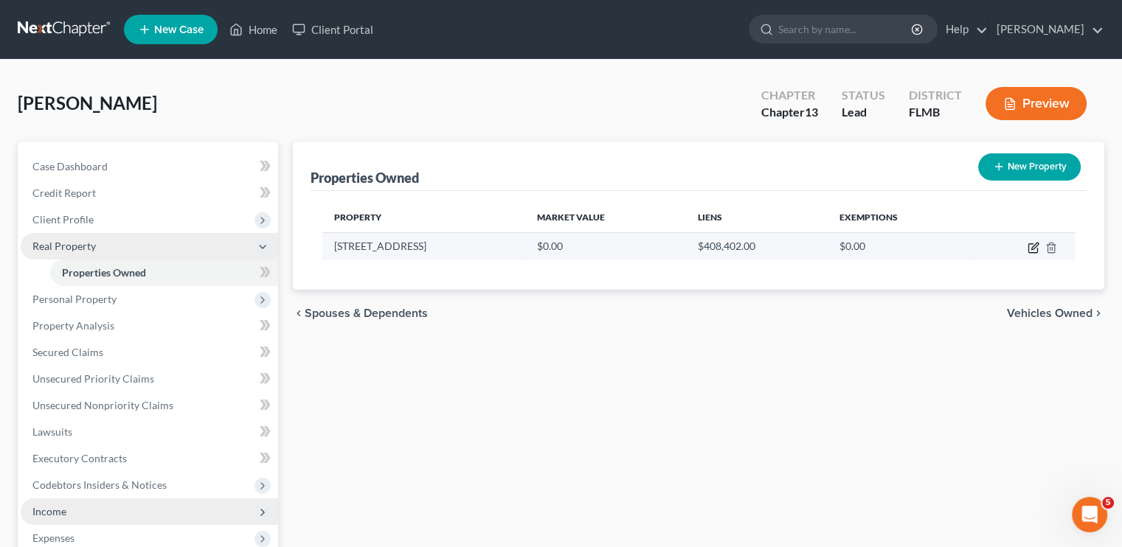
click at [1033, 247] on icon "button" at bounding box center [1034, 246] width 7 height 7
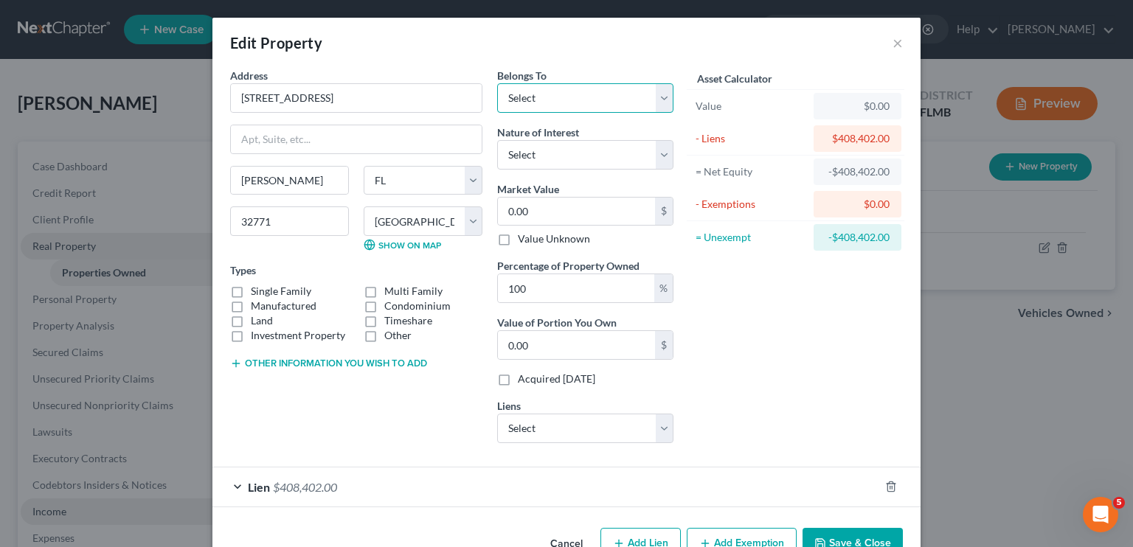
click at [527, 94] on select "Select Debtor 1 Only Debtor 2 Only Debtor 1 And Debtor 2 Only At Least One Of T…" at bounding box center [585, 97] width 176 height 29
click at [497, 83] on select "Select Debtor 1 Only Debtor 2 Only Debtor 1 And Debtor 2 Only At Least One Of T…" at bounding box center [585, 97] width 176 height 29
click at [519, 147] on select "Select Fee Simple Joint Tenant Life Estate Equitable Interest Future Interest T…" at bounding box center [585, 154] width 176 height 29
click at [497, 140] on select "Select Fee Simple Joint Tenant Life Estate Equitable Interest Future Interest T…" at bounding box center [585, 154] width 176 height 29
click at [515, 172] on div "Belongs To * Select Debtor 1 Only Debtor 2 Only Debtor 1 And Debtor 2 Only At L…" at bounding box center [585, 261] width 191 height 387
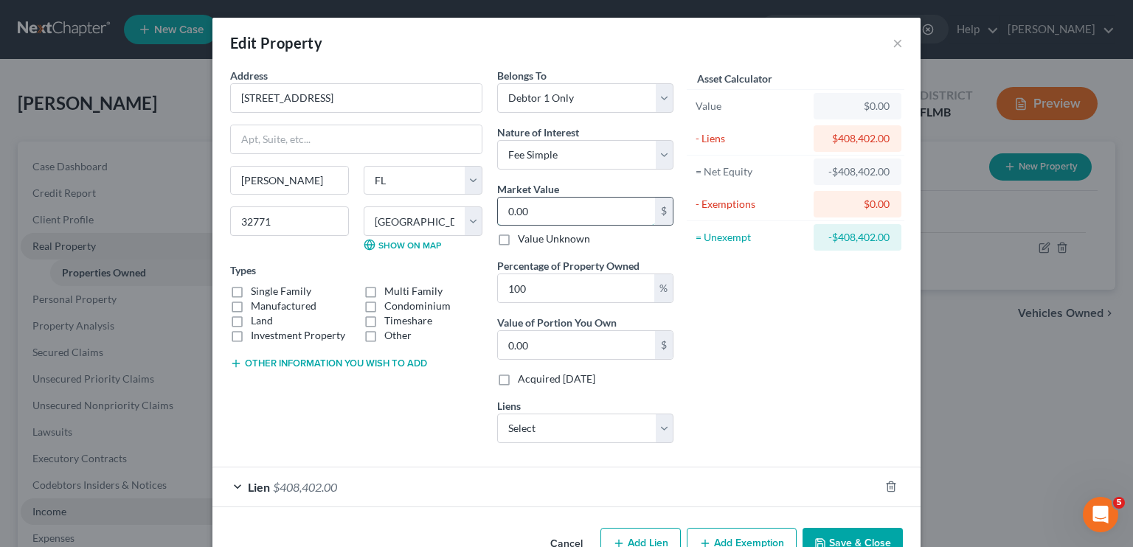
click at [516, 208] on input "0.00" at bounding box center [576, 212] width 157 height 28
click at [567, 434] on select "Select Santander Bank NA - $36,322.00" at bounding box center [585, 428] width 176 height 29
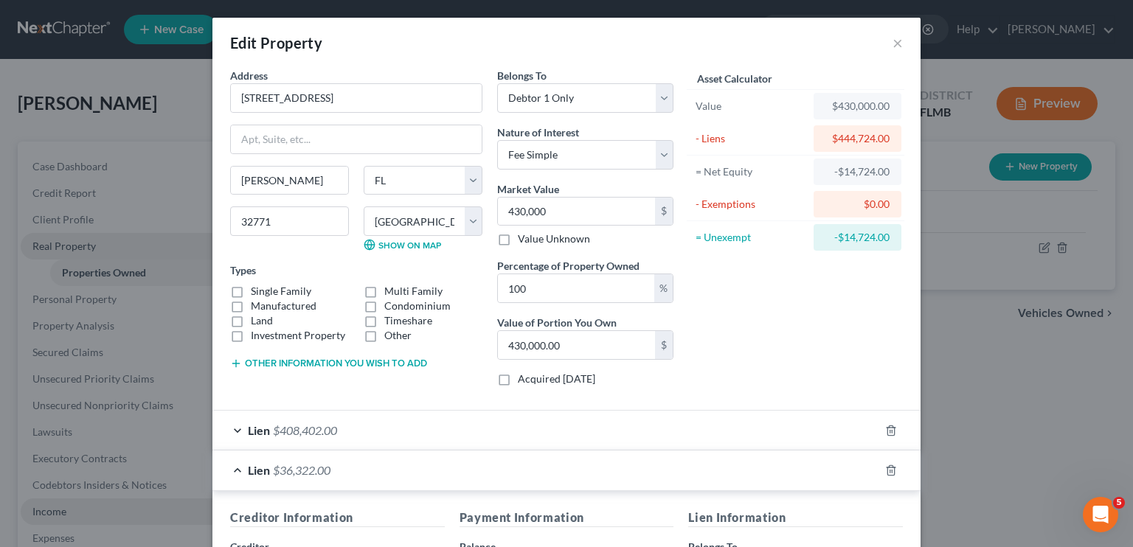
click at [251, 290] on label "Single Family" at bounding box center [281, 291] width 60 height 15
click at [257, 290] on input "Single Family" at bounding box center [262, 289] width 10 height 10
click at [732, 358] on div "Asset Calculator Value $430,000.00 - Liens $444,724.00 = Net Equity -$14,724.00…" at bounding box center [795, 233] width 229 height 330
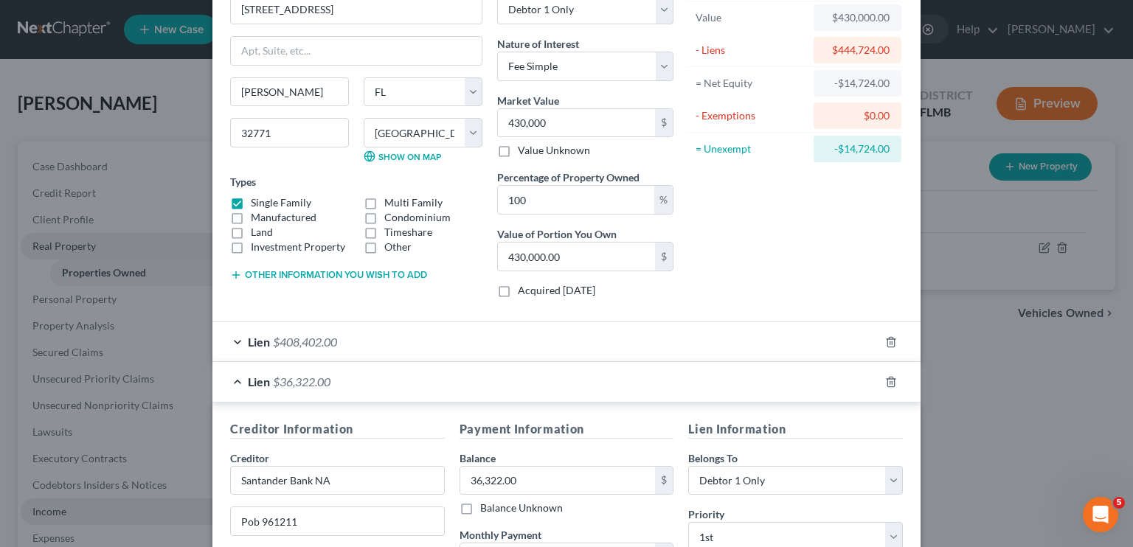
scroll to position [118, 0]
click at [732, 358] on div "Lien $408,402.00 Creditor Information Creditor * Loancare Servicing Center 3637…" at bounding box center [566, 549] width 708 height 454
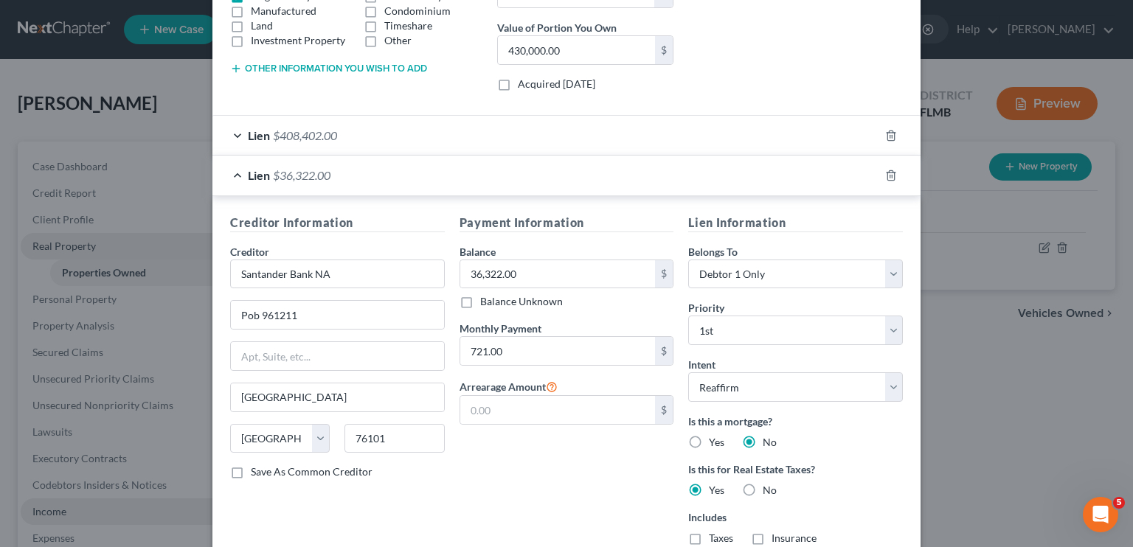
scroll to position [395, 0]
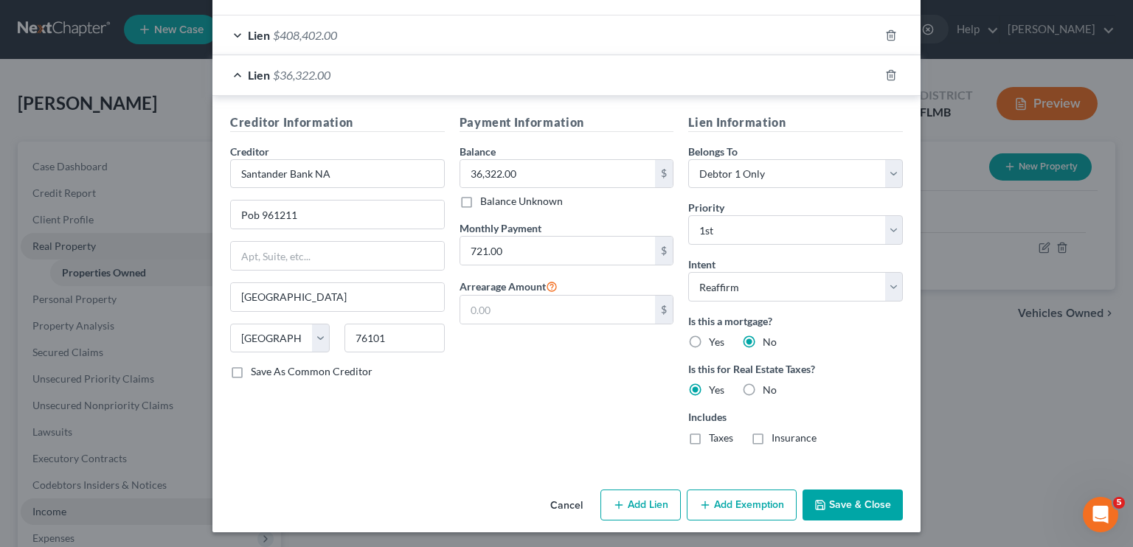
click at [858, 499] on button "Save & Close" at bounding box center [852, 505] width 100 height 31
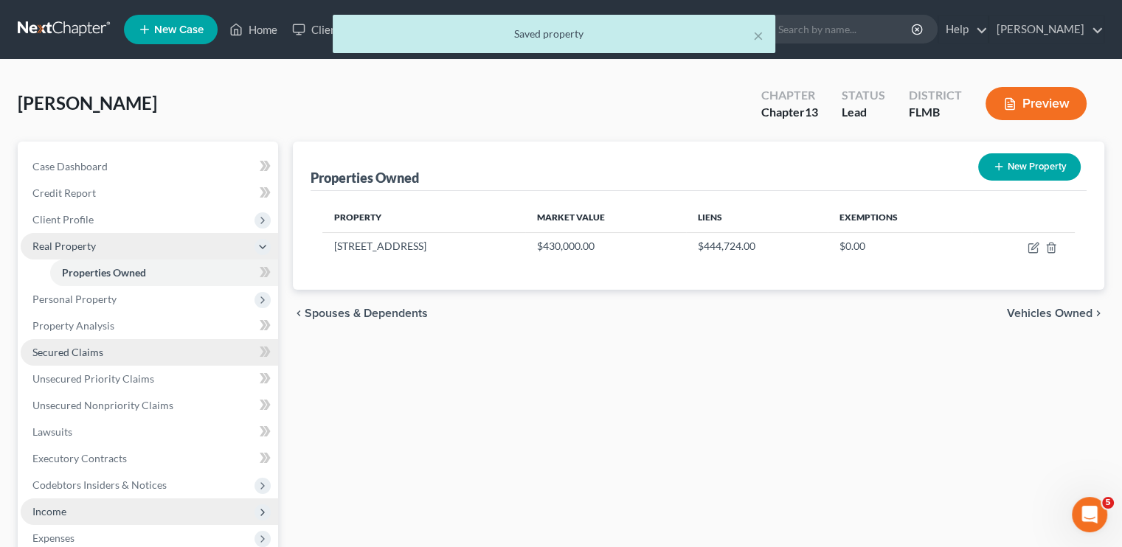
click at [93, 351] on span "Secured Claims" at bounding box center [67, 352] width 71 height 13
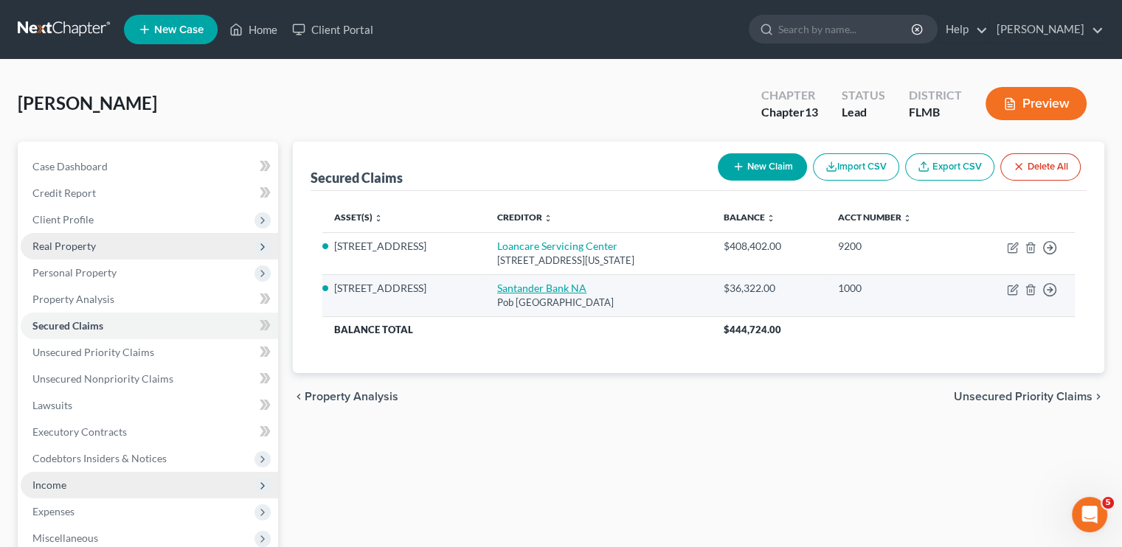
click at [555, 290] on link "Santander Bank NA" at bounding box center [541, 288] width 89 height 13
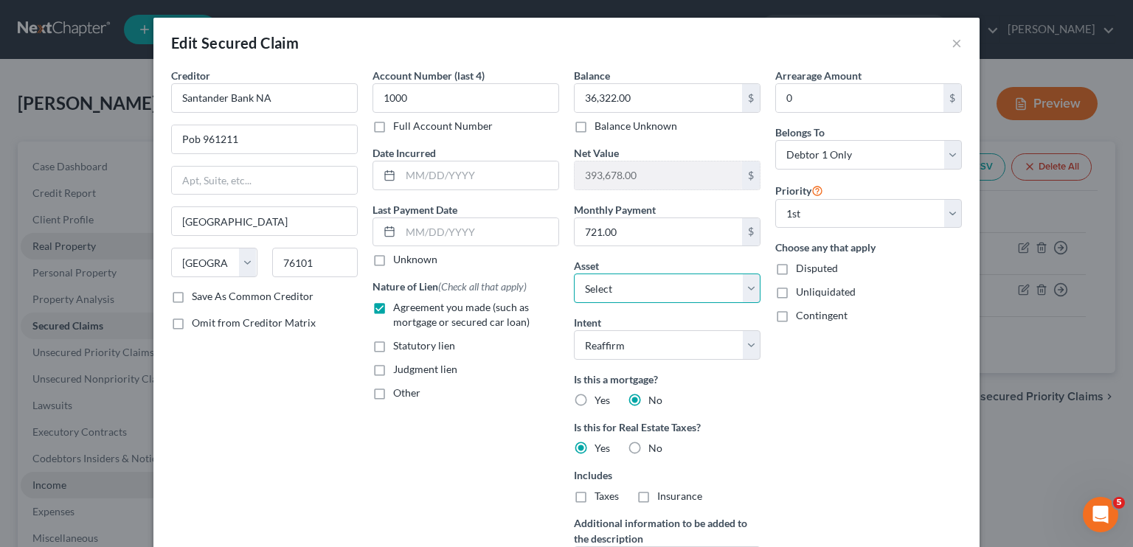
click at [619, 290] on select "Select Other Multiple Assets 2021 Apalachicola Lane - $430000.0 JPMorgan Chase …" at bounding box center [667, 288] width 187 height 29
click at [574, 274] on select "Select Other Multiple Assets 2021 Apalachicola Lane - $430000.0 JPMorgan Chase …" at bounding box center [667, 288] width 187 height 29
click at [746, 291] on select "Select Other Multiple Assets 2021 Apalachicola Lane - $430000.0 JPMorgan Chase …" at bounding box center [667, 288] width 187 height 29
click at [574, 274] on select "Select Other Multiple Assets 2021 Apalachicola Lane - $430000.0 JPMorgan Chase …" at bounding box center [667, 288] width 187 height 29
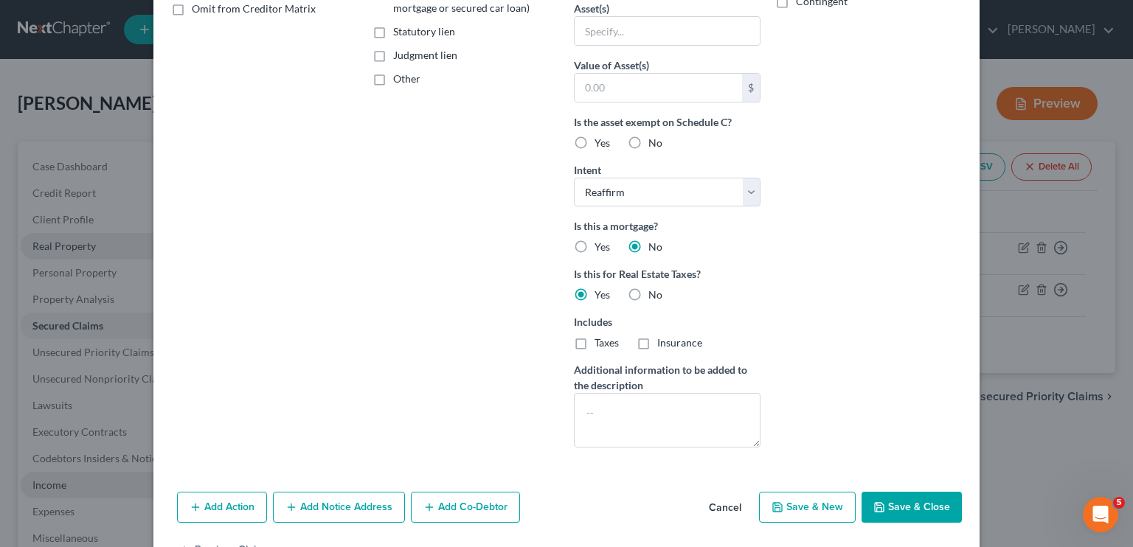
scroll to position [360, 0]
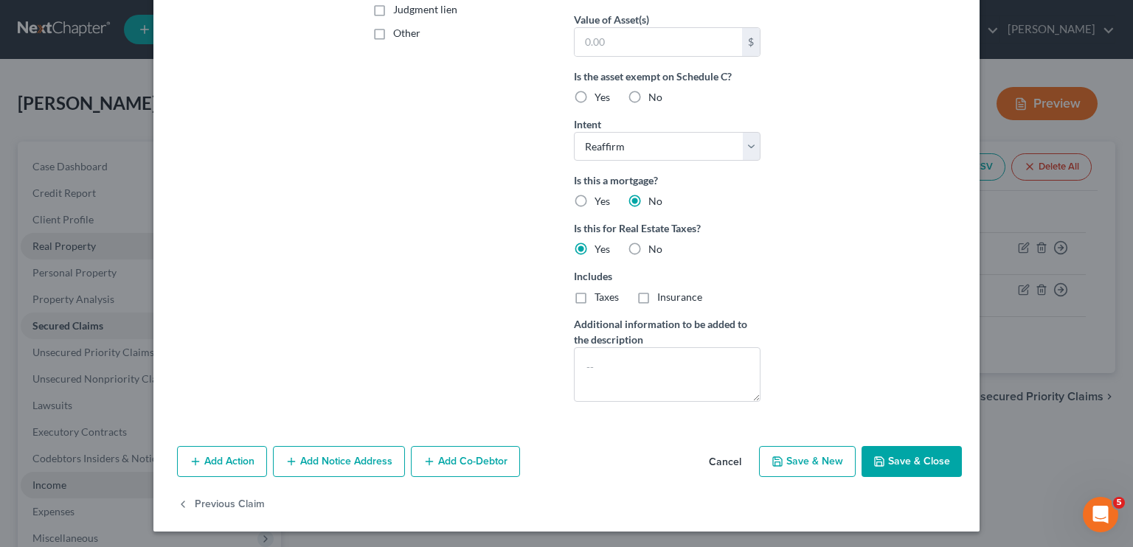
click at [907, 470] on button "Save & Close" at bounding box center [911, 461] width 100 height 31
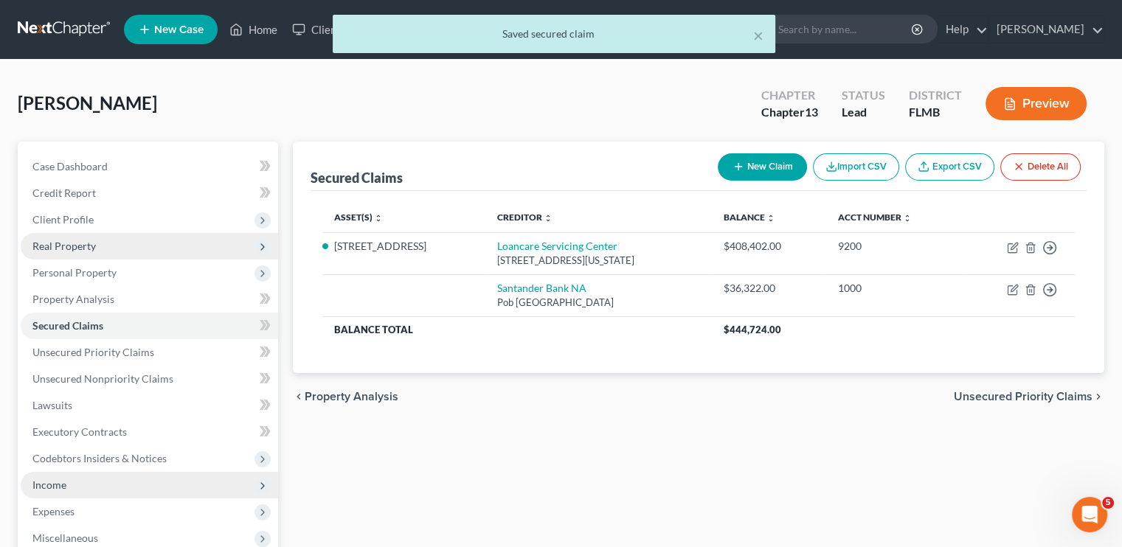
click at [74, 249] on span "Real Property" at bounding box center [63, 246] width 63 height 13
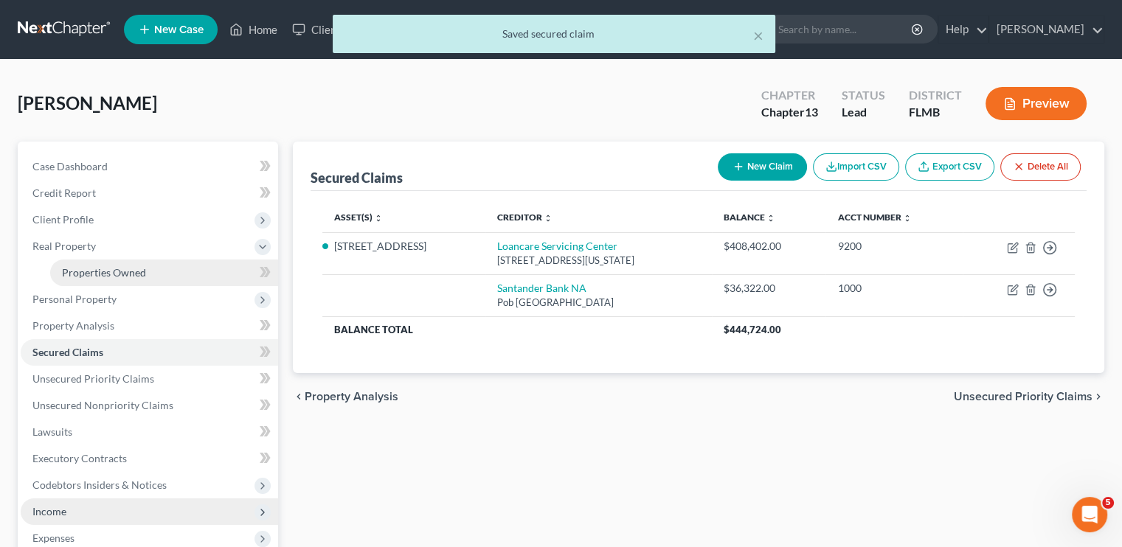
click at [86, 271] on span "Properties Owned" at bounding box center [104, 272] width 84 height 13
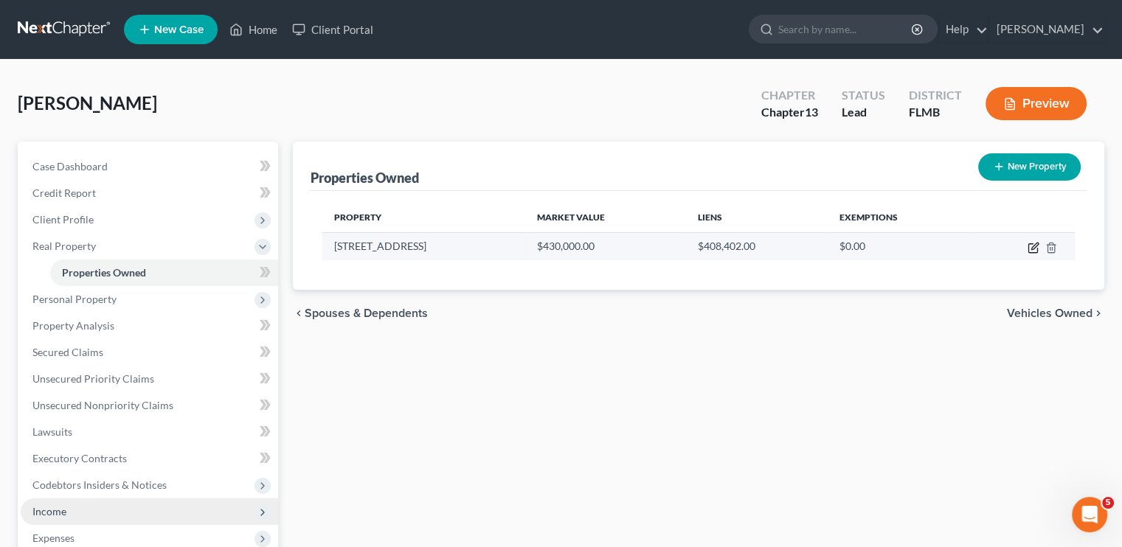
click at [1032, 251] on icon "button" at bounding box center [1032, 248] width 9 height 9
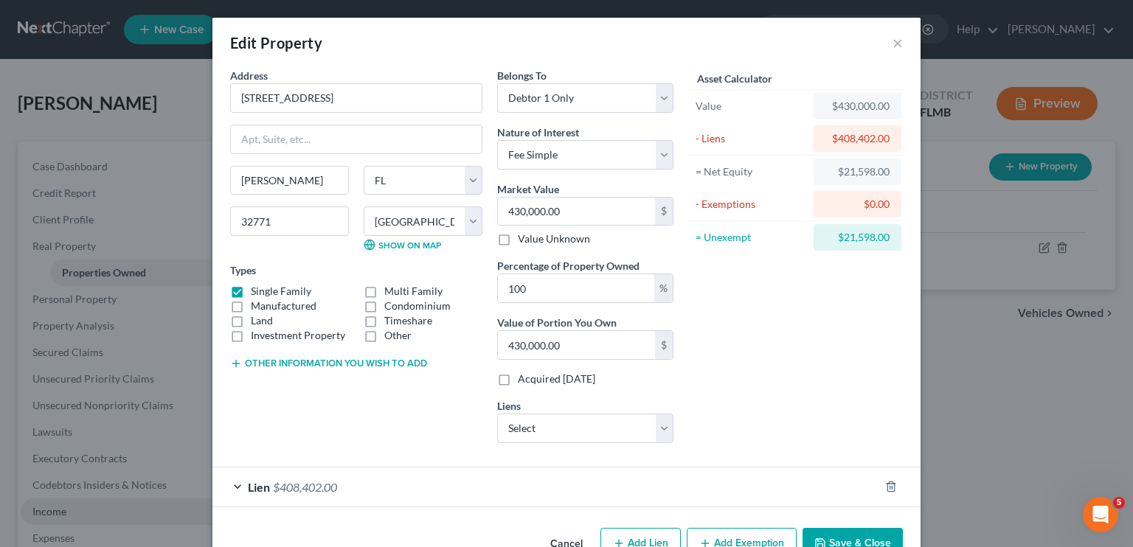
click at [829, 371] on div "Asset Calculator Value $430,000.00 - Liens $408,402.00 = Net Equity $21,598.00 …" at bounding box center [795, 261] width 229 height 387
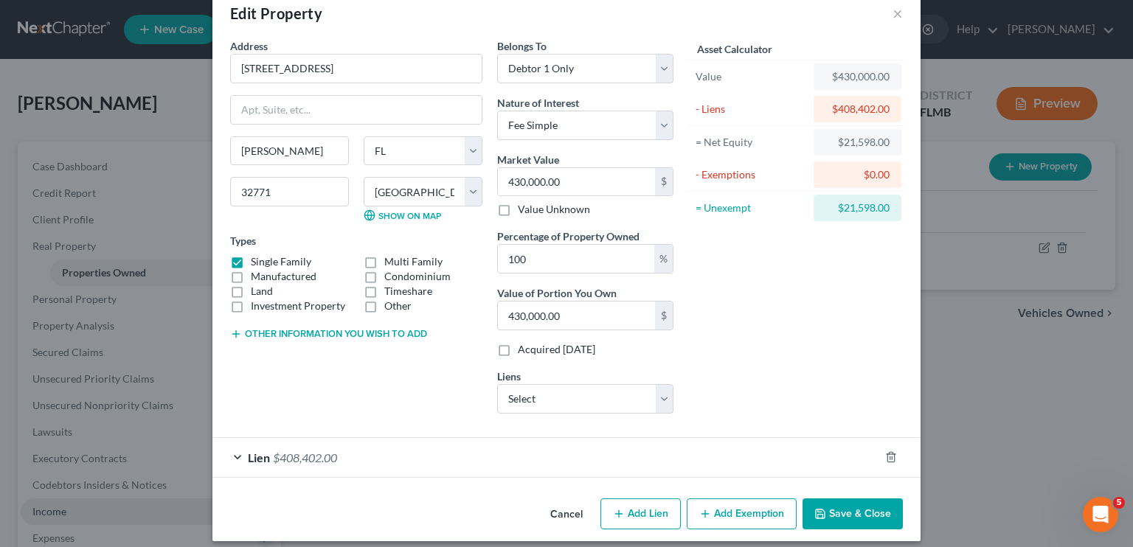
scroll to position [39, 0]
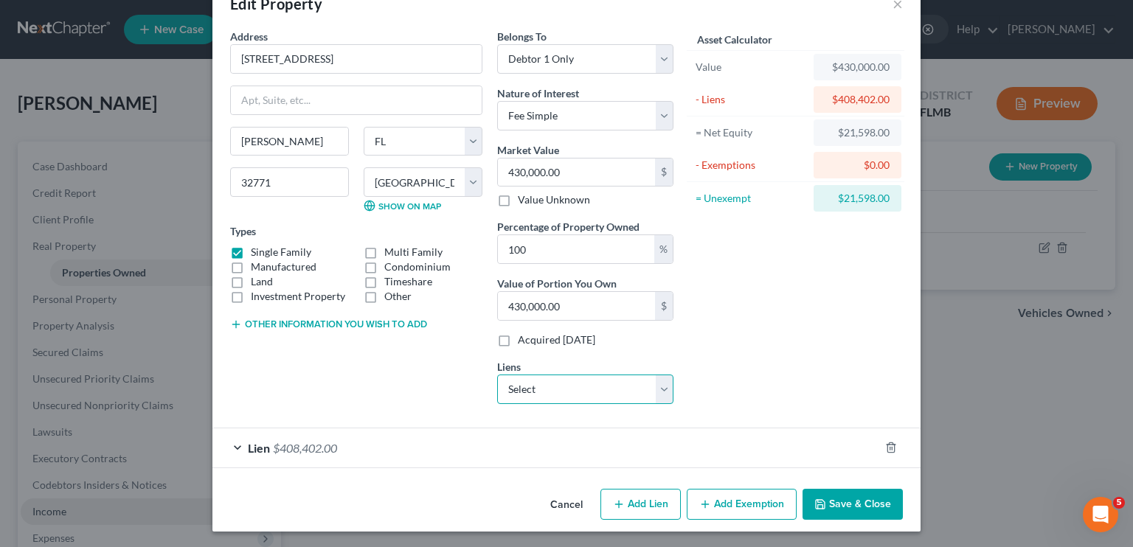
click at [508, 395] on select "Select Santander Bank NA - $36,322.00" at bounding box center [585, 389] width 176 height 29
click at [781, 384] on div "Asset Calculator Value $430,000.00 - Liens $408,402.00 = Net Equity $21,598.00 …" at bounding box center [795, 222] width 229 height 387
click at [743, 508] on button "Add Exemption" at bounding box center [742, 504] width 110 height 31
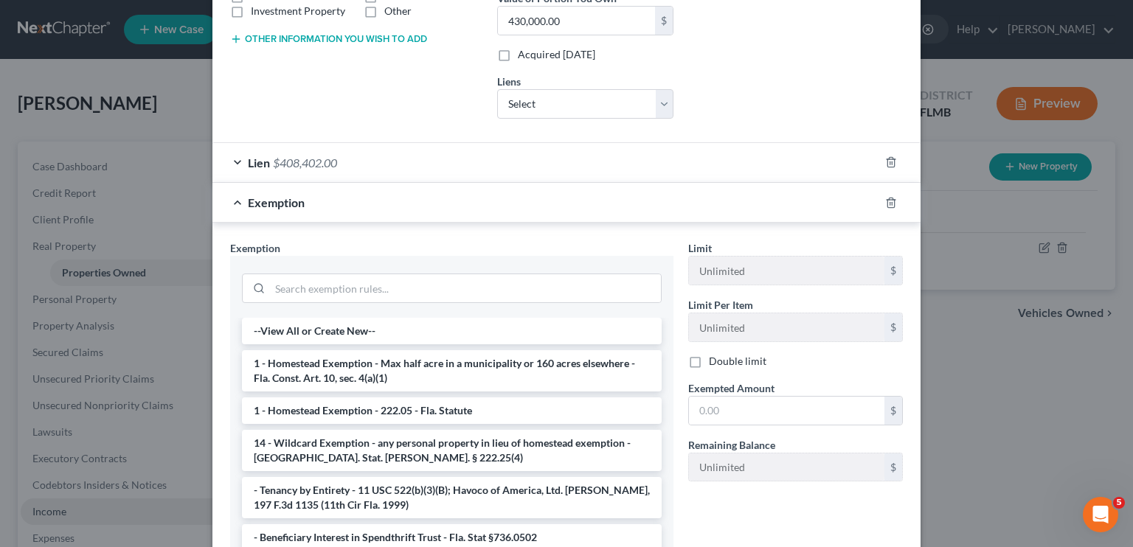
scroll to position [334, 0]
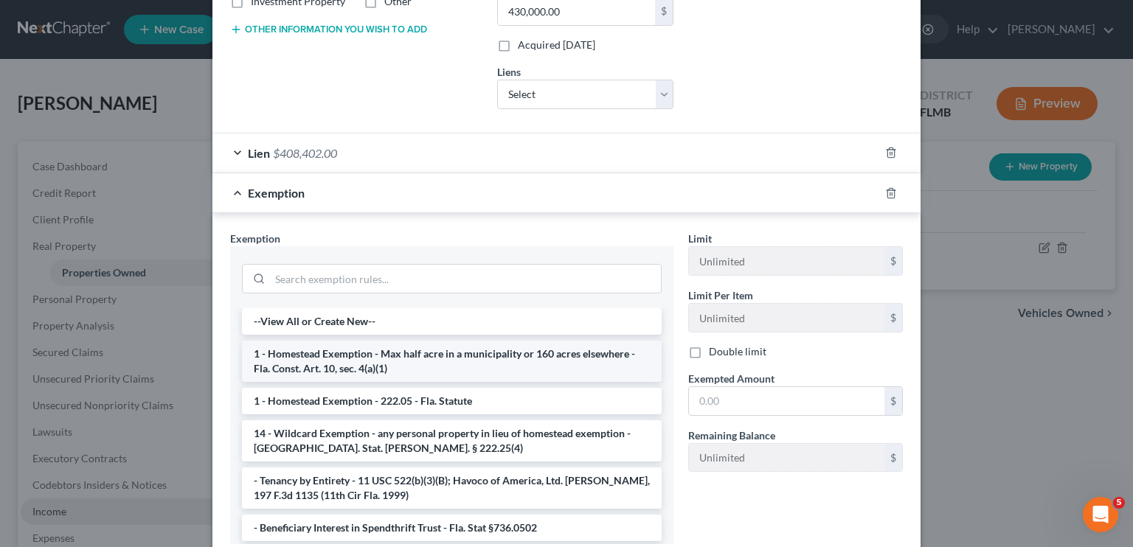
click at [374, 364] on li "1 - Homestead Exemption - Max half acre in a municipality or 160 acres elsewher…" at bounding box center [452, 361] width 420 height 41
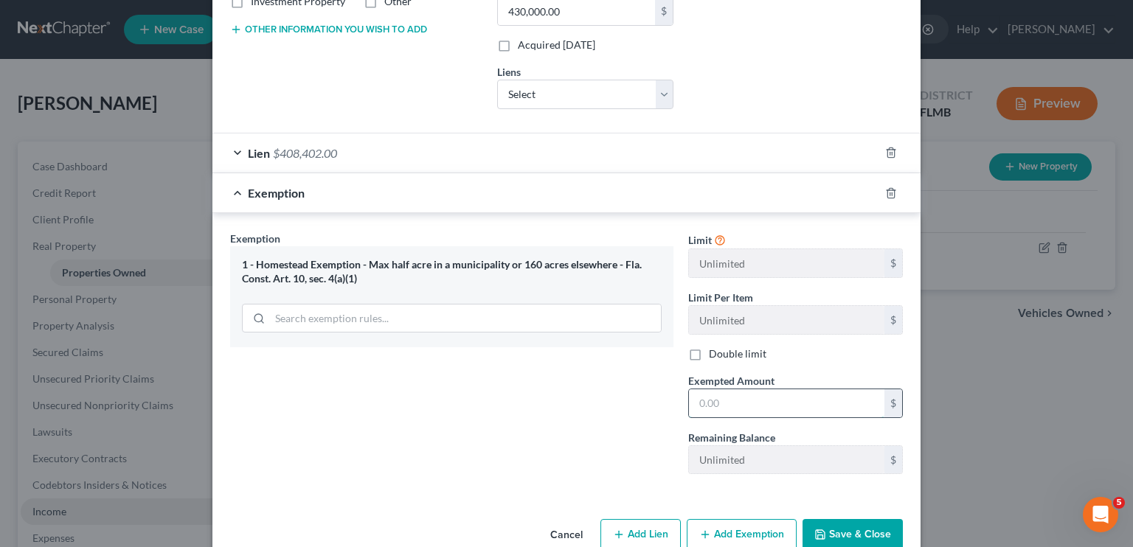
click at [717, 400] on input "text" at bounding box center [786, 403] width 195 height 28
click at [847, 535] on button "Save & Close" at bounding box center [852, 534] width 100 height 31
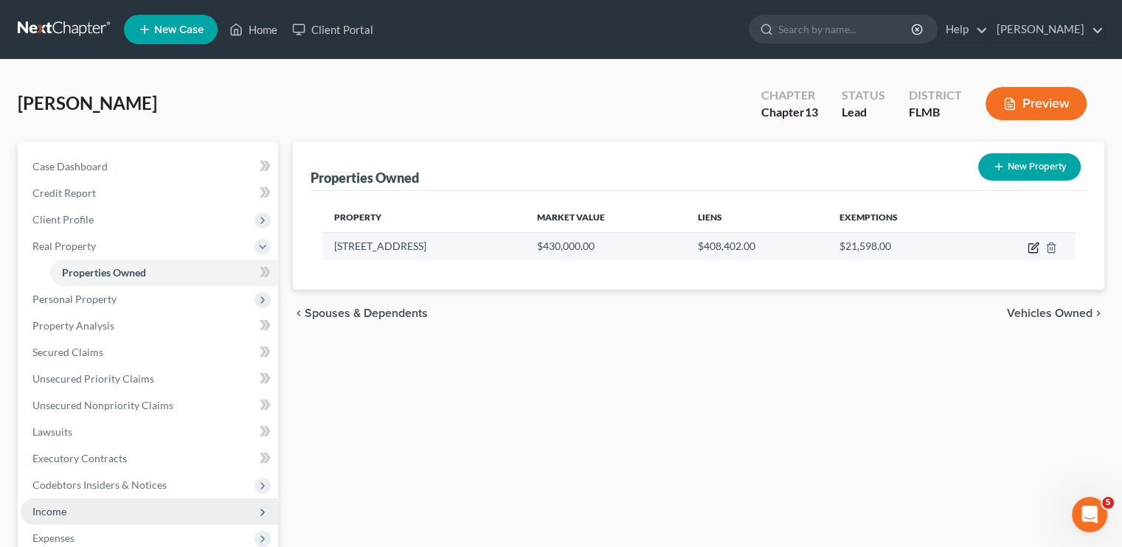
click at [1029, 244] on icon "button" at bounding box center [1033, 248] width 12 height 12
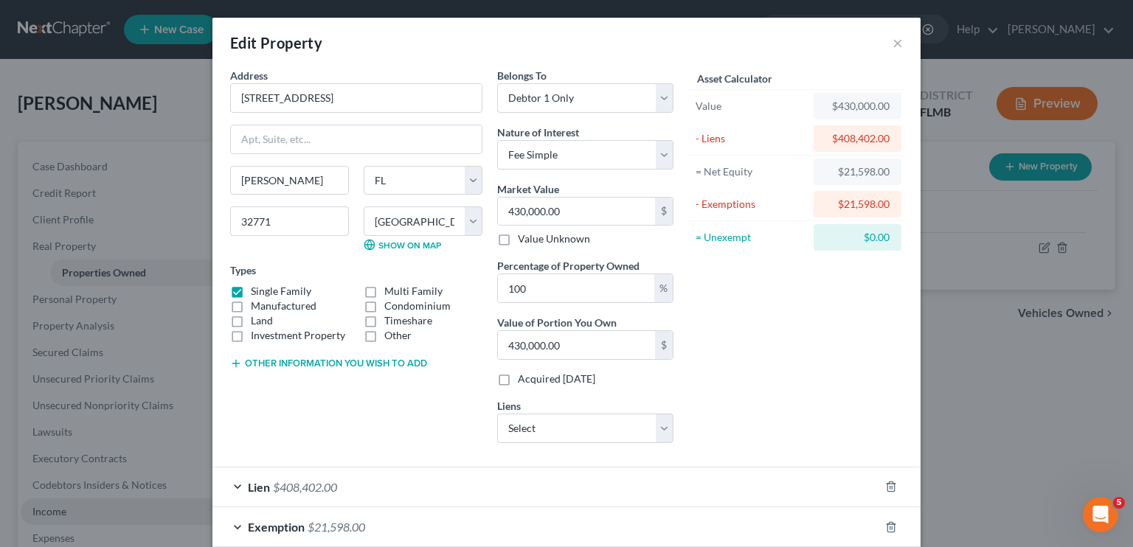
click at [248, 484] on span "Lien" at bounding box center [259, 487] width 22 height 14
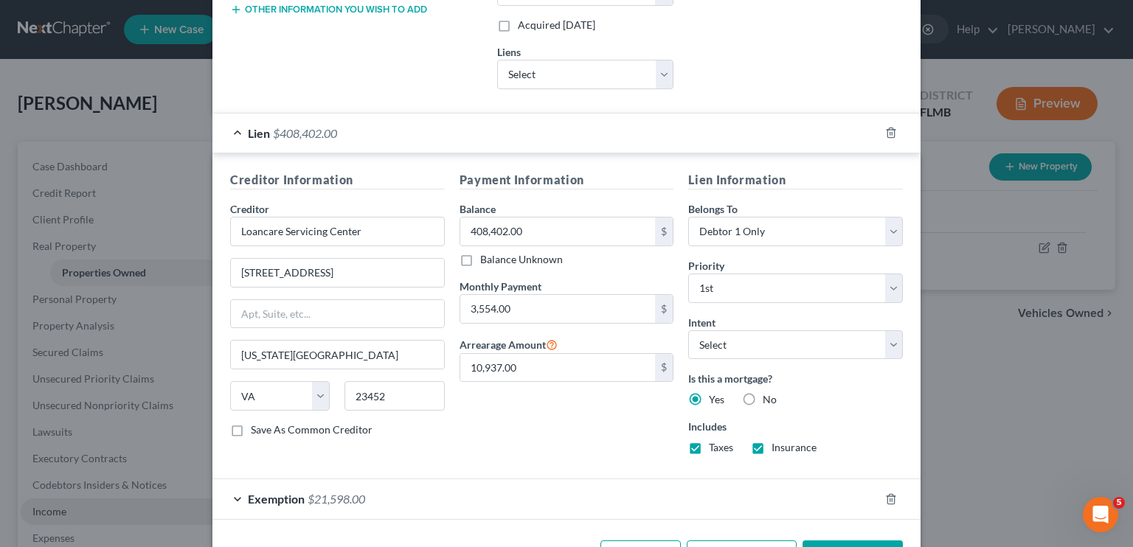
scroll to position [404, 0]
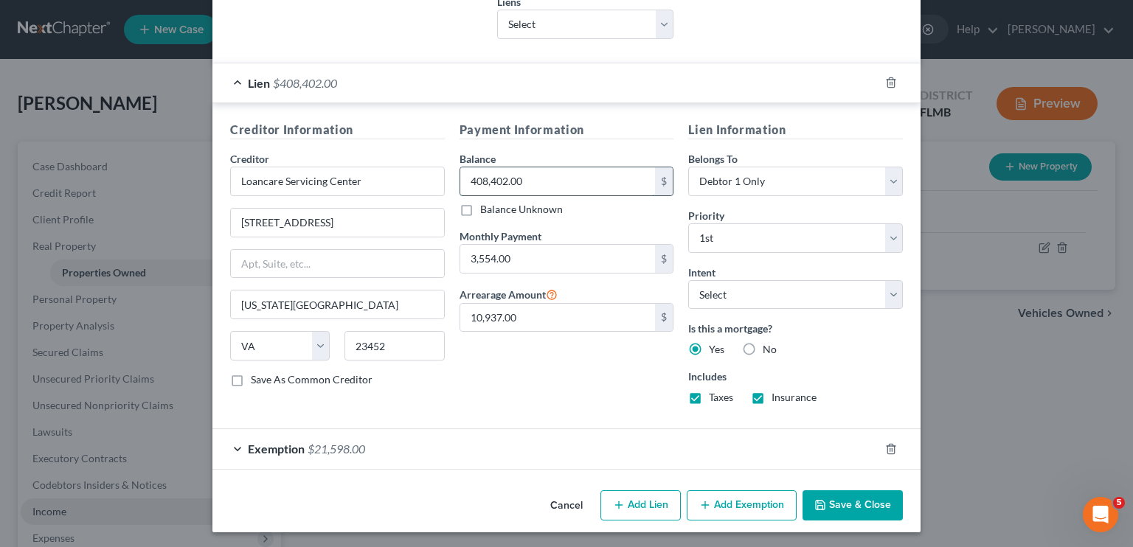
click at [570, 188] on input "408,402.00" at bounding box center [557, 181] width 195 height 28
click at [847, 505] on button "Save & Close" at bounding box center [852, 505] width 100 height 31
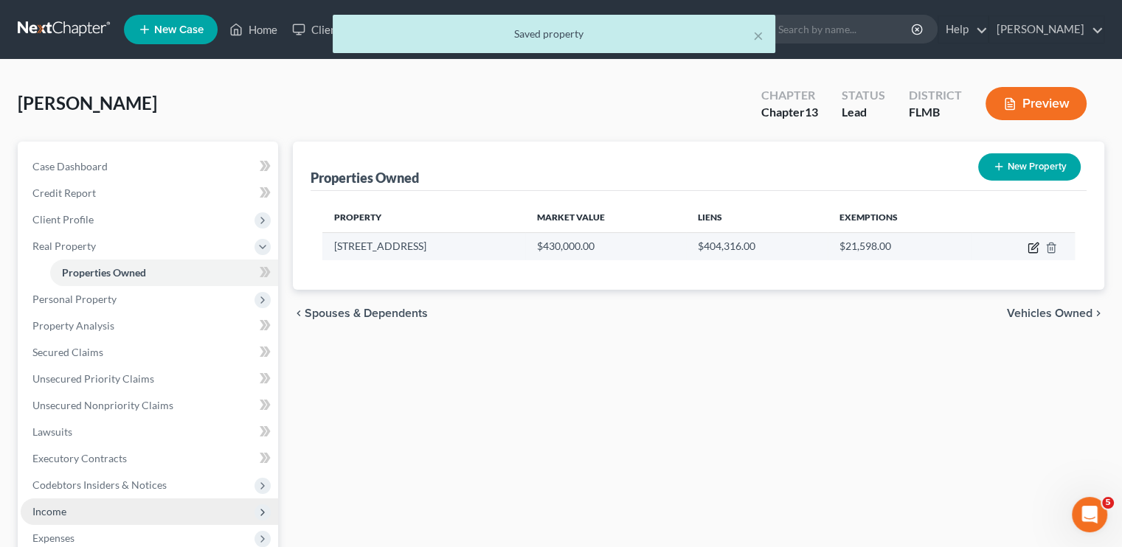
click at [1037, 247] on icon "button" at bounding box center [1032, 248] width 9 height 9
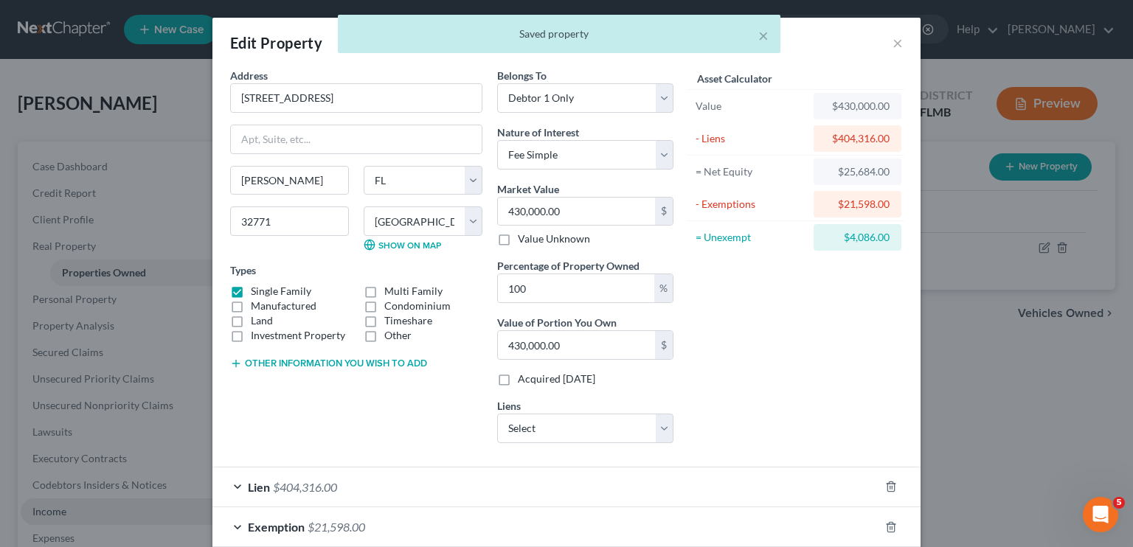
click at [850, 401] on div "Asset Calculator Value $430,000.00 - Liens $404,316.00 = Net Equity $25,684.00 …" at bounding box center [795, 261] width 229 height 387
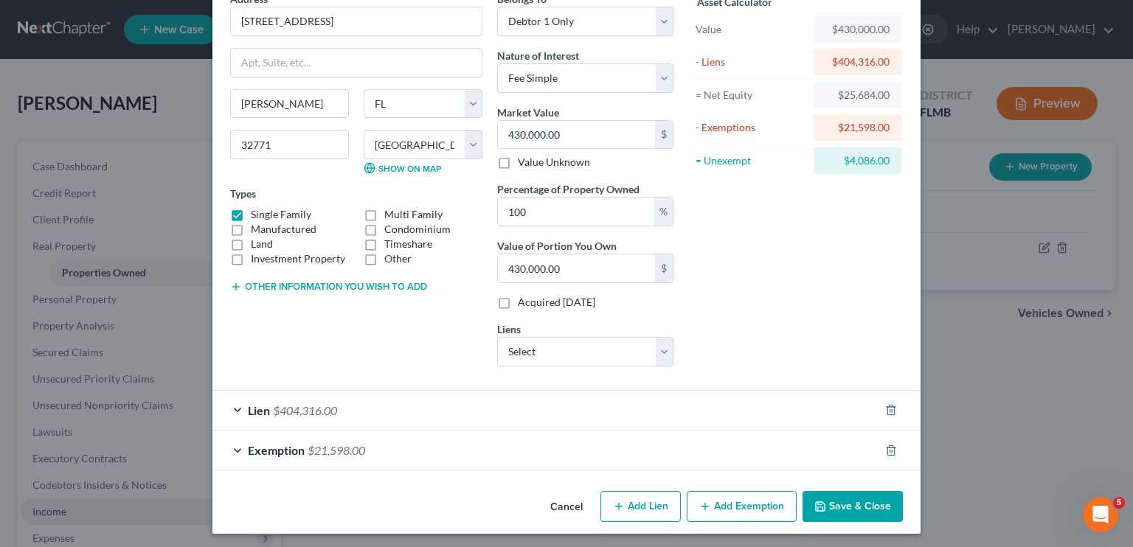
scroll to position [79, 0]
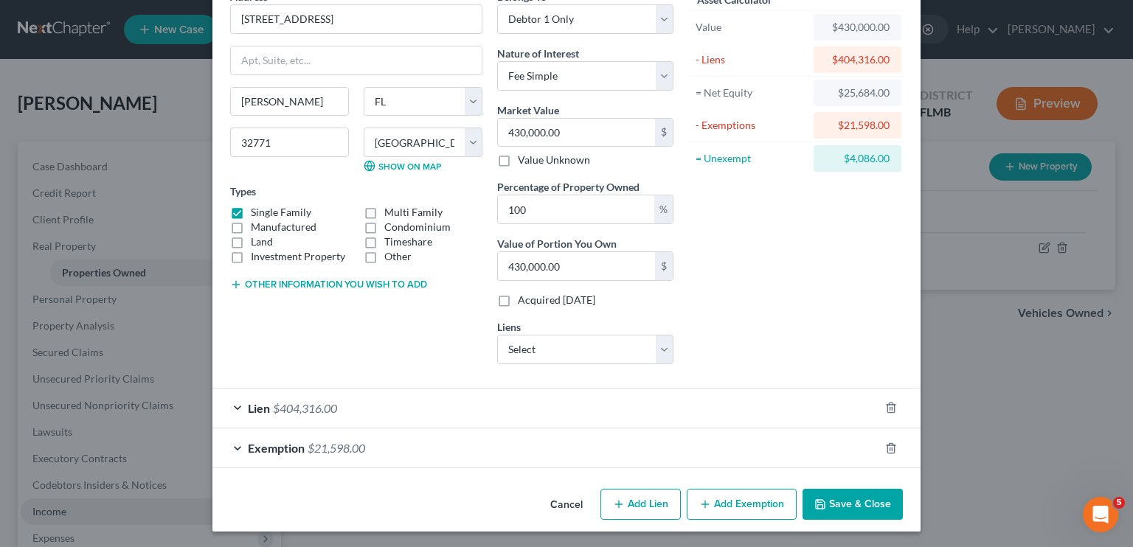
click at [746, 510] on button "Add Exemption" at bounding box center [742, 504] width 110 height 31
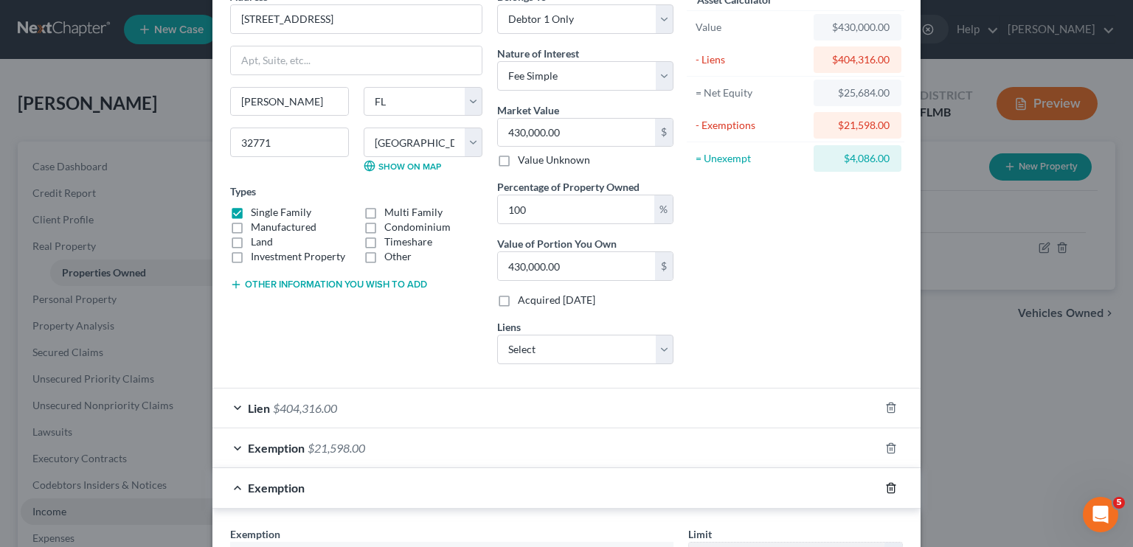
click at [885, 488] on icon "button" at bounding box center [891, 488] width 12 height 12
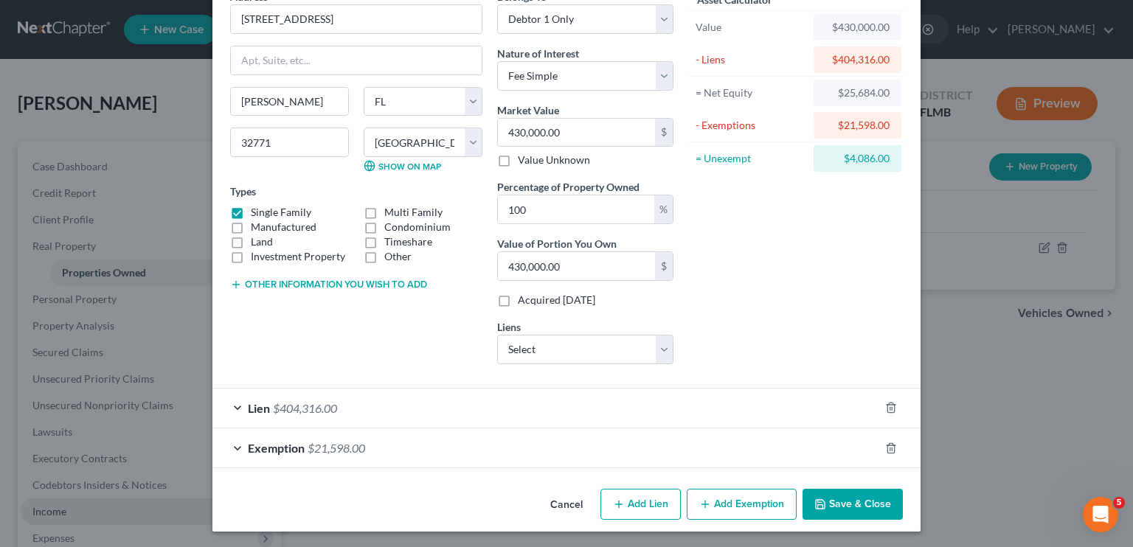
click at [274, 452] on span "Exemption" at bounding box center [276, 448] width 57 height 14
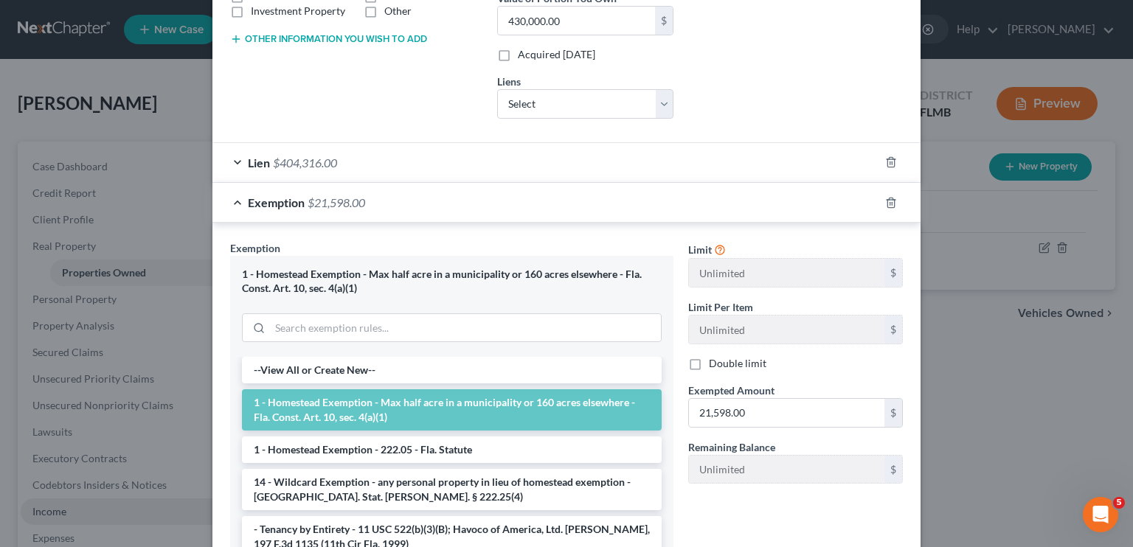
scroll to position [473, 0]
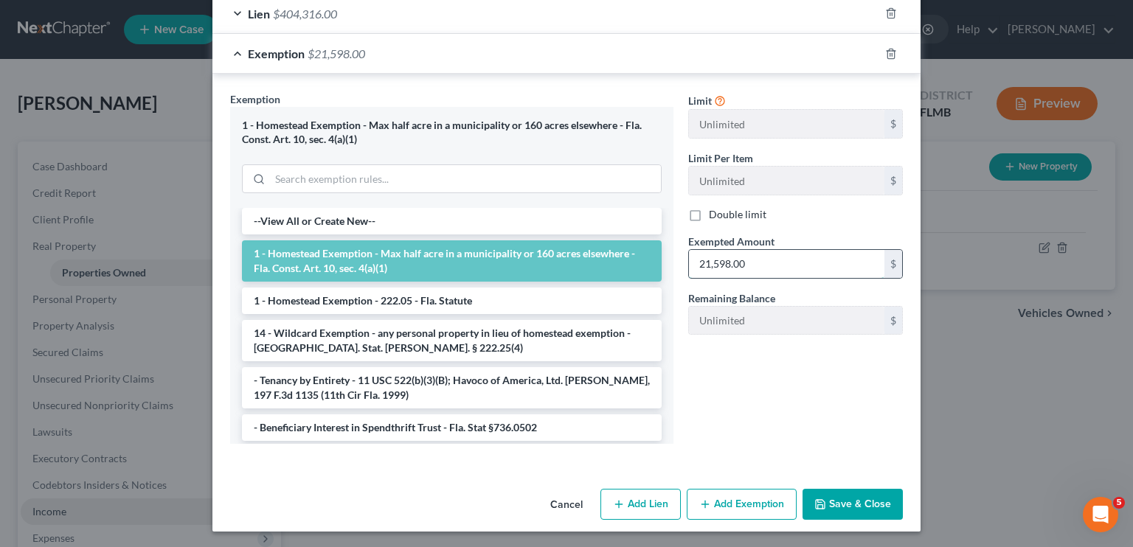
click at [759, 265] on input "21,598.00" at bounding box center [786, 264] width 195 height 28
click at [821, 502] on icon "button" at bounding box center [820, 505] width 12 height 12
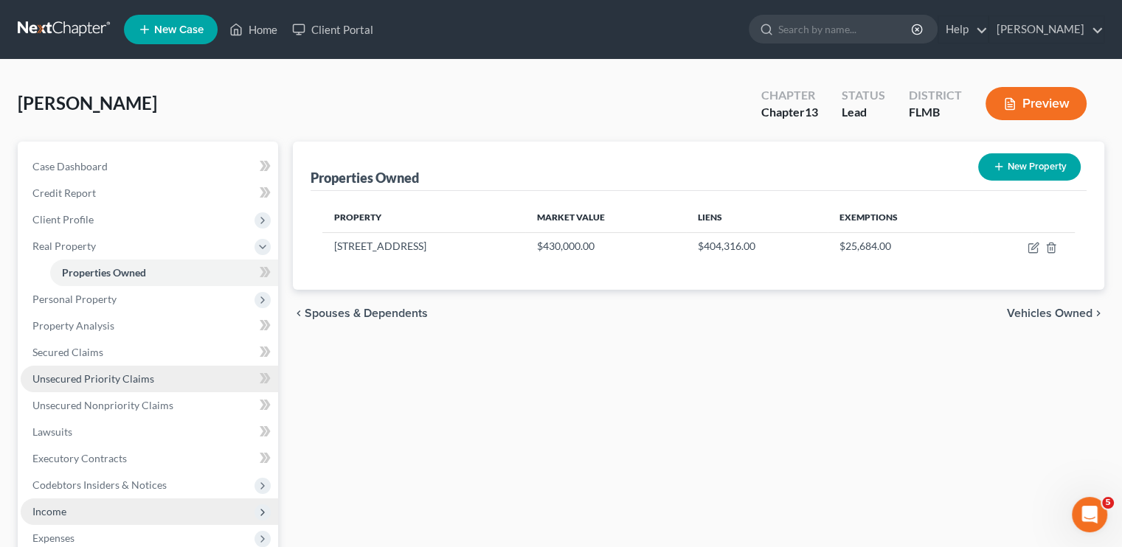
click at [190, 386] on link "Unsecured Priority Claims" at bounding box center [149, 379] width 257 height 27
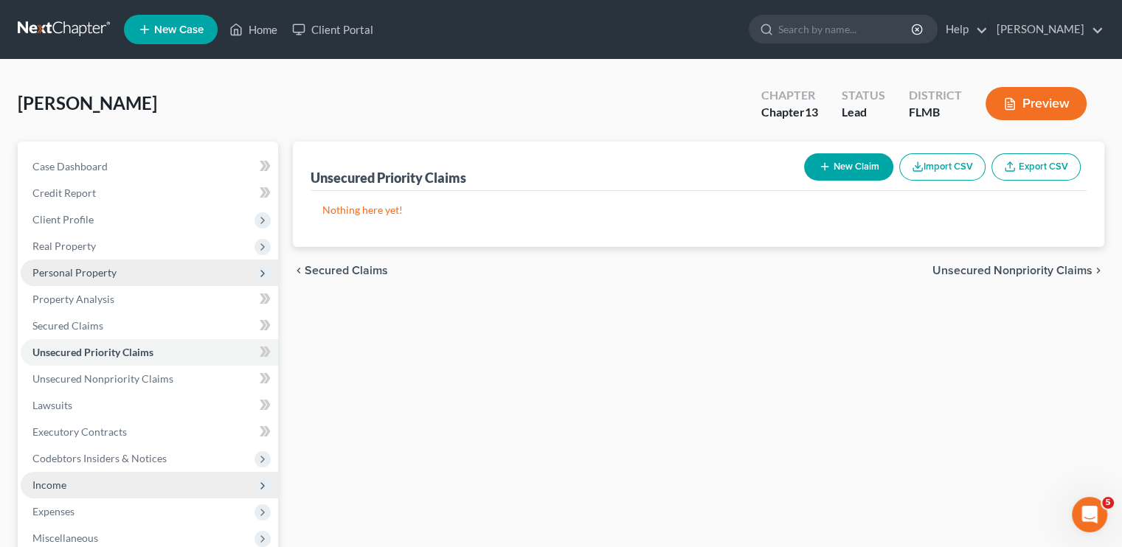
click at [90, 277] on span "Personal Property" at bounding box center [74, 272] width 84 height 13
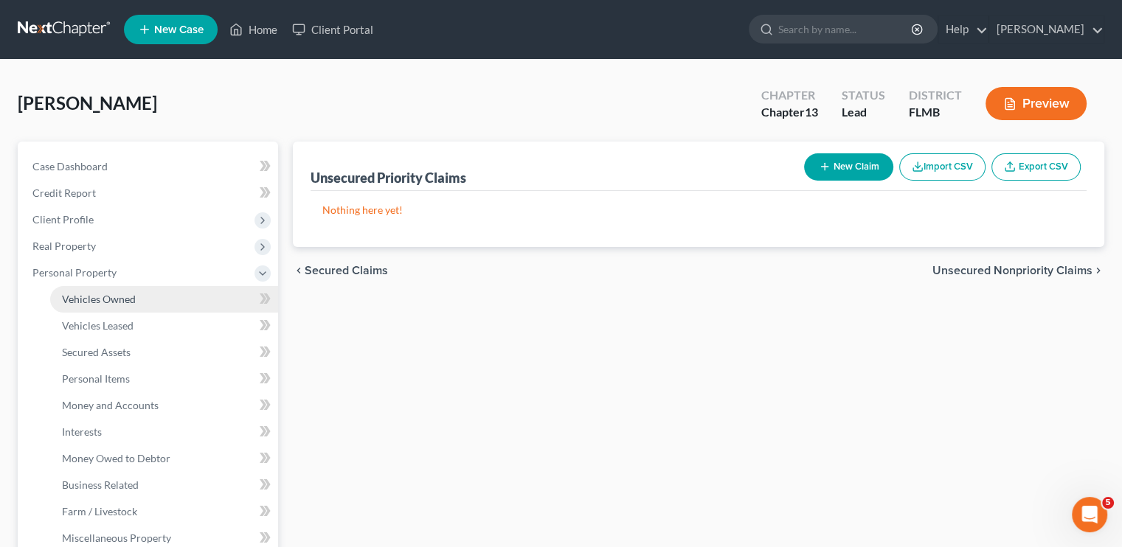
click at [125, 308] on link "Vehicles Owned" at bounding box center [164, 299] width 228 height 27
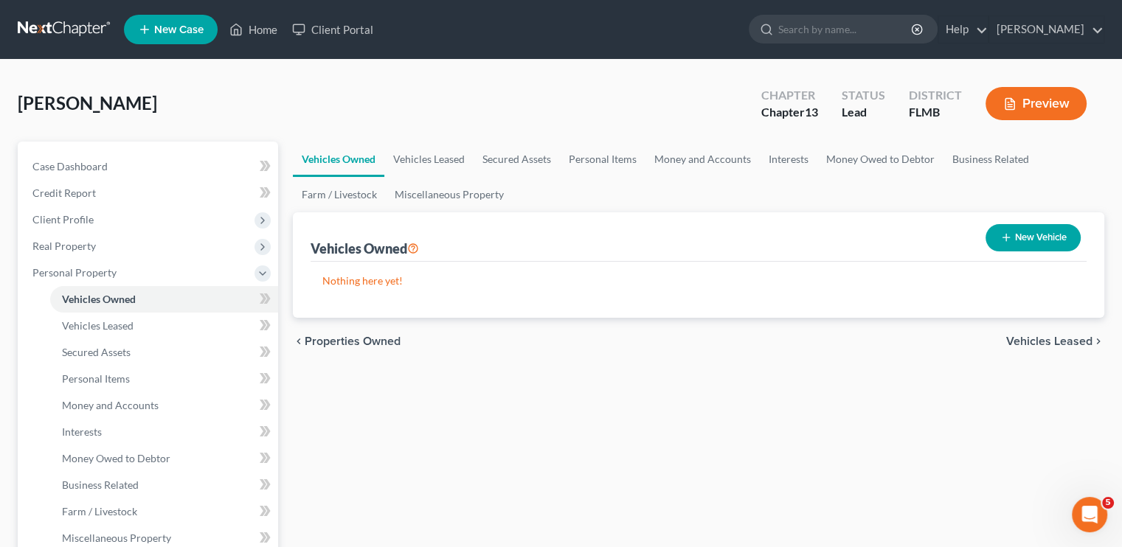
click at [1006, 238] on line "button" at bounding box center [1006, 238] width 0 height 7
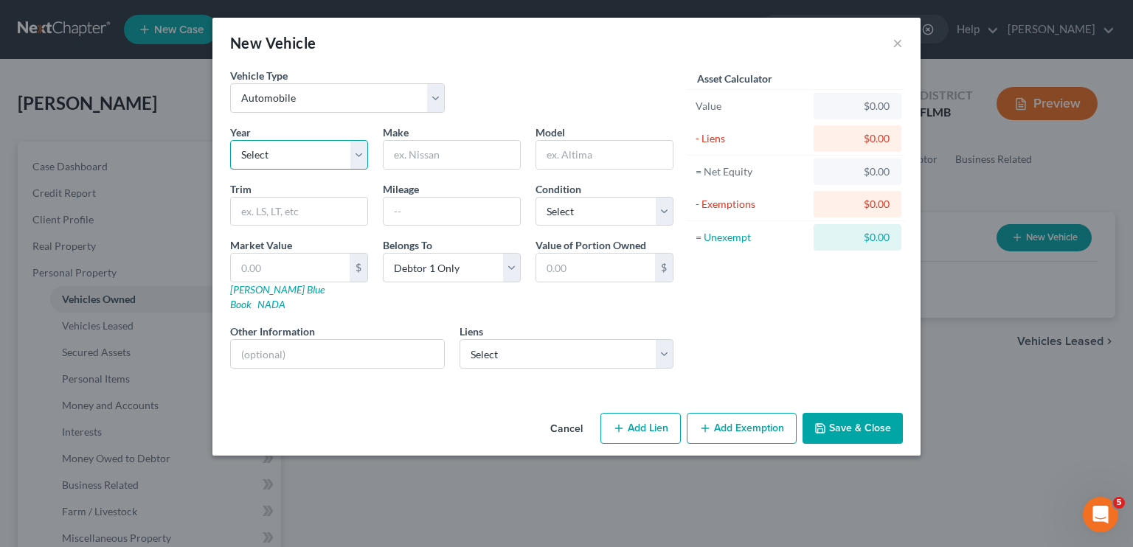
click at [277, 161] on select "Select 2026 2025 2024 2023 2022 2021 2020 2019 2018 2017 2016 2015 2014 2013 20…" at bounding box center [299, 154] width 138 height 29
click at [230, 140] on select "Select 2026 2025 2024 2023 2022 2021 2020 2019 2018 2017 2016 2015 2014 2013 20…" at bounding box center [299, 154] width 138 height 29
click at [410, 150] on input "text" at bounding box center [451, 155] width 136 height 28
click at [572, 223] on select "Select Excellent Very Good Good Fair Poor" at bounding box center [604, 211] width 138 height 29
click at [535, 197] on select "Select Excellent Very Good Good Fair Poor" at bounding box center [604, 211] width 138 height 29
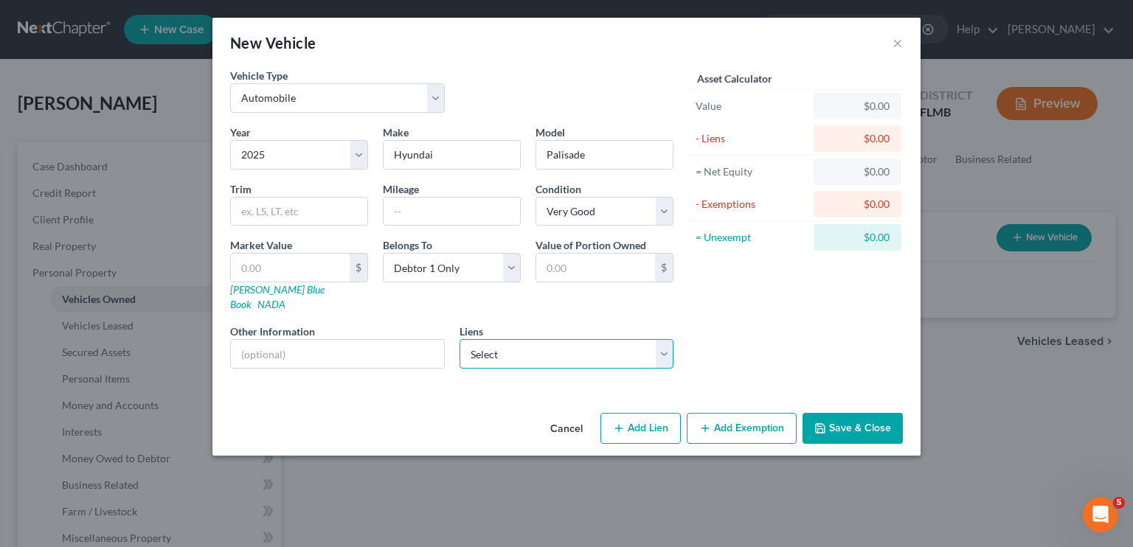
click at [577, 341] on select "Select Santander Bank NA - $36,322.00" at bounding box center [566, 353] width 215 height 29
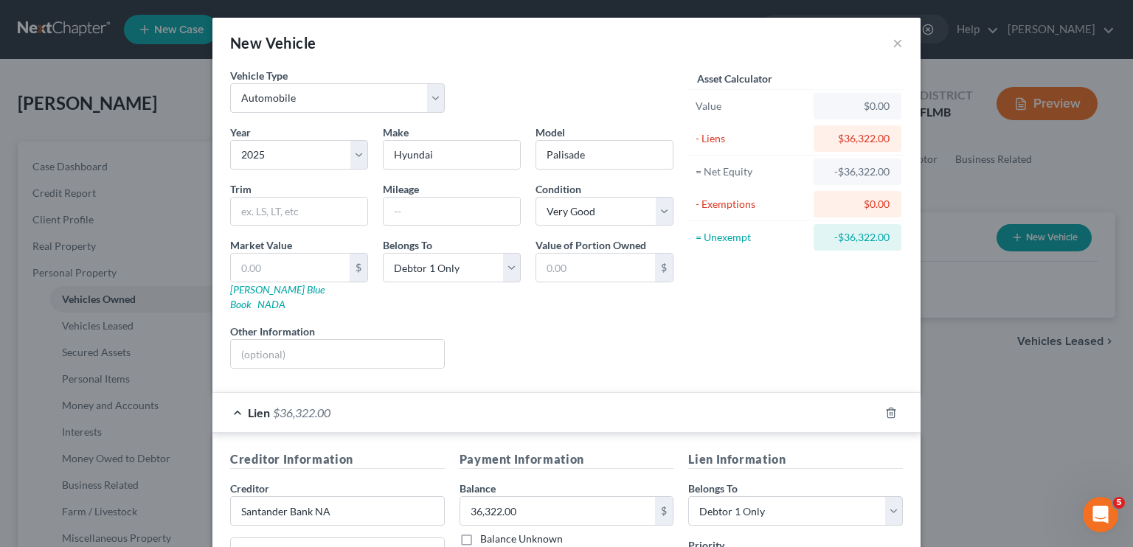
click at [744, 281] on div "Asset Calculator Value $0.00 - Liens $36,322.00 = Net Equity -$36,322.00 - Exem…" at bounding box center [795, 224] width 229 height 313
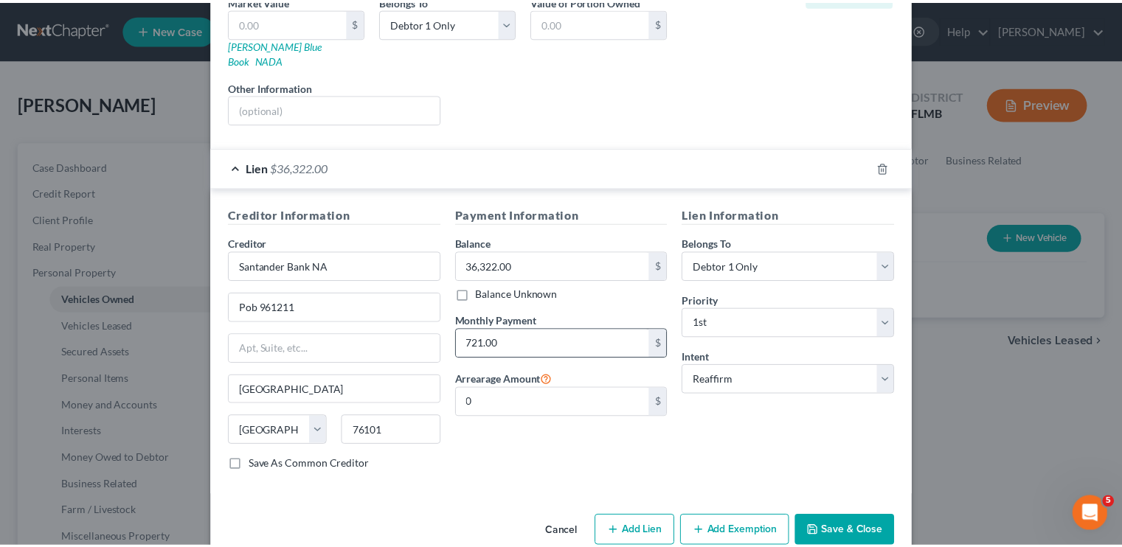
scroll to position [257, 0]
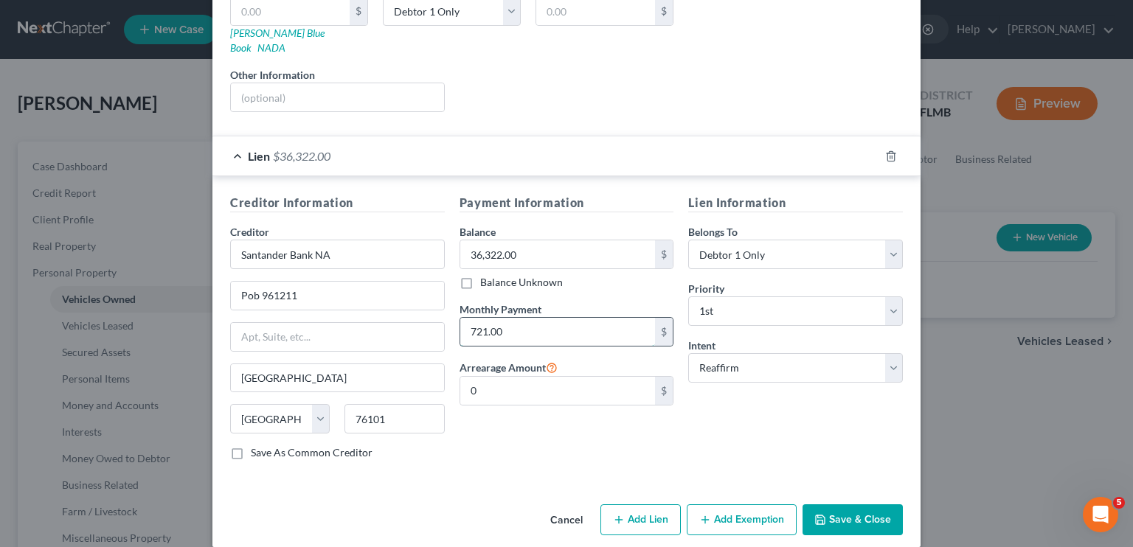
click at [586, 318] on input "721.00" at bounding box center [557, 332] width 195 height 28
click at [838, 504] on button "Save & Close" at bounding box center [852, 519] width 100 height 31
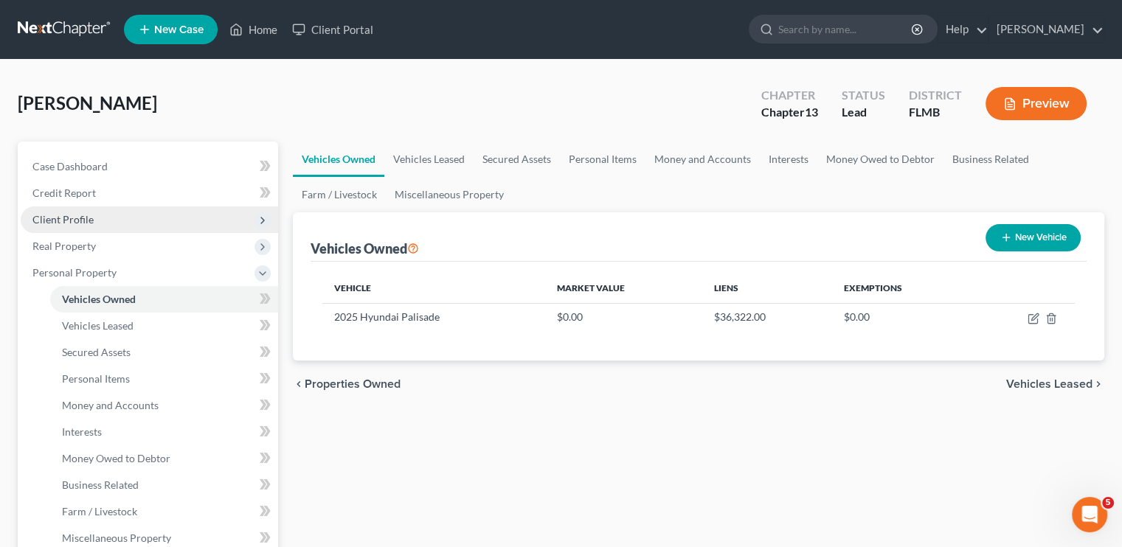
click at [97, 226] on span "Client Profile" at bounding box center [149, 219] width 257 height 27
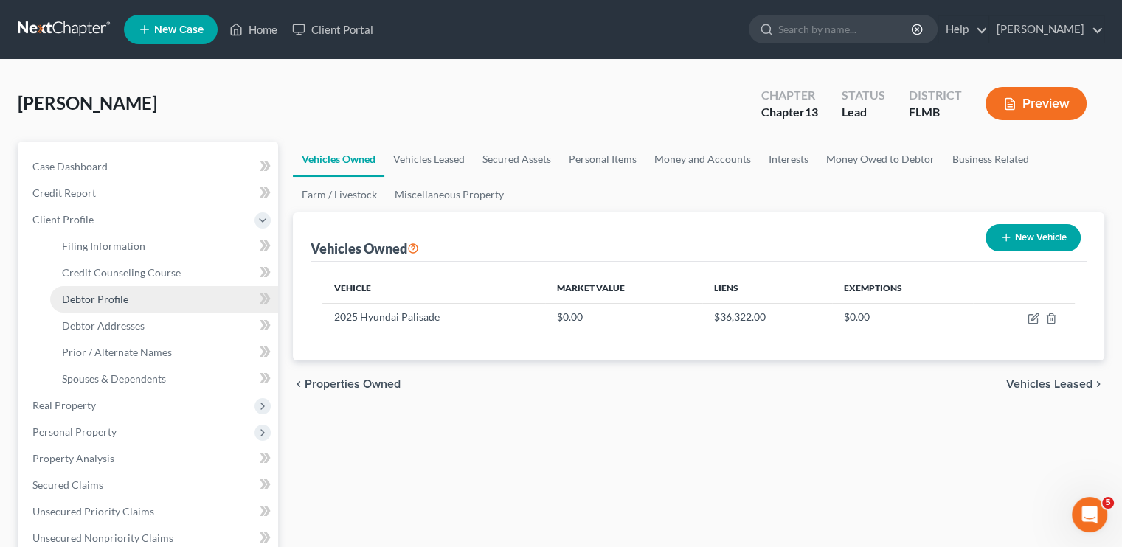
click at [118, 301] on span "Debtor Profile" at bounding box center [95, 299] width 66 height 13
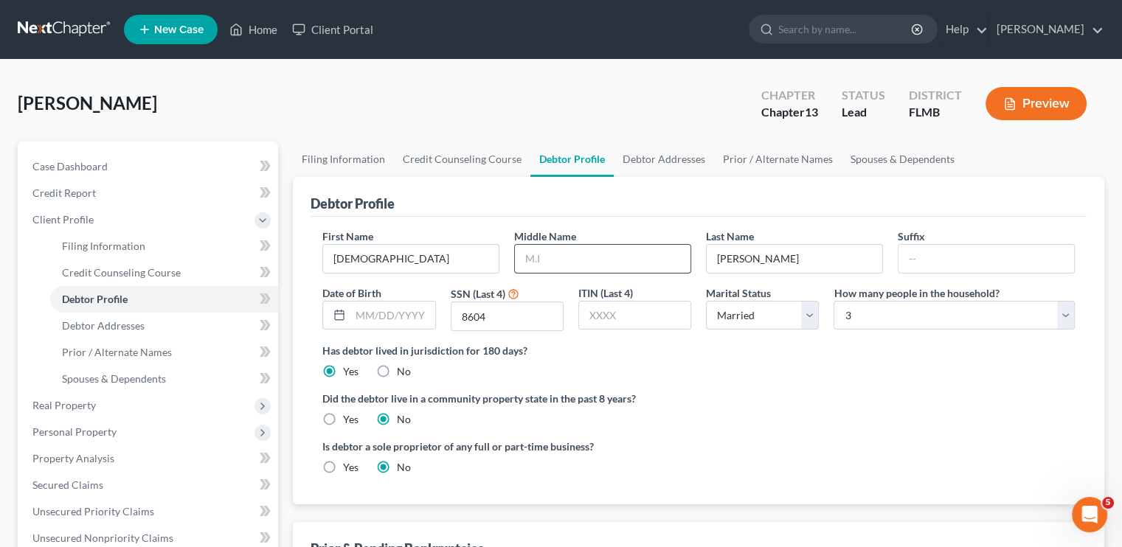
click at [547, 257] on input "text" at bounding box center [603, 259] width 176 height 28
click at [847, 403] on label "Did the debtor live in a community property state in the past 8 years?" at bounding box center [698, 398] width 752 height 15
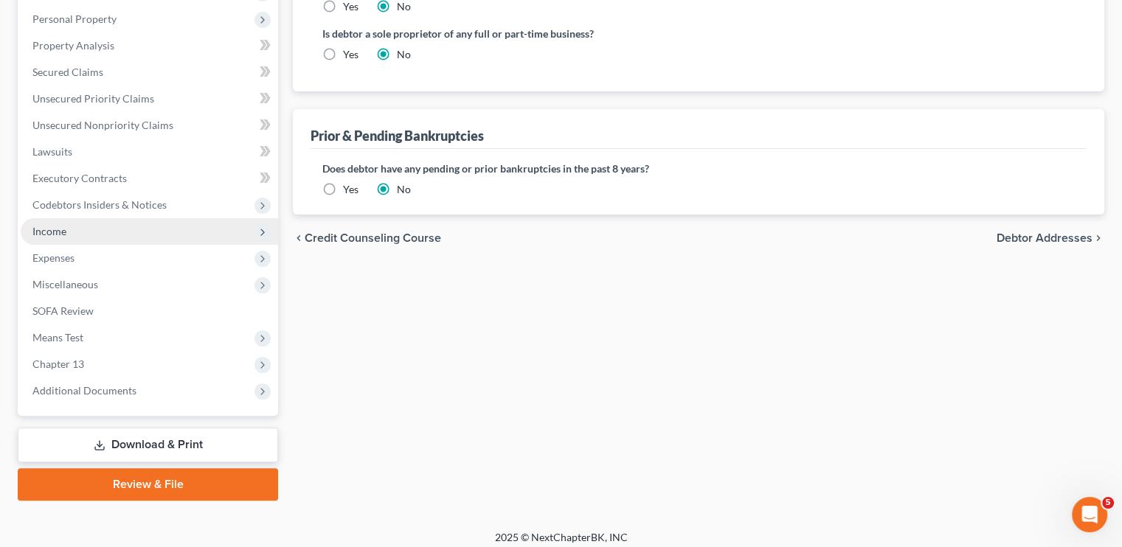
scroll to position [422, 0]
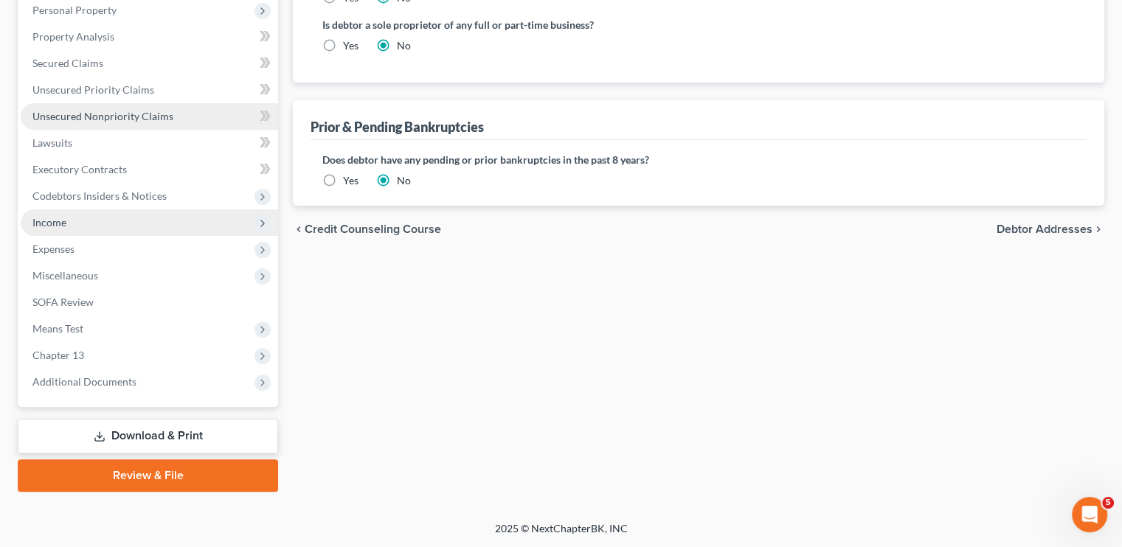
click at [96, 111] on span "Unsecured Nonpriority Claims" at bounding box center [102, 116] width 141 height 13
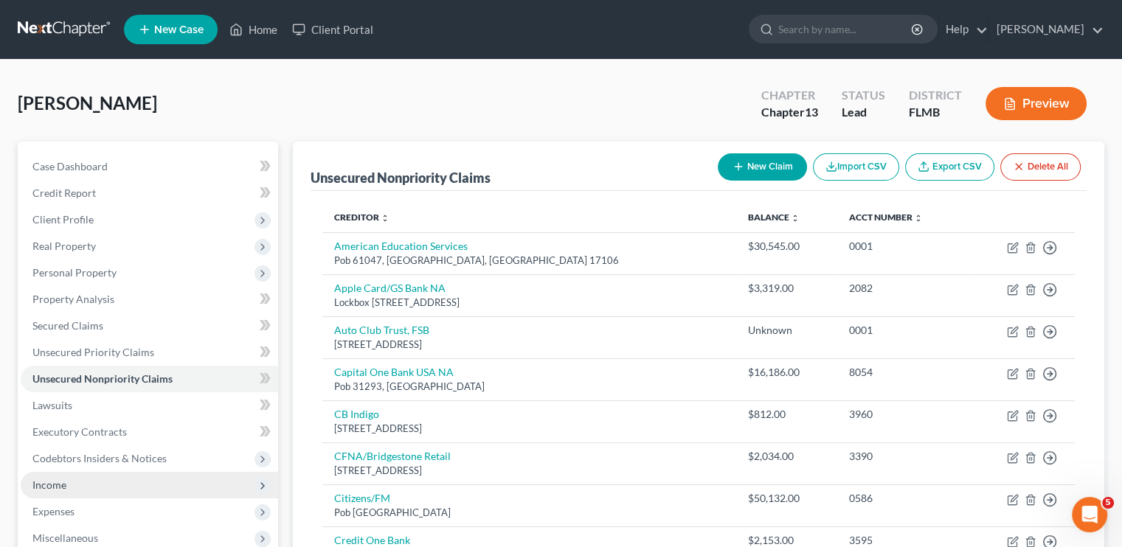
click at [755, 168] on button "New Claim" at bounding box center [762, 166] width 89 height 27
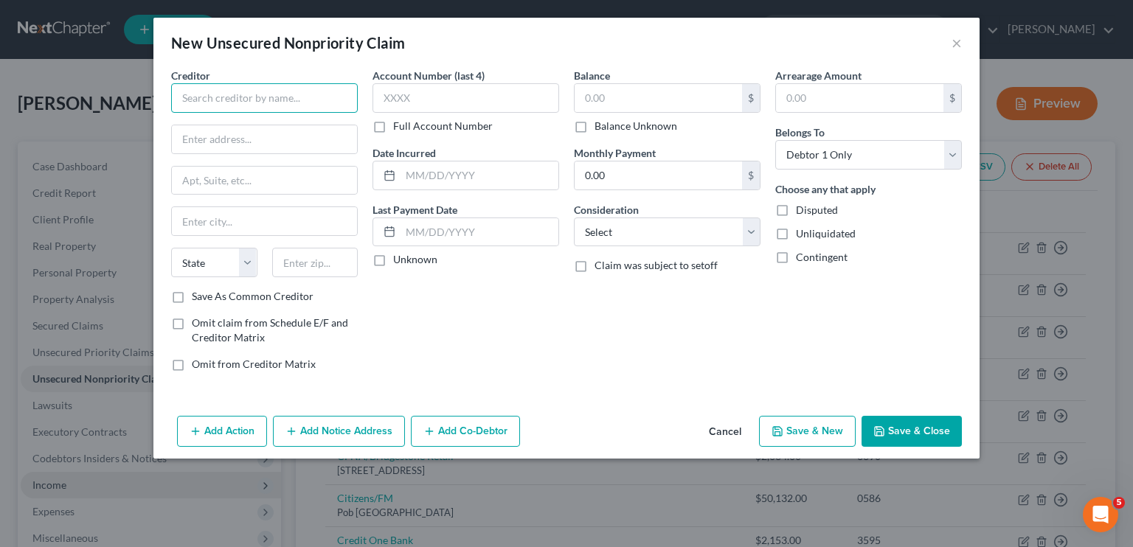
click at [249, 108] on input "text" at bounding box center [264, 97] width 187 height 29
click at [248, 107] on input "HCA Florida" at bounding box center [264, 97] width 187 height 29
click at [602, 96] on input "text" at bounding box center [657, 98] width 167 height 28
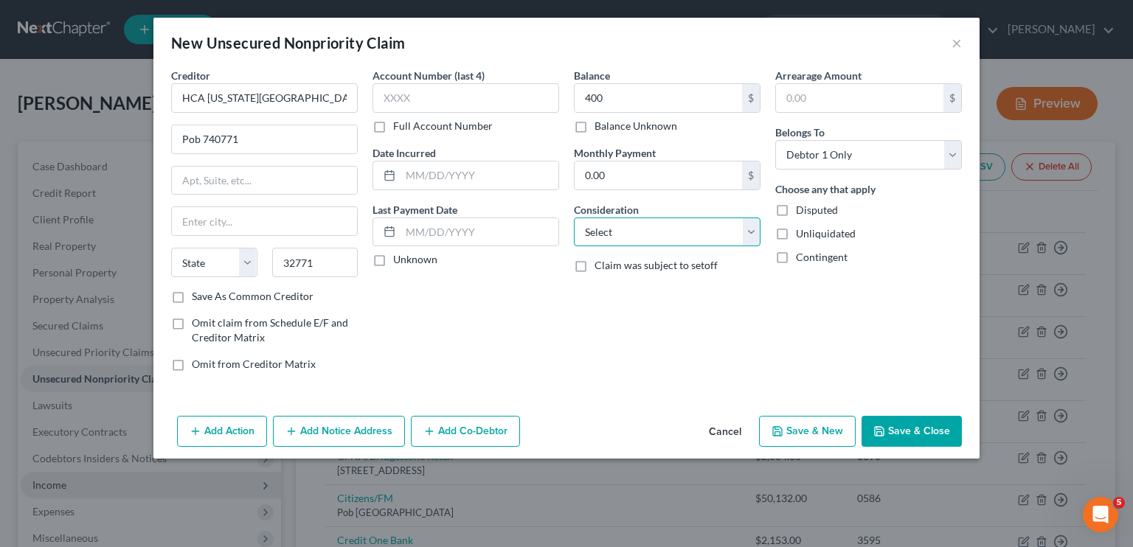
click at [649, 232] on select "Select Cable / Satellite Services Collection Agency Credit Card Debt Debt Couns…" at bounding box center [667, 232] width 187 height 29
click at [574, 218] on select "Select Cable / Satellite Services Collection Agency Credit Card Debt Debt Couns…" at bounding box center [667, 232] width 187 height 29
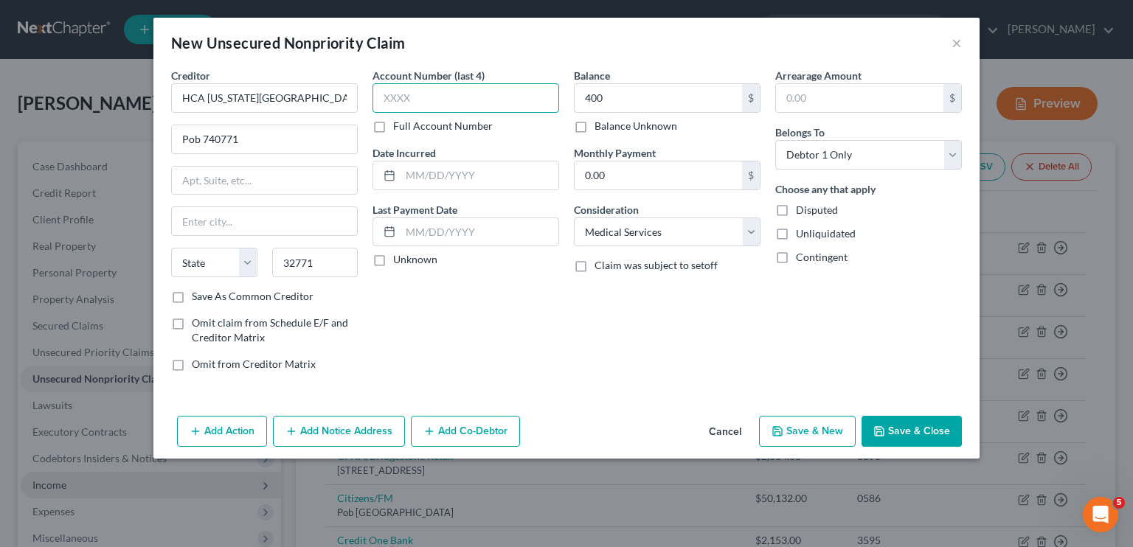
click at [398, 103] on input "text" at bounding box center [465, 97] width 187 height 29
click at [817, 435] on button "Save & New" at bounding box center [807, 431] width 97 height 31
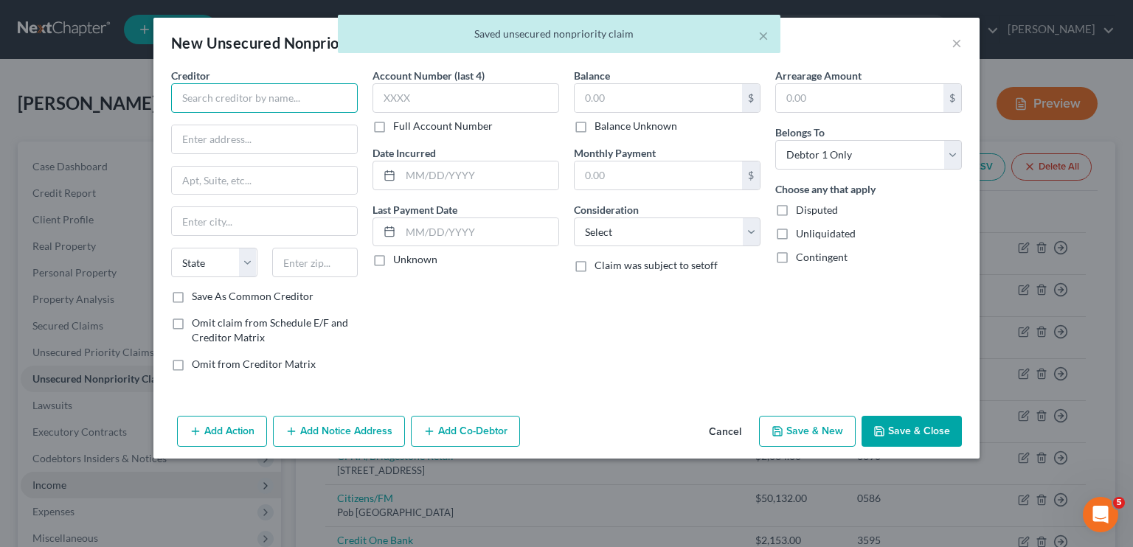
click at [236, 92] on input "text" at bounding box center [264, 97] width 187 height 29
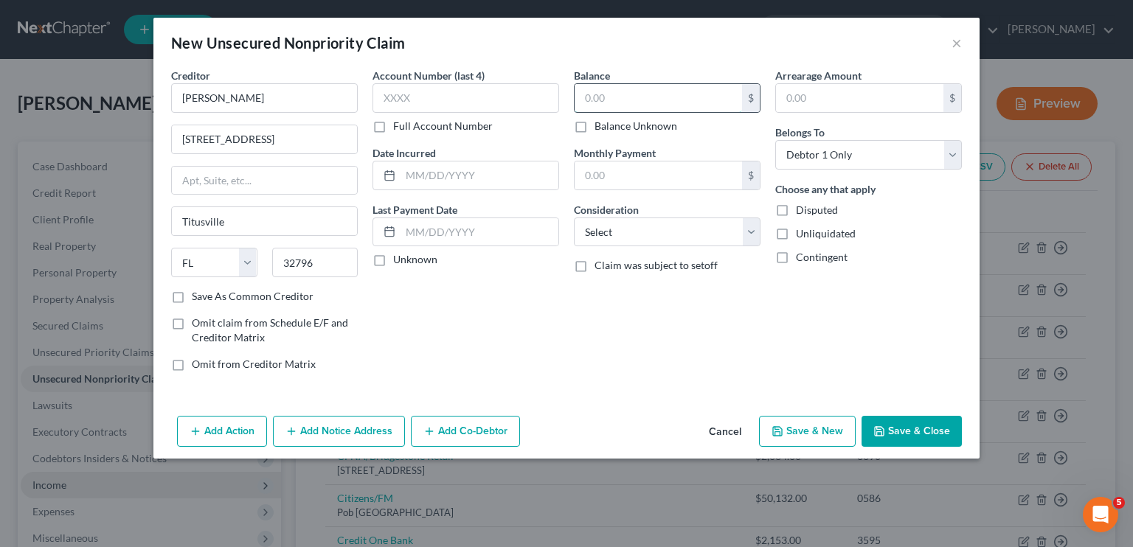
click at [599, 98] on input "text" at bounding box center [657, 98] width 167 height 28
click at [656, 226] on select "Select Cable / Satellite Services Collection Agency Credit Card Debt Debt Couns…" at bounding box center [667, 232] width 187 height 29
click at [574, 218] on select "Select Cable / Satellite Services Collection Agency Credit Card Debt Debt Couns…" at bounding box center [667, 232] width 187 height 29
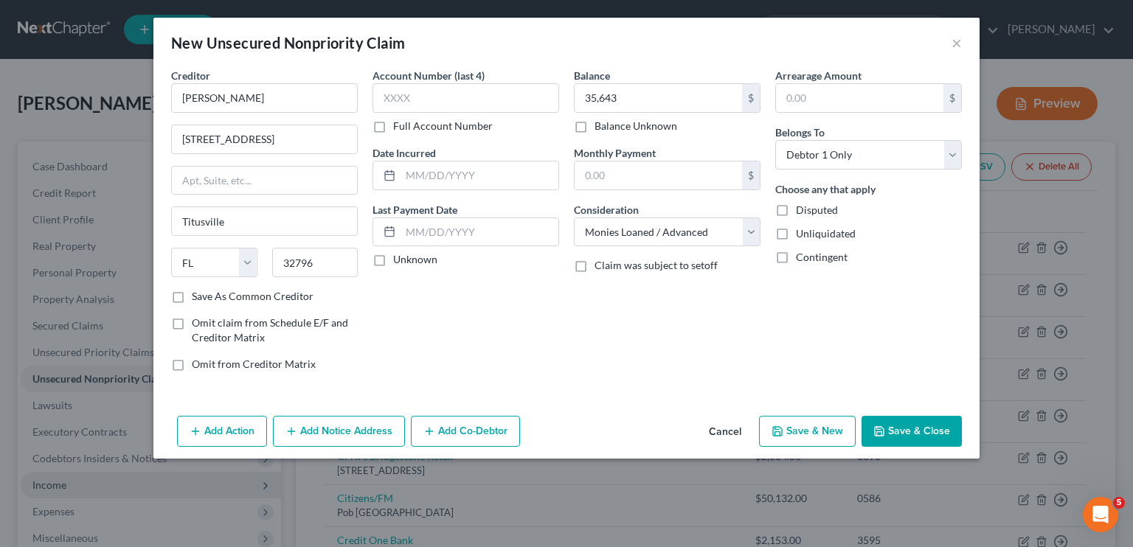
click at [816, 430] on button "Save & New" at bounding box center [807, 431] width 97 height 31
click at [236, 86] on input "text" at bounding box center [264, 97] width 187 height 29
click at [645, 94] on input "text" at bounding box center [657, 98] width 167 height 28
click at [611, 232] on select "Select Cable / Satellite Services Collection Agency Credit Card Debt Debt Couns…" at bounding box center [667, 232] width 187 height 29
click at [574, 218] on select "Select Cable / Satellite Services Collection Agency Credit Card Debt Debt Couns…" at bounding box center [667, 232] width 187 height 29
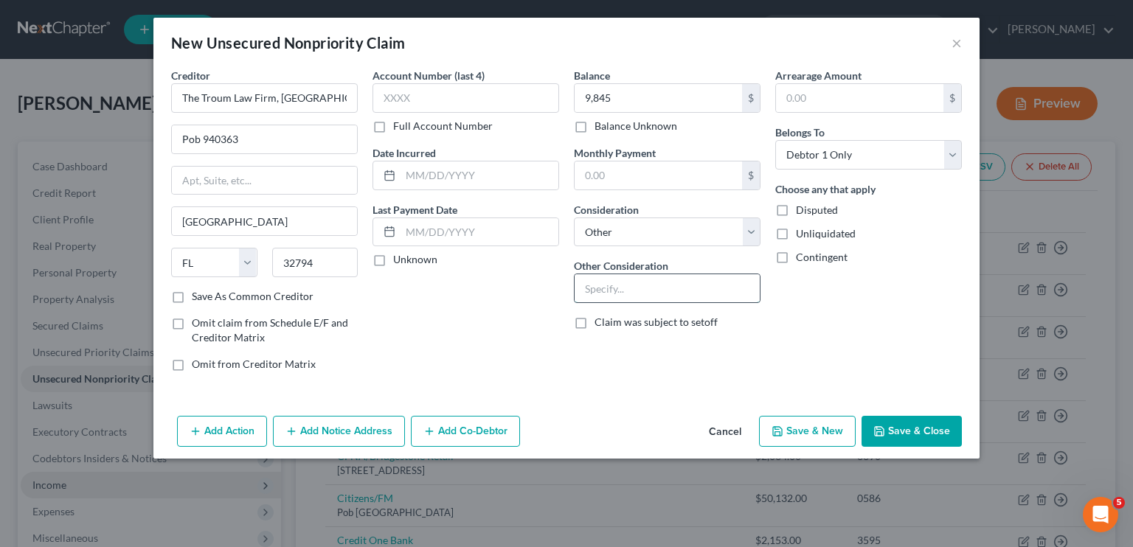
click at [592, 283] on input "text" at bounding box center [666, 288] width 185 height 28
click at [799, 432] on button "Save & New" at bounding box center [807, 431] width 97 height 31
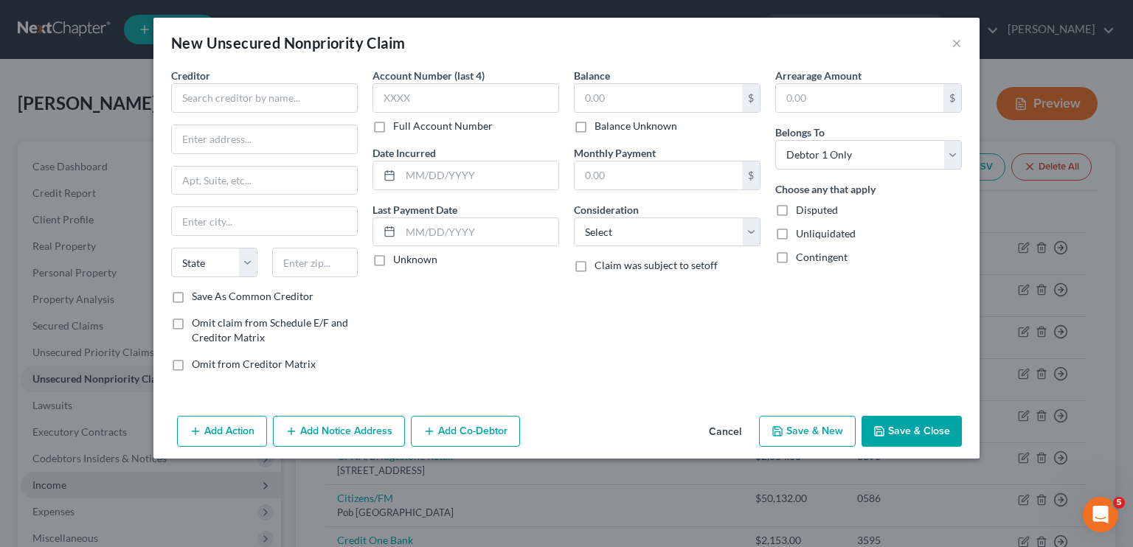
click at [724, 426] on button "Cancel" at bounding box center [725, 431] width 56 height 29
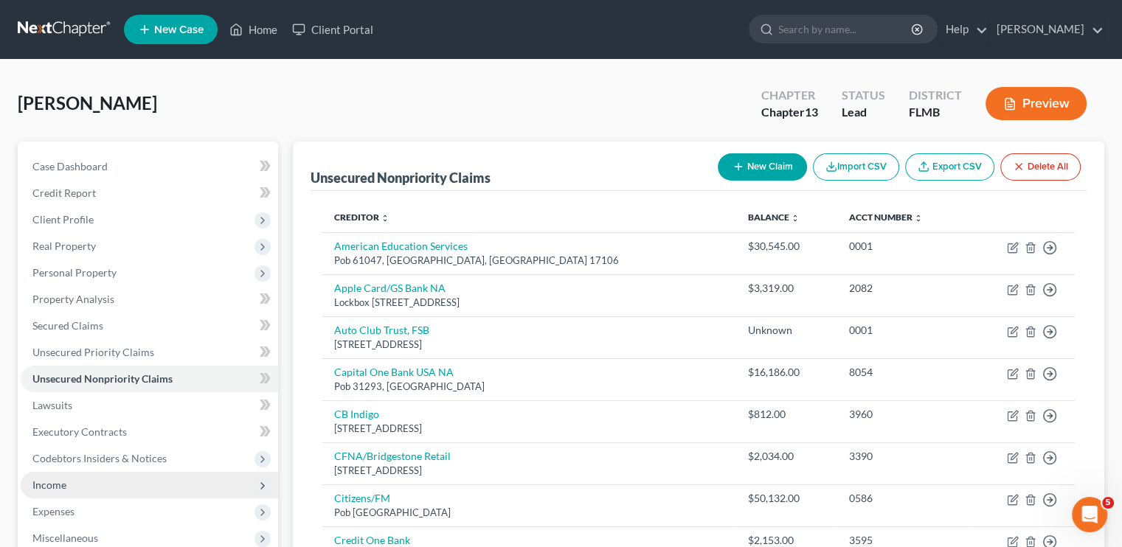
click at [748, 171] on button "New Claim" at bounding box center [762, 166] width 89 height 27
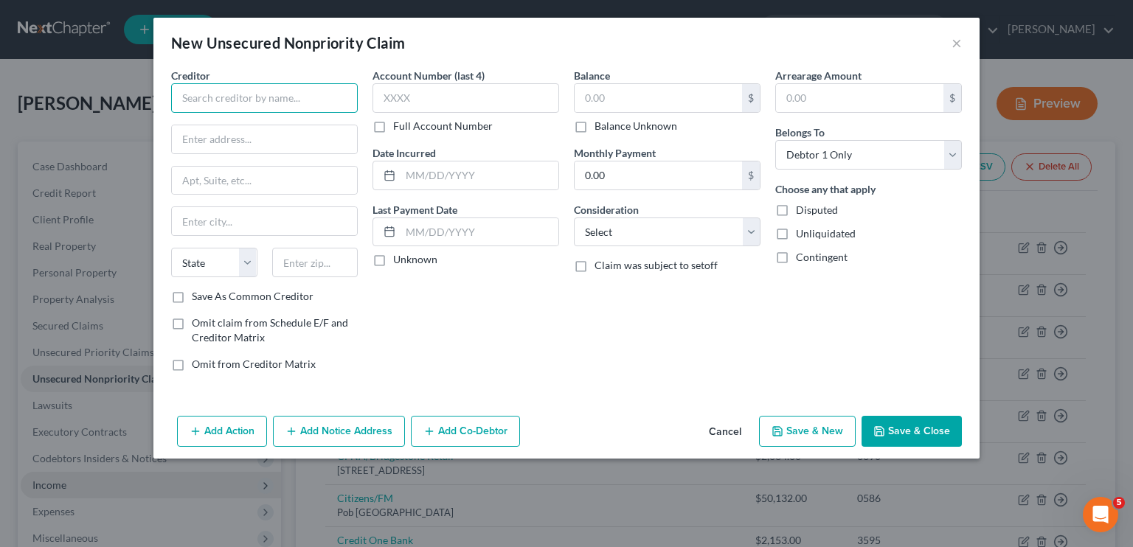
click at [316, 87] on input "text" at bounding box center [264, 97] width 187 height 29
click at [642, 122] on label "Balance Unknown" at bounding box center [635, 126] width 83 height 15
click at [610, 122] on input "Balance Unknown" at bounding box center [605, 124] width 10 height 10
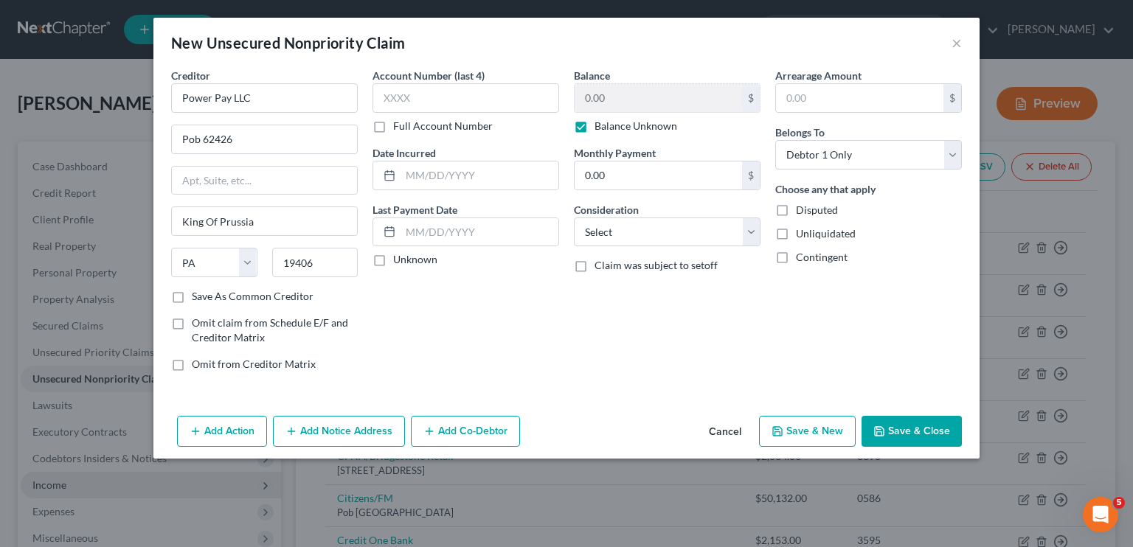
click at [594, 125] on label "Balance Unknown" at bounding box center [635, 126] width 83 height 15
click at [600, 125] on input "Balance Unknown" at bounding box center [605, 124] width 10 height 10
click at [607, 99] on input "0.00" at bounding box center [657, 98] width 167 height 28
click at [542, 95] on input "text" at bounding box center [465, 97] width 187 height 29
click at [609, 225] on select "Select Cable / Satellite Services Collection Agency Credit Card Debt Debt Couns…" at bounding box center [667, 232] width 187 height 29
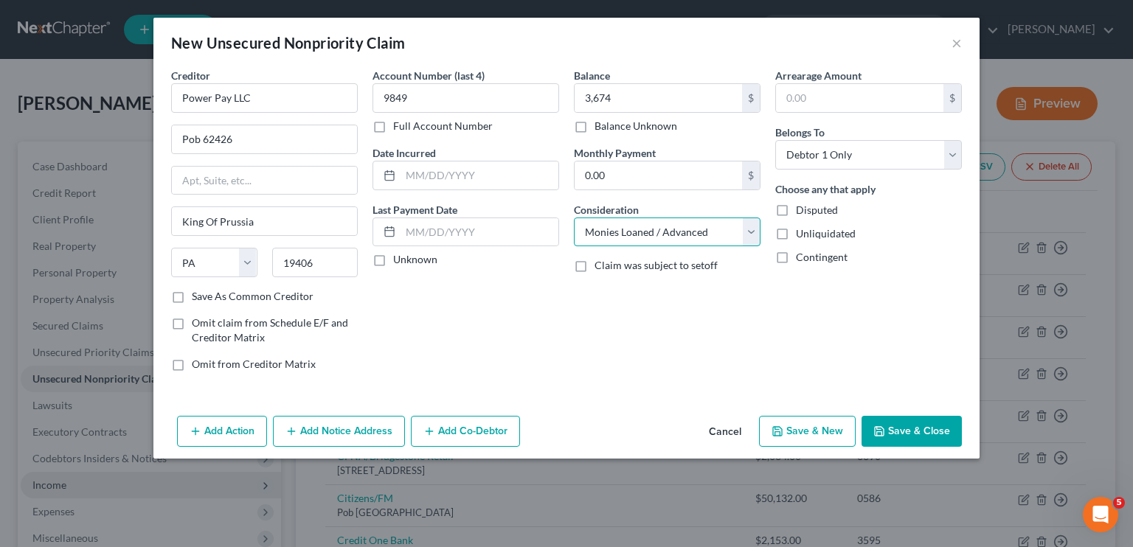
click at [574, 218] on select "Select Cable / Satellite Services Collection Agency Credit Card Debt Debt Couns…" at bounding box center [667, 232] width 187 height 29
click at [791, 427] on button "Save & New" at bounding box center [807, 431] width 97 height 31
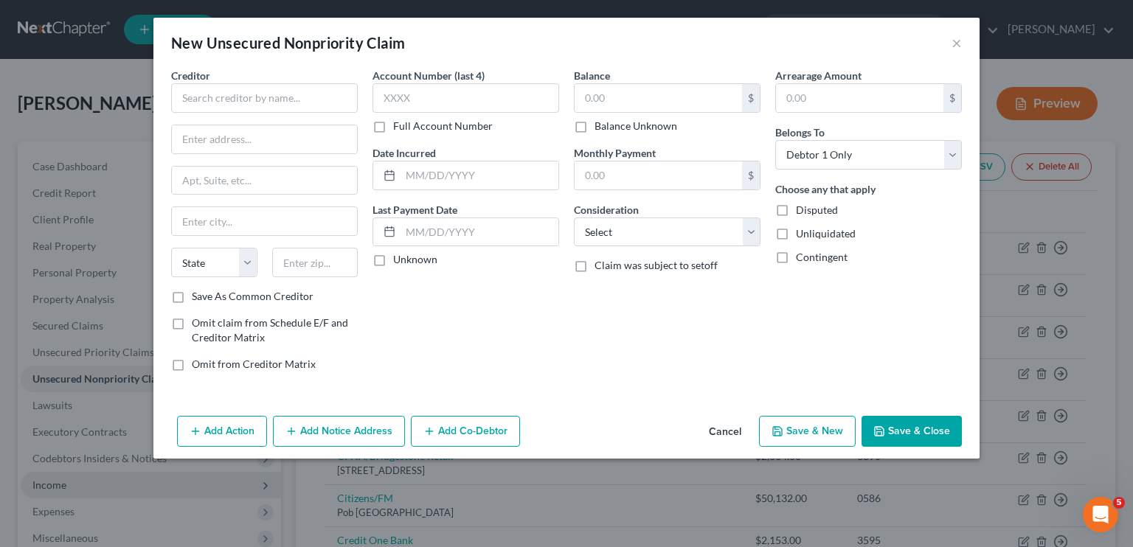
click at [733, 434] on button "Cancel" at bounding box center [725, 431] width 56 height 29
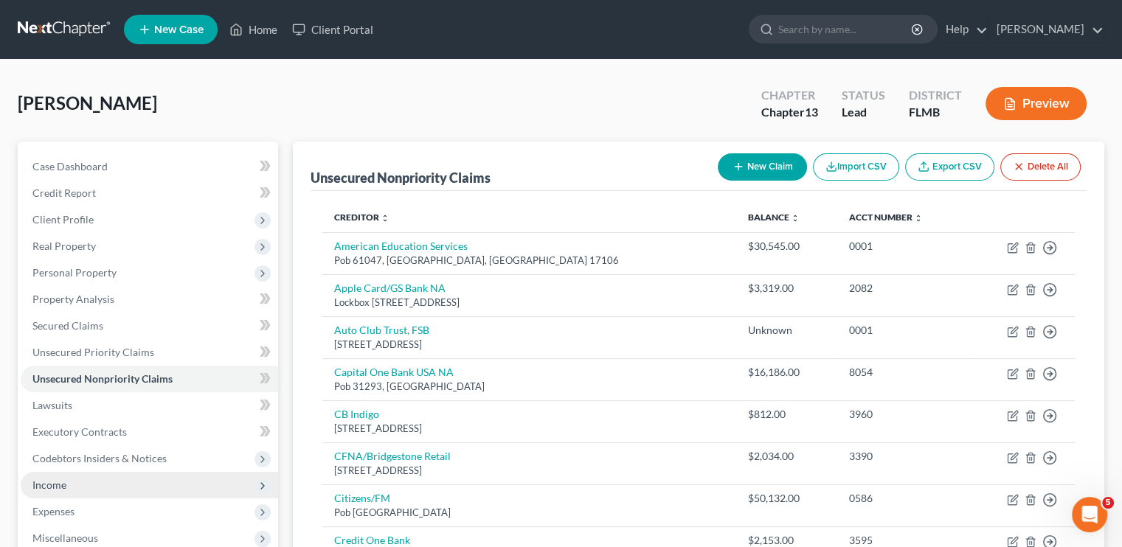
click at [737, 167] on line "button" at bounding box center [737, 167] width 7 height 0
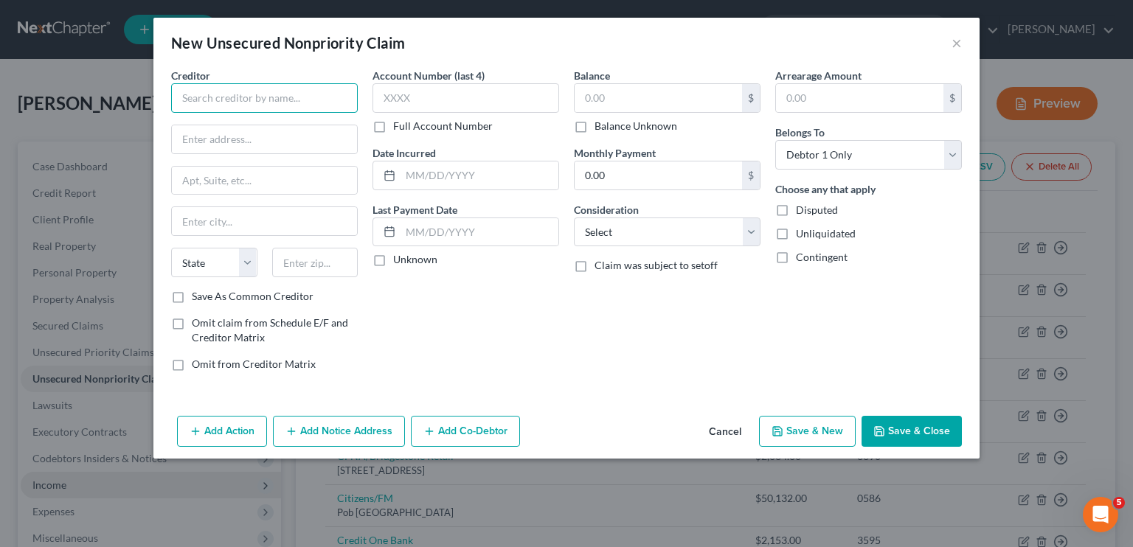
click at [312, 97] on input "text" at bounding box center [264, 97] width 187 height 29
click at [616, 100] on input "text" at bounding box center [657, 98] width 167 height 28
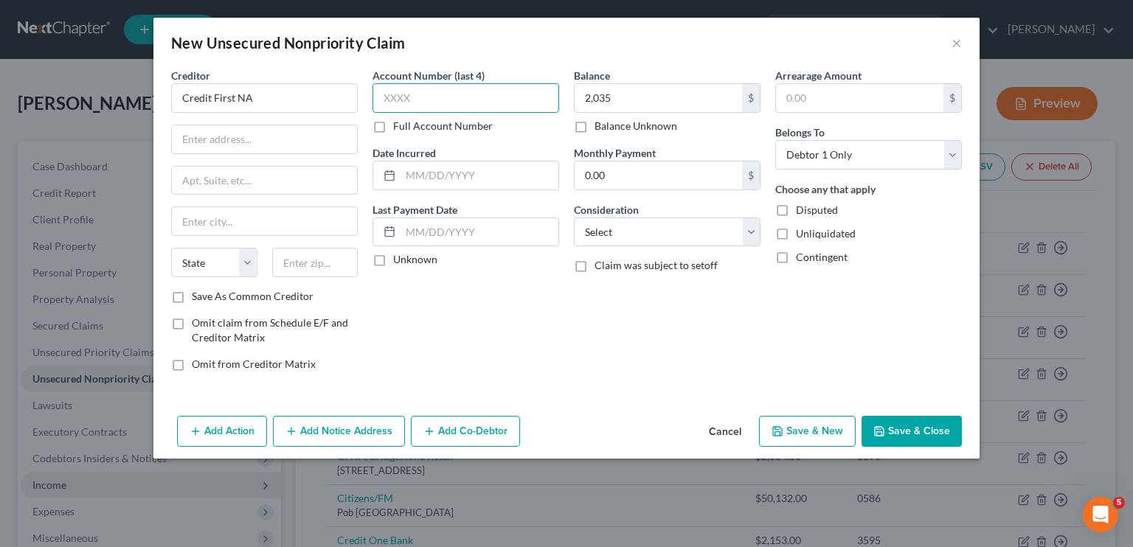
click at [491, 110] on input "text" at bounding box center [465, 97] width 187 height 29
click at [271, 133] on input "text" at bounding box center [264, 139] width 185 height 28
click at [920, 434] on button "Save & Close" at bounding box center [911, 431] width 100 height 31
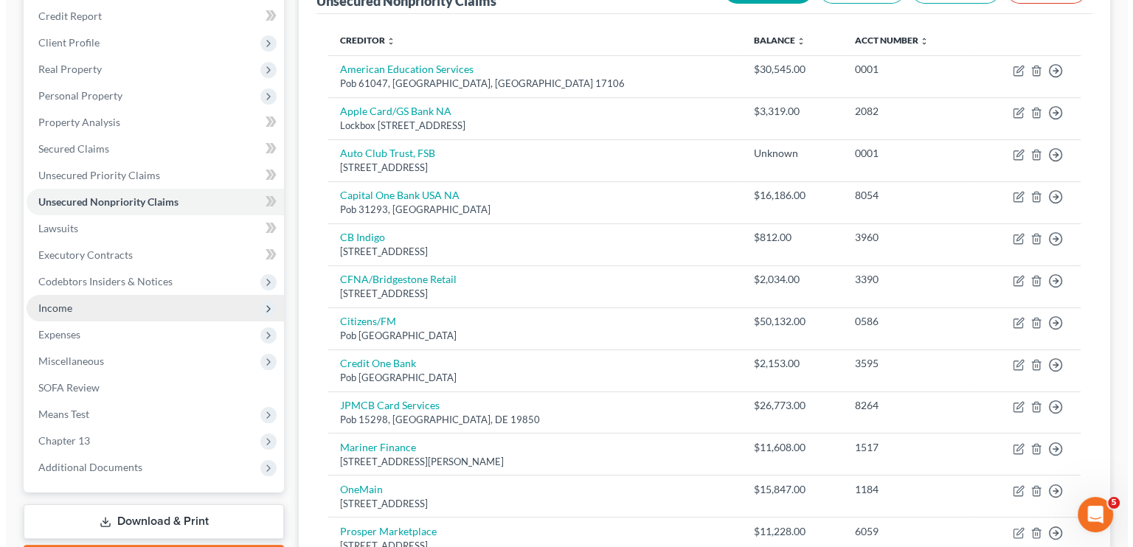
scroll to position [206, 0]
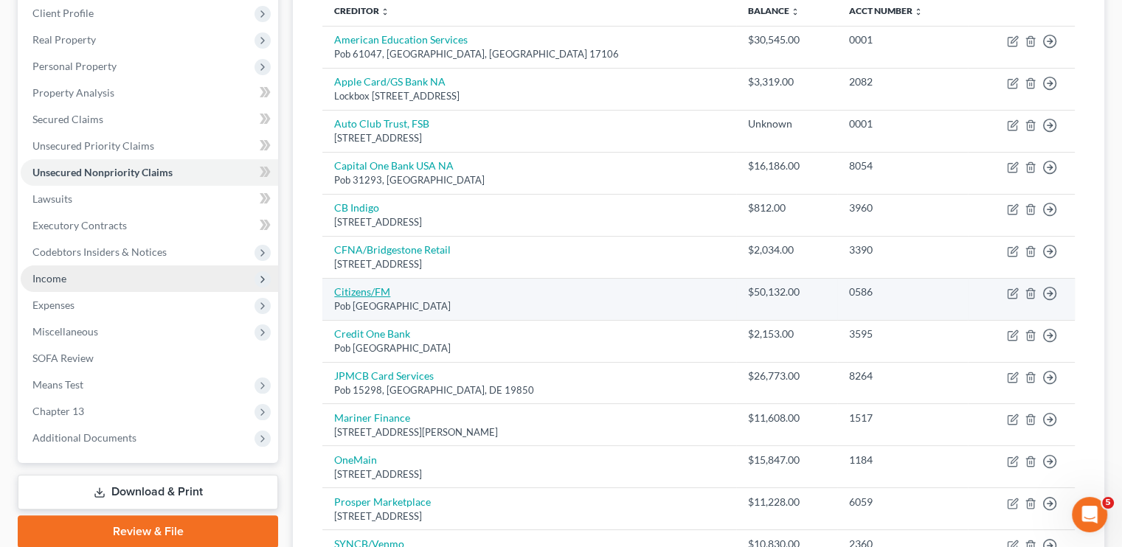
click at [375, 289] on link "Citizens/FM" at bounding box center [362, 291] width 56 height 13
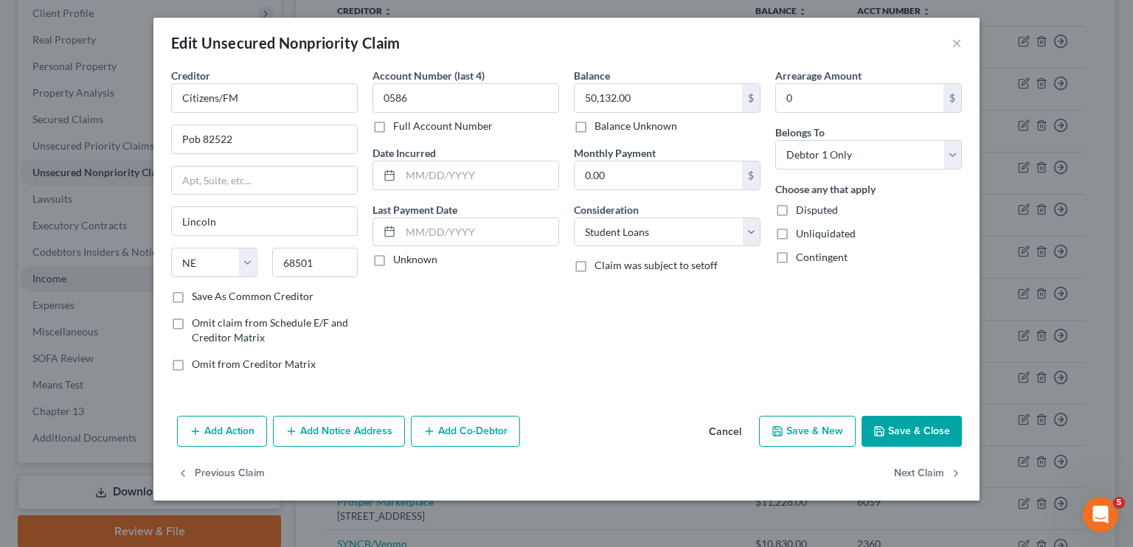
click at [352, 424] on button "Add Notice Address" at bounding box center [339, 431] width 132 height 31
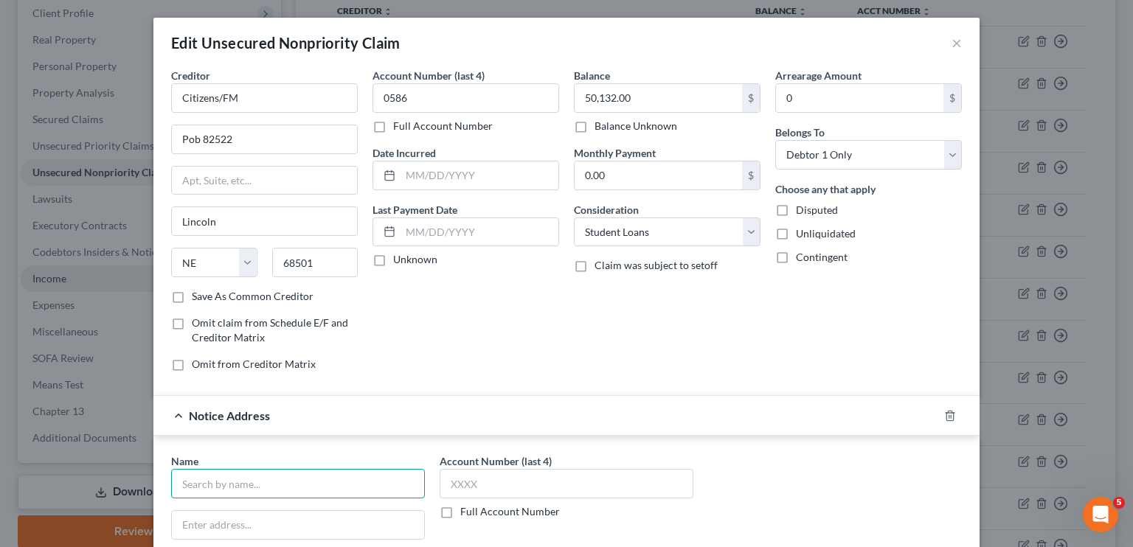
click at [265, 480] on input "text" at bounding box center [298, 483] width 254 height 29
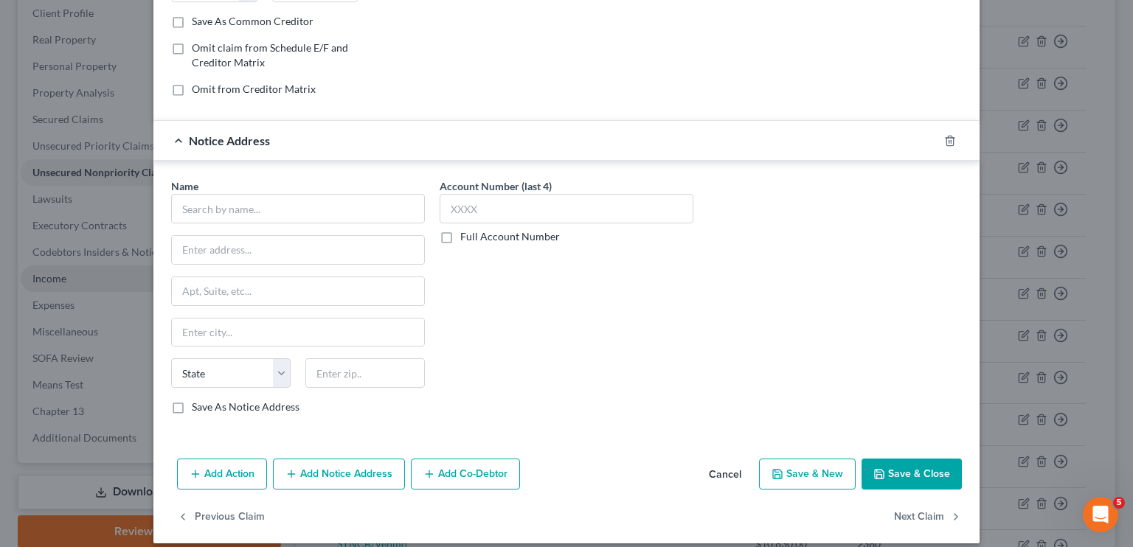
scroll to position [286, 0]
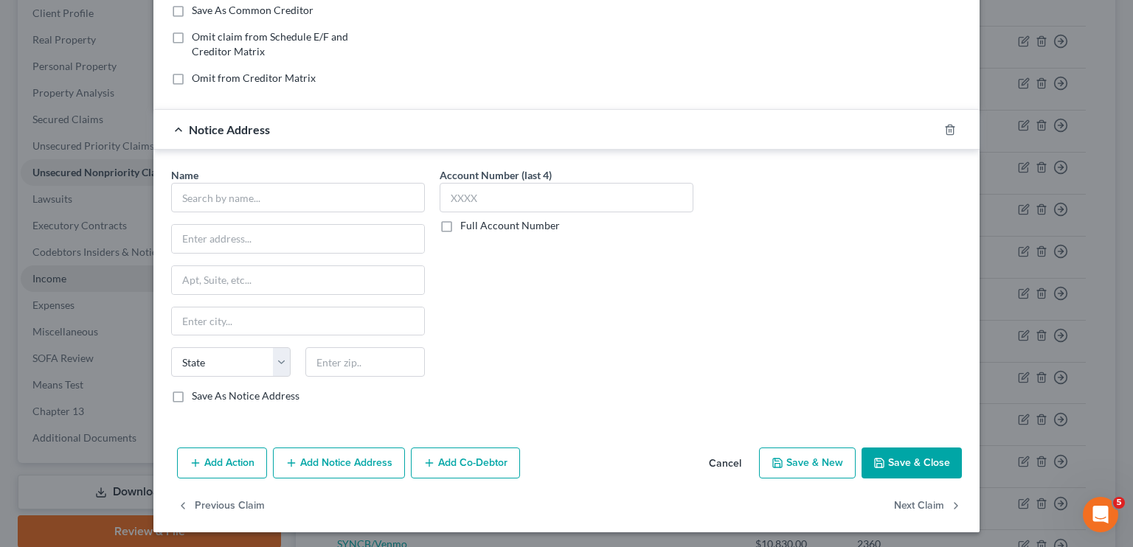
click at [894, 458] on button "Save & Close" at bounding box center [911, 463] width 100 height 31
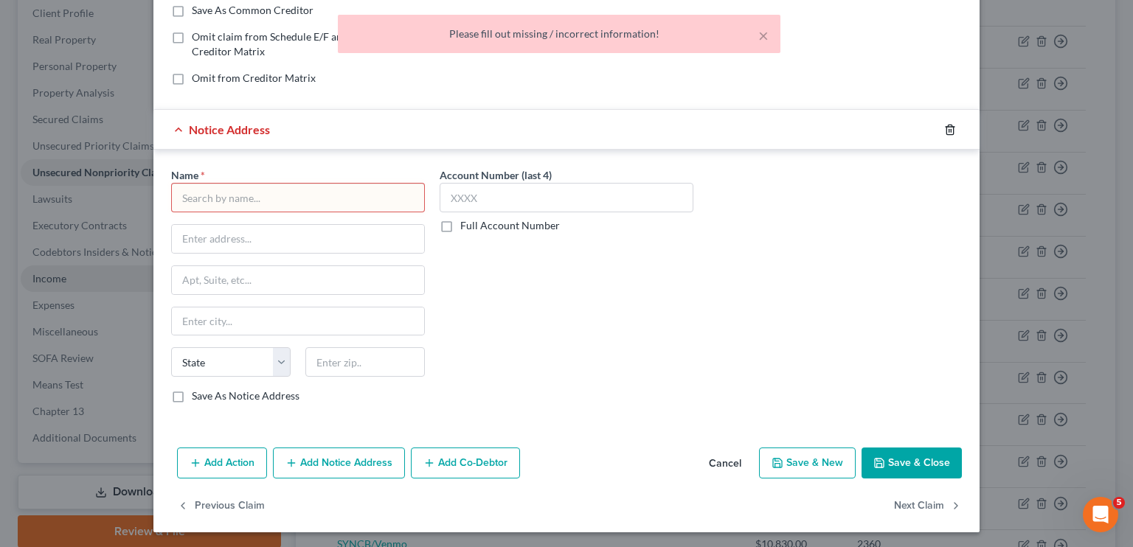
click at [944, 131] on icon "button" at bounding box center [950, 130] width 12 height 12
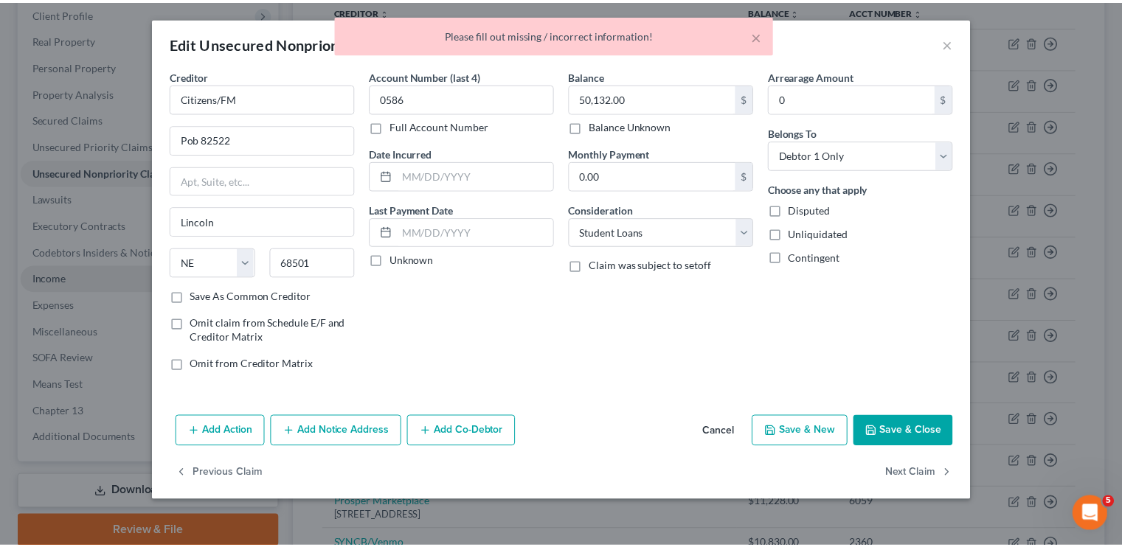
scroll to position [0, 0]
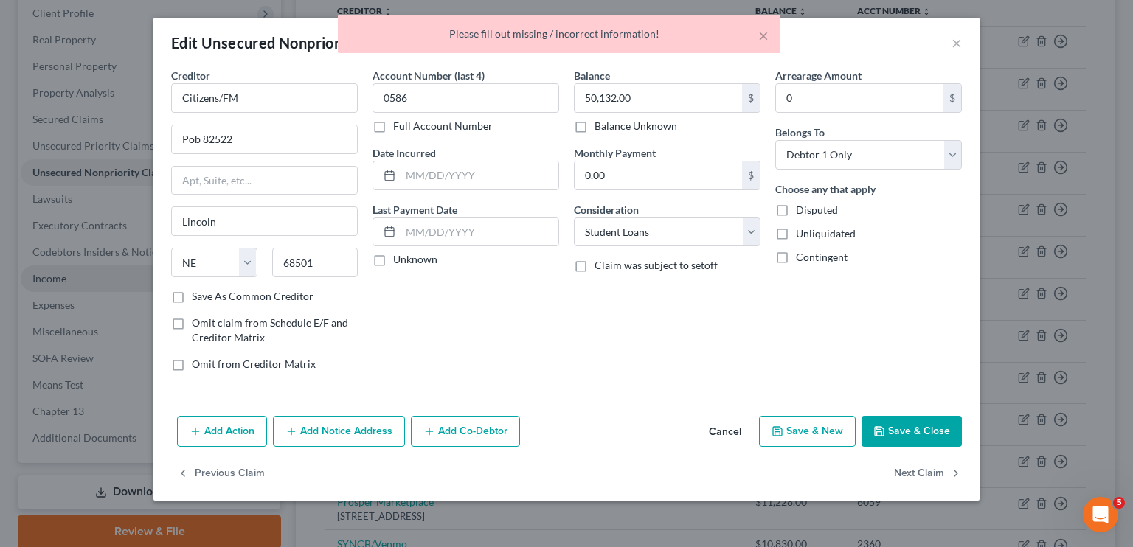
click at [904, 443] on button "Save & Close" at bounding box center [911, 431] width 100 height 31
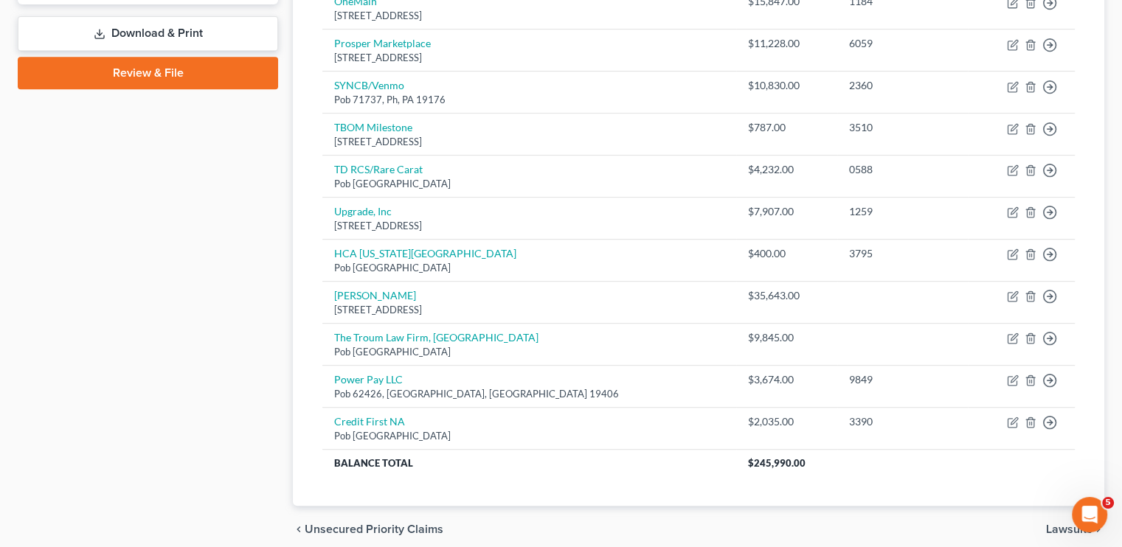
scroll to position [723, 0]
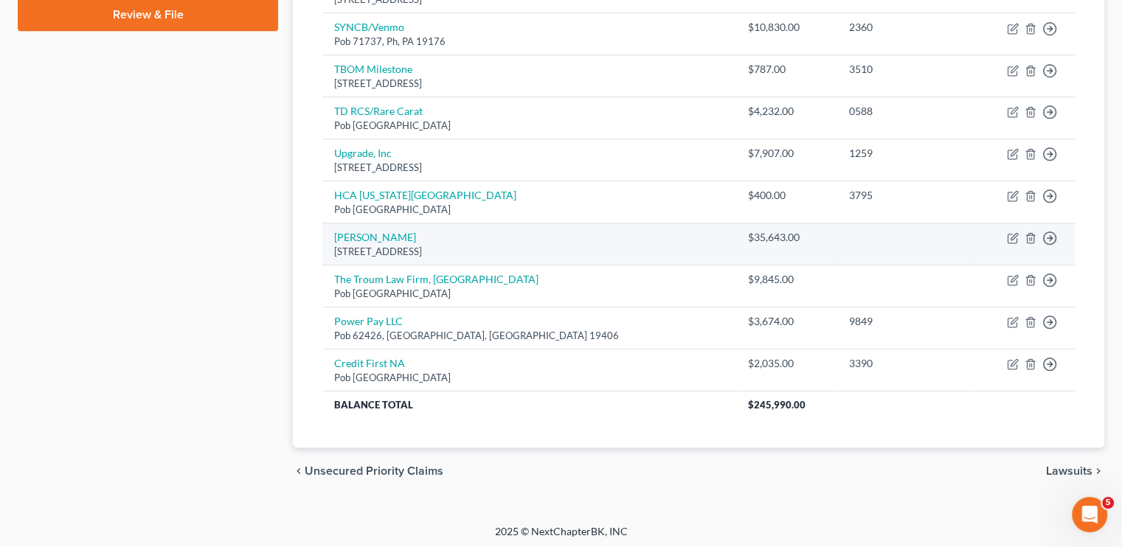
click at [383, 245] on div "1882 Enterprise Lane, Titusville, FL 32796" at bounding box center [529, 252] width 390 height 14
click at [376, 231] on link "Marilyn Eakin" at bounding box center [375, 237] width 82 height 13
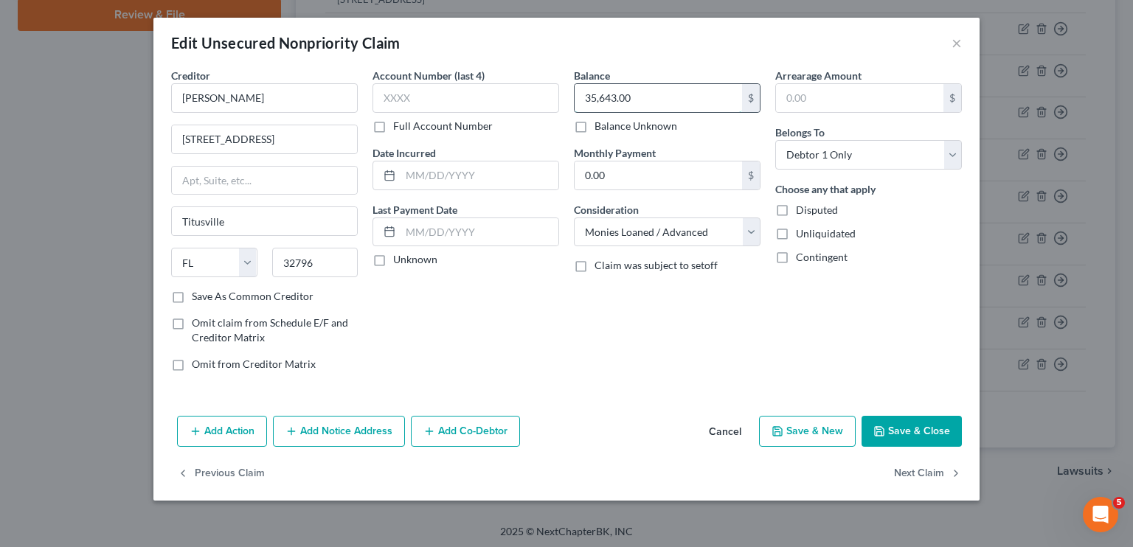
click at [666, 107] on input "35,643.00" at bounding box center [657, 98] width 167 height 28
drag, startPoint x: 920, startPoint y: 456, endPoint x: 911, endPoint y: 439, distance: 19.5
click at [911, 439] on div "Edit Unsecured Nonpriority Claim × Creditor * Marilyn Eakin 1882 Enterprise Lan…" at bounding box center [566, 259] width 826 height 483
click at [911, 439] on button "Save & Close" at bounding box center [911, 431] width 100 height 31
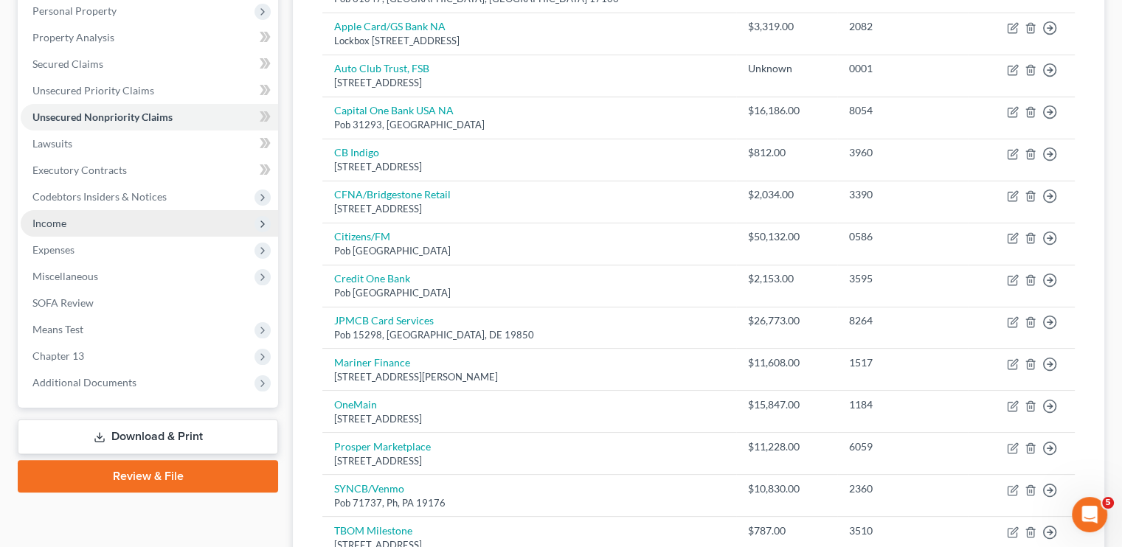
scroll to position [29, 0]
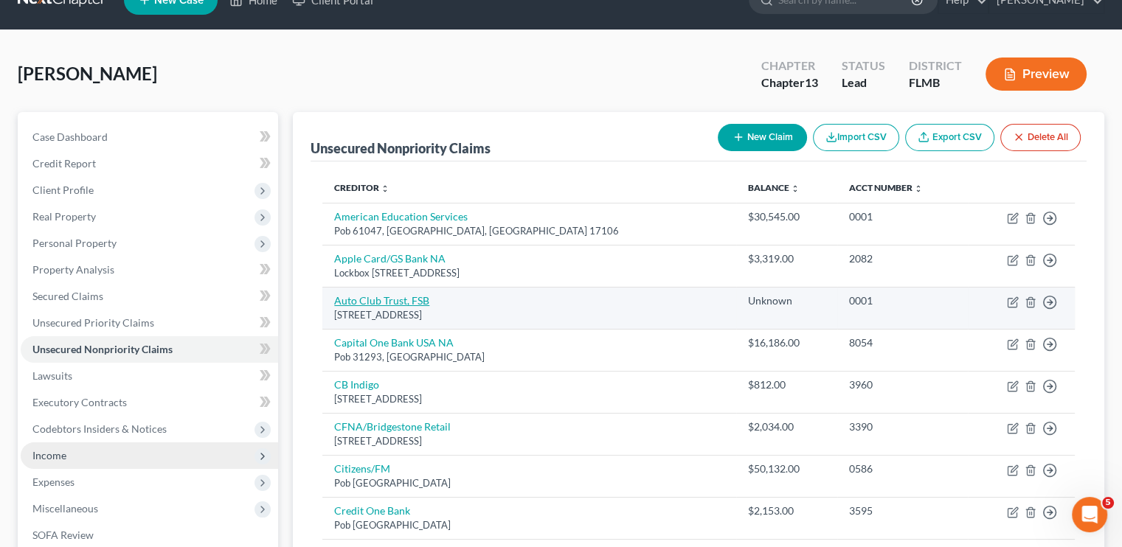
click at [394, 303] on link "Auto Club Trust, FSB" at bounding box center [381, 300] width 95 height 13
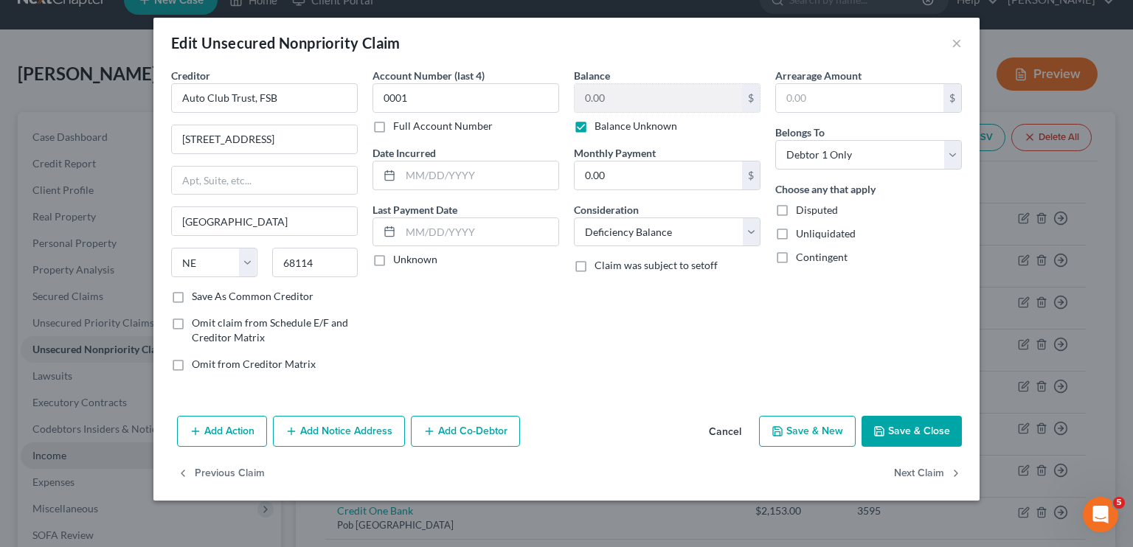
click at [594, 125] on label "Balance Unknown" at bounding box center [635, 126] width 83 height 15
click at [600, 125] on input "Balance Unknown" at bounding box center [605, 124] width 10 height 10
click at [615, 97] on input "0.00" at bounding box center [657, 98] width 167 height 28
click at [729, 432] on button "Cancel" at bounding box center [725, 431] width 56 height 29
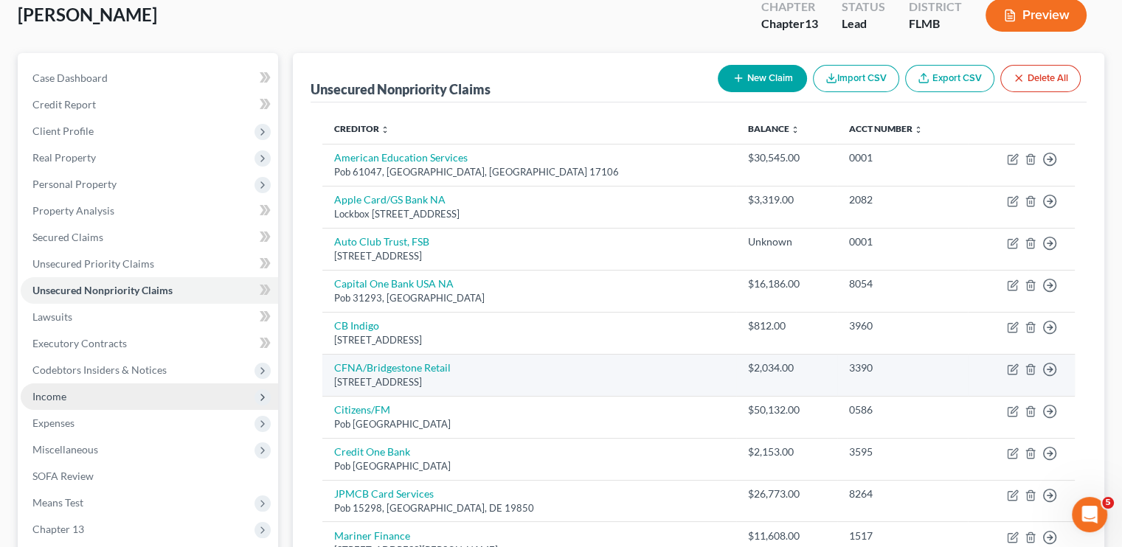
scroll to position [88, 0]
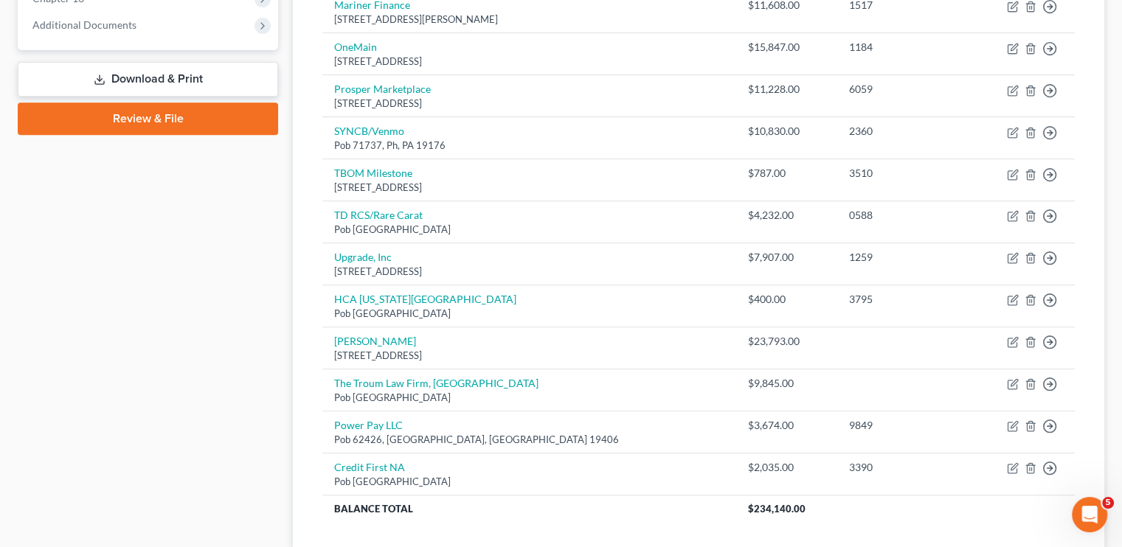
click at [581, 426] on tbody "American Education Services Pob 61047, Harrisburg, PA 17106 $30,545.00 0001 Mov…" at bounding box center [698, 67] width 752 height 909
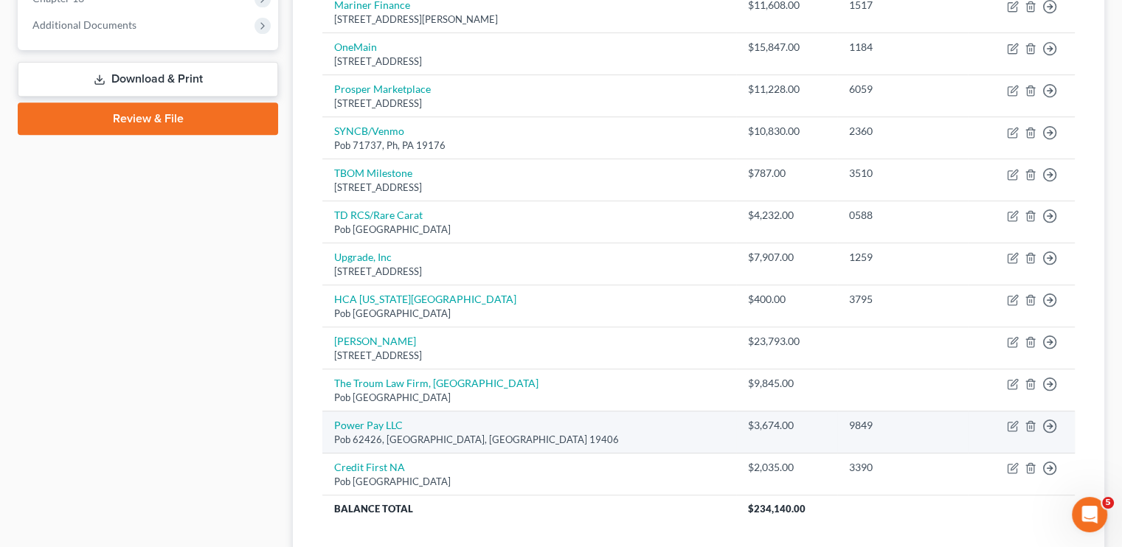
click at [581, 426] on td "Power Pay LLC Pob 62426, King Of Prussia, PA 19406" at bounding box center [529, 432] width 414 height 42
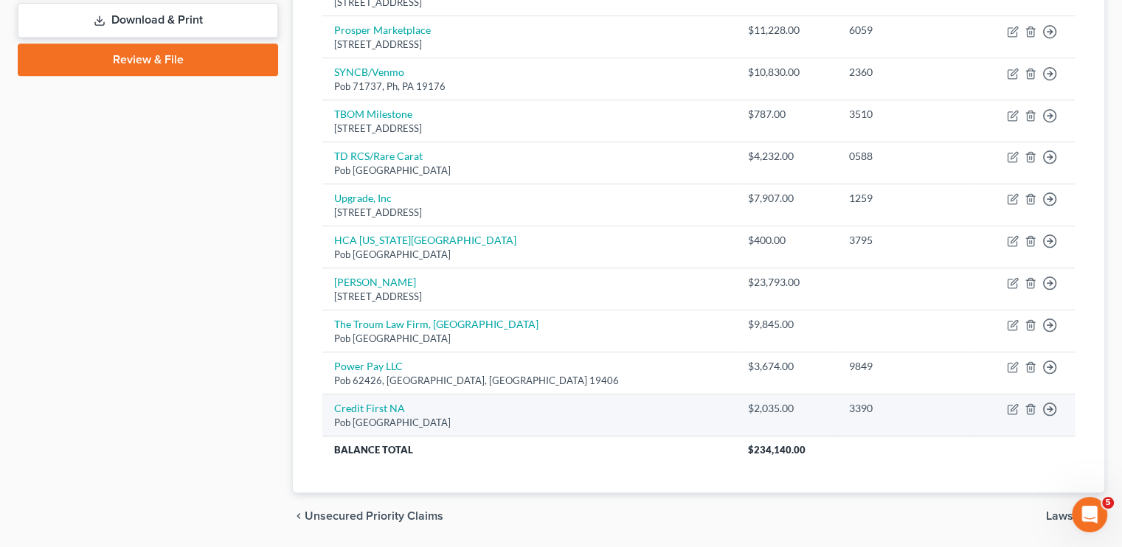
scroll to position [649, 0]
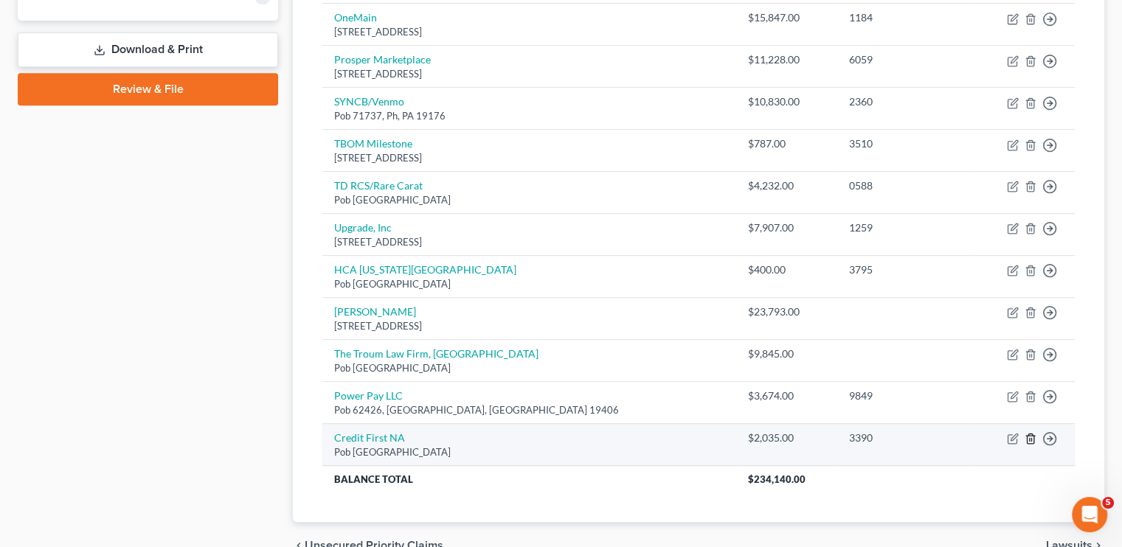
click at [1029, 434] on icon "button" at bounding box center [1030, 439] width 12 height 12
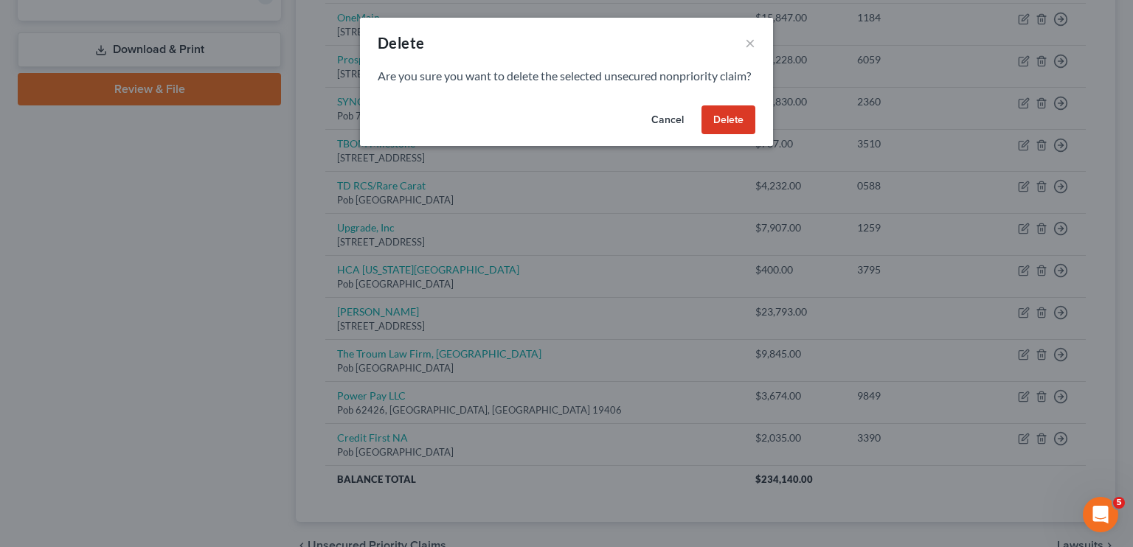
click at [667, 135] on button "Cancel" at bounding box center [667, 119] width 56 height 29
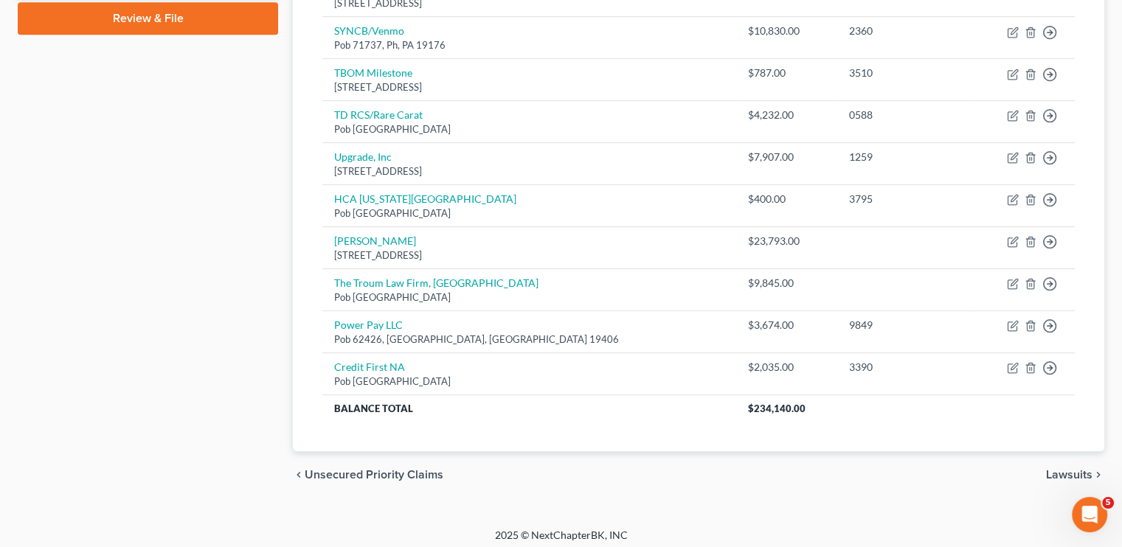
scroll to position [723, 0]
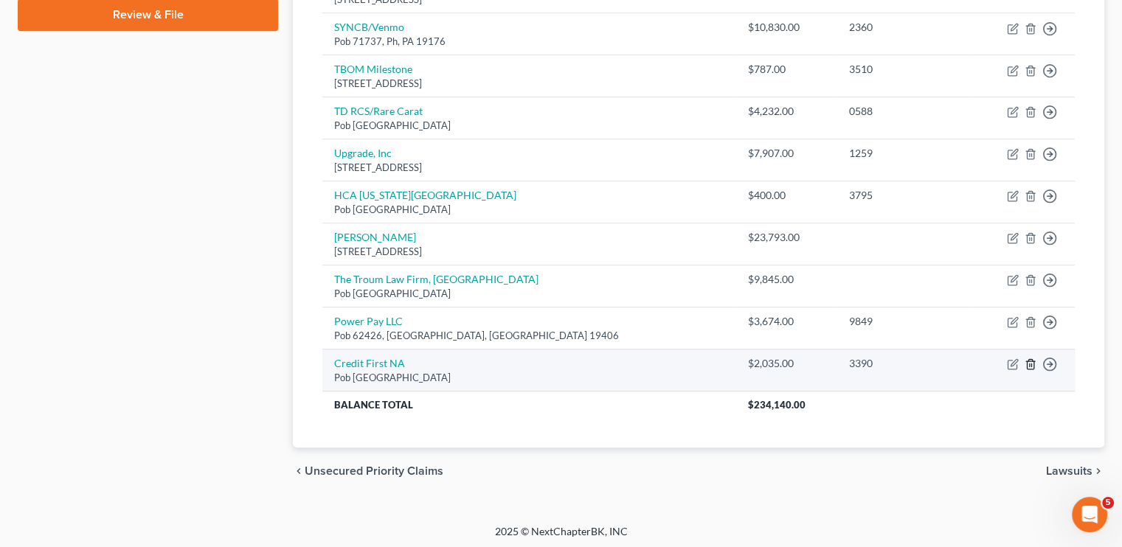
click at [1029, 364] on line "button" at bounding box center [1029, 365] width 0 height 3
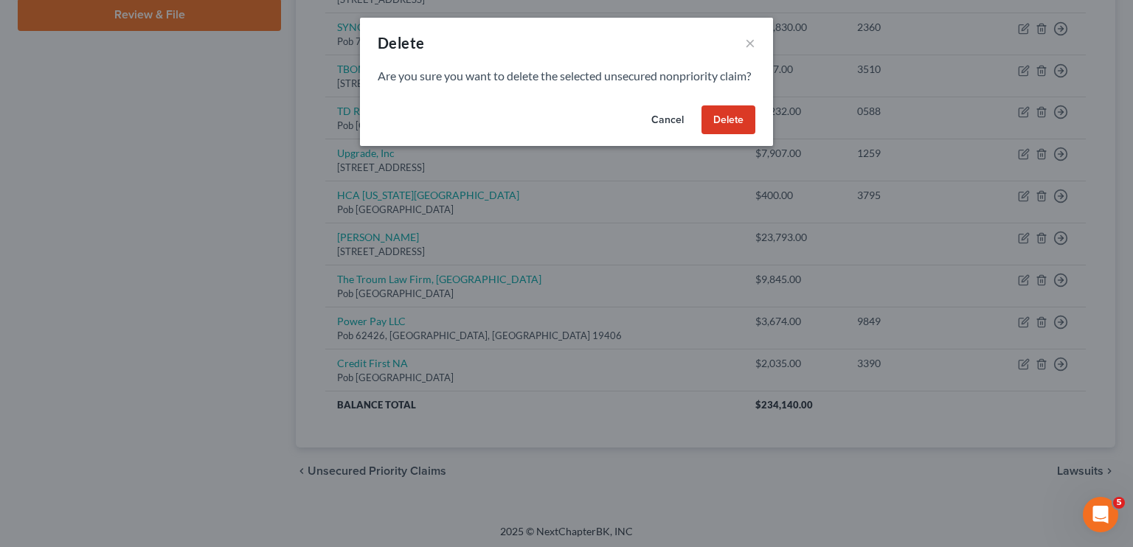
click at [726, 135] on button "Delete" at bounding box center [728, 119] width 54 height 29
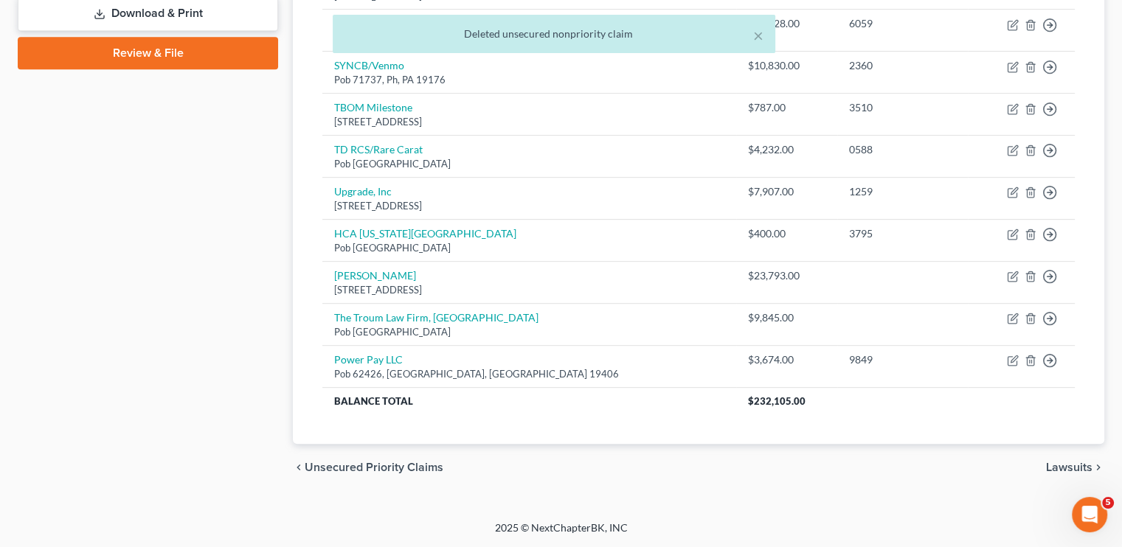
scroll to position [681, 0]
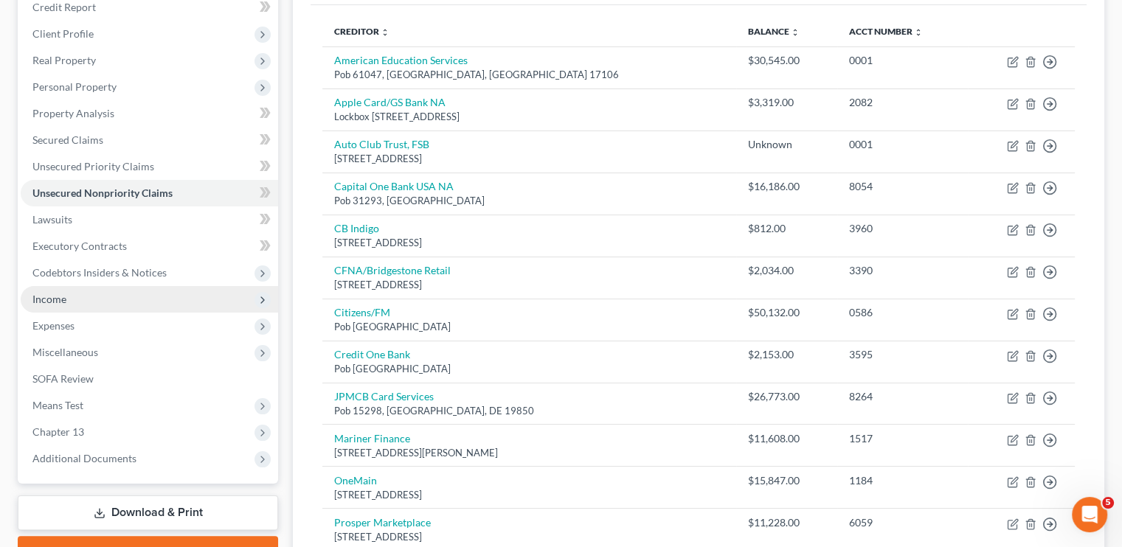
click at [736, 141] on td "Unknown" at bounding box center [786, 152] width 101 height 42
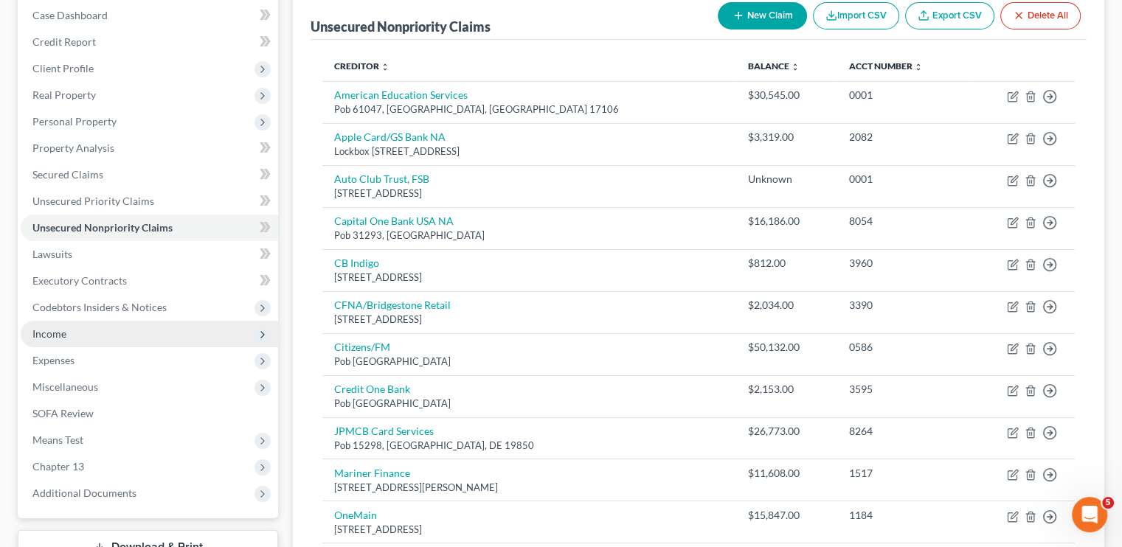
scroll to position [150, 0]
click at [751, 13] on button "New Claim" at bounding box center [762, 16] width 89 height 27
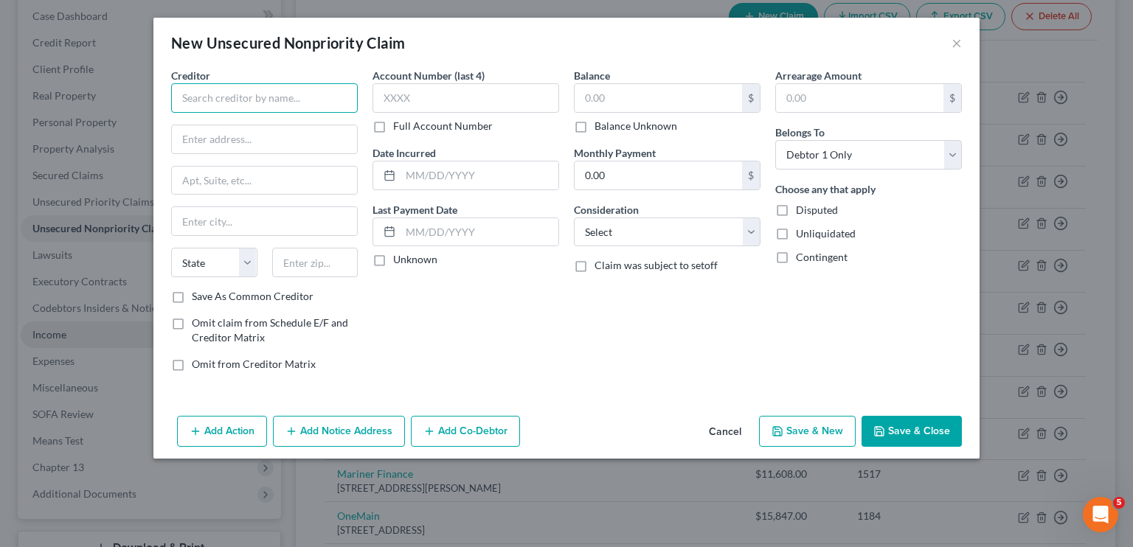
click at [277, 107] on input "text" at bounding box center [264, 97] width 187 height 29
click at [255, 107] on input "text" at bounding box center [264, 97] width 187 height 29
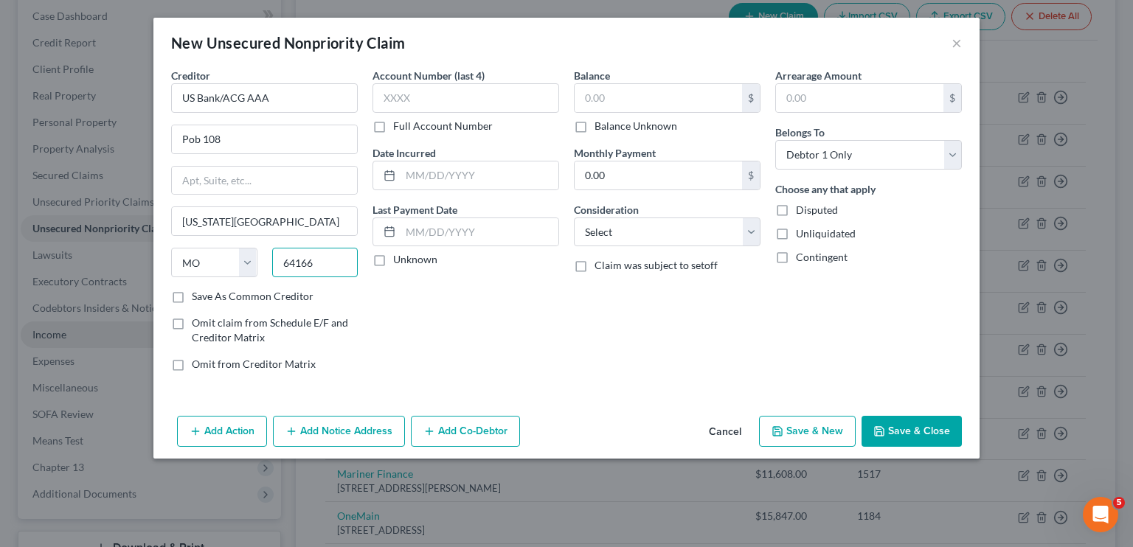
click at [292, 267] on input "64166" at bounding box center [315, 262] width 86 height 29
click at [448, 98] on input "text" at bounding box center [465, 97] width 187 height 29
click at [610, 96] on input "text" at bounding box center [657, 98] width 167 height 28
click at [897, 428] on button "Save & Close" at bounding box center [911, 431] width 100 height 31
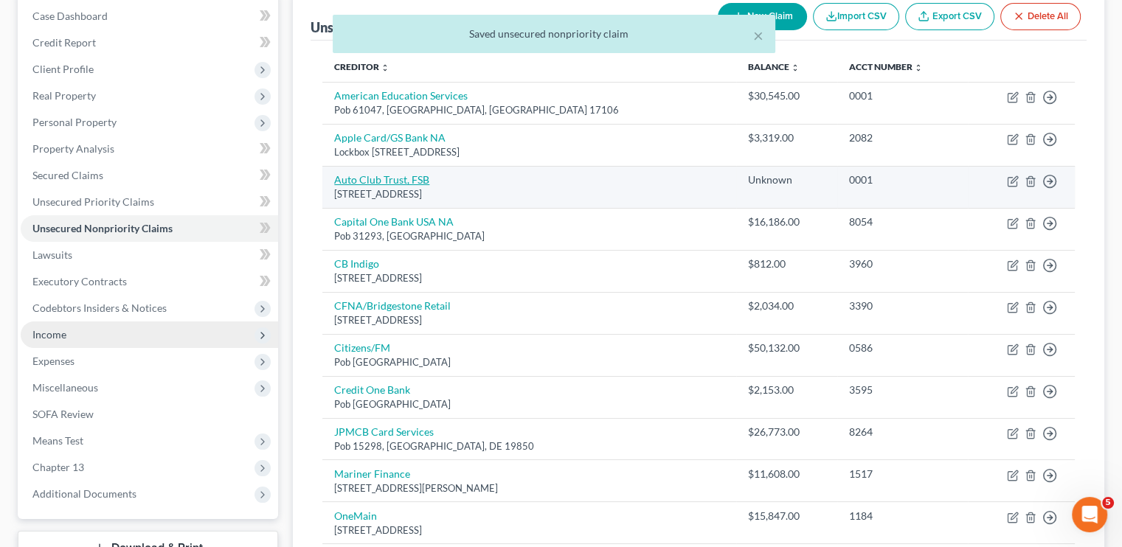
click at [401, 178] on link "Auto Club Trust, FSB" at bounding box center [381, 179] width 95 height 13
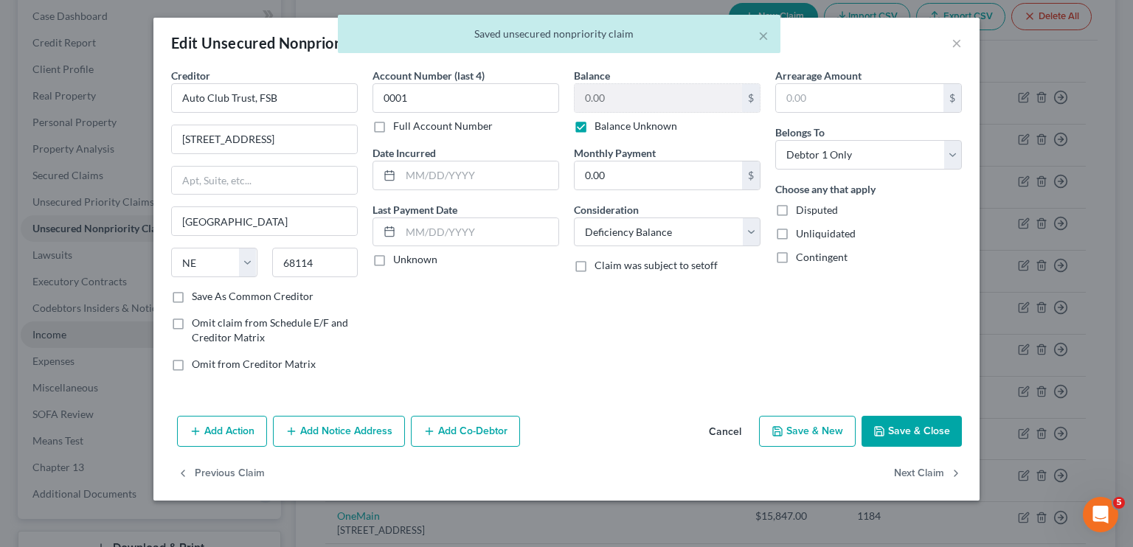
click at [594, 125] on label "Balance Unknown" at bounding box center [635, 126] width 83 height 15
click at [600, 125] on input "Balance Unknown" at bounding box center [605, 124] width 10 height 10
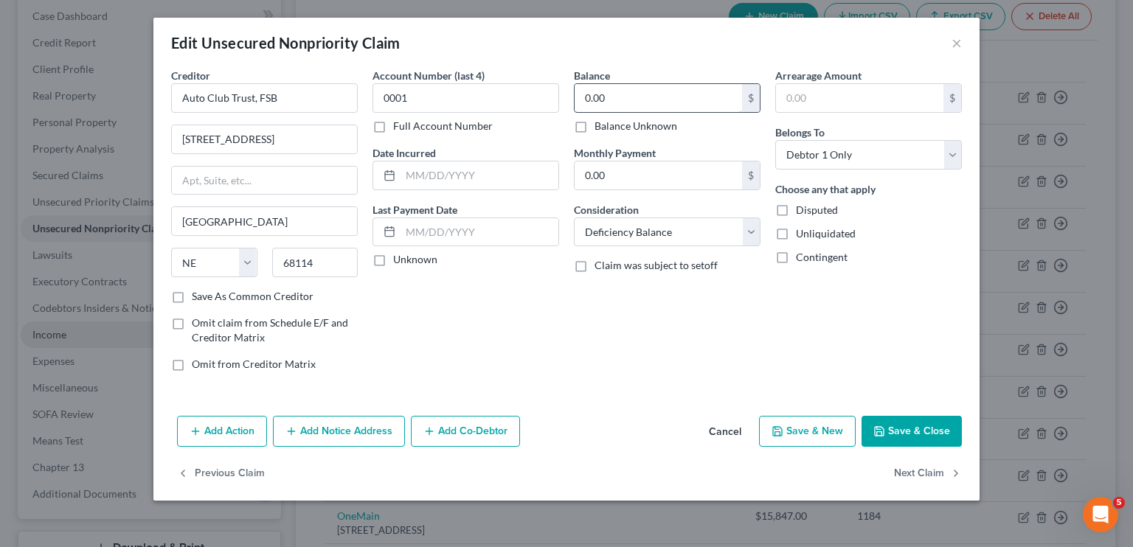
click at [611, 101] on input "0.00" at bounding box center [657, 98] width 167 height 28
click at [921, 430] on button "Save & Close" at bounding box center [911, 431] width 100 height 31
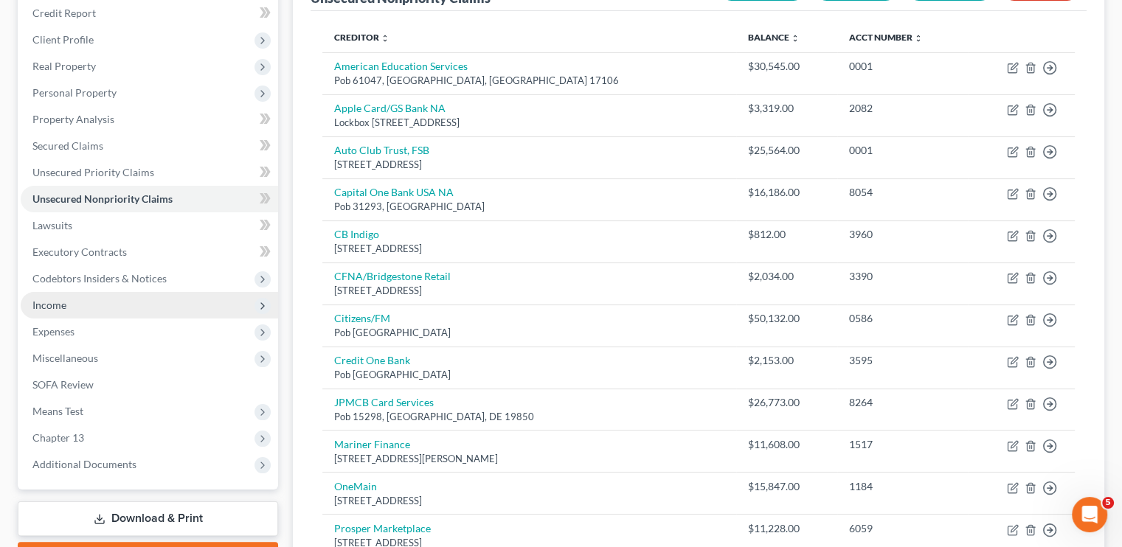
click at [921, 430] on tbody "American Education Services Pob 61047, Harrisburg, PA 17106 $30,545.00 0001 Mov…" at bounding box center [698, 506] width 752 height 909
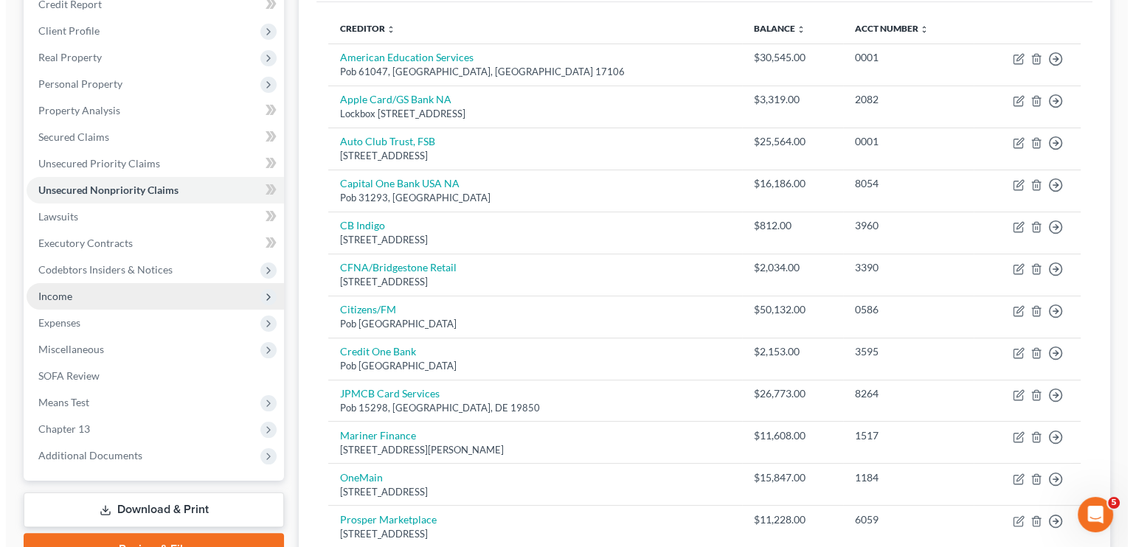
scroll to position [0, 0]
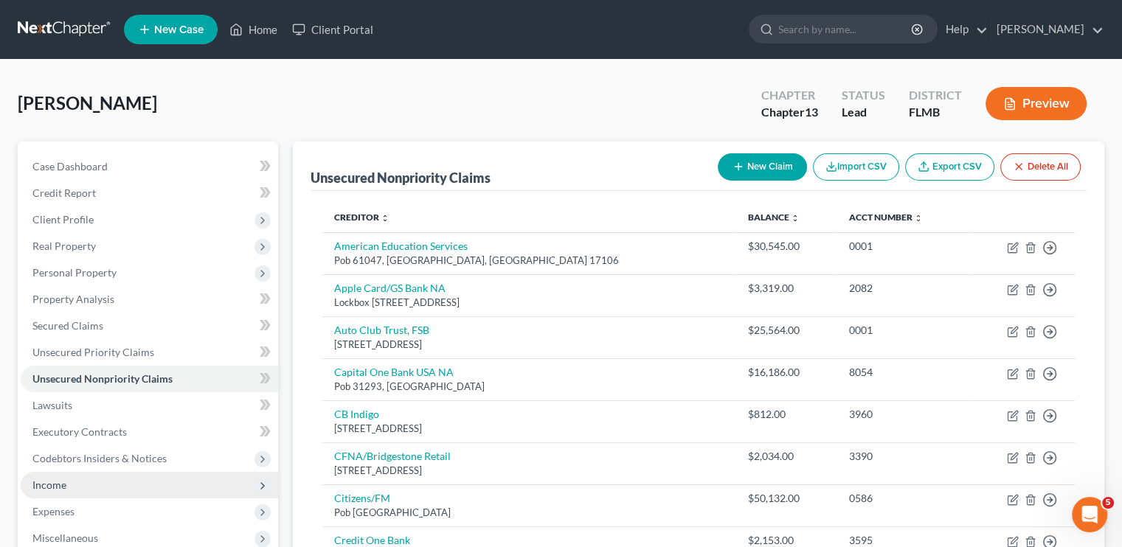
click at [754, 166] on button "New Claim" at bounding box center [762, 166] width 89 height 27
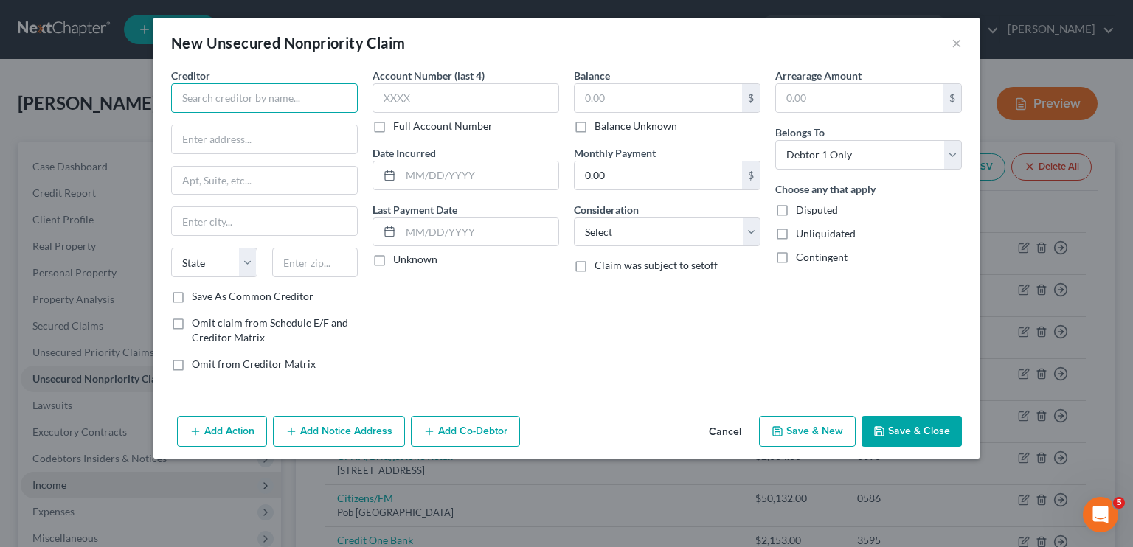
click at [245, 108] on input "text" at bounding box center [264, 97] width 187 height 29
click at [268, 95] on input "Advent Heatl" at bounding box center [264, 97] width 187 height 29
click at [599, 95] on input "text" at bounding box center [657, 98] width 167 height 28
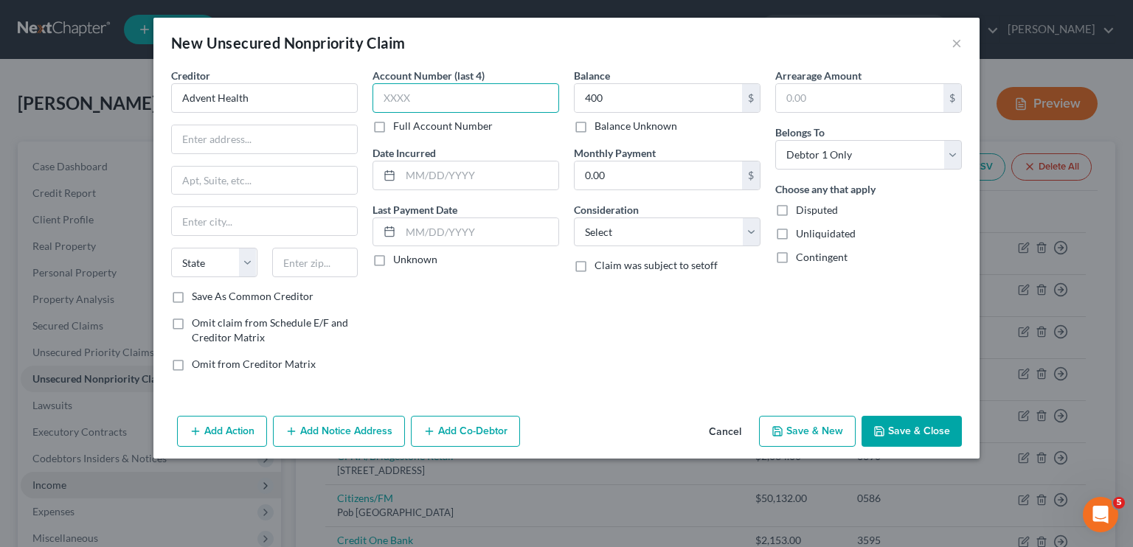
click at [411, 104] on input "text" at bounding box center [465, 97] width 187 height 29
click at [402, 373] on div "Account Number (last 4) 6568 Full Account Number Date Incurred Last Payment Dat…" at bounding box center [465, 226] width 201 height 316
click at [221, 139] on input "text" at bounding box center [264, 139] width 185 height 28
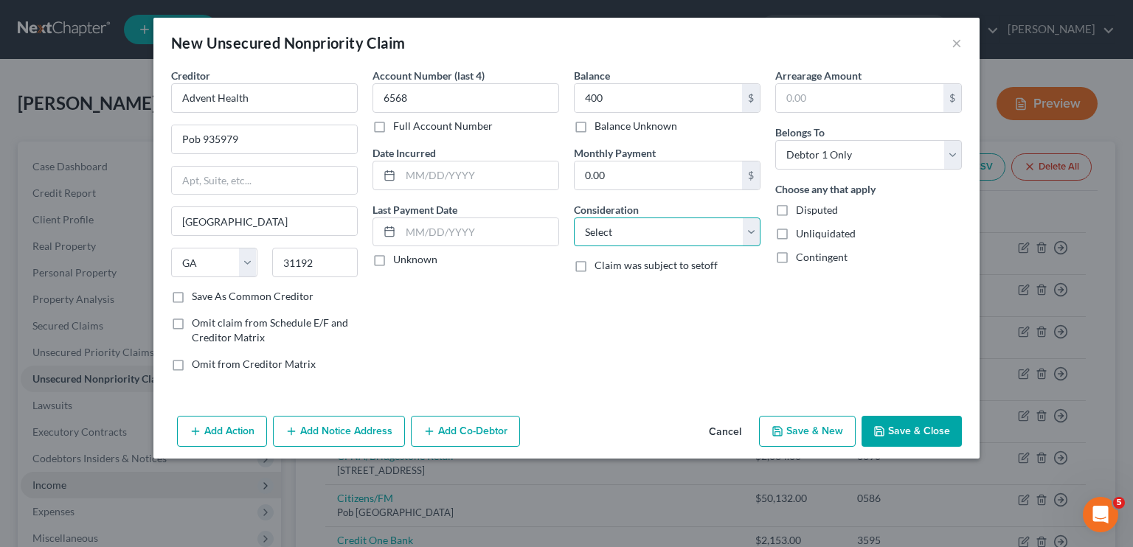
click at [581, 237] on select "Select Cable / Satellite Services Collection Agency Credit Card Debt Debt Couns…" at bounding box center [667, 232] width 187 height 29
click at [574, 218] on select "Select Cable / Satellite Services Collection Agency Credit Card Debt Debt Couns…" at bounding box center [667, 232] width 187 height 29
click at [889, 432] on button "Save & Close" at bounding box center [911, 431] width 100 height 31
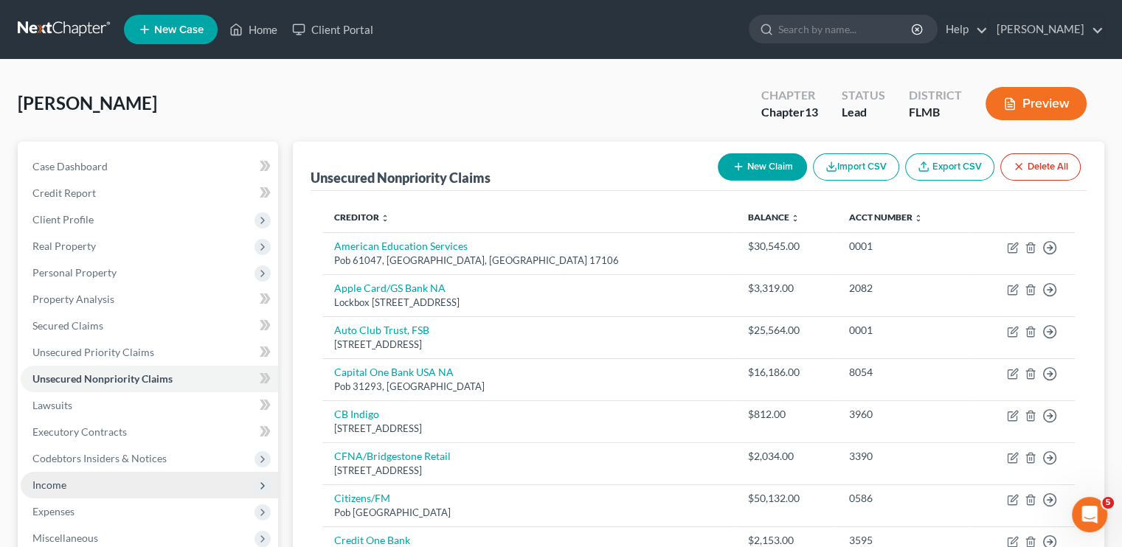
click at [739, 157] on button "New Claim" at bounding box center [762, 166] width 89 height 27
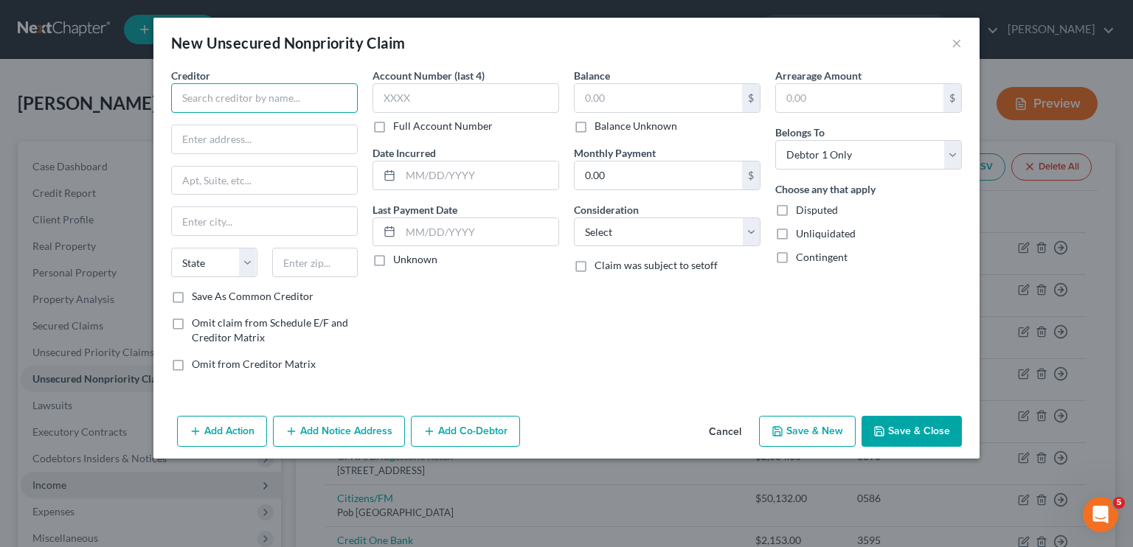
click at [278, 105] on input "text" at bounding box center [264, 97] width 187 height 29
click at [954, 42] on button "×" at bounding box center [956, 43] width 10 height 18
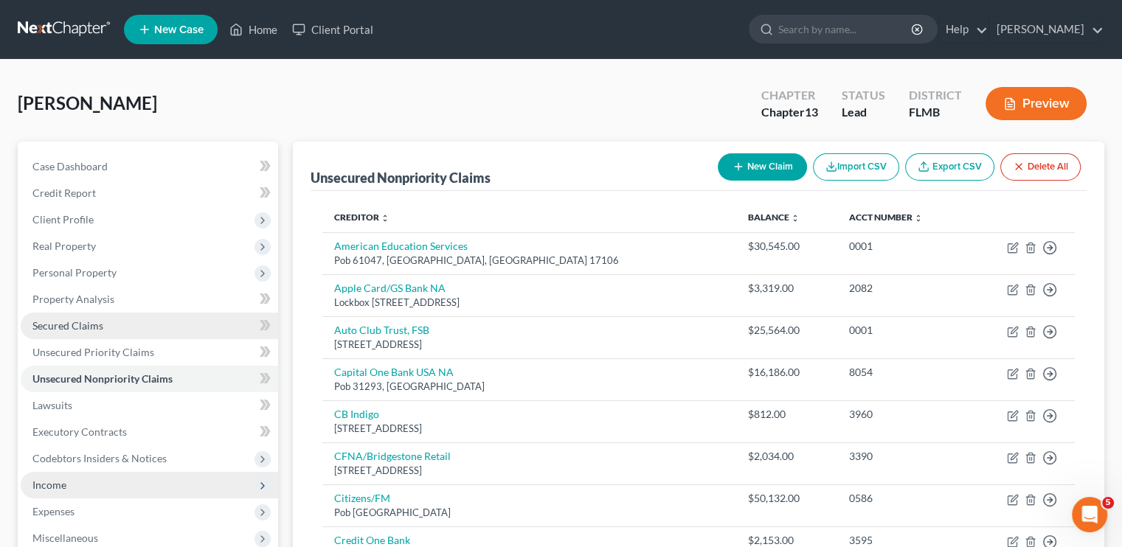
click at [139, 322] on link "Secured Claims" at bounding box center [149, 326] width 257 height 27
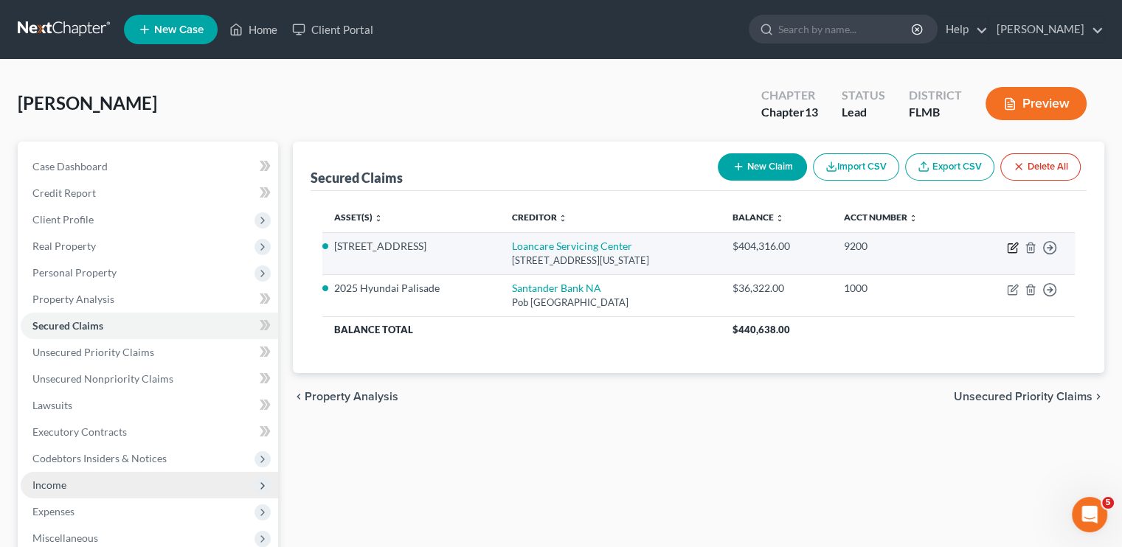
click at [1015, 243] on icon "button" at bounding box center [1013, 246] width 7 height 7
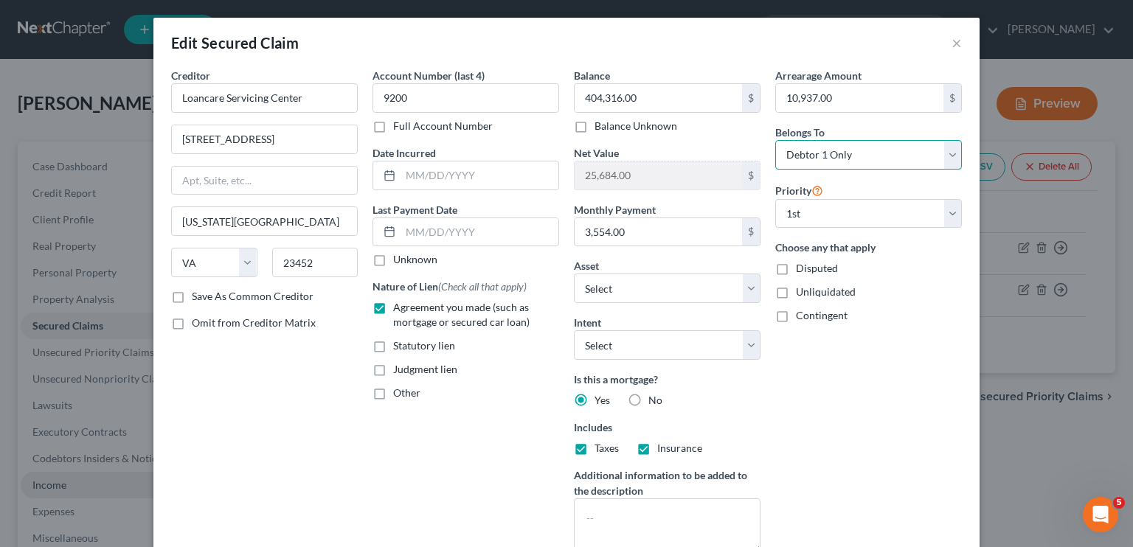
click at [799, 148] on select "Select Debtor 1 Only Debtor 2 Only Debtor 1 And Debtor 2 Only At Least One Of T…" at bounding box center [868, 154] width 187 height 29
click at [775, 140] on select "Select Debtor 1 Only Debtor 2 Only Debtor 1 And Debtor 2 Only At Least One Of T…" at bounding box center [868, 154] width 187 height 29
click at [827, 412] on div "Arrearage Amount 10,937.00 $ Belongs To * Select Debtor 1 Only Debtor 2 Only De…" at bounding box center [868, 316] width 201 height 497
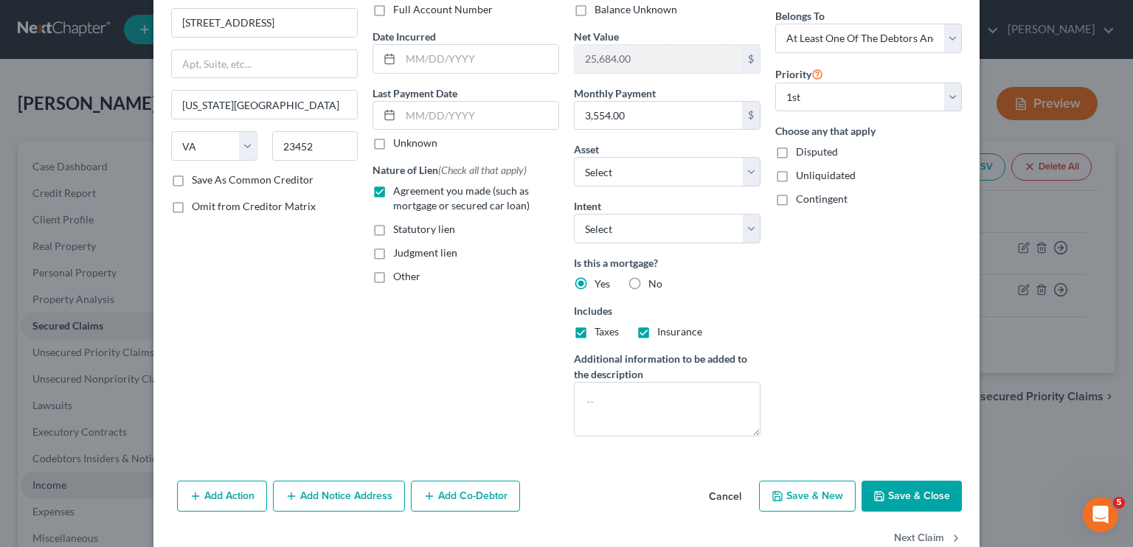
scroll to position [118, 0]
click at [487, 490] on button "Add Co-Debtor" at bounding box center [465, 494] width 109 height 31
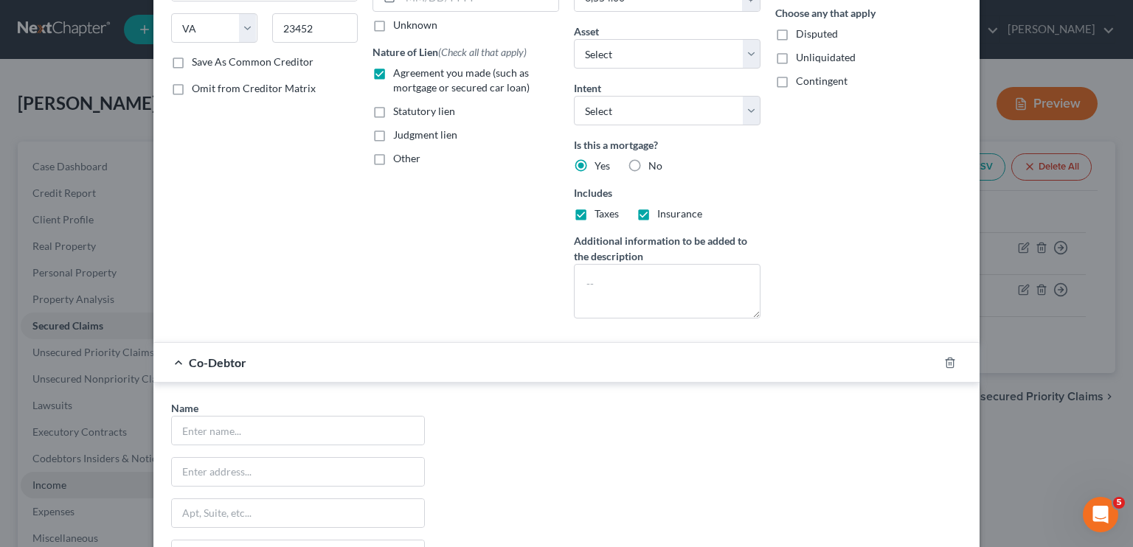
scroll to position [236, 0]
click at [233, 428] on input "text" at bounding box center [298, 429] width 252 height 28
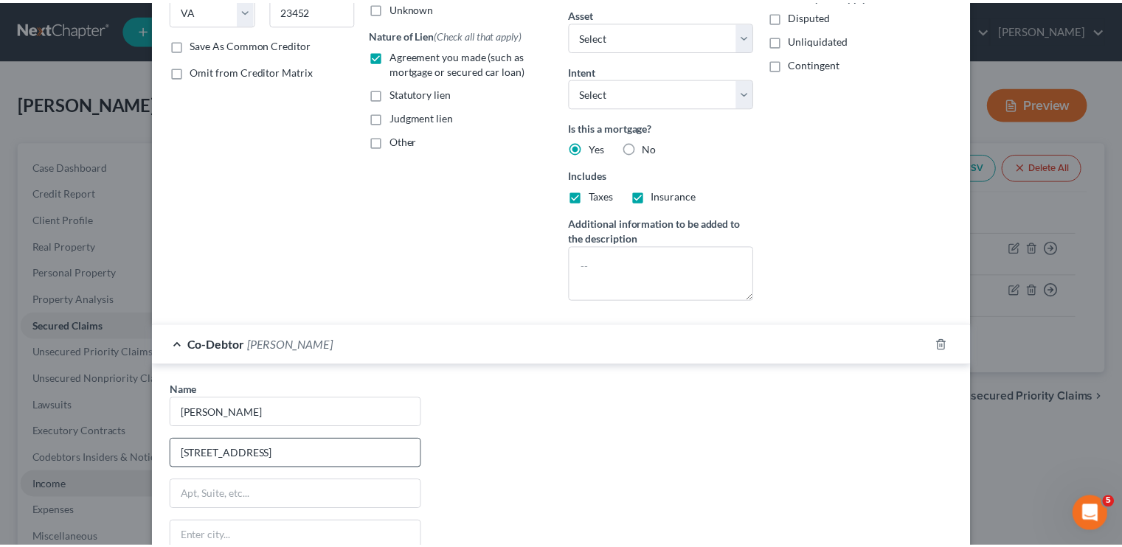
scroll to position [494, 0]
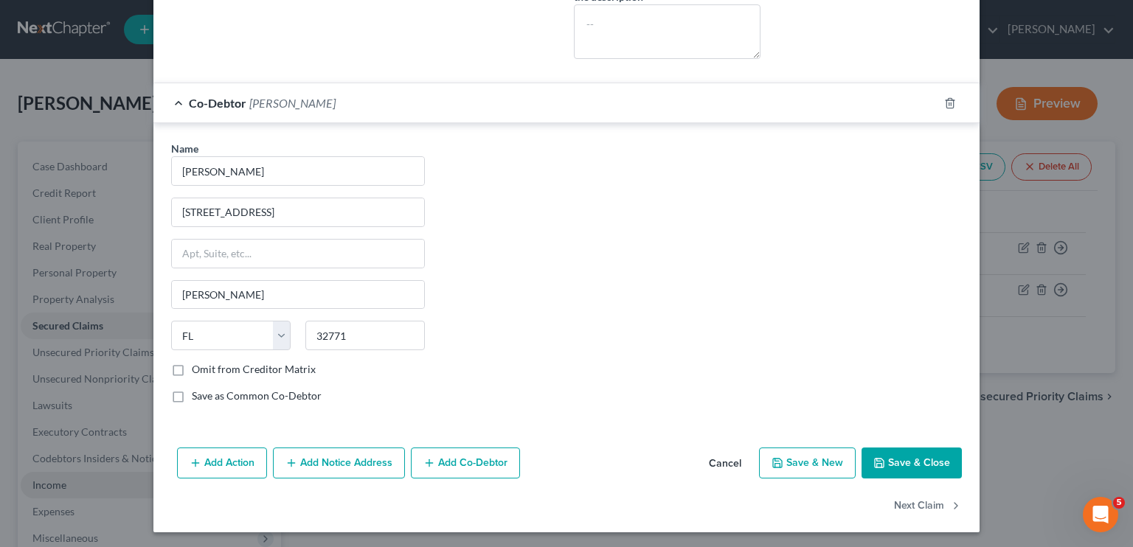
click at [896, 455] on button "Save & Close" at bounding box center [911, 463] width 100 height 31
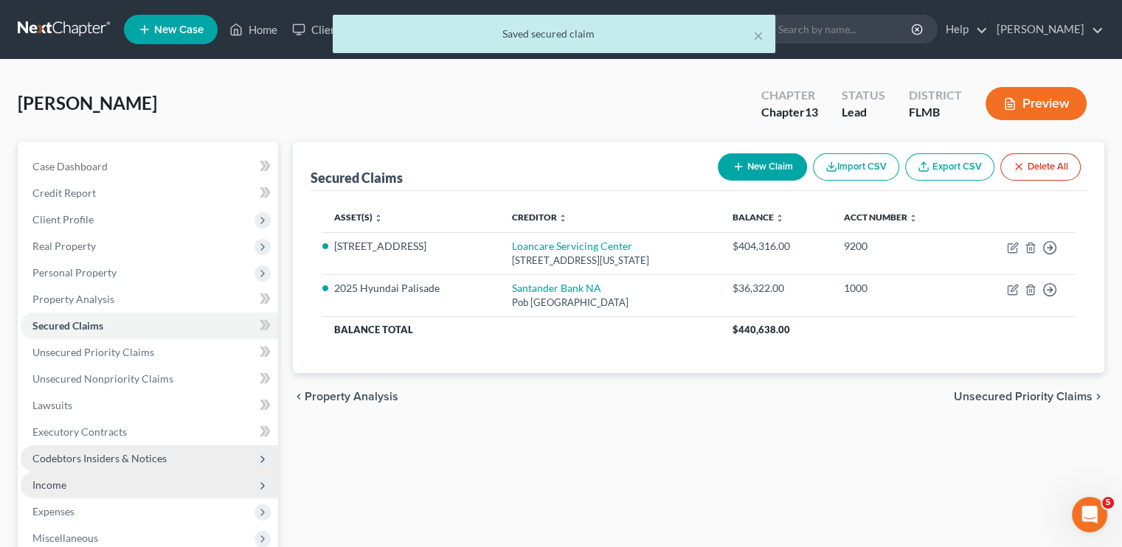
click at [93, 464] on span "Codebtors Insiders & Notices" at bounding box center [149, 458] width 257 height 27
click at [139, 455] on span "Codebtors Insiders & Notices" at bounding box center [99, 458] width 134 height 13
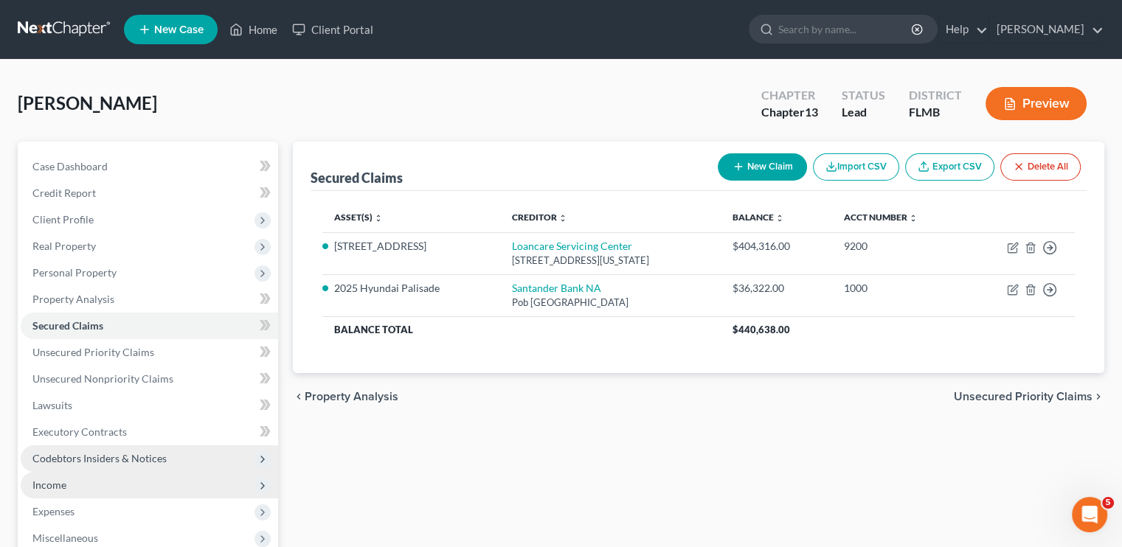
drag, startPoint x: 139, startPoint y: 455, endPoint x: 260, endPoint y: 459, distance: 121.0
click at [260, 459] on icon at bounding box center [263, 460] width 12 height 12
click at [204, 484] on link "Codebtors" at bounding box center [164, 485] width 228 height 27
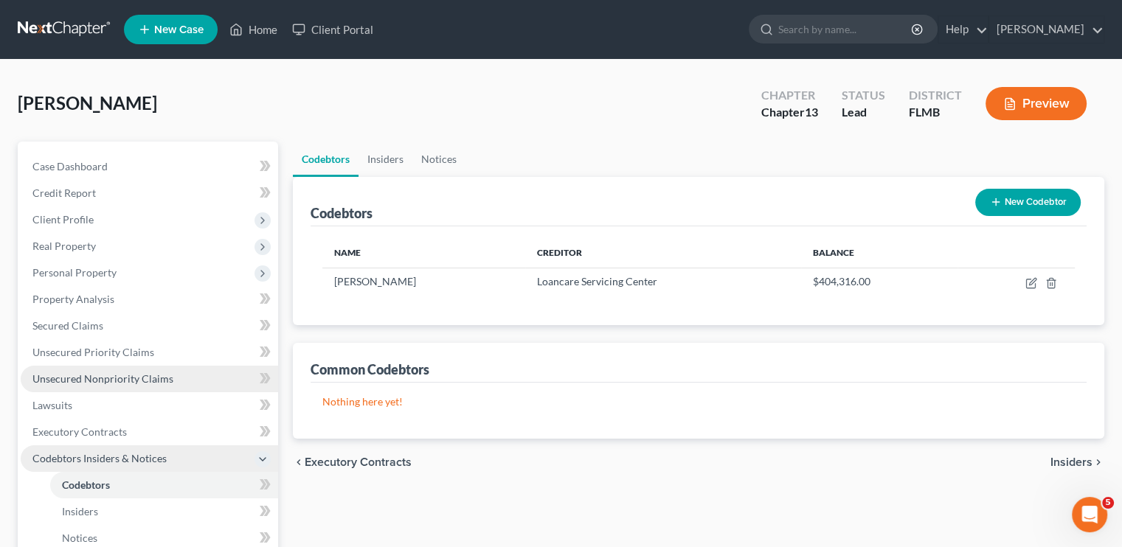
click at [77, 375] on span "Unsecured Nonpriority Claims" at bounding box center [102, 378] width 141 height 13
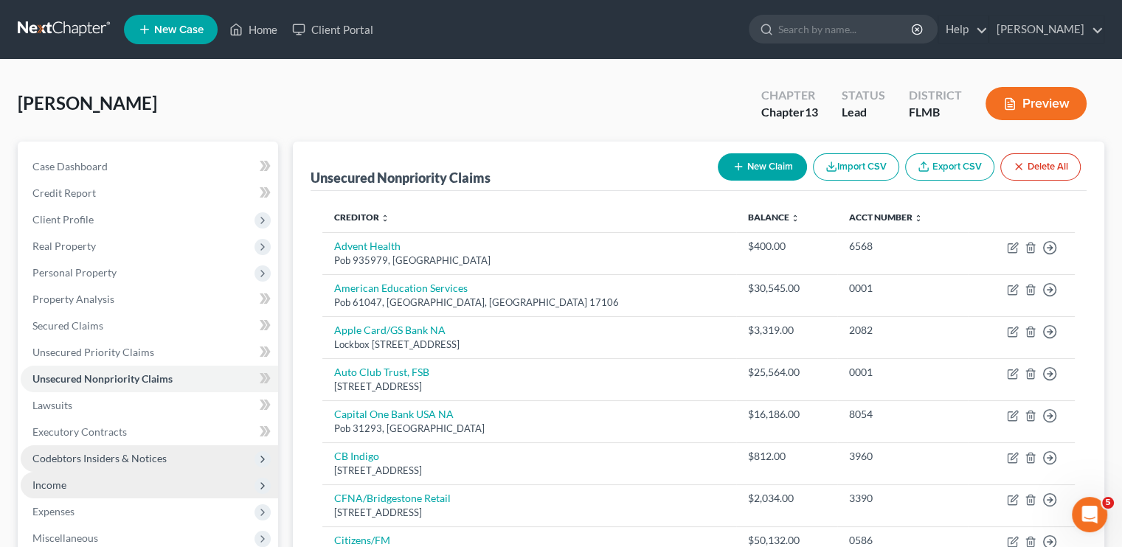
click at [762, 170] on button "New Claim" at bounding box center [762, 166] width 89 height 27
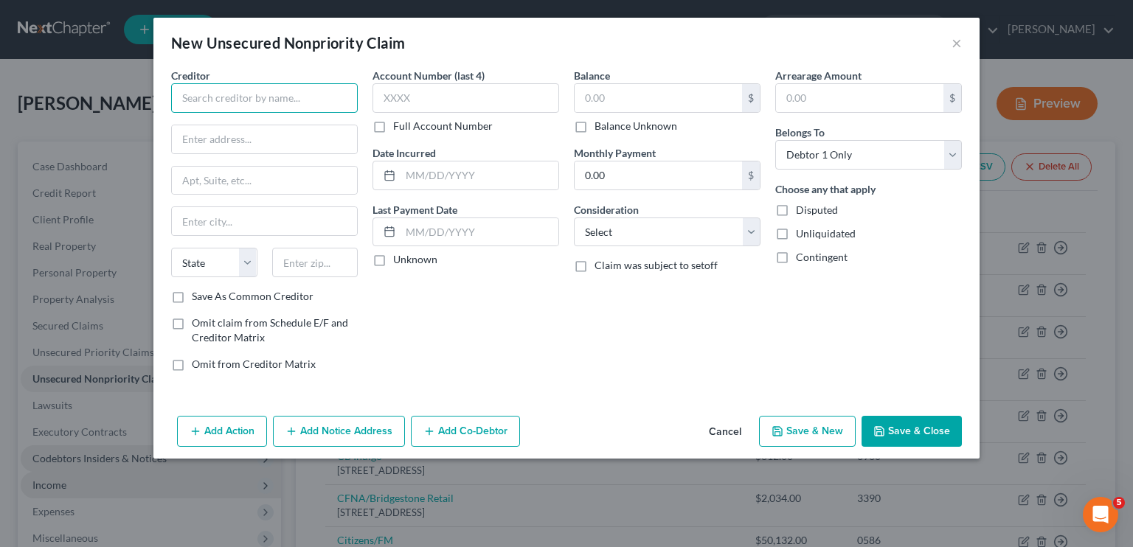
click at [285, 104] on input "text" at bounding box center [264, 97] width 187 height 29
click at [912, 431] on button "Save & Close" at bounding box center [911, 431] width 100 height 31
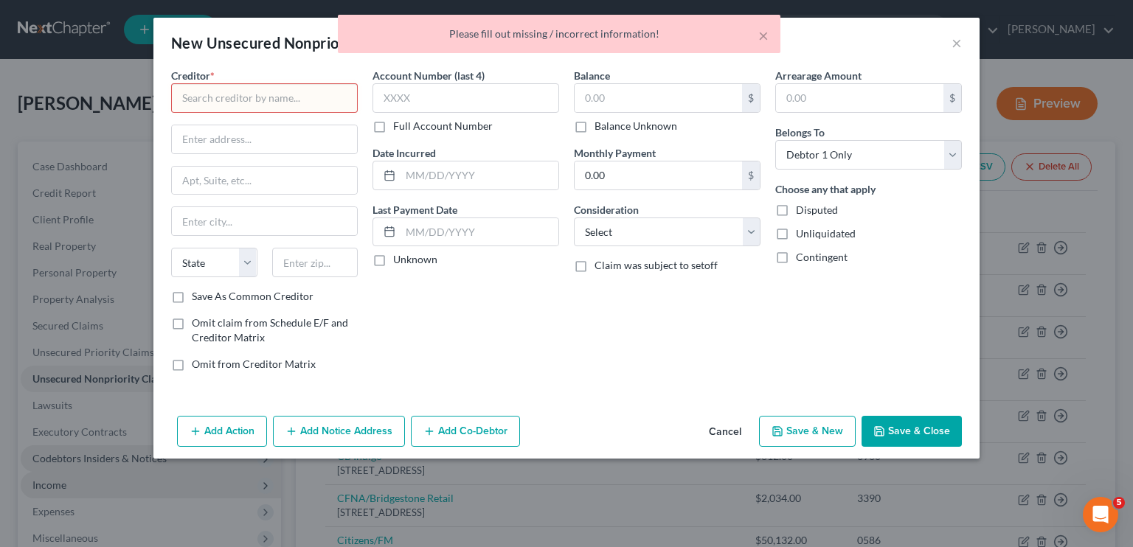
click at [718, 438] on button "Cancel" at bounding box center [725, 431] width 56 height 29
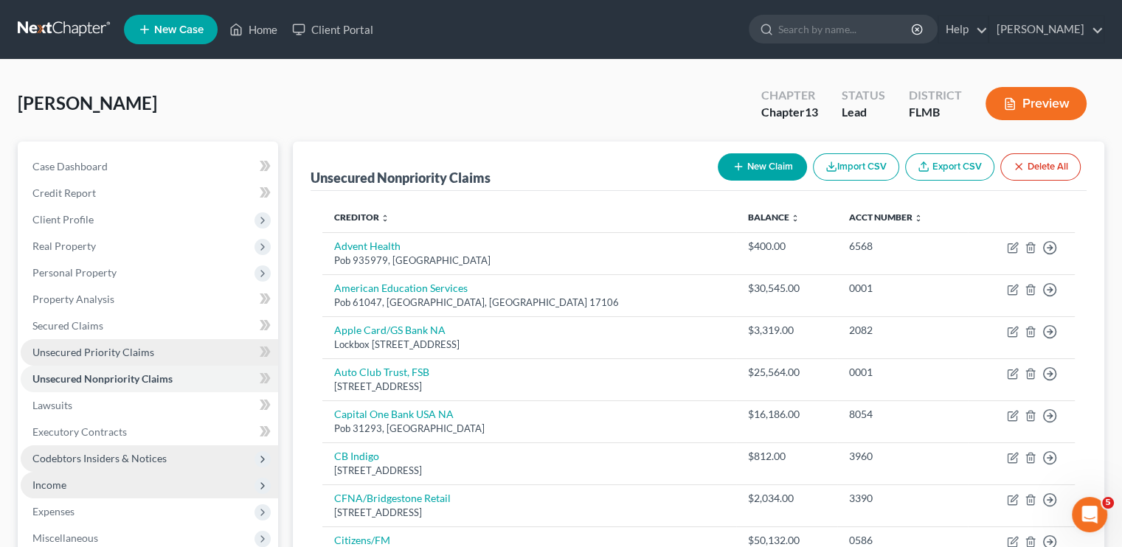
click at [142, 355] on span "Unsecured Priority Claims" at bounding box center [93, 352] width 122 height 13
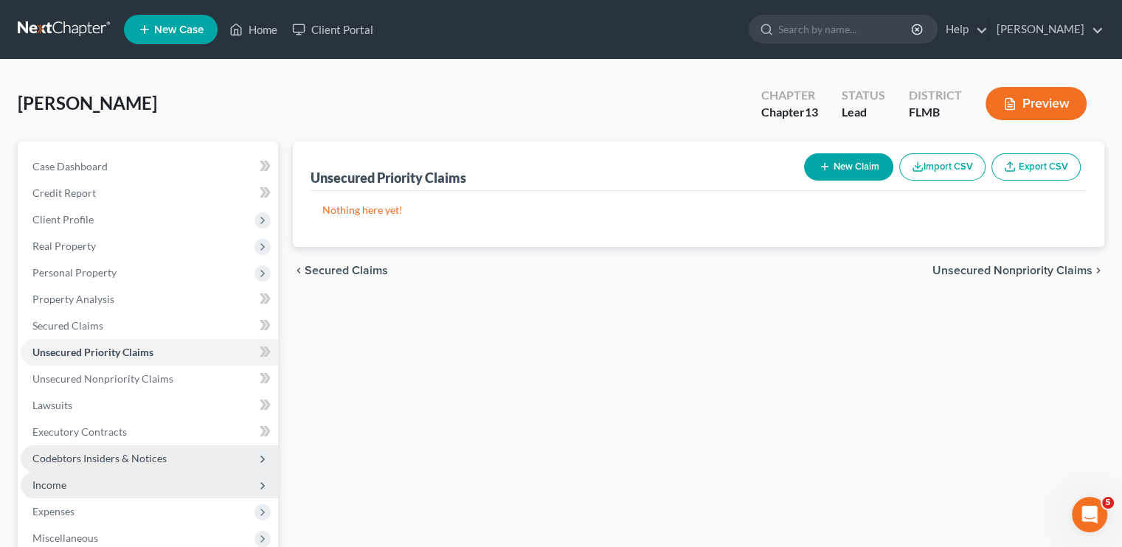
click at [841, 166] on button "New Claim" at bounding box center [848, 166] width 89 height 27
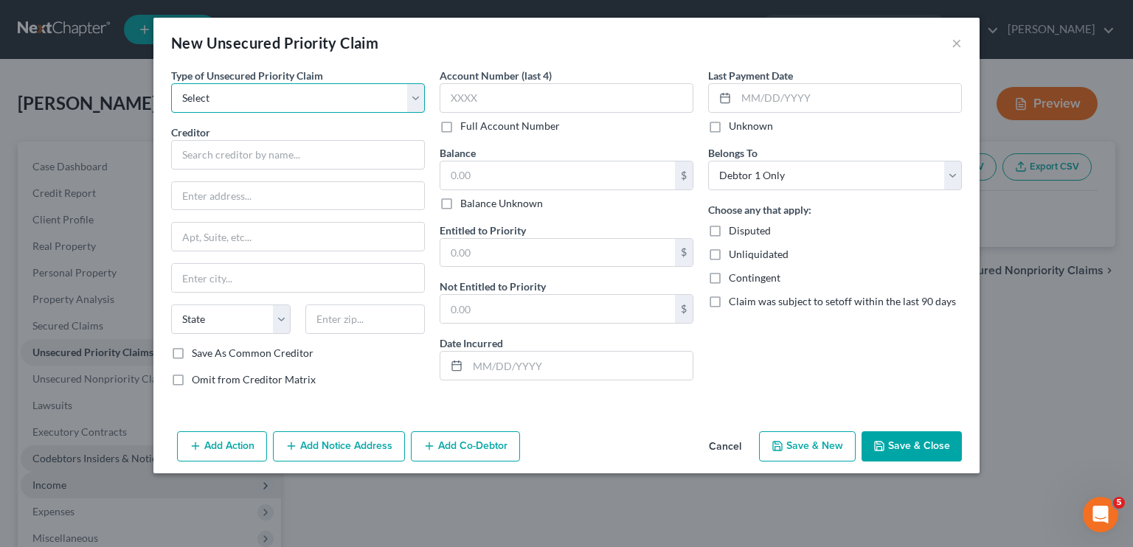
click at [288, 99] on select "Select Taxes & Other Government Units Domestic Support Obligations Extensions o…" at bounding box center [298, 97] width 254 height 29
click at [171, 83] on select "Select Taxes & Other Government Units Domestic Support Obligations Extensions o…" at bounding box center [298, 97] width 254 height 29
click at [254, 156] on input "text" at bounding box center [298, 154] width 254 height 29
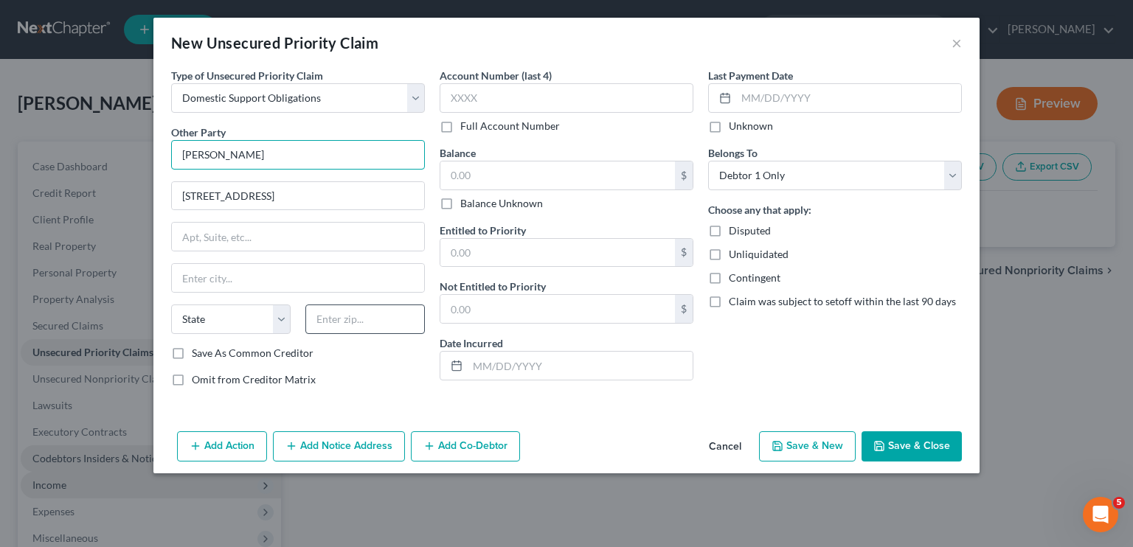
drag, startPoint x: 295, startPoint y: 111, endPoint x: 327, endPoint y: 322, distance: 212.7
click at [327, 322] on div "Other Party * Lena Kay Gatza 105 Marathon Lane State AL AK AR AZ CA CO CT DE DC…" at bounding box center [298, 235] width 254 height 221
click at [327, 322] on input "text" at bounding box center [364, 319] width 119 height 29
click at [453, 175] on input "text" at bounding box center [557, 175] width 235 height 28
click at [460, 199] on label "Balance Unknown" at bounding box center [501, 203] width 83 height 15
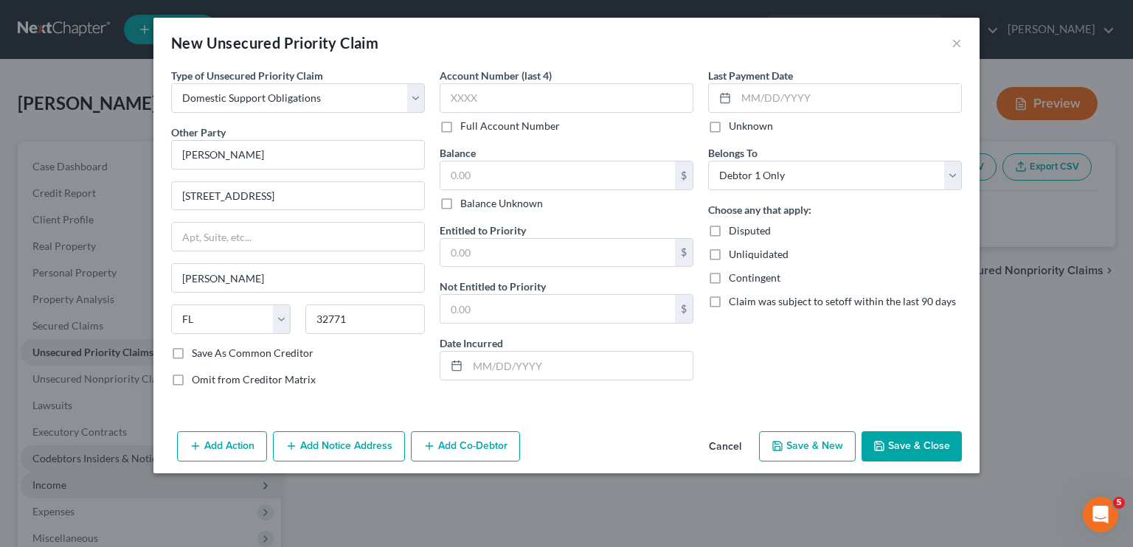
click at [466, 199] on input "Balance Unknown" at bounding box center [471, 201] width 10 height 10
click at [718, 350] on div "Last Payment Date Unknown Belongs To * Select Debtor 1 Only Debtor 2 Only Debto…" at bounding box center [835, 233] width 268 height 331
click at [743, 358] on div "Last Payment Date Unknown Belongs To * Select Debtor 1 Only Debtor 2 Only Debto…" at bounding box center [835, 233] width 268 height 331
click at [720, 344] on div "Last Payment Date Unknown Belongs To * Select Debtor 1 Only Debtor 2 Only Debto…" at bounding box center [835, 233] width 268 height 331
click at [861, 390] on div "Last Payment Date Unknown Belongs To * Select Debtor 1 Only Debtor 2 Only Debto…" at bounding box center [835, 233] width 268 height 331
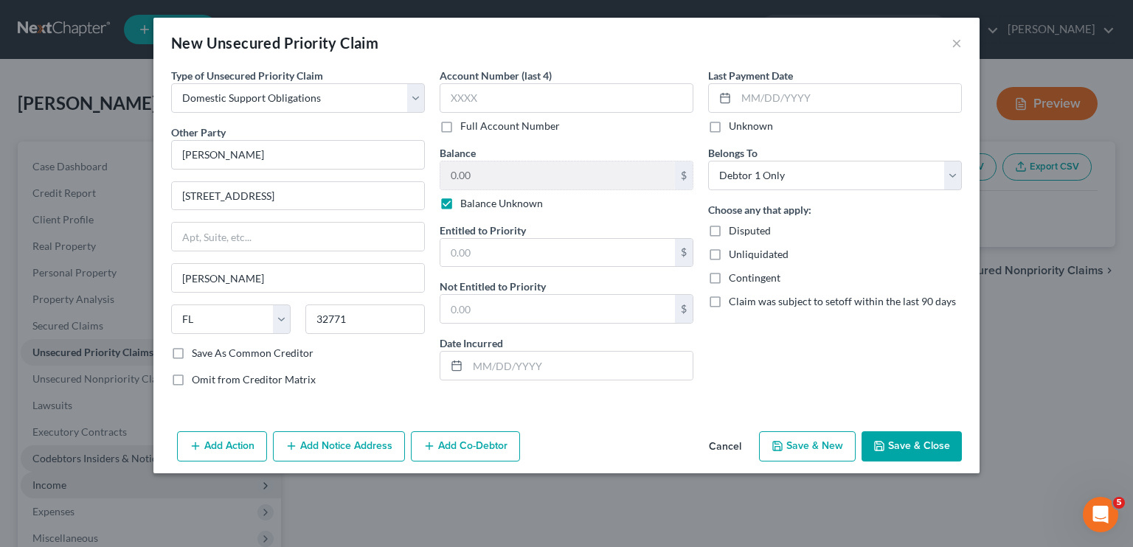
click at [903, 434] on button "Save & Close" at bounding box center [911, 446] width 100 height 31
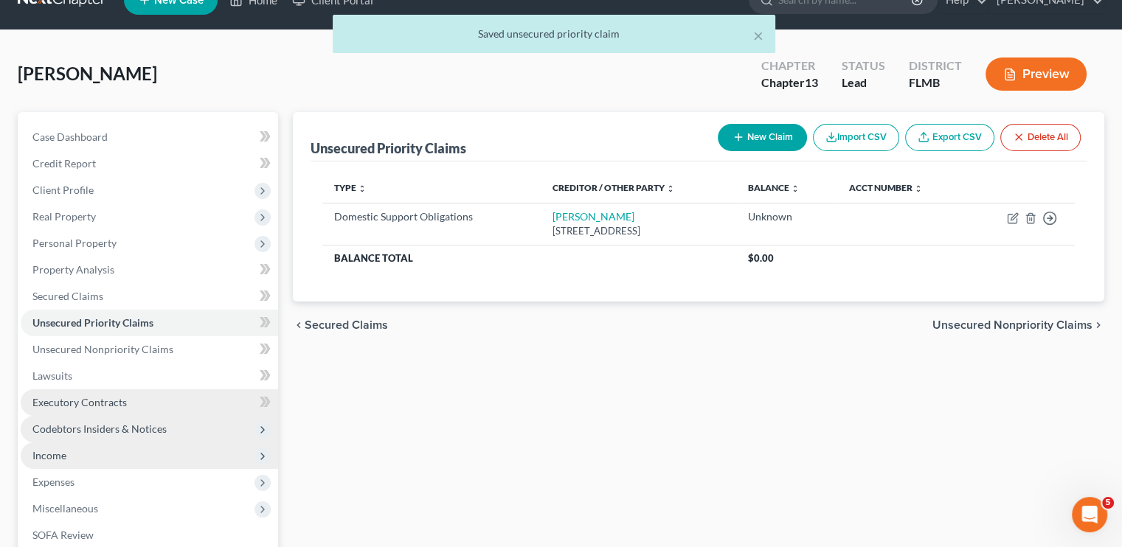
scroll to position [59, 0]
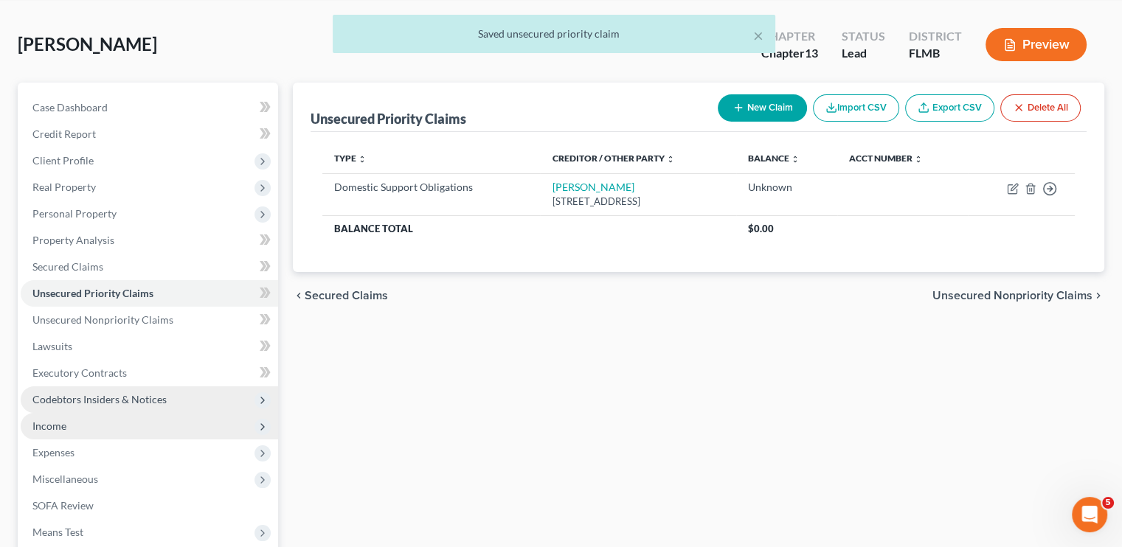
click at [98, 432] on span "Income" at bounding box center [149, 426] width 257 height 27
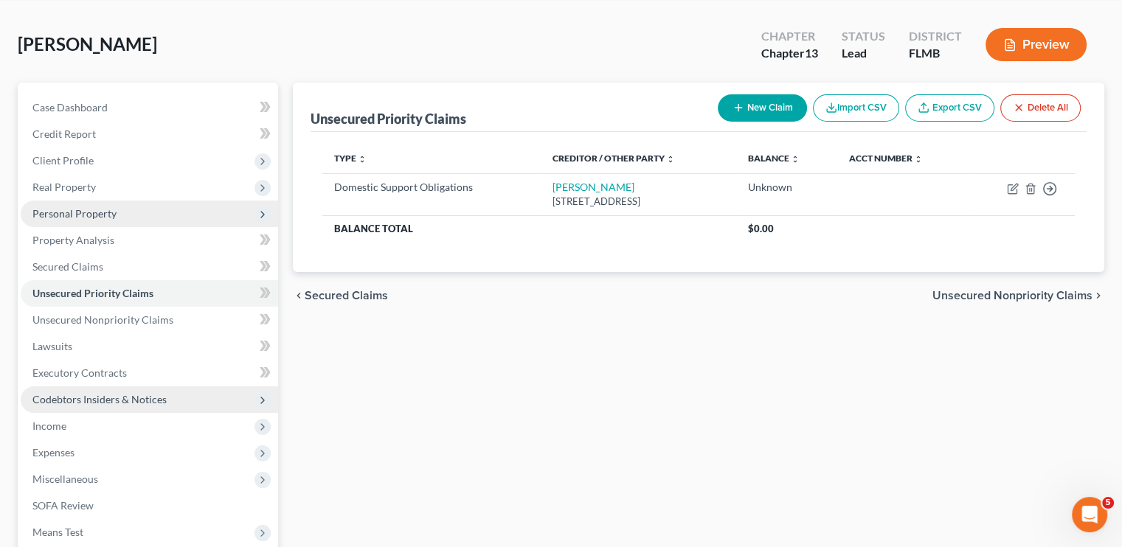
click at [73, 214] on span "Personal Property" at bounding box center [74, 213] width 84 height 13
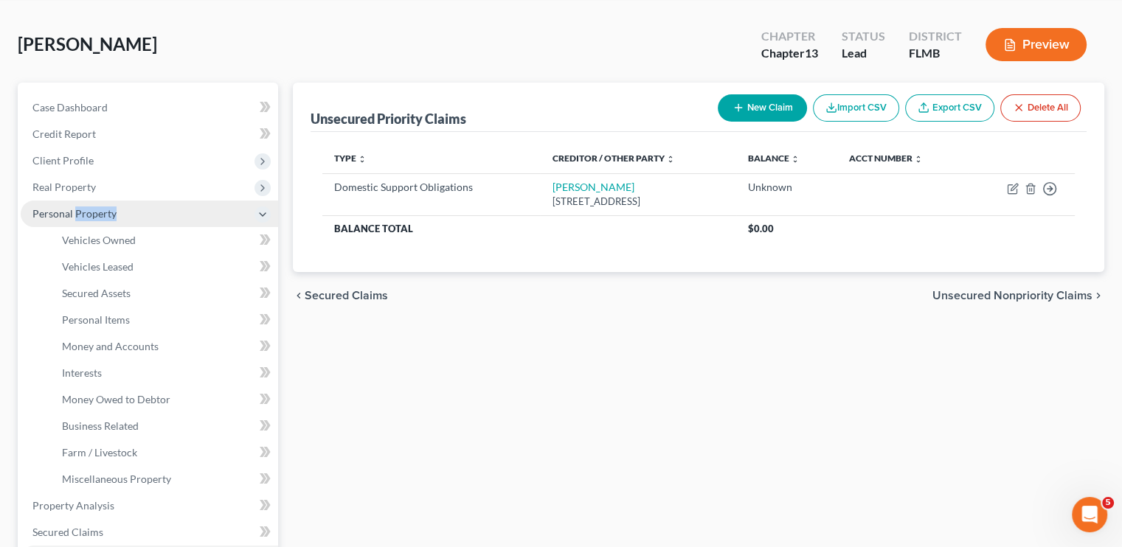
click at [73, 214] on span "Personal Property" at bounding box center [74, 213] width 84 height 13
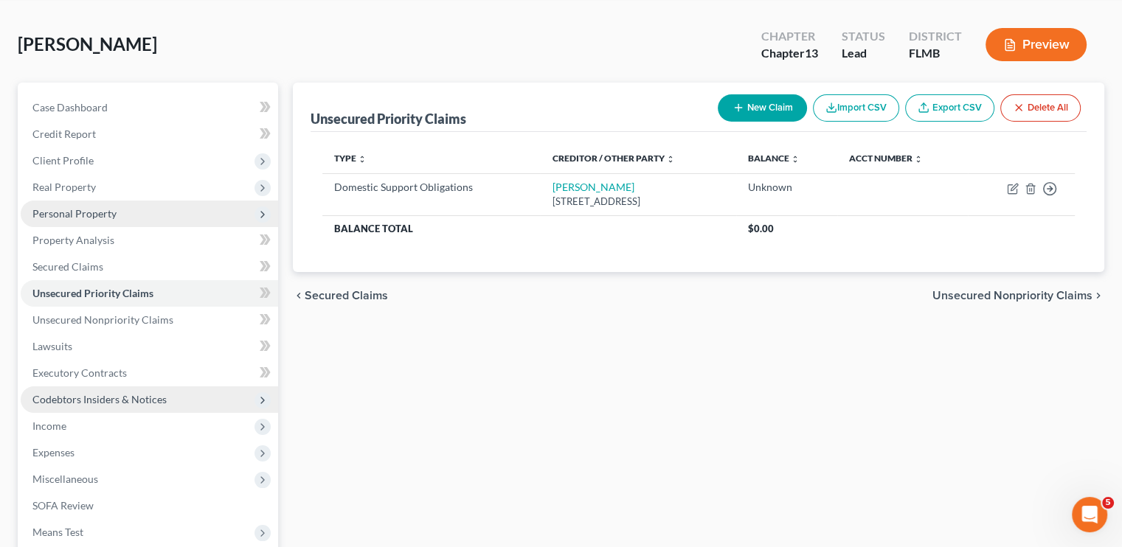
click at [260, 211] on icon at bounding box center [263, 215] width 12 height 12
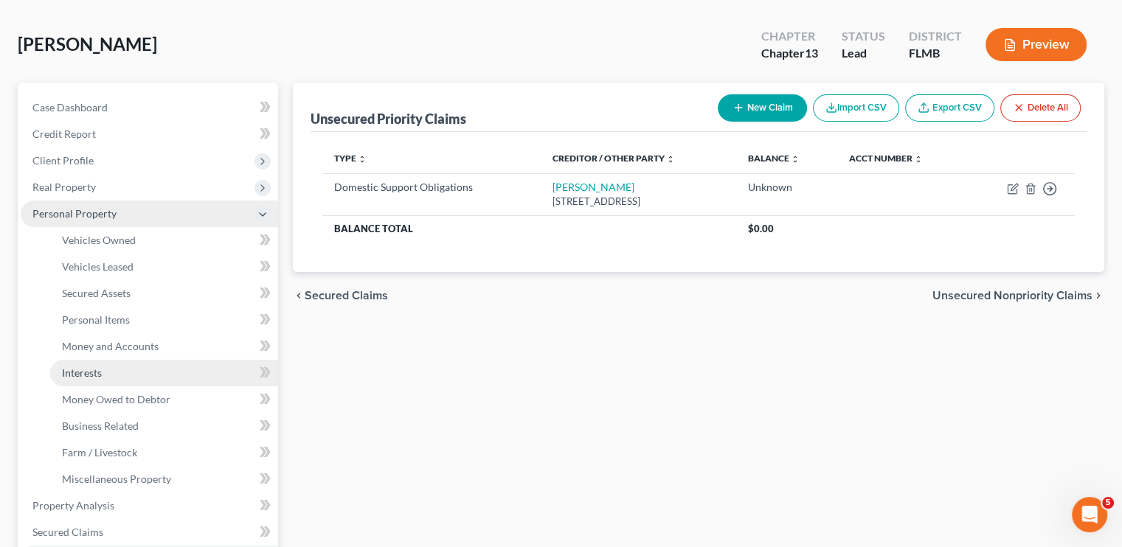
click at [103, 378] on link "Interests" at bounding box center [164, 373] width 228 height 27
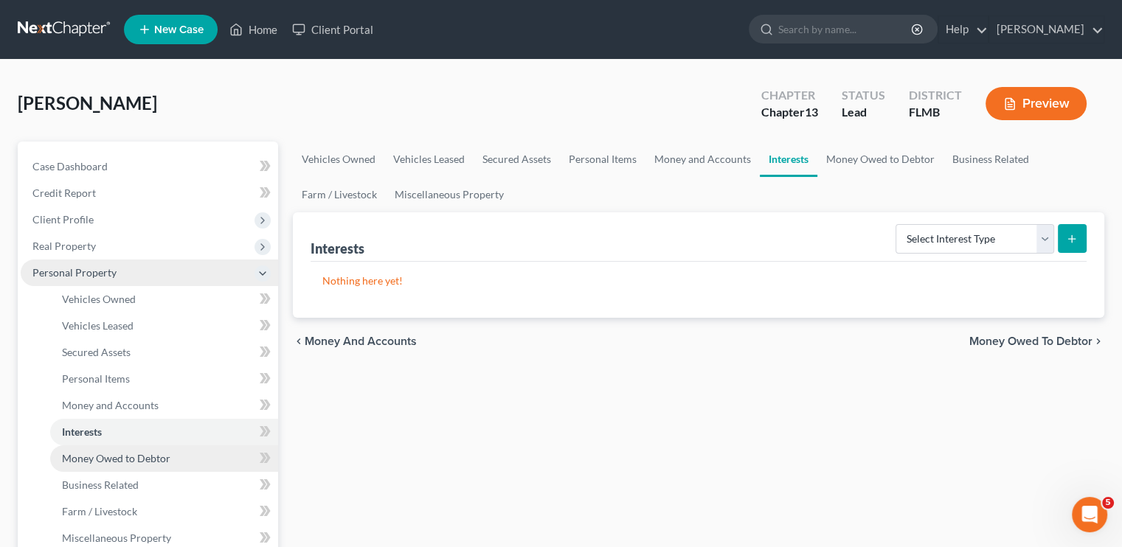
click at [106, 451] on link "Money Owed to Debtor" at bounding box center [164, 458] width 228 height 27
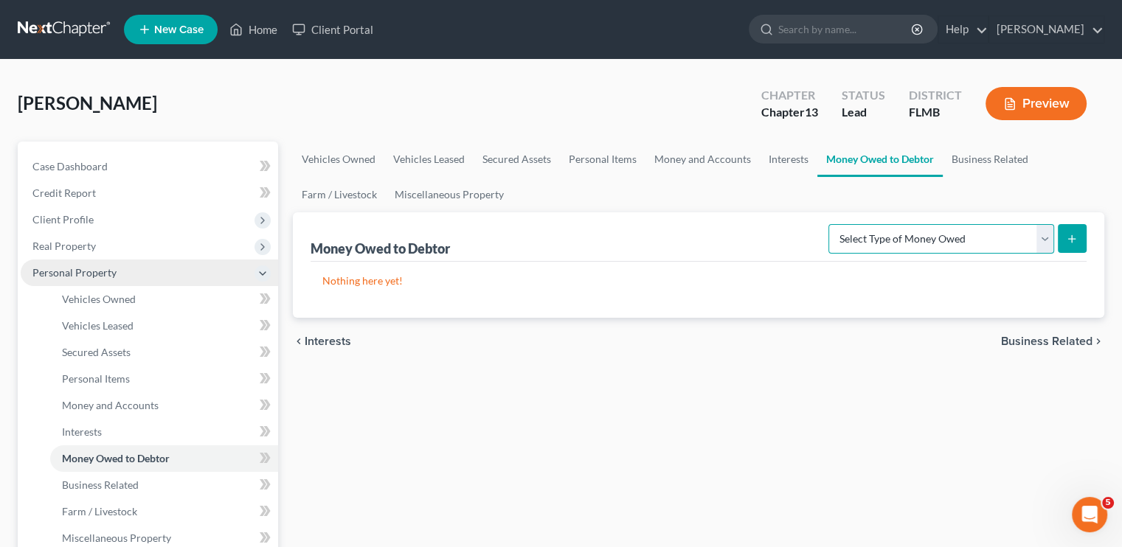
click at [880, 243] on select "Select Type of Money Owed Accounts Receivable Alimony Child Support Claims Agai…" at bounding box center [941, 238] width 226 height 29
click at [831, 224] on select "Select Type of Money Owed Accounts Receivable Alimony Child Support Claims Agai…" at bounding box center [941, 238] width 226 height 29
click at [1067, 233] on icon "submit" at bounding box center [1072, 239] width 12 height 12
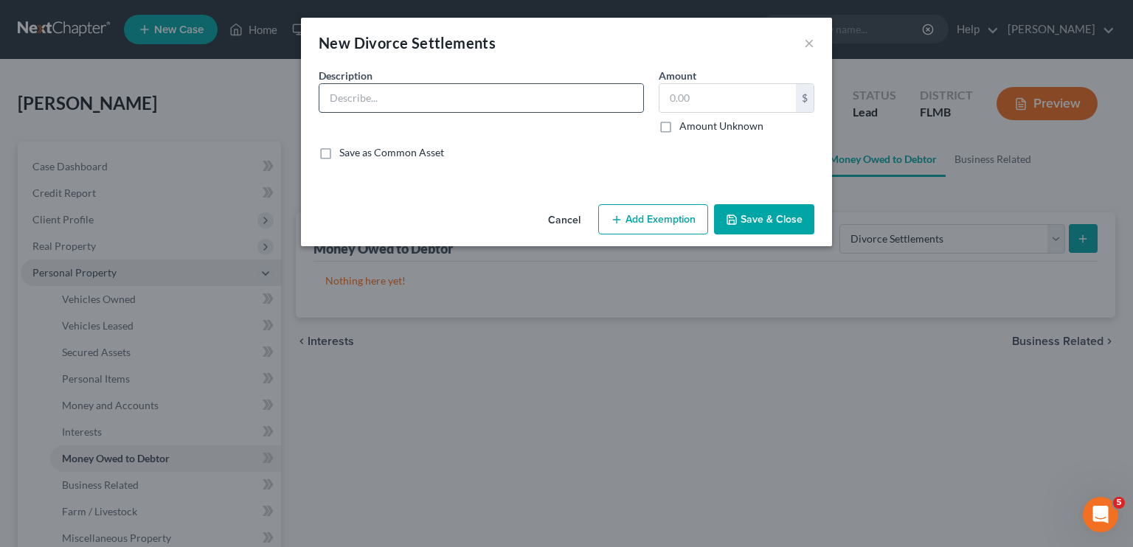
click at [461, 109] on input "text" at bounding box center [481, 98] width 324 height 28
click at [735, 215] on icon "button" at bounding box center [731, 219] width 9 height 9
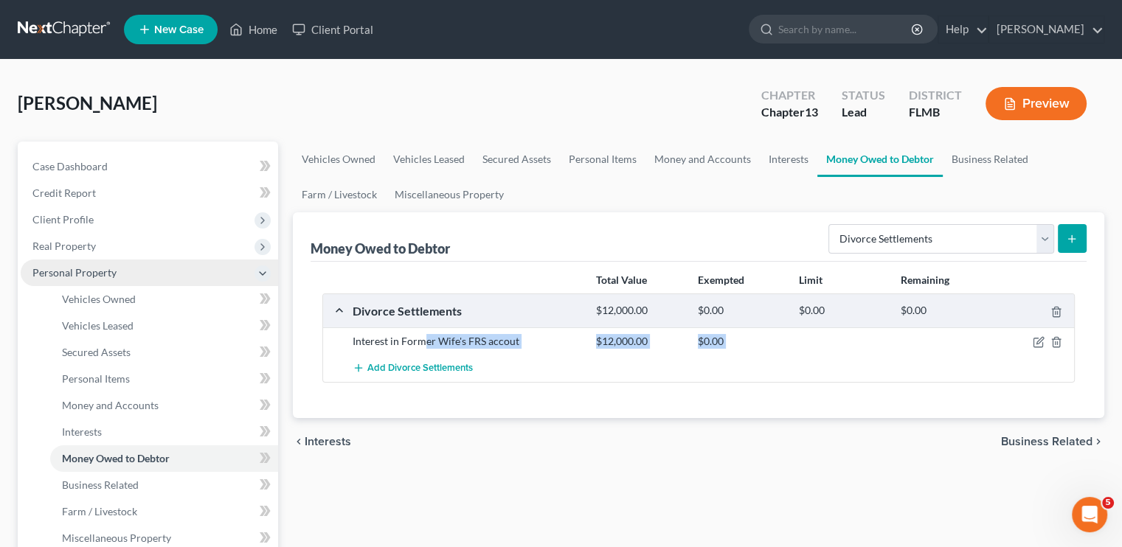
drag, startPoint x: 494, startPoint y: 533, endPoint x: 427, endPoint y: 331, distance: 212.9
click at [1035, 340] on icon "button" at bounding box center [1038, 342] width 12 height 12
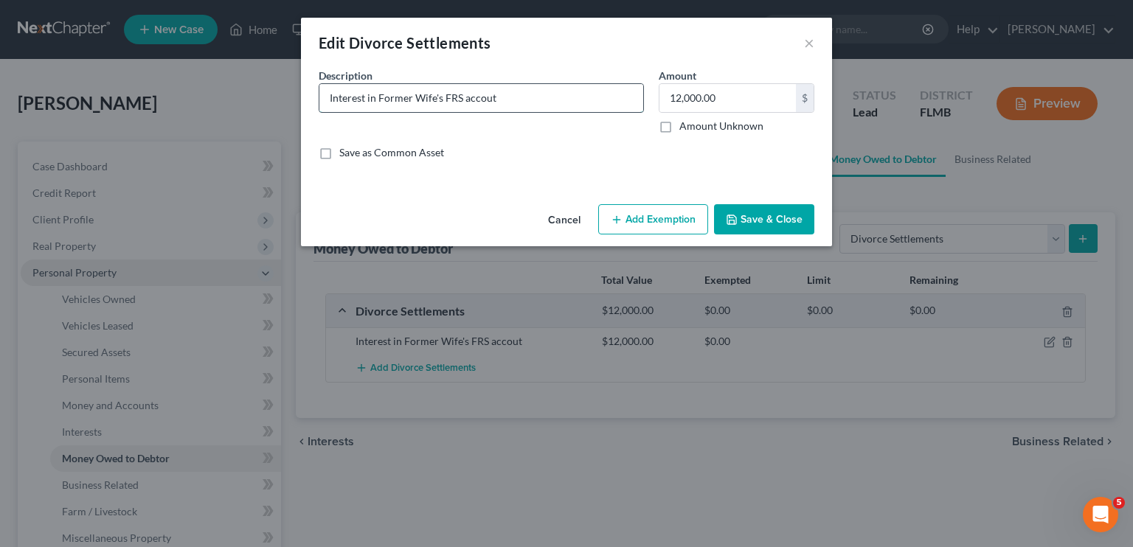
click at [427, 93] on input "Interest in Former Wife's FRS accout" at bounding box center [481, 98] width 324 height 28
click at [333, 98] on input "Interest in Former Wife's FRS accout" at bounding box center [481, 98] width 324 height 28
click at [679, 128] on label "Amount Unknown" at bounding box center [721, 126] width 84 height 15
click at [685, 128] on input "Amount Unknown" at bounding box center [690, 124] width 10 height 10
click at [560, 169] on div "Description * Equalizing/offsetting interest in Former Wife's FRS accout Amount…" at bounding box center [566, 120] width 510 height 104
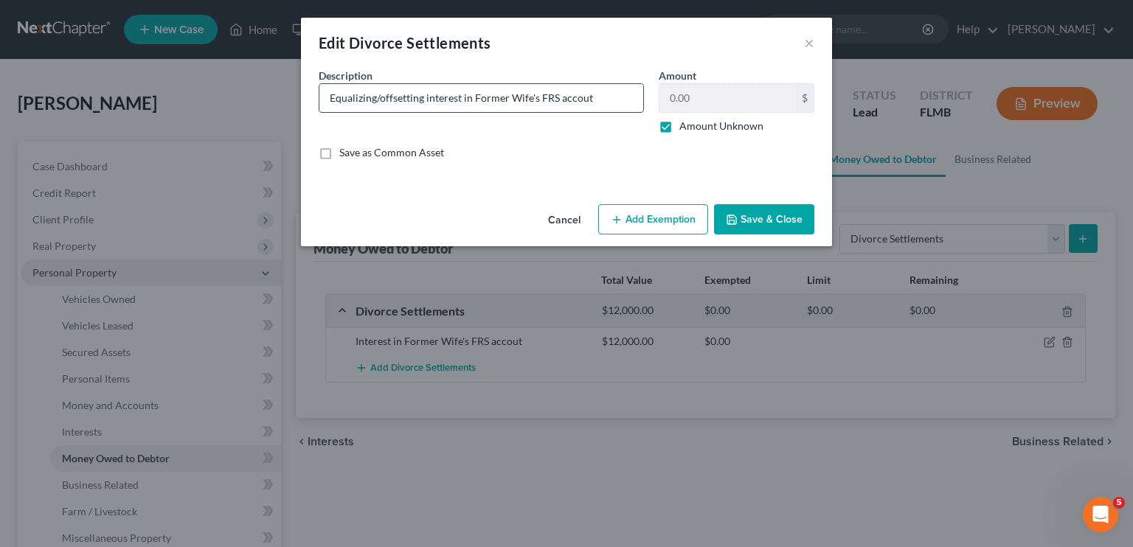
click at [583, 100] on input "Equalizing/offsetting interest in Former Wife's FRS accout" at bounding box center [481, 98] width 324 height 28
click at [767, 216] on button "Save & Close" at bounding box center [764, 219] width 100 height 31
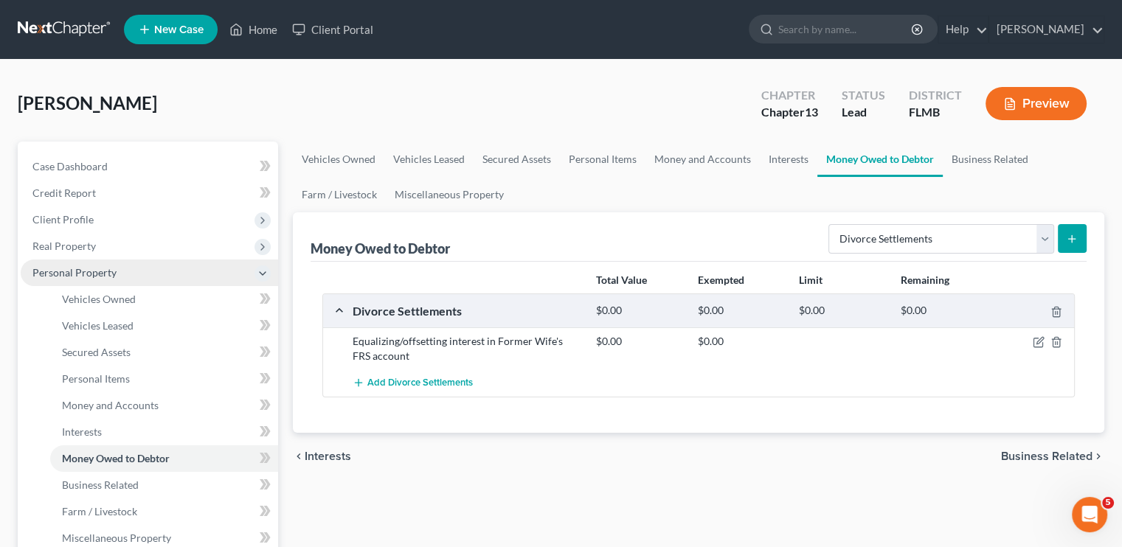
click at [1038, 343] on icon "button" at bounding box center [1038, 342] width 12 height 12
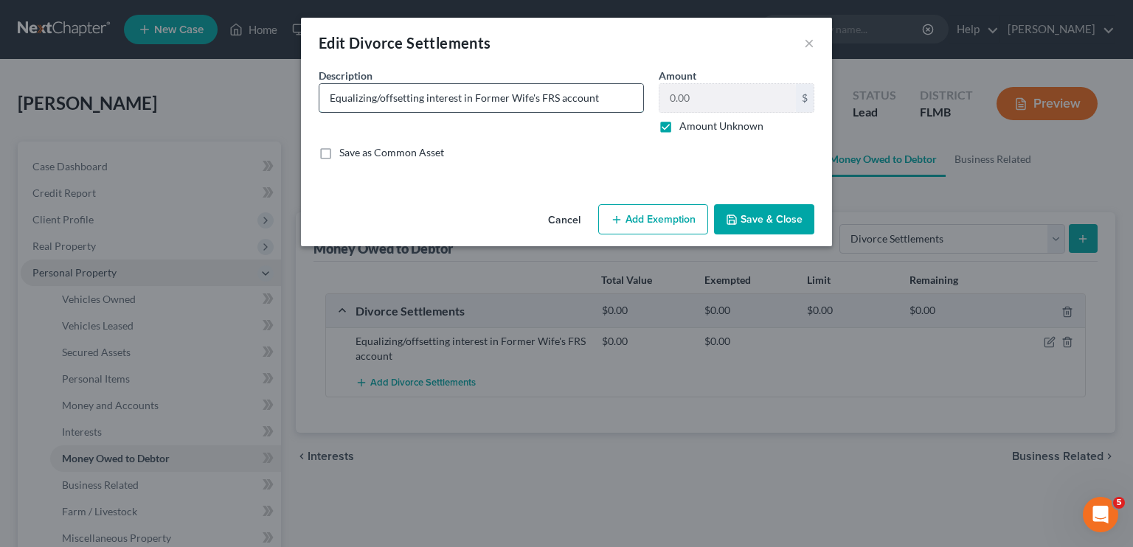
click at [606, 94] on input "Equalizing/offsetting interest in Former Wife's FRS account" at bounding box center [481, 98] width 324 height 28
click at [772, 225] on button "Save & Close" at bounding box center [764, 219] width 100 height 31
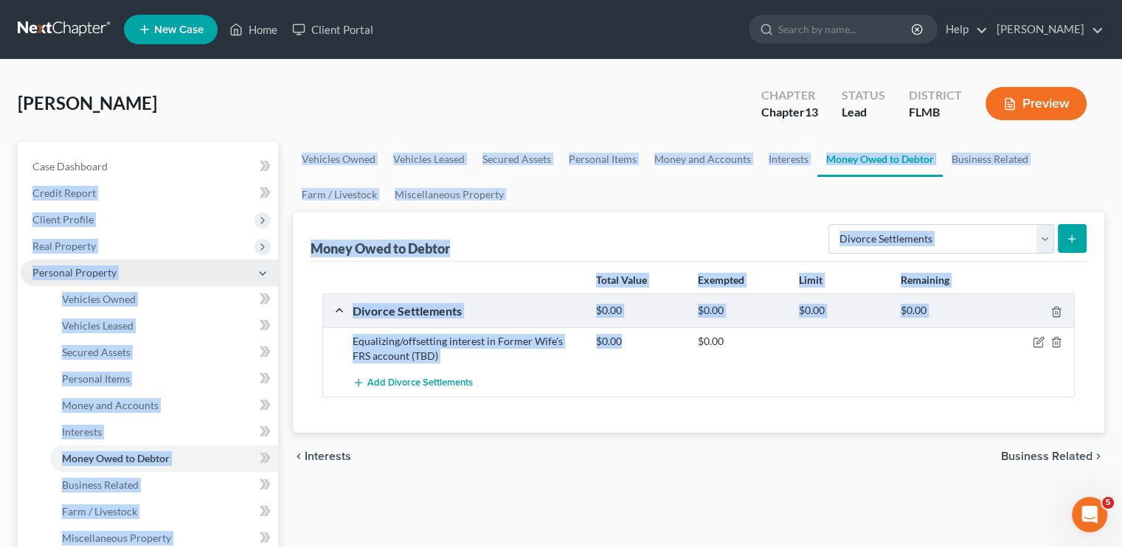
drag, startPoint x: 653, startPoint y: 352, endPoint x: 206, endPoint y: 128, distance: 499.0
click at [206, 128] on div "Gatza, Jeramiah Upgraded Chapter Chapter 13 Status Lead District FLMB Preview P…" at bounding box center [561, 554] width 1086 height 954
click at [85, 229] on span "Client Profile" at bounding box center [149, 219] width 257 height 27
